Goal: Communication & Community: Connect with others

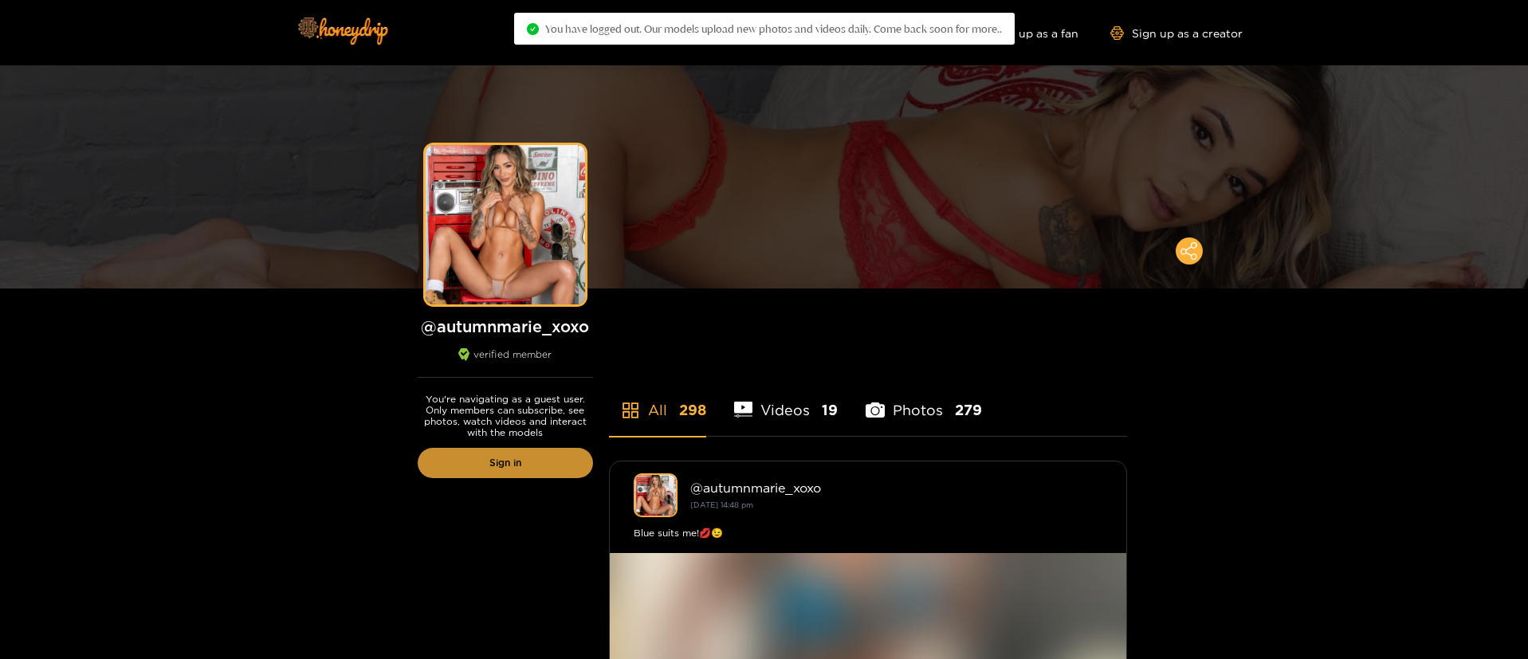
click at [551, 459] on link "Sign in" at bounding box center [505, 463] width 175 height 30
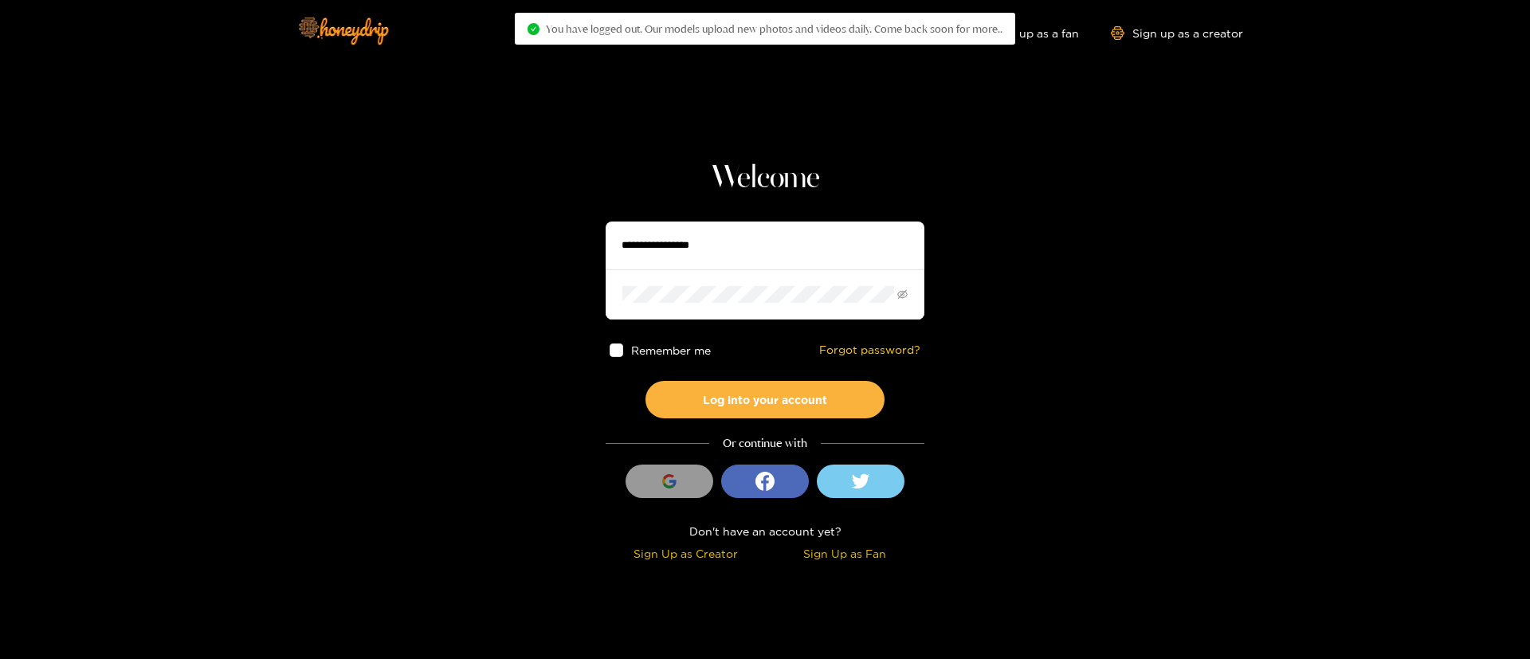
type input "**********"
click at [688, 247] on input "**********" at bounding box center [765, 246] width 319 height 48
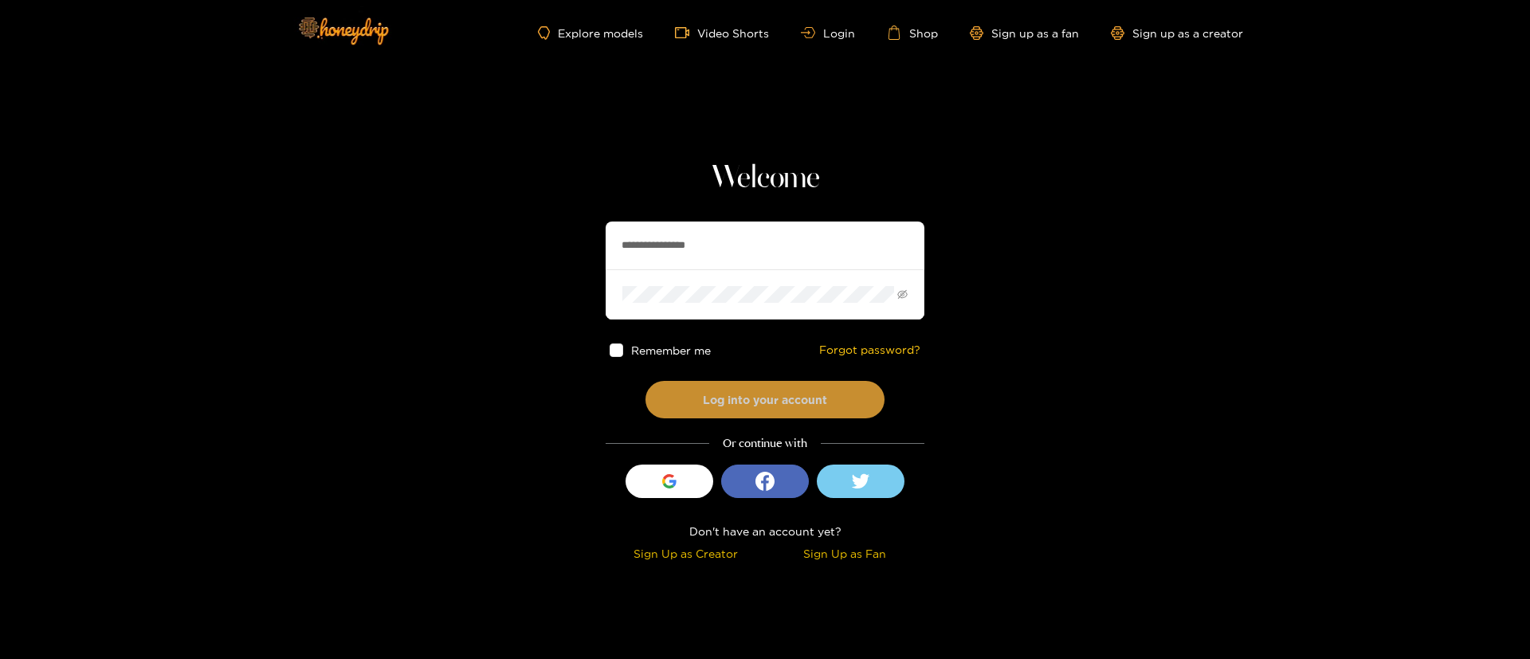
click at [755, 404] on button "Log into your account" at bounding box center [765, 399] width 239 height 37
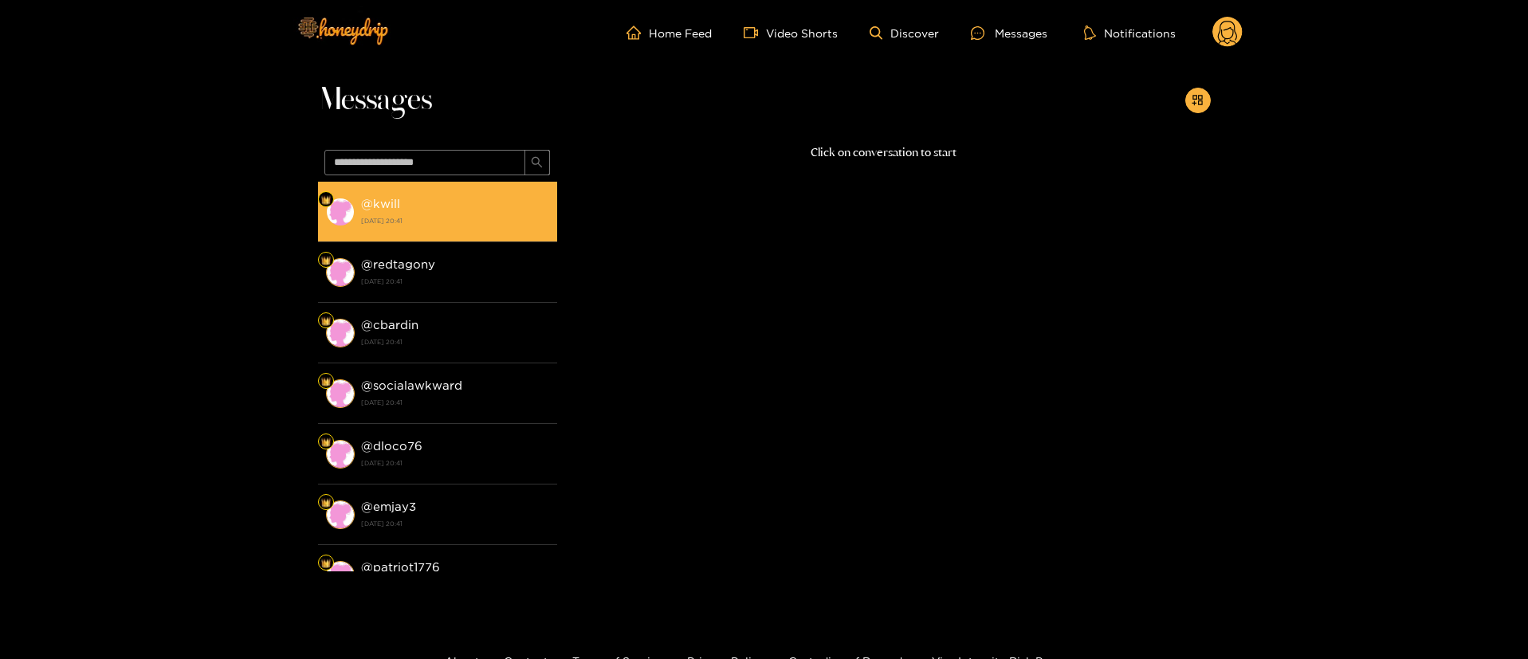
click at [467, 234] on li "@ kwill 19 September 2025 20:41" at bounding box center [437, 212] width 239 height 61
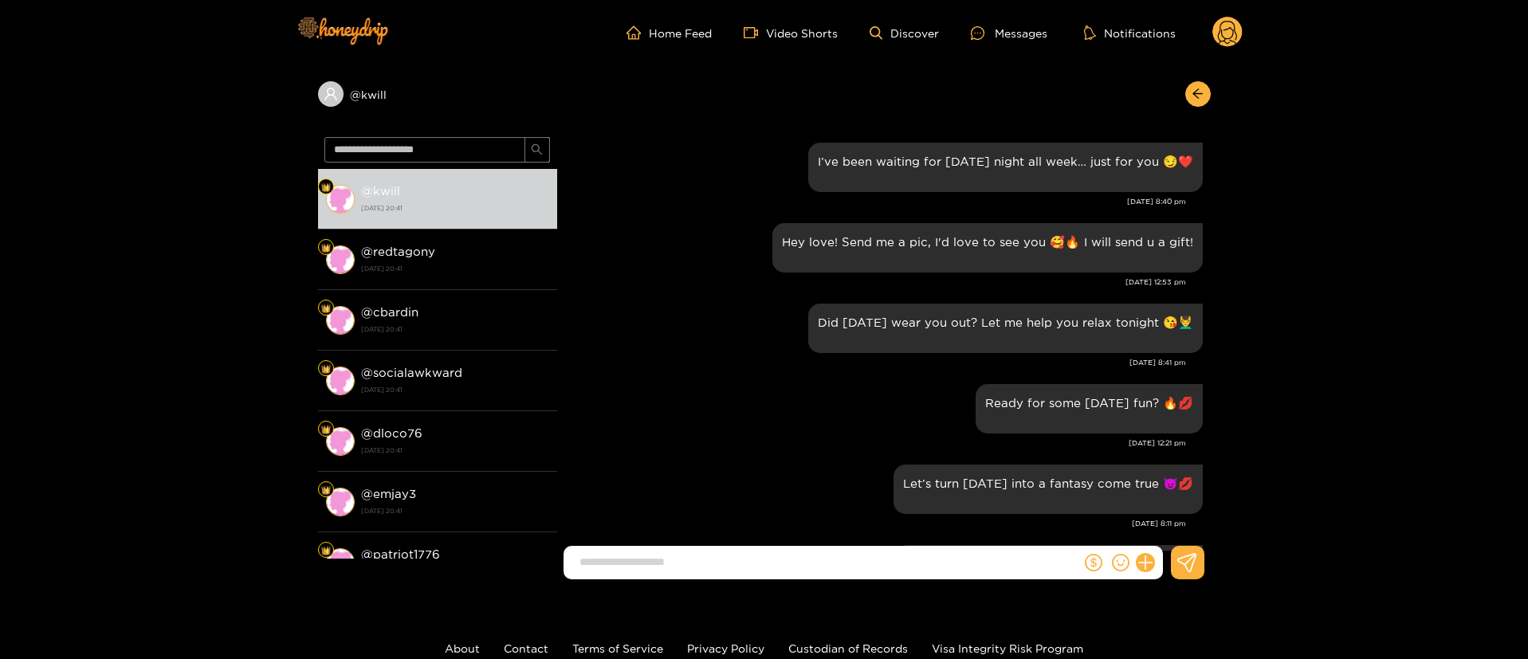
scroll to position [1992, 0]
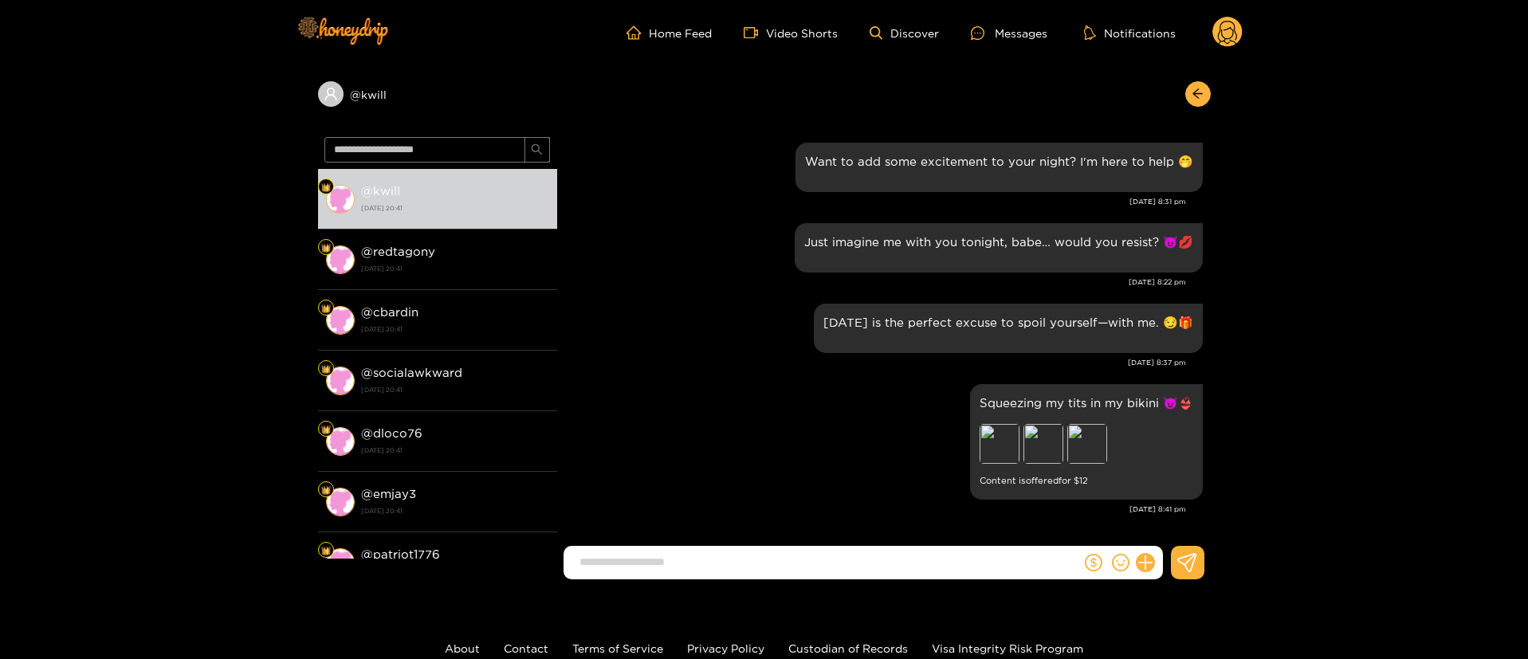
click at [1226, 30] on g at bounding box center [1227, 33] width 30 height 32
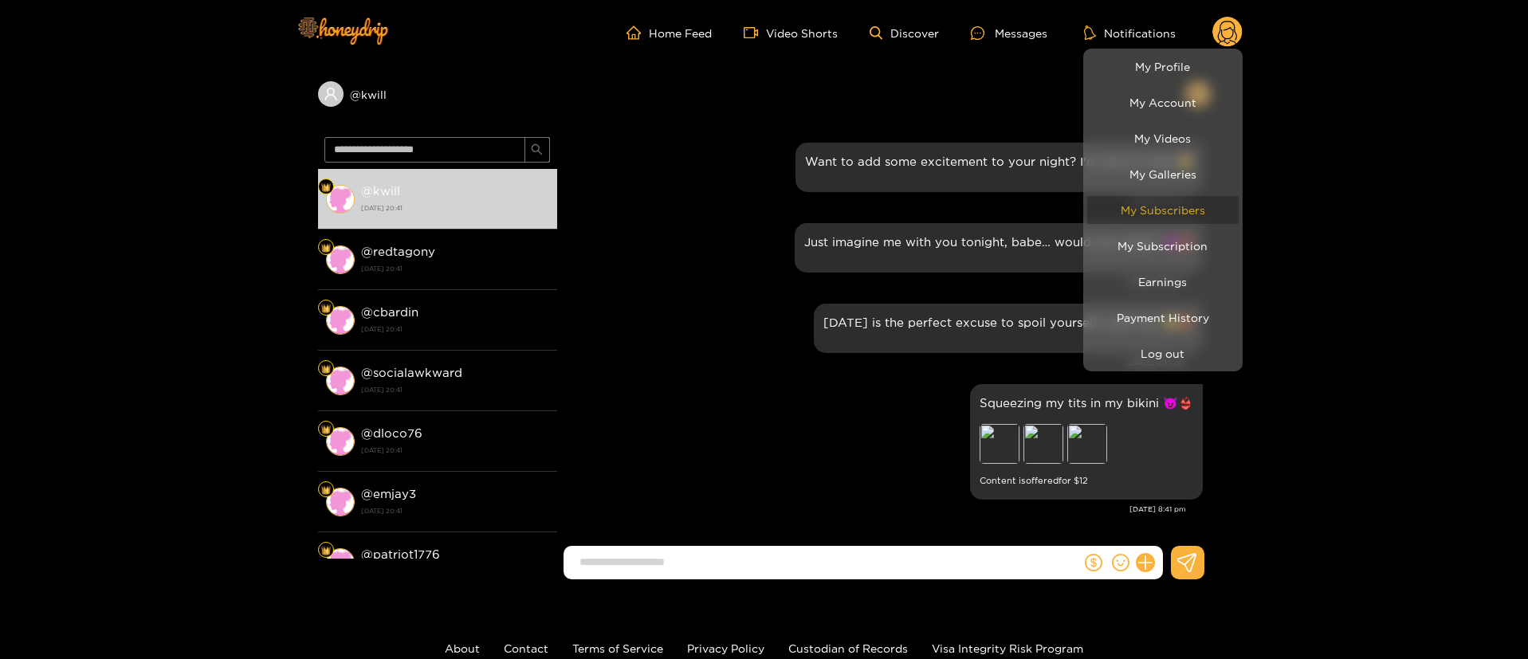
click at [1188, 201] on link "My Subscribers" at bounding box center [1162, 210] width 151 height 28
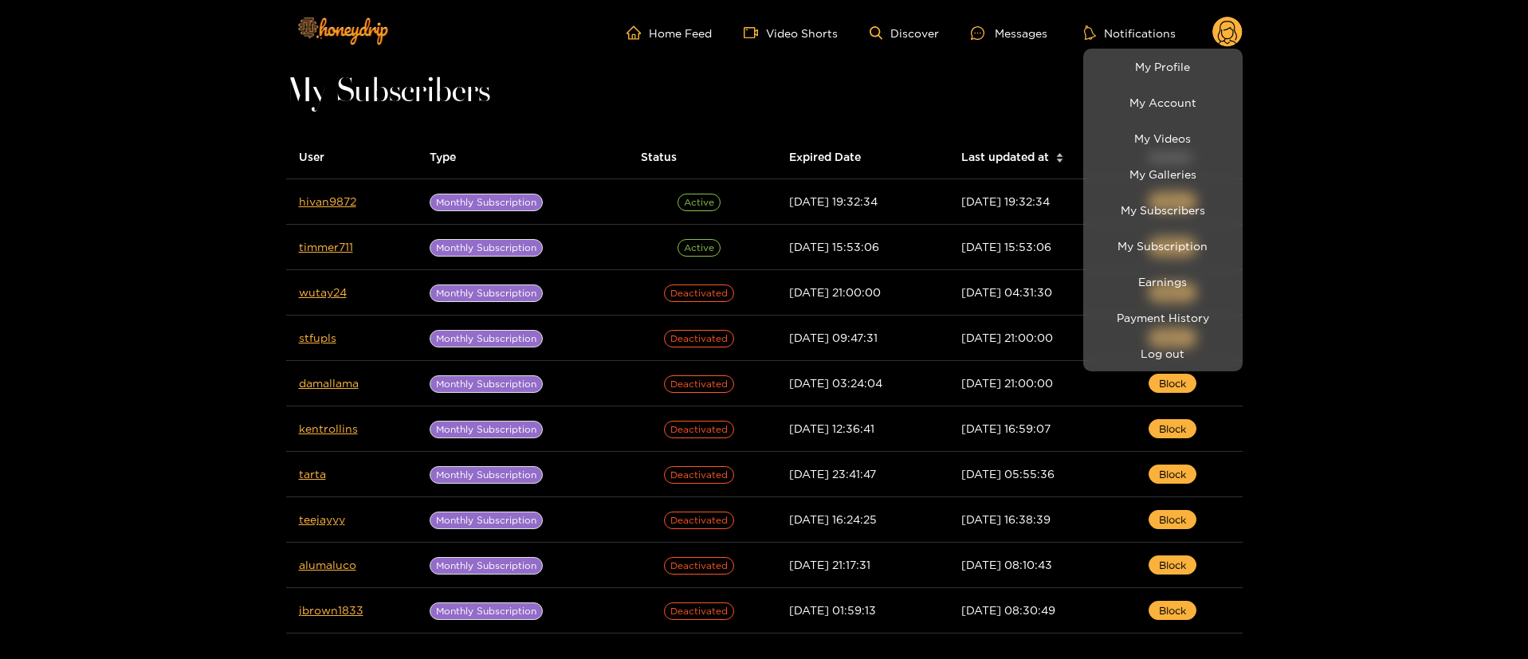
click at [96, 383] on div at bounding box center [764, 329] width 1528 height 659
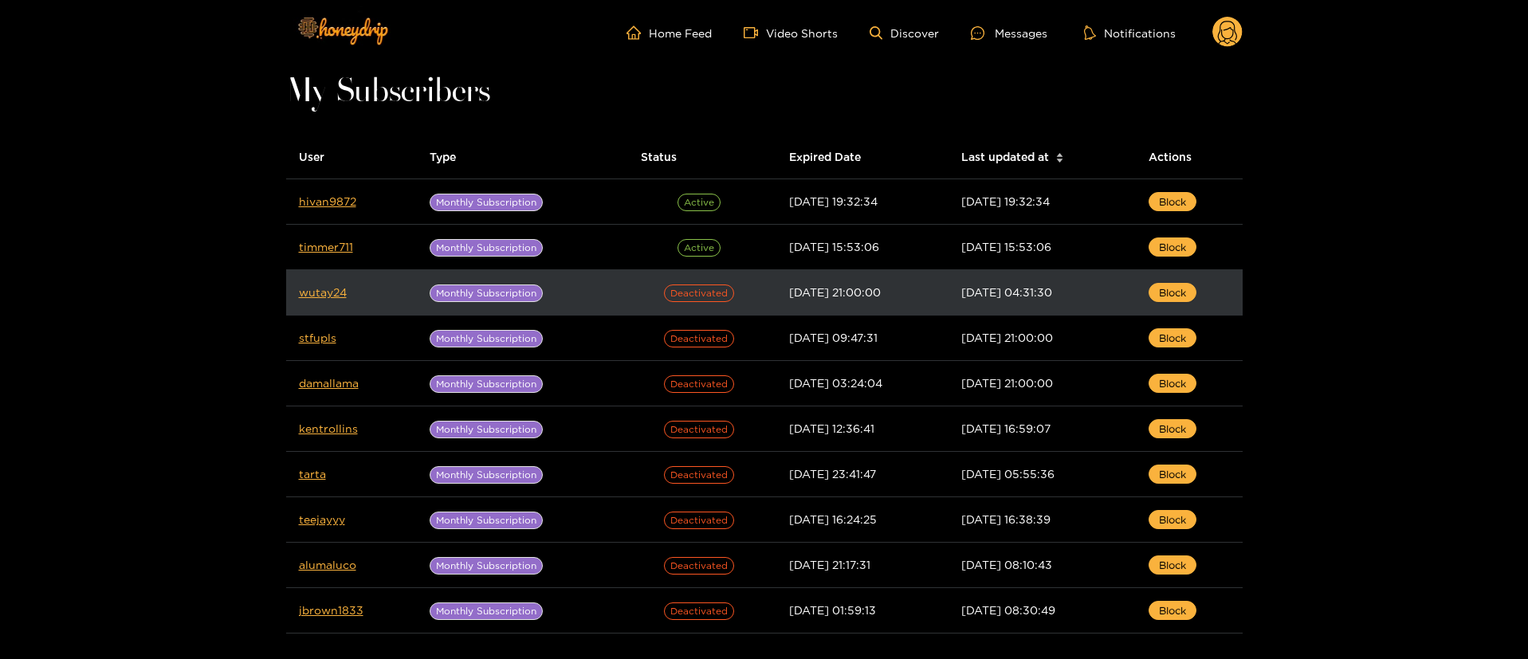
drag, startPoint x: 334, startPoint y: 294, endPoint x: 383, endPoint y: 313, distance: 53.0
click at [383, 308] on td "wutay24" at bounding box center [351, 292] width 131 height 45
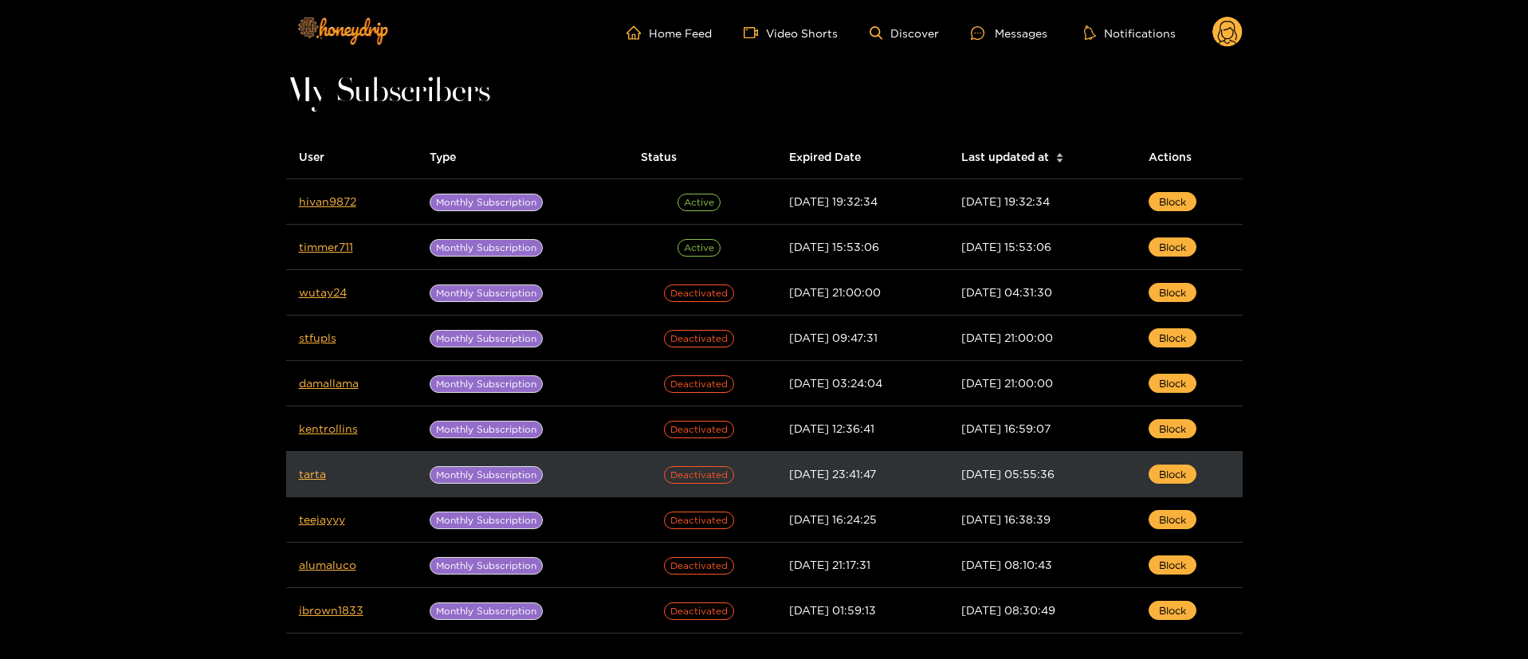
drag, startPoint x: 311, startPoint y: 466, endPoint x: 308, endPoint y: 477, distance: 10.8
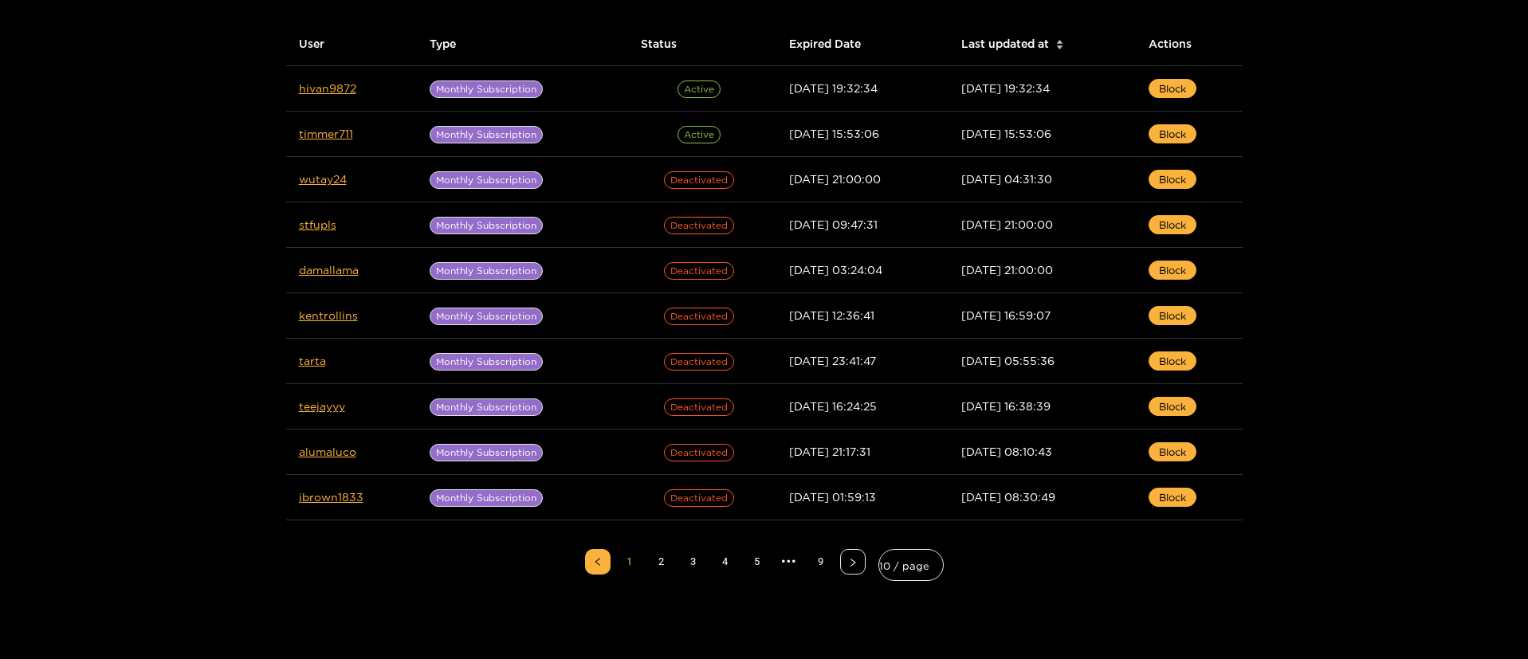
scroll to position [239, 0]
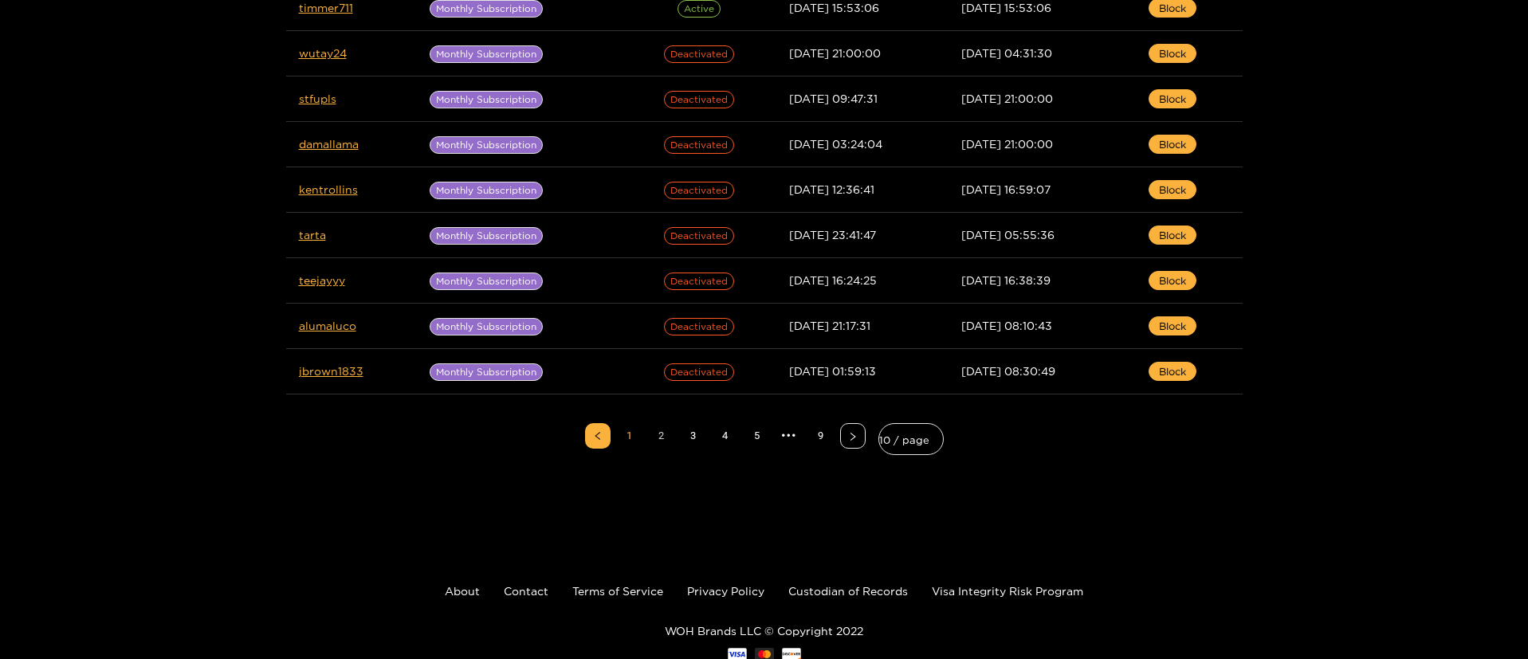
click at [656, 437] on link "2" at bounding box center [662, 436] width 24 height 24
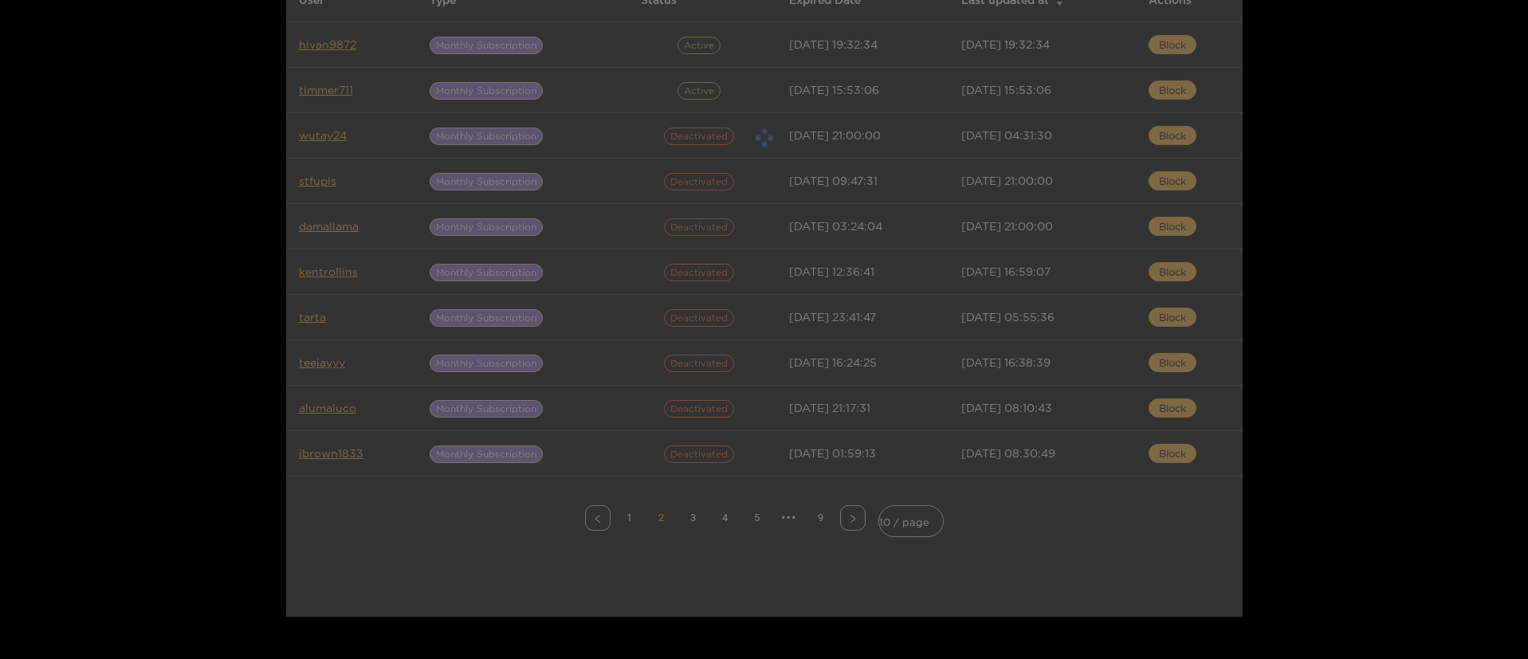
scroll to position [120, 0]
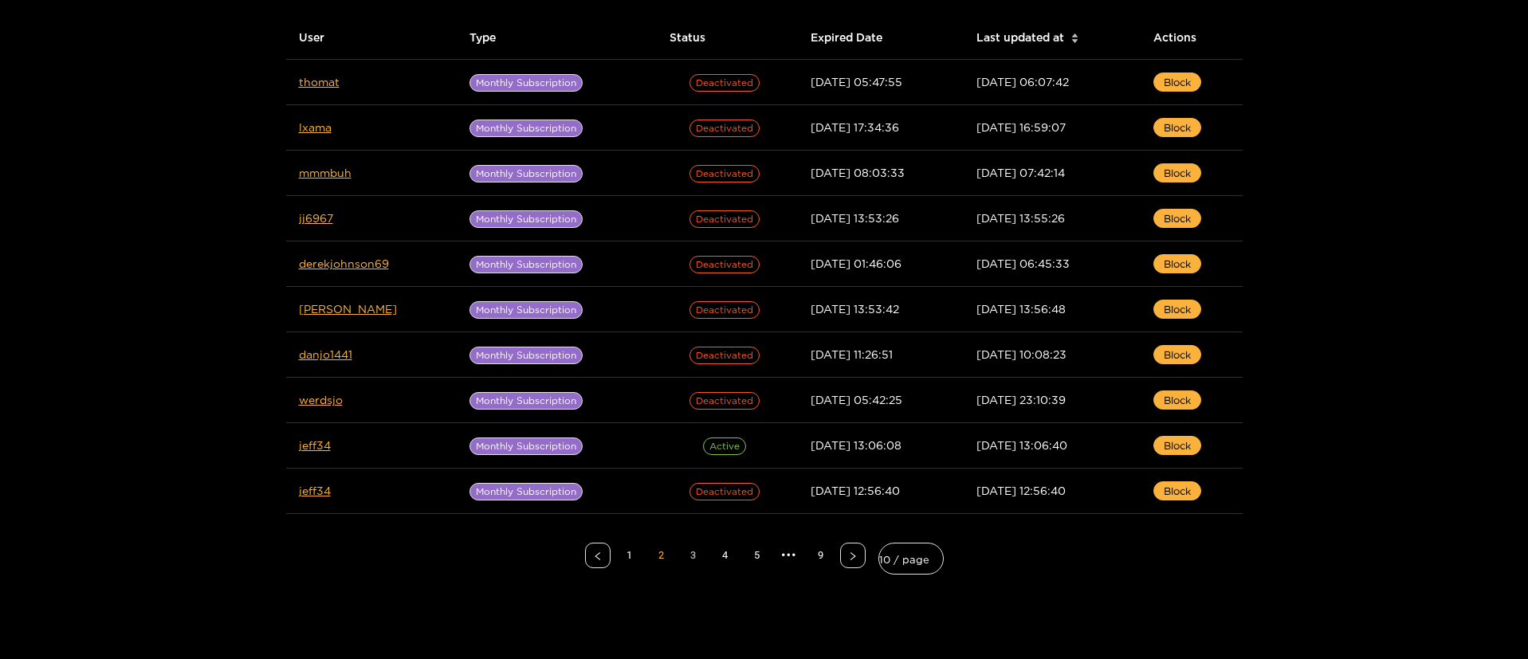
click at [685, 554] on link "3" at bounding box center [693, 556] width 24 height 24
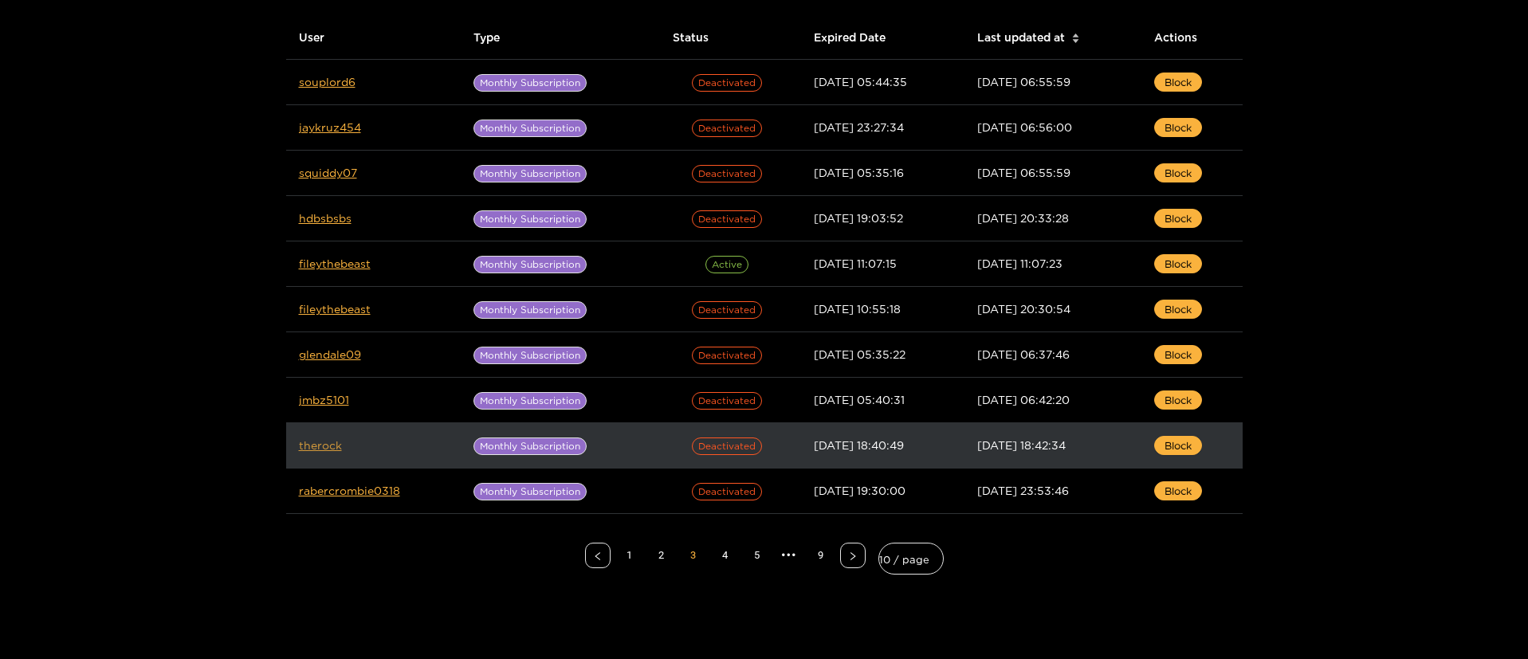
drag, startPoint x: 331, startPoint y: 438, endPoint x: 319, endPoint y: 446, distance: 14.8
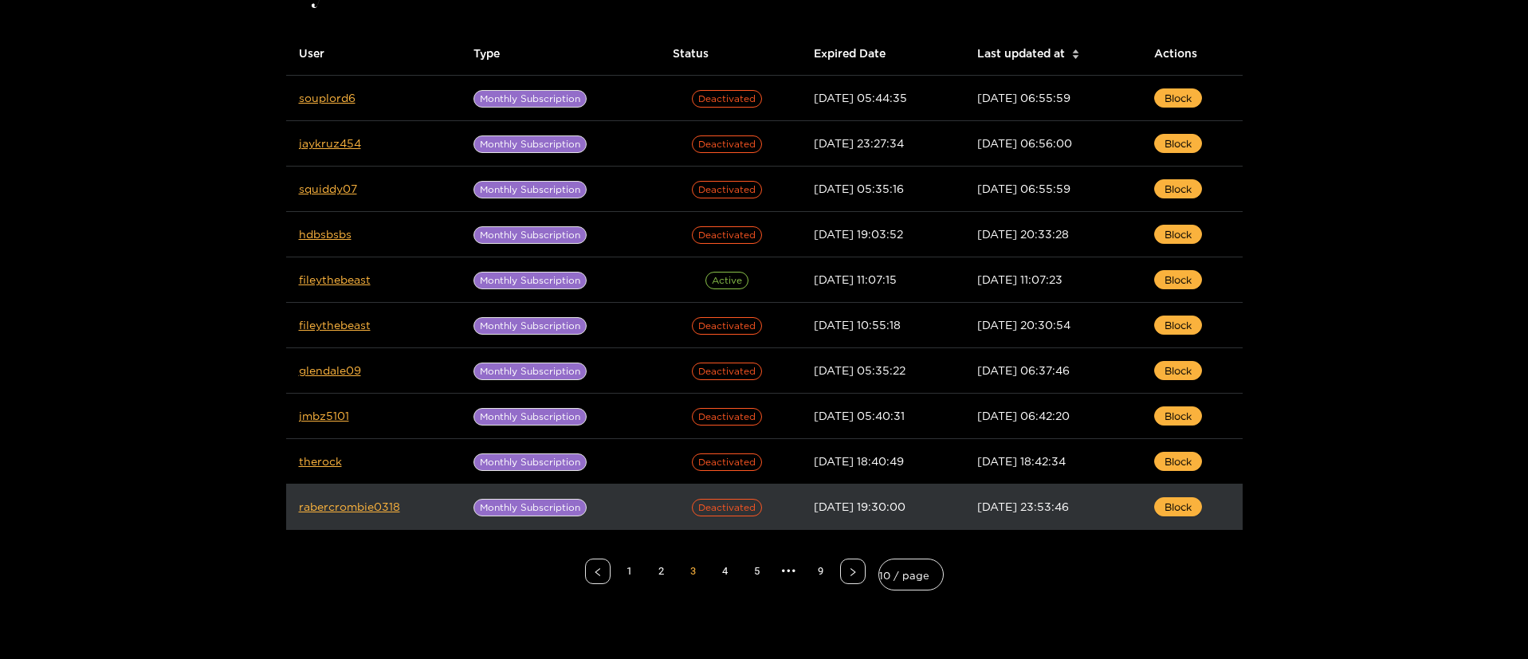
scroll to position [239, 0]
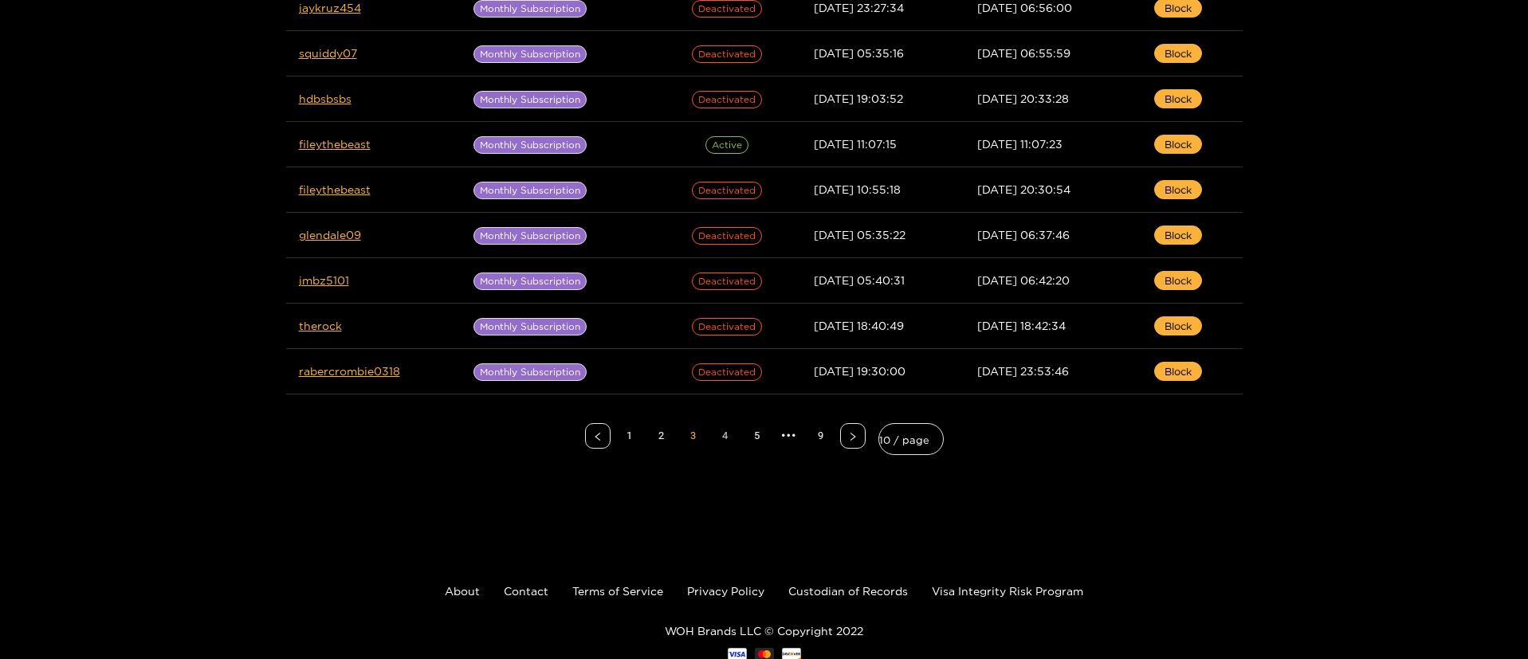
click at [728, 440] on link "4" at bounding box center [725, 436] width 24 height 24
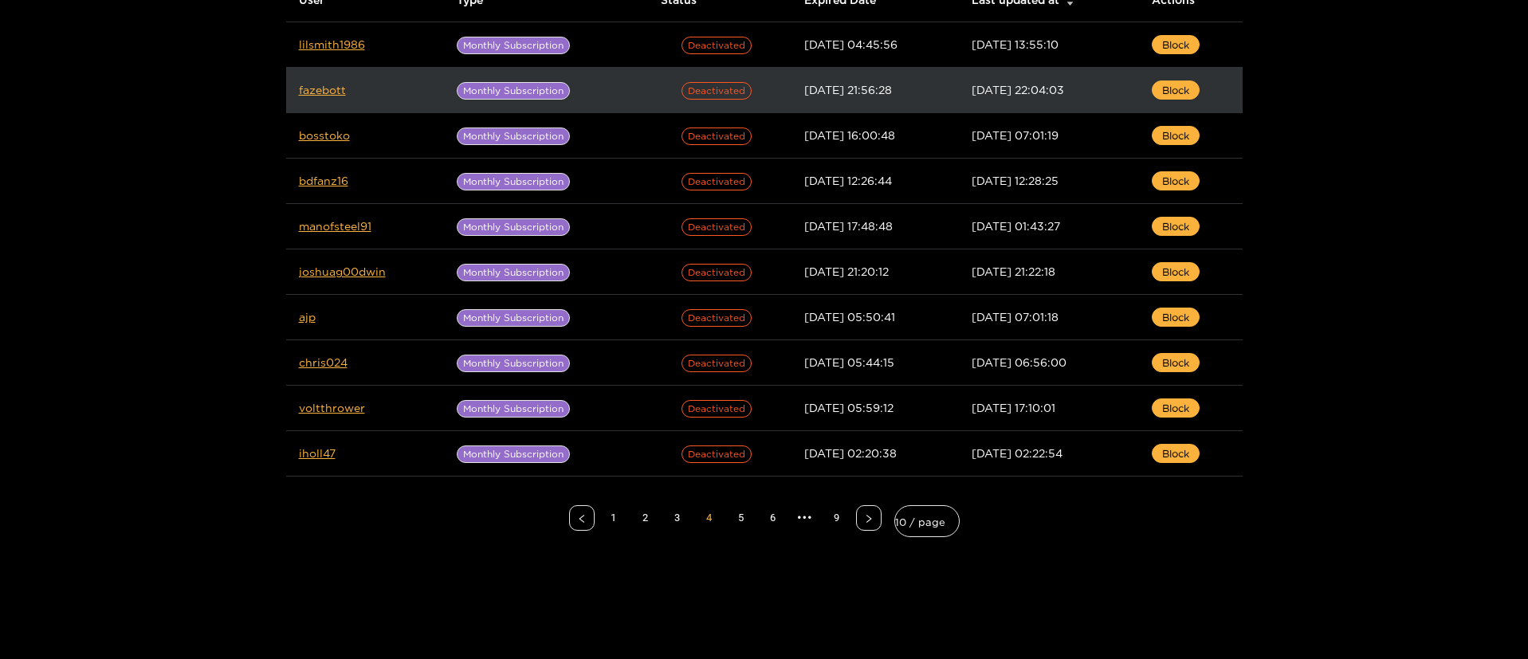
scroll to position [120, 0]
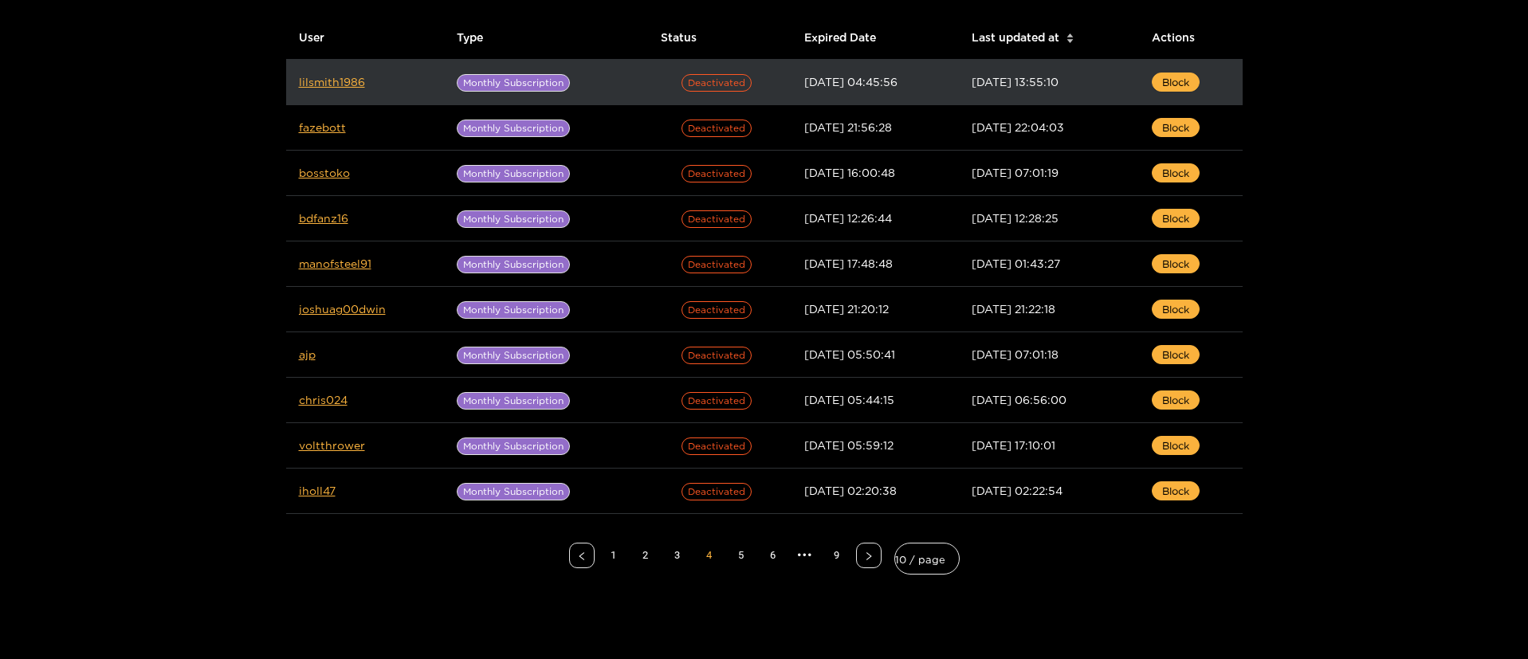
click at [327, 88] on td "lilsmith1986" at bounding box center [365, 82] width 158 height 45
click at [325, 72] on td "lilsmith1986" at bounding box center [365, 82] width 158 height 45
click at [336, 78] on link "lilsmith1986" at bounding box center [332, 82] width 66 height 12
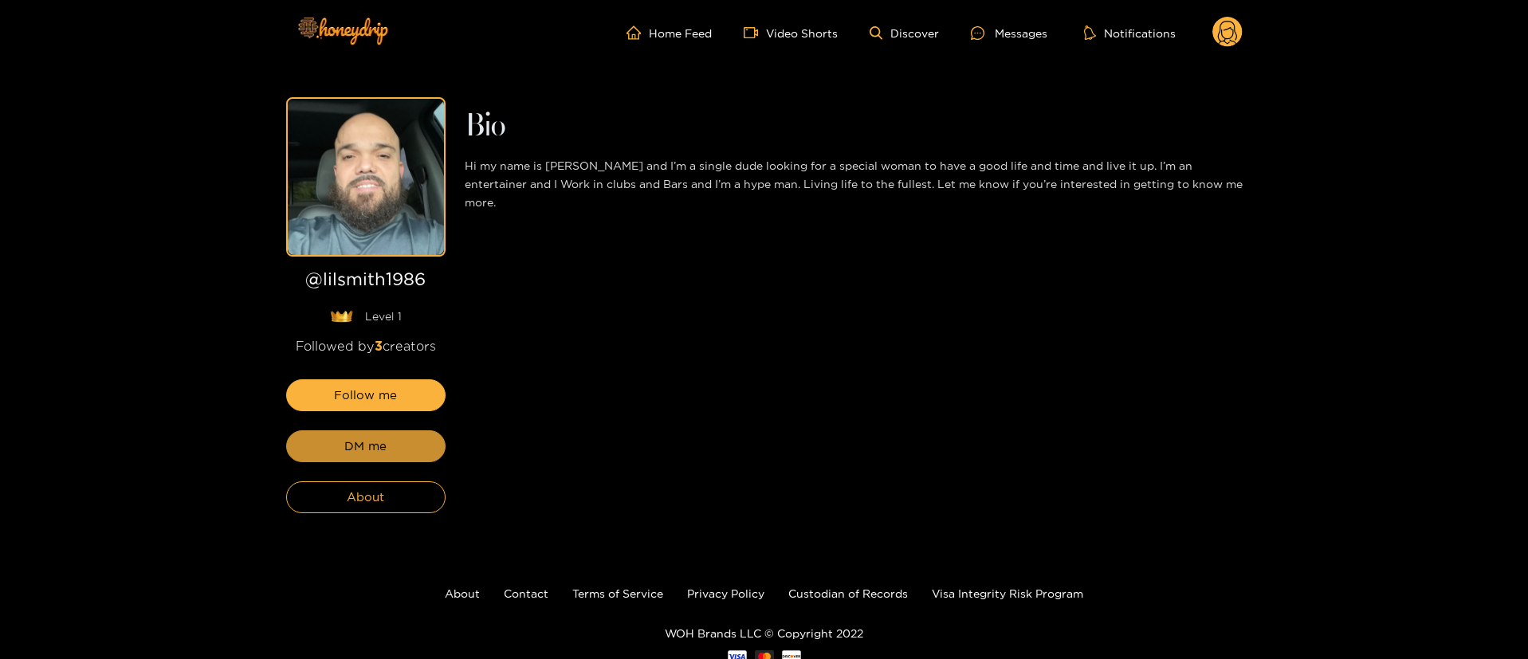
click at [397, 443] on button "DM me" at bounding box center [365, 446] width 159 height 32
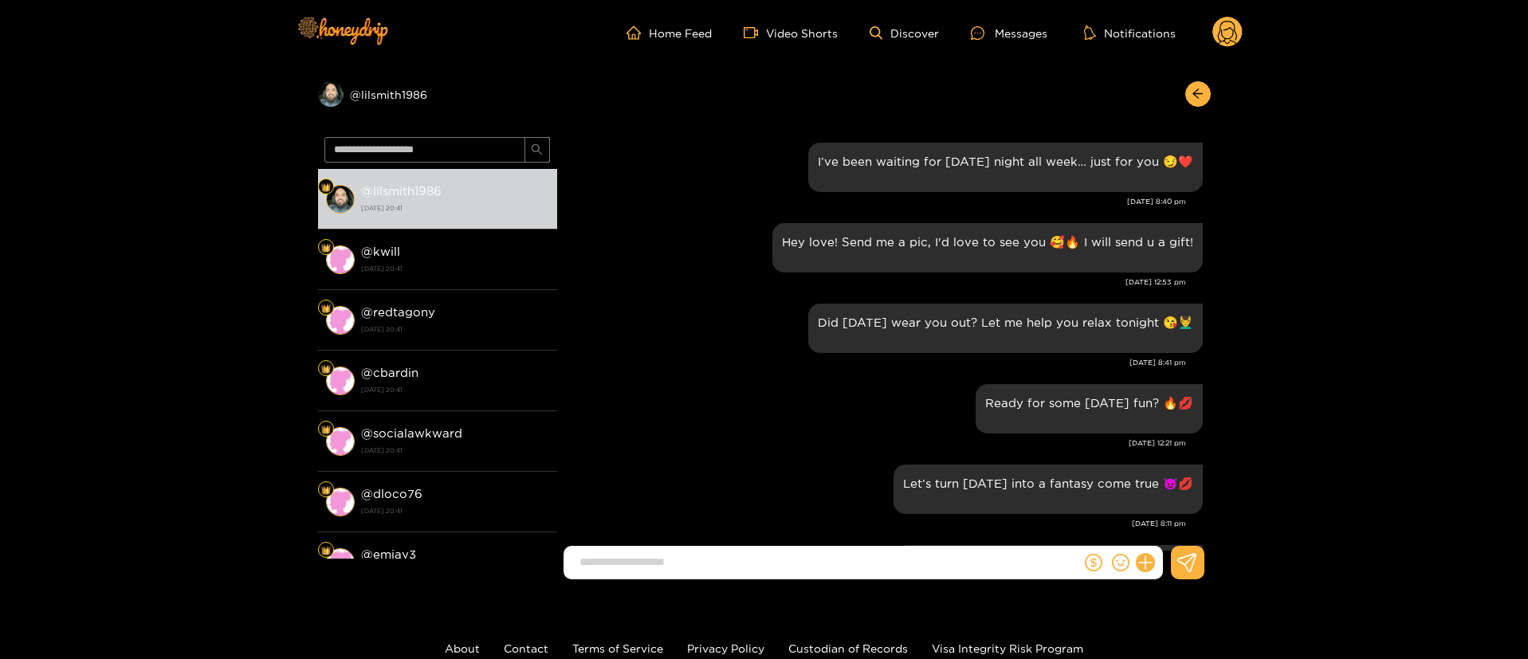
scroll to position [1992, 0]
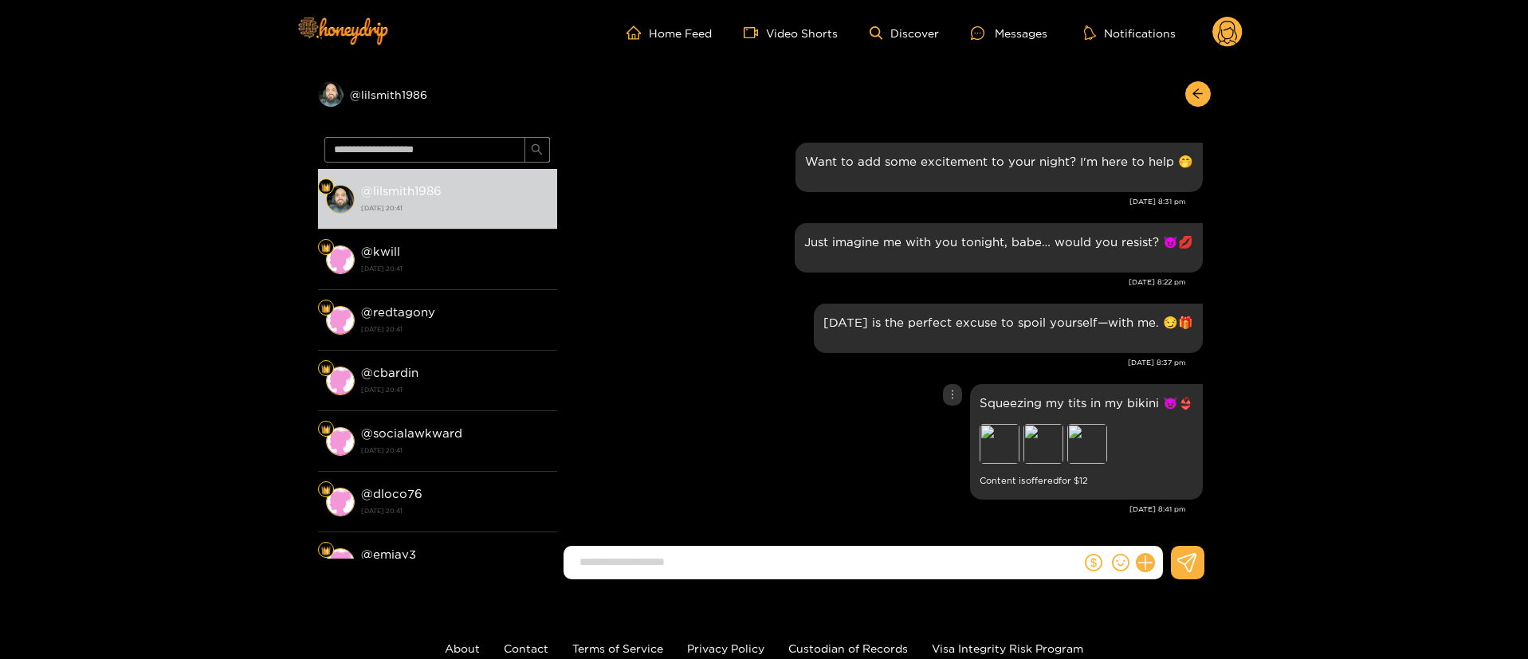
click at [1052, 400] on p "Squeezing my tits in my bikini 😈👙" at bounding box center [1086, 403] width 214 height 18
copy p "Squeezing my tits in my bikini 😈👙"
click at [1236, 23] on circle at bounding box center [1227, 32] width 30 height 30
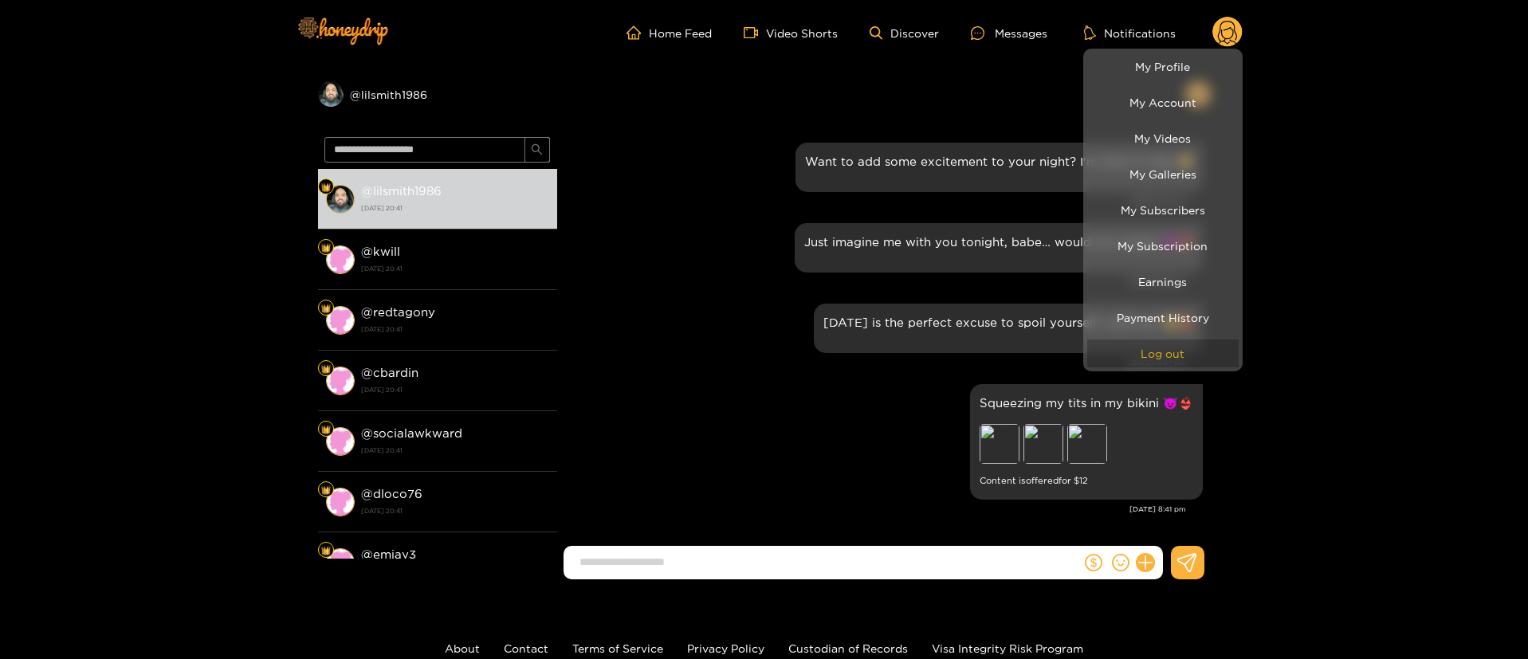
click at [1164, 353] on button "Log out" at bounding box center [1162, 353] width 151 height 28
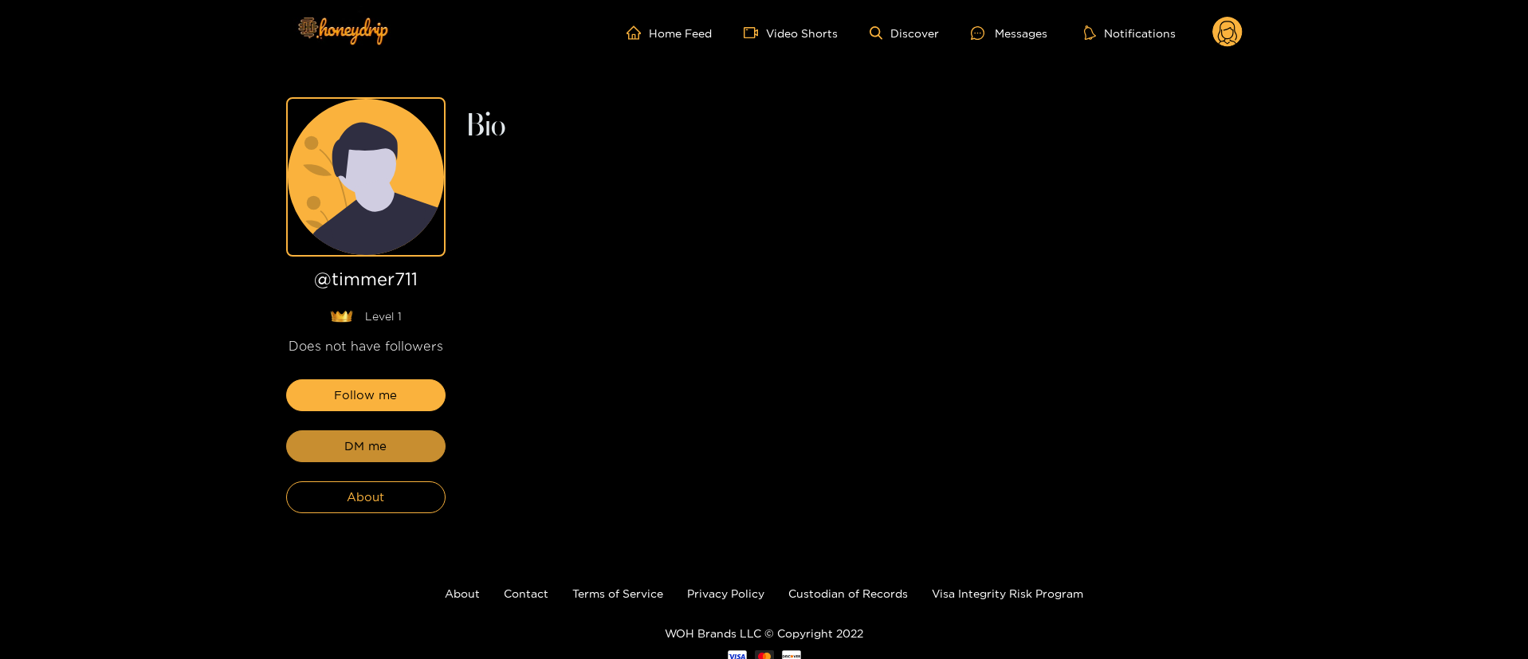
click at [397, 449] on button "DM me" at bounding box center [365, 446] width 159 height 32
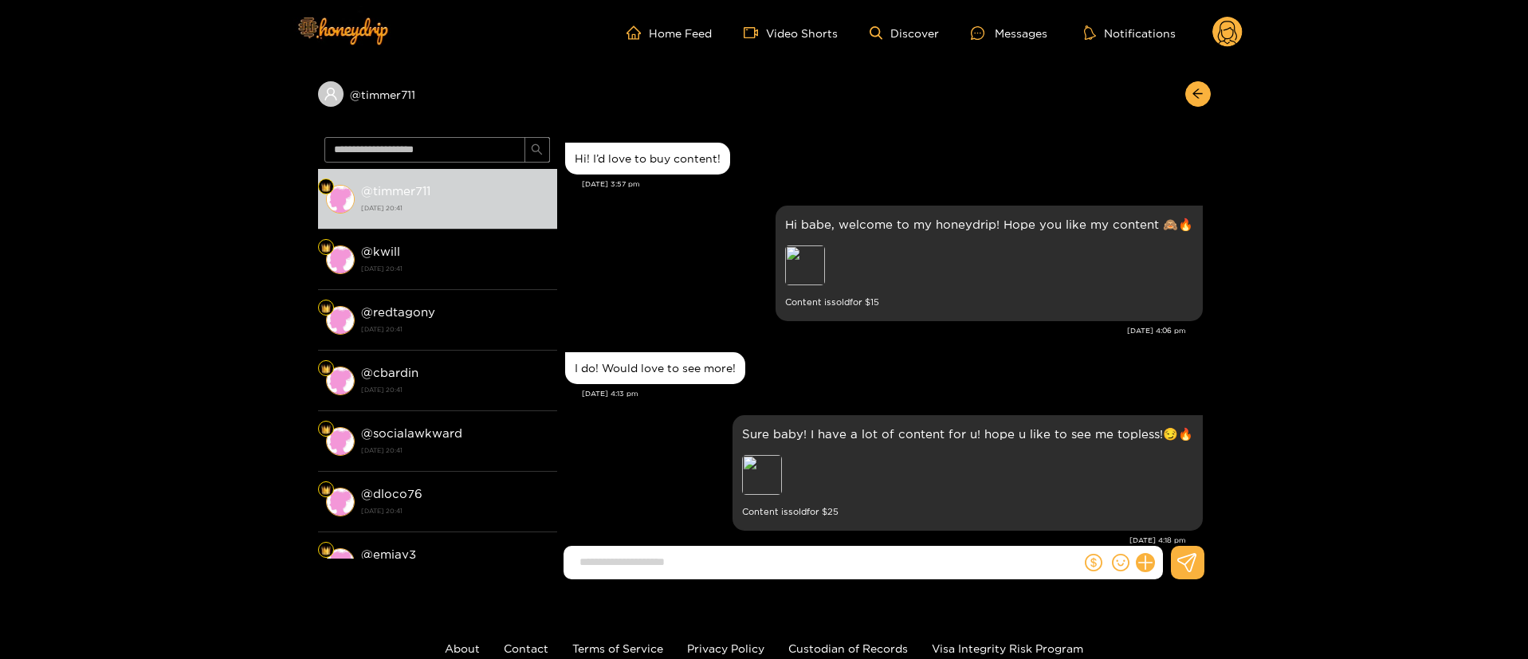
scroll to position [2000, 0]
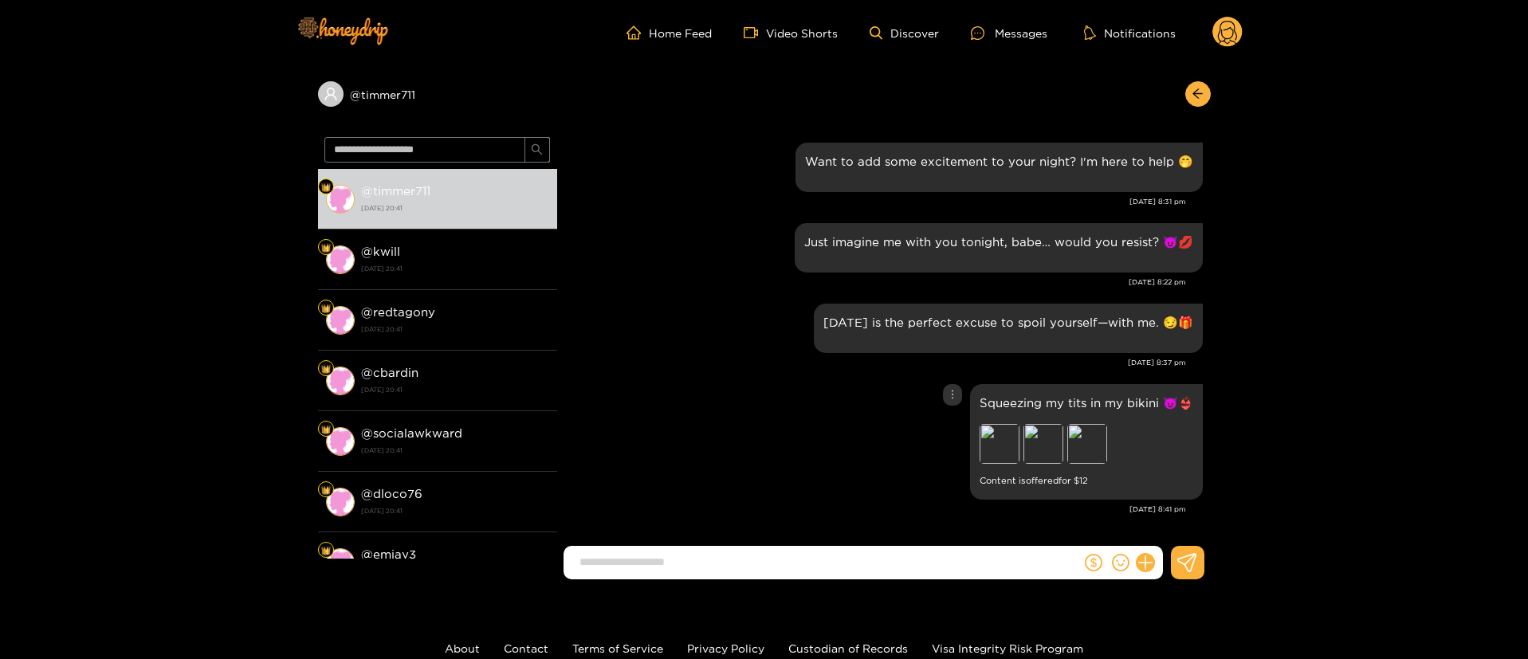
drag, startPoint x: 956, startPoint y: 387, endPoint x: 956, endPoint y: 398, distance: 11.2
click at [956, 387] on div at bounding box center [952, 395] width 19 height 22
click at [958, 426] on div "Unsend" at bounding box center [949, 428] width 39 height 16
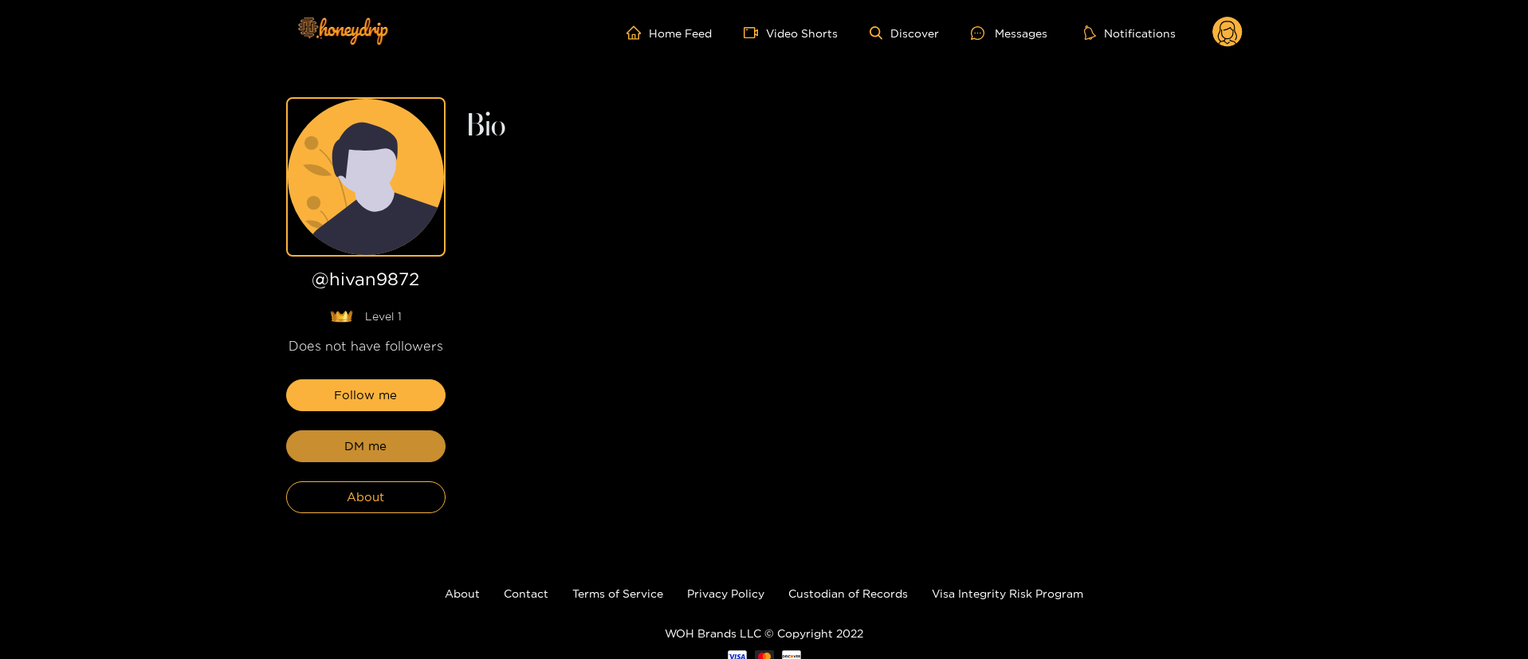
click at [397, 449] on button "DM me" at bounding box center [365, 446] width 159 height 32
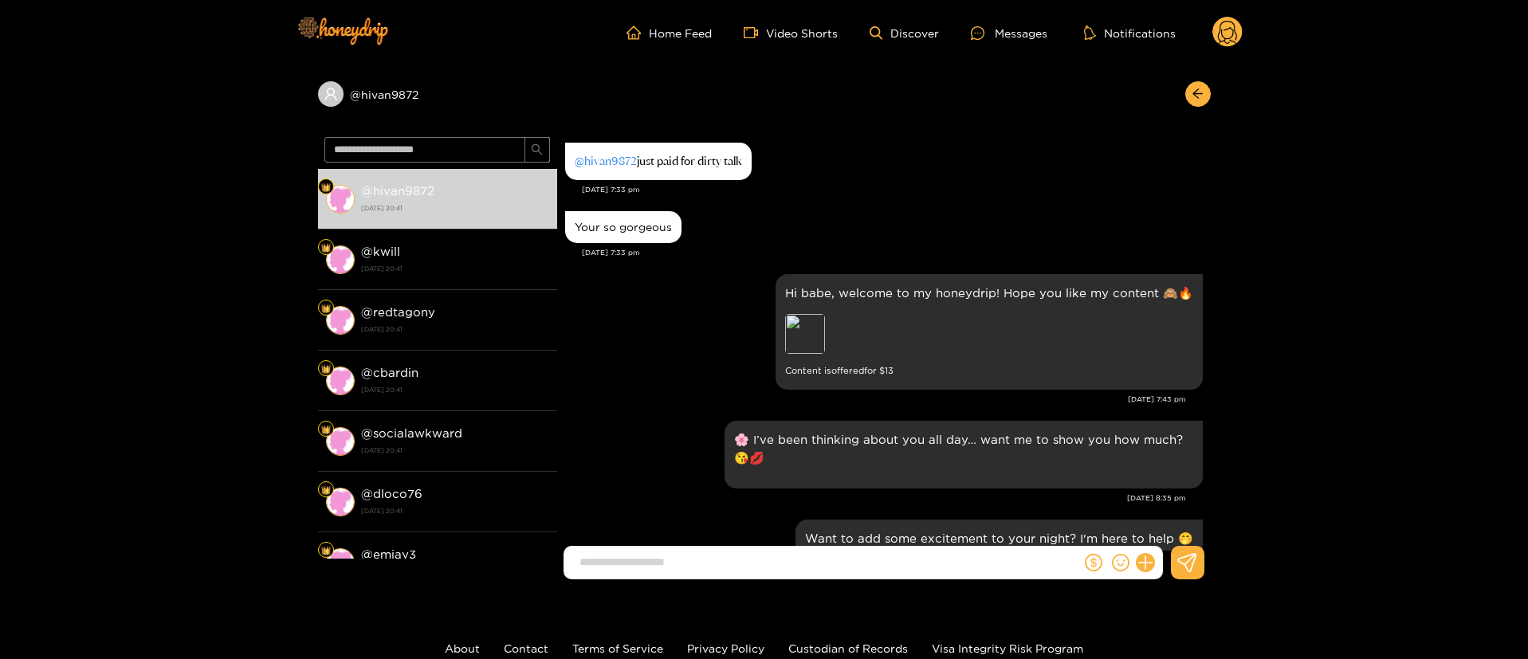
scroll to position [377, 0]
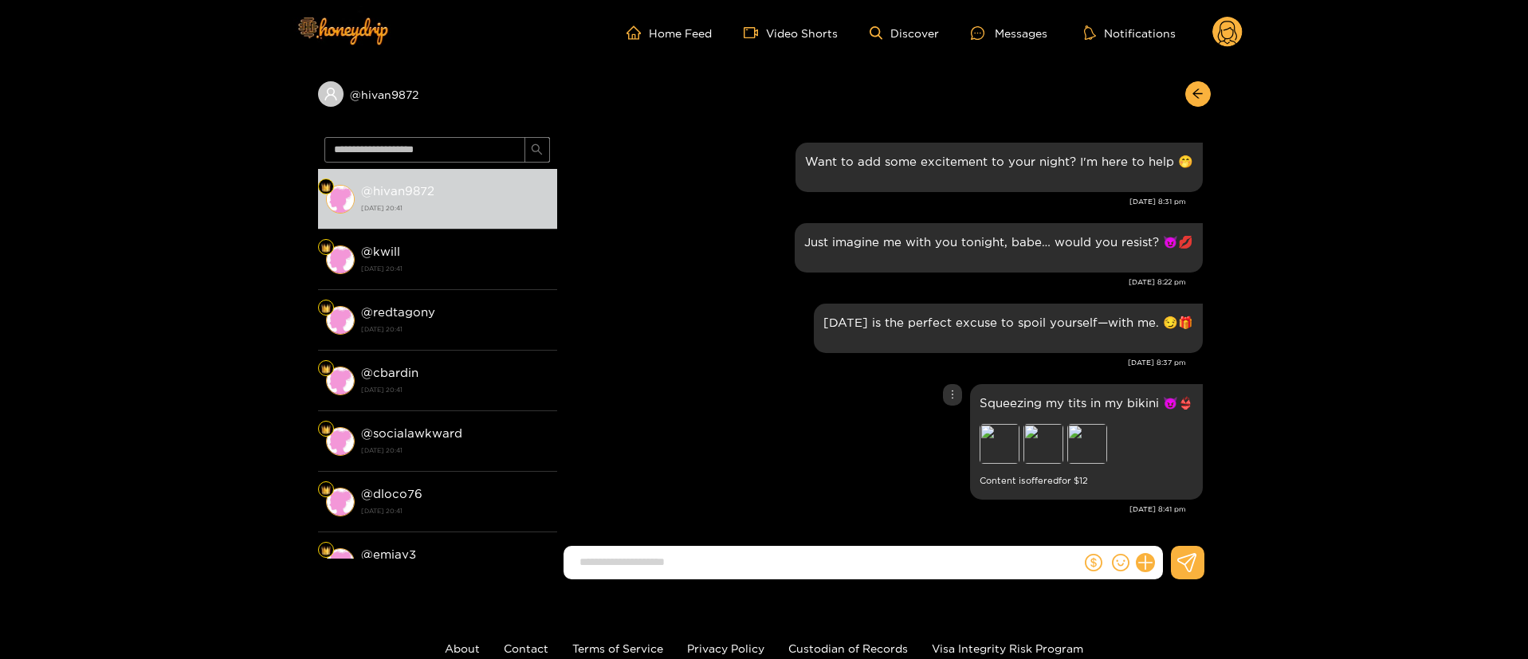
click at [943, 388] on div at bounding box center [952, 395] width 19 height 22
click at [955, 400] on div at bounding box center [952, 395] width 19 height 22
click at [951, 403] on div at bounding box center [952, 395] width 19 height 22
click at [951, 420] on div "Unsend" at bounding box center [949, 428] width 39 height 16
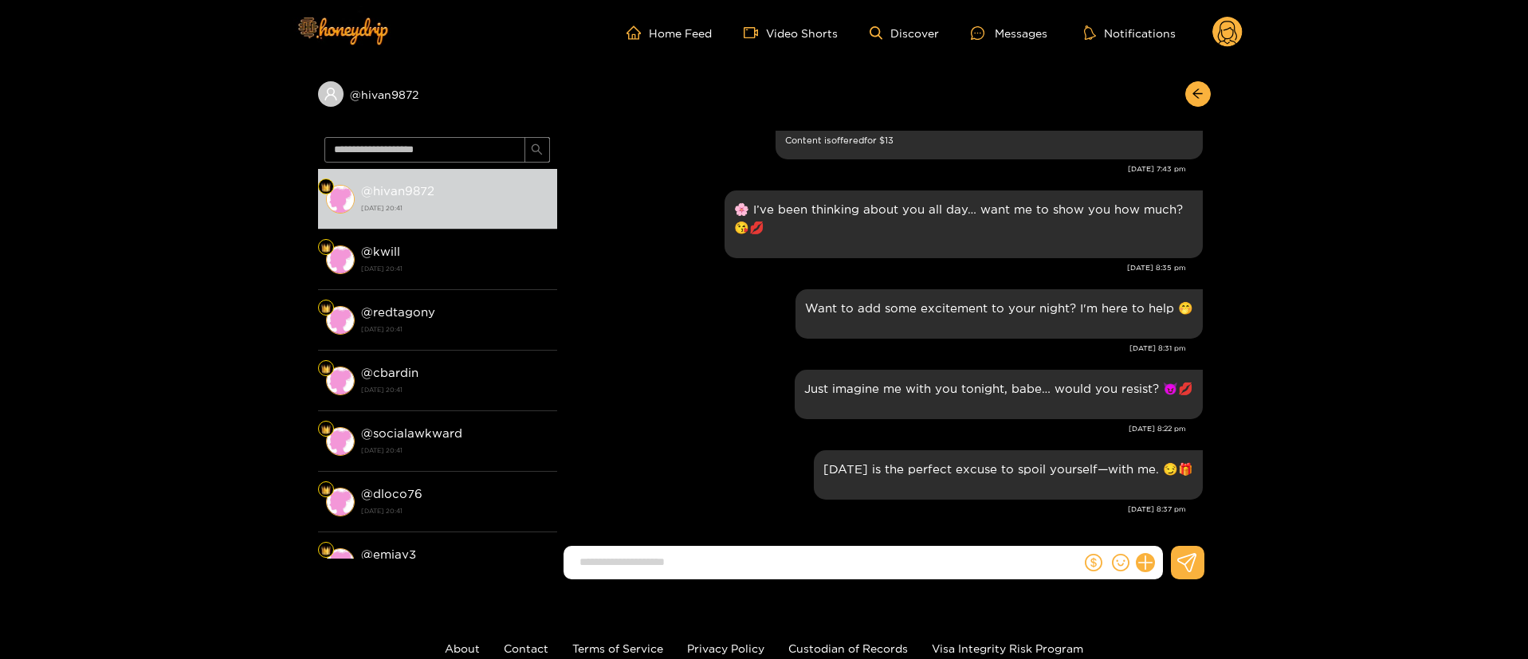
scroll to position [230, 0]
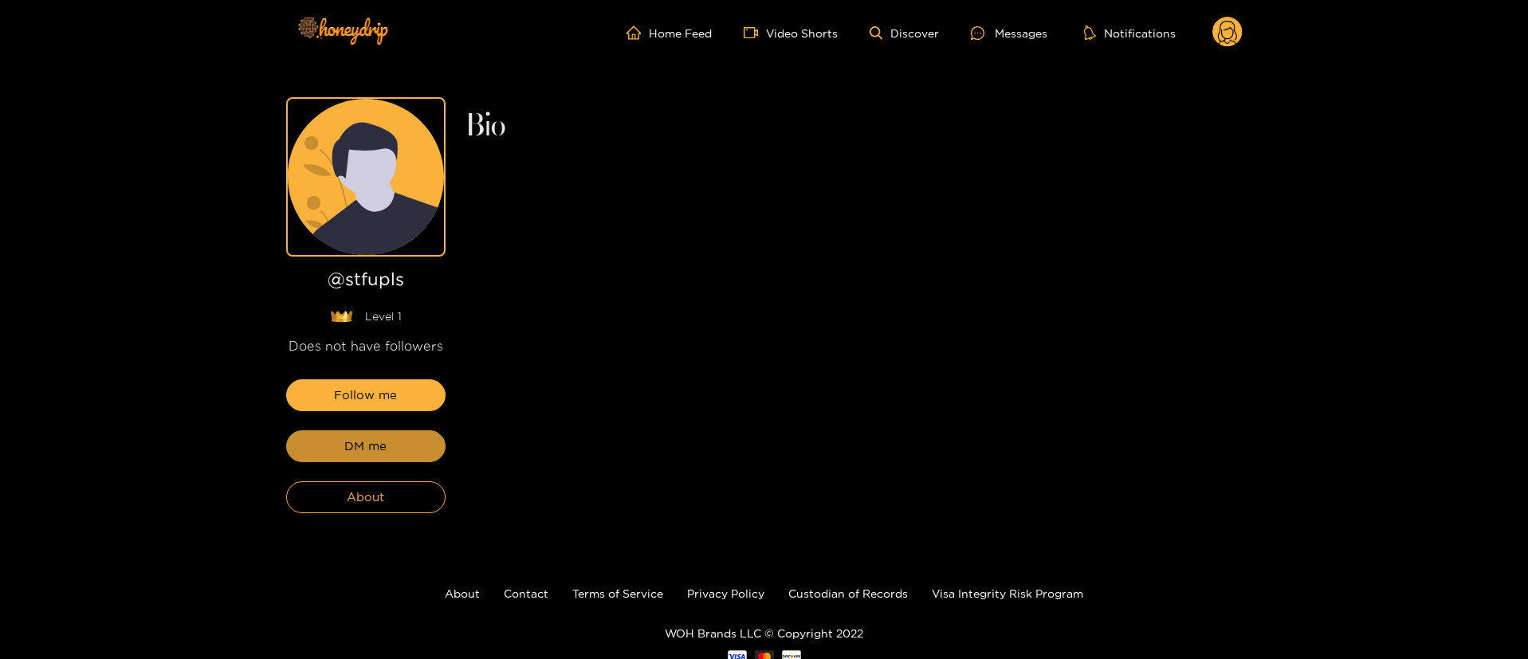
click at [397, 449] on button "DM me" at bounding box center [365, 446] width 159 height 32
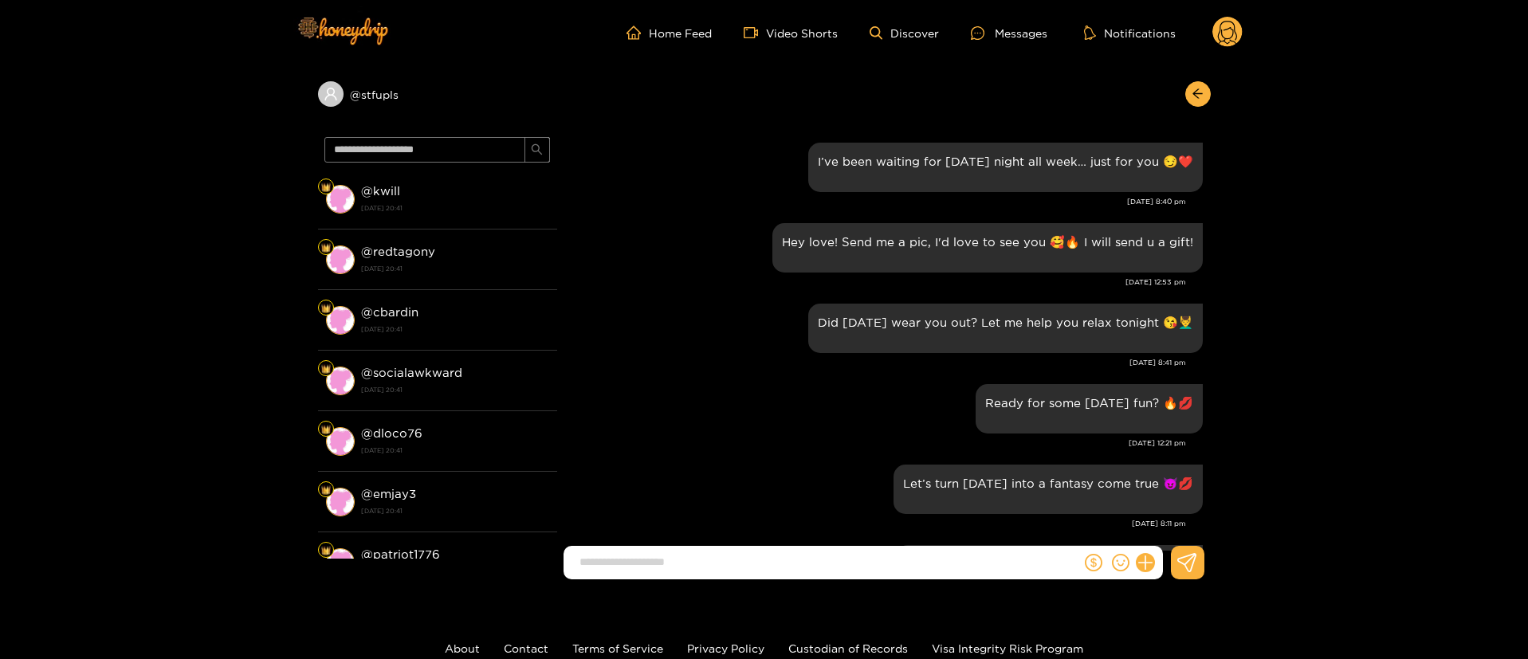
scroll to position [1992, 0]
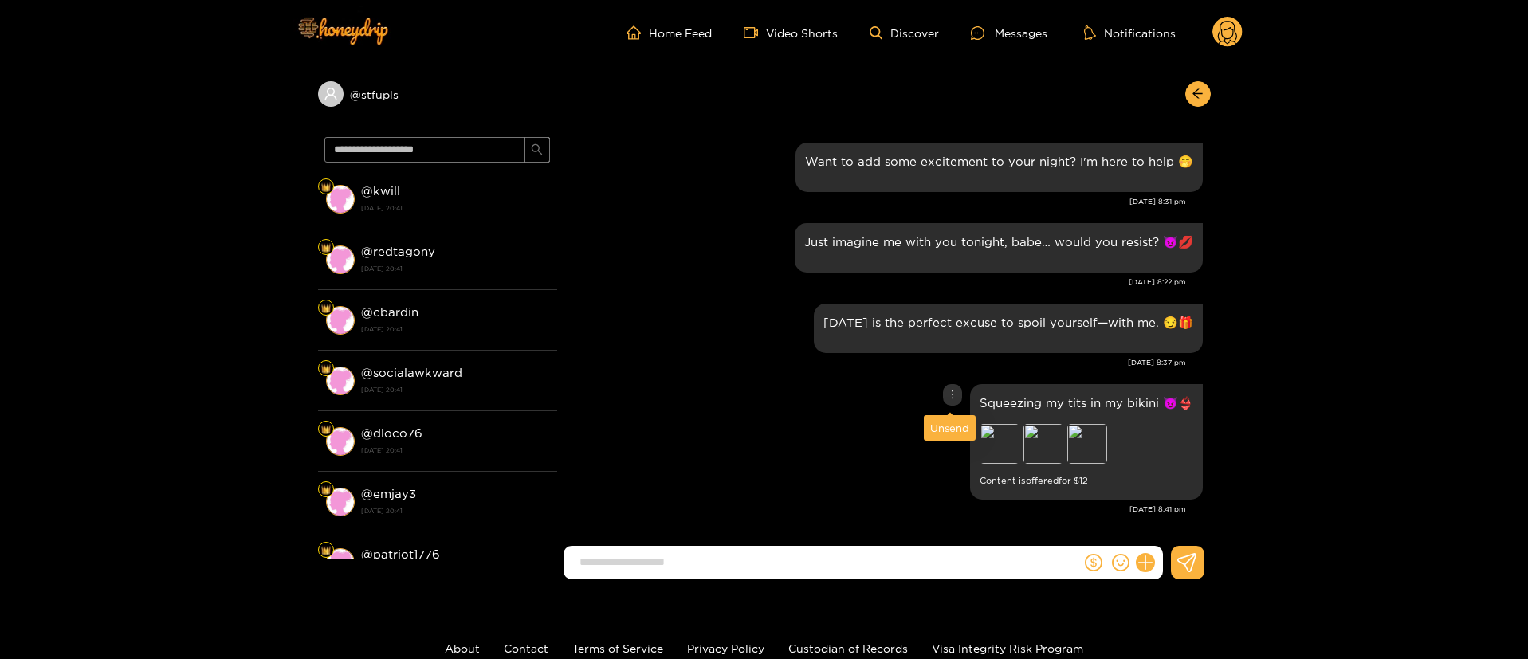
drag, startPoint x: 948, startPoint y: 397, endPoint x: 948, endPoint y: 431, distance: 34.3
click at [948, 398] on icon "more" at bounding box center [952, 394] width 11 height 11
click at [948, 432] on div "Unsend" at bounding box center [949, 428] width 39 height 16
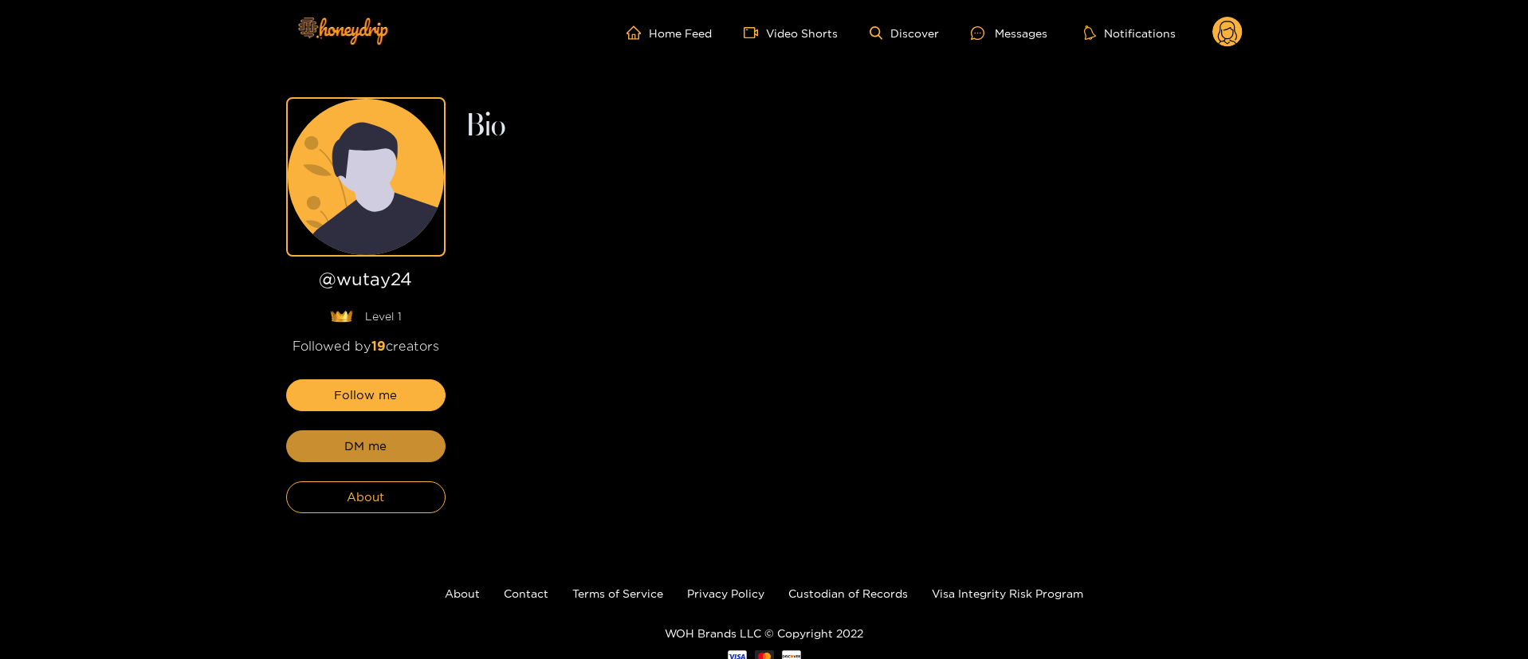
click at [397, 449] on button "DM me" at bounding box center [365, 446] width 159 height 32
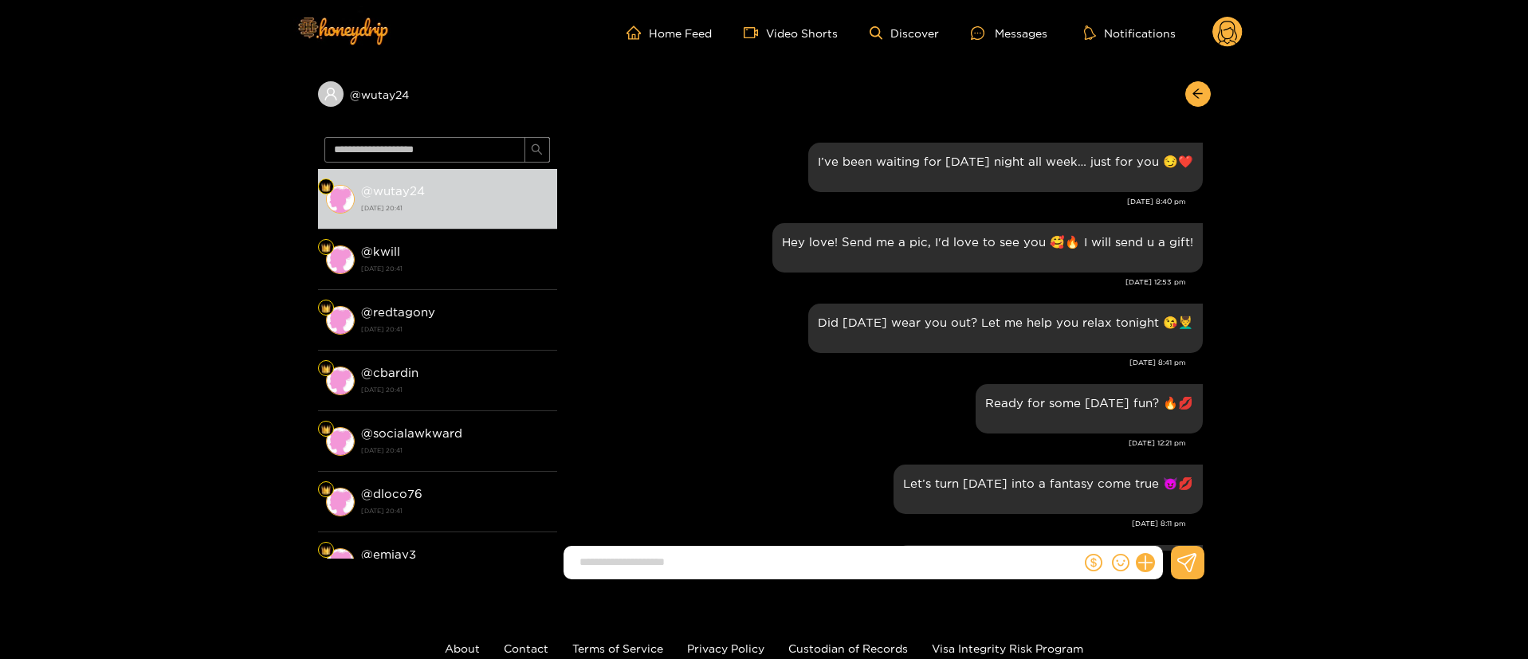
scroll to position [1992, 0]
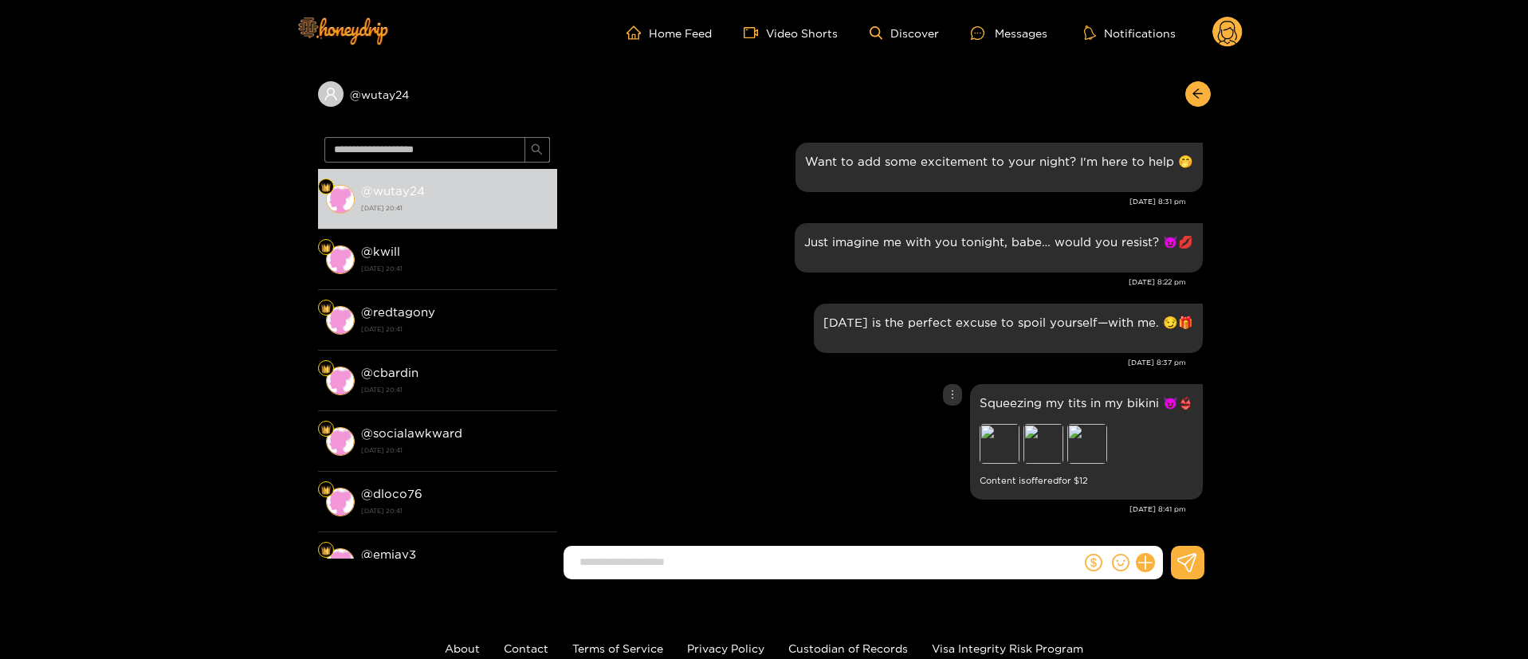
click at [947, 390] on icon "more" at bounding box center [952, 394] width 11 height 11
click at [954, 430] on div "Squeezing my tits in my bikini 😈👙 Preview Preview Preview Content is offered fo…" at bounding box center [884, 442] width 638 height 124
click at [952, 404] on div at bounding box center [952, 395] width 19 height 22
click at [958, 436] on div "Unsend" at bounding box center [950, 428] width 52 height 26
click at [951, 393] on icon "more" at bounding box center [952, 394] width 11 height 11
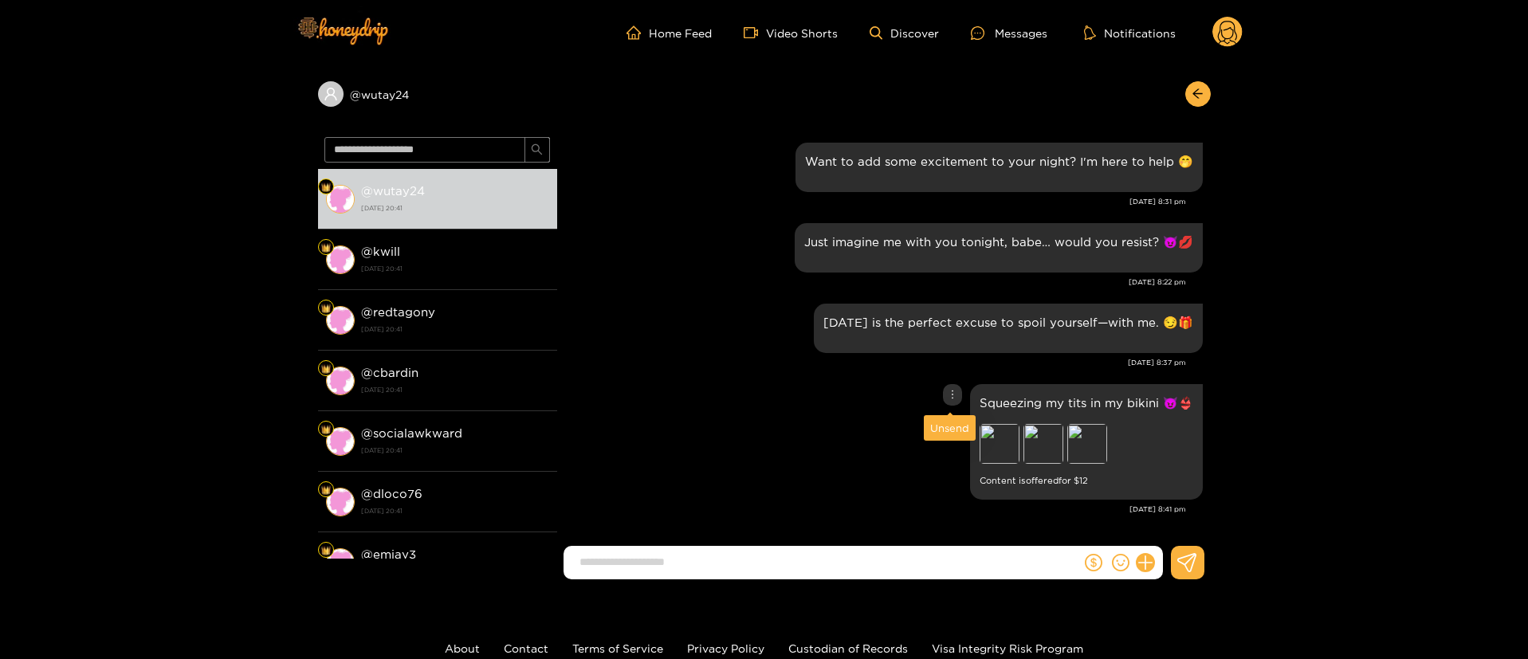
click at [953, 430] on div "Unsend" at bounding box center [949, 428] width 39 height 16
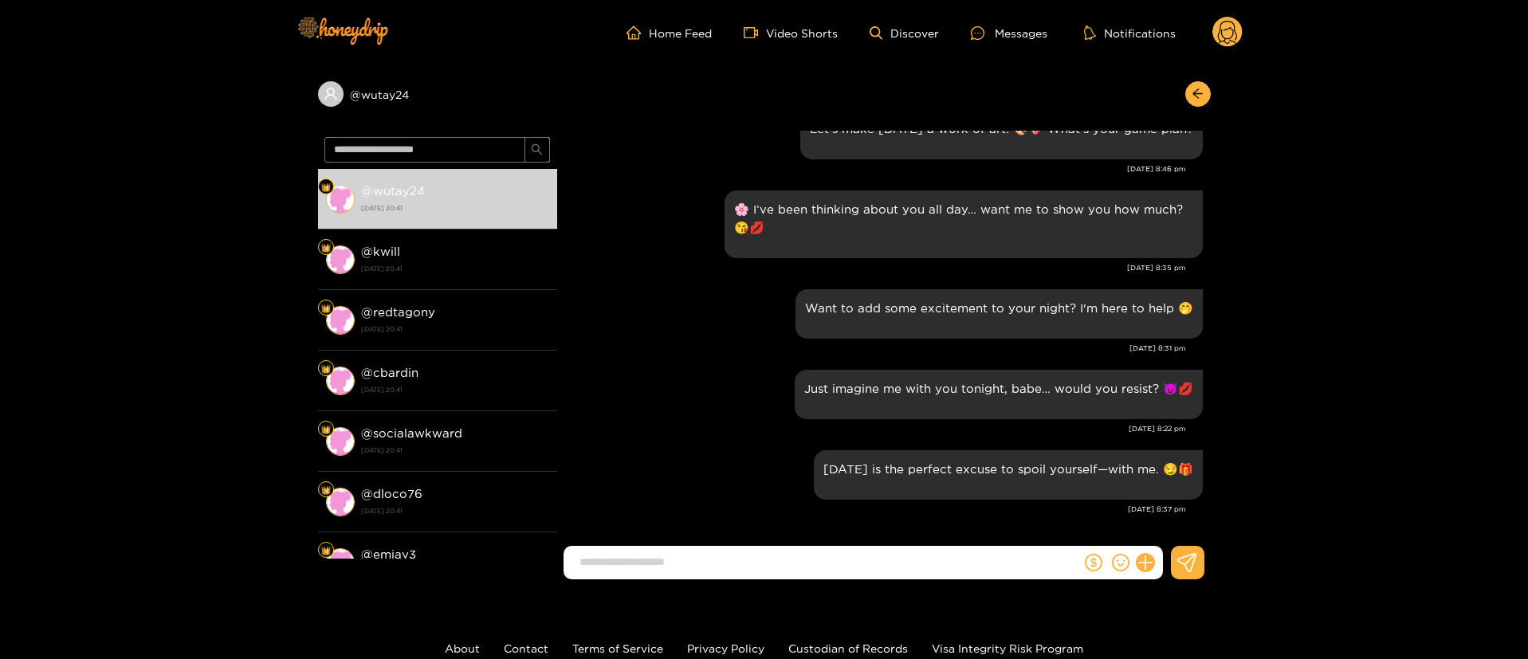
scroll to position [1845, 0]
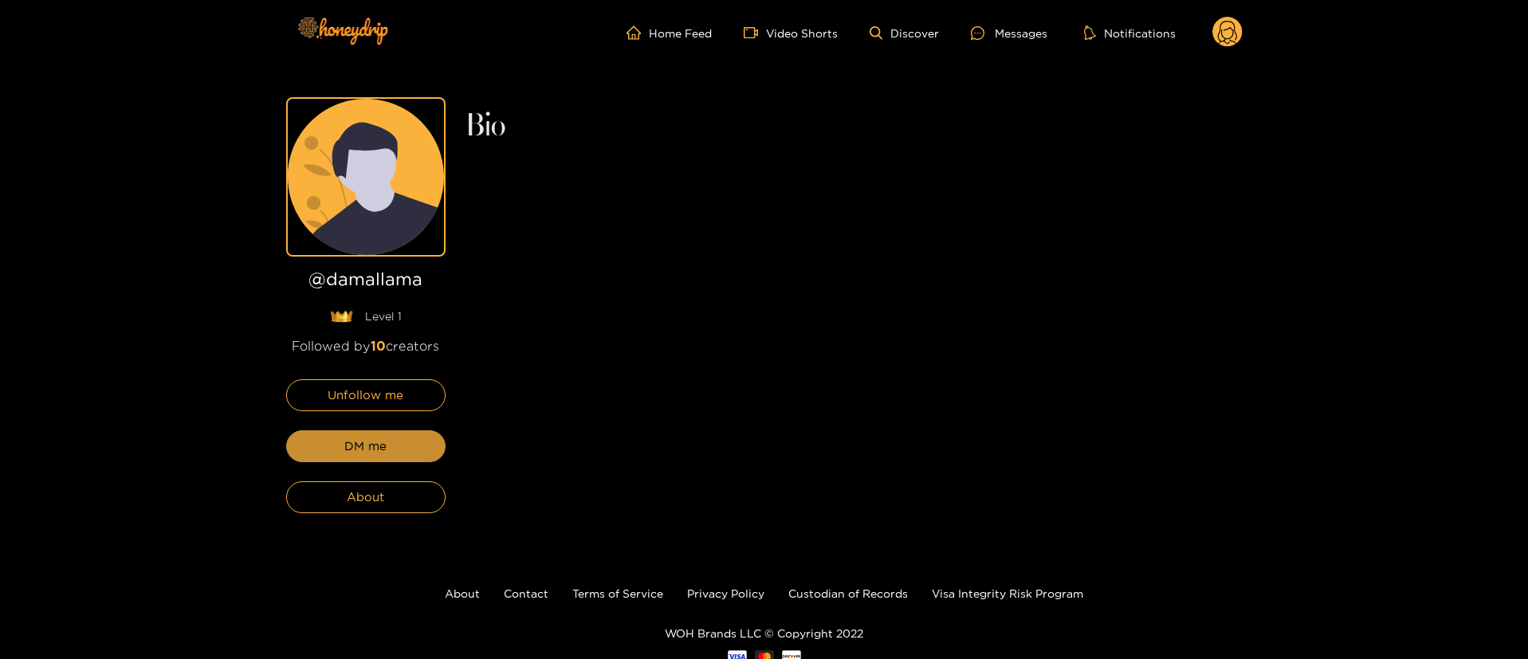
click at [397, 450] on button "DM me" at bounding box center [365, 446] width 159 height 32
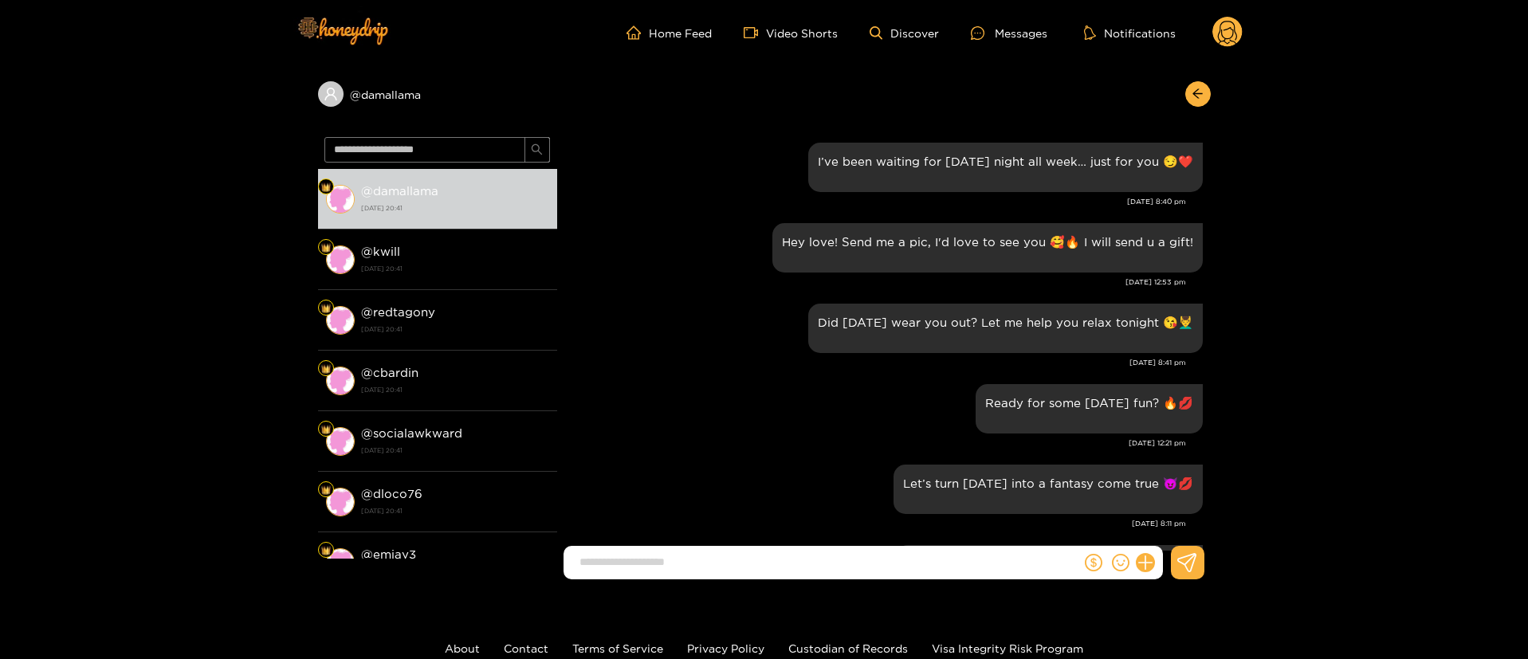
scroll to position [1992, 0]
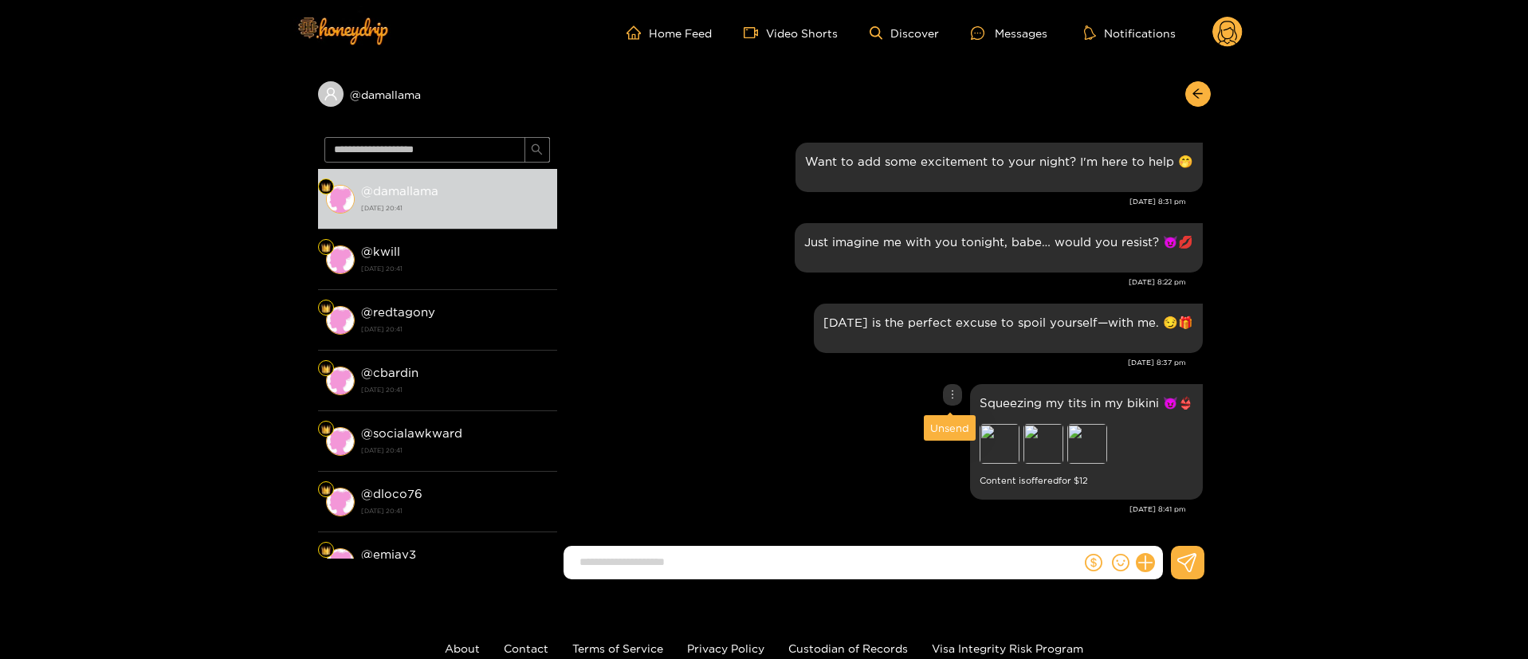
click at [955, 398] on icon "more" at bounding box center [952, 394] width 11 height 11
click at [954, 425] on div "Unsend" at bounding box center [949, 428] width 39 height 16
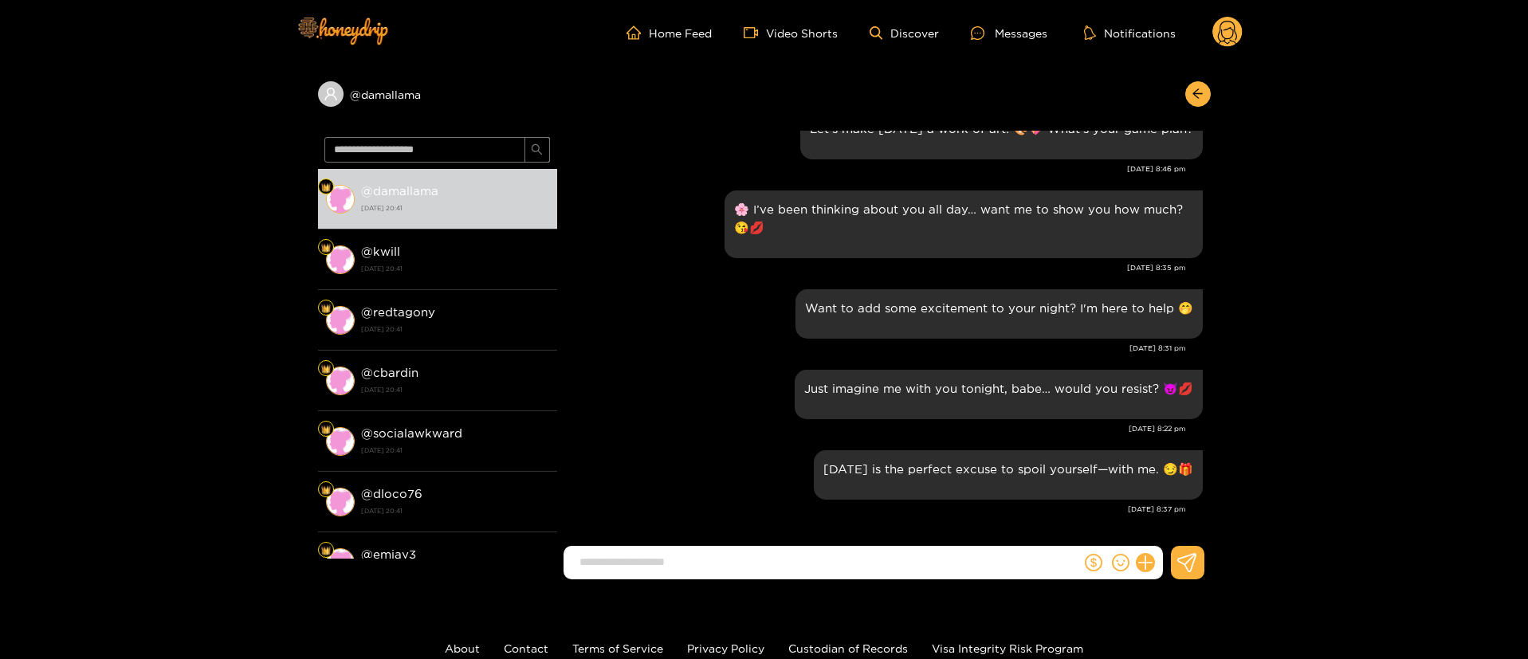
scroll to position [1845, 0]
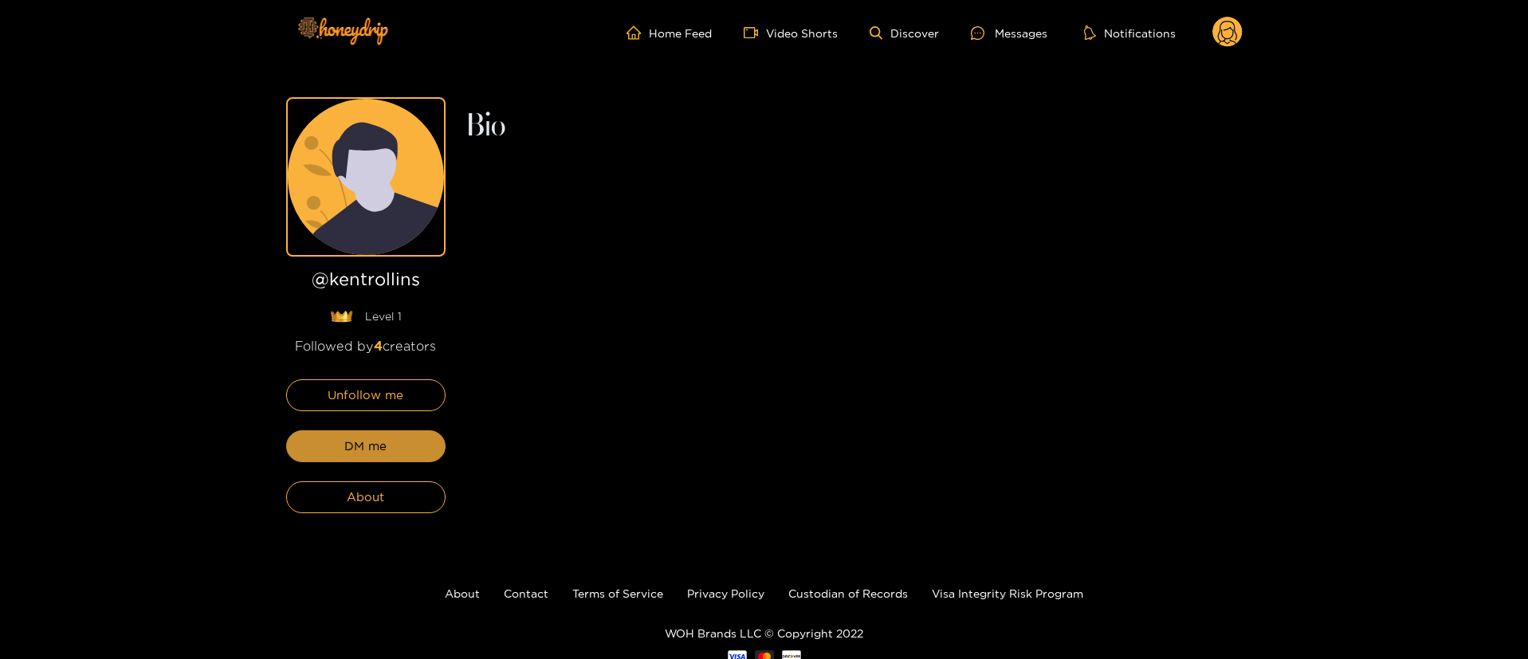
click at [396, 451] on button "DM me" at bounding box center [365, 446] width 159 height 32
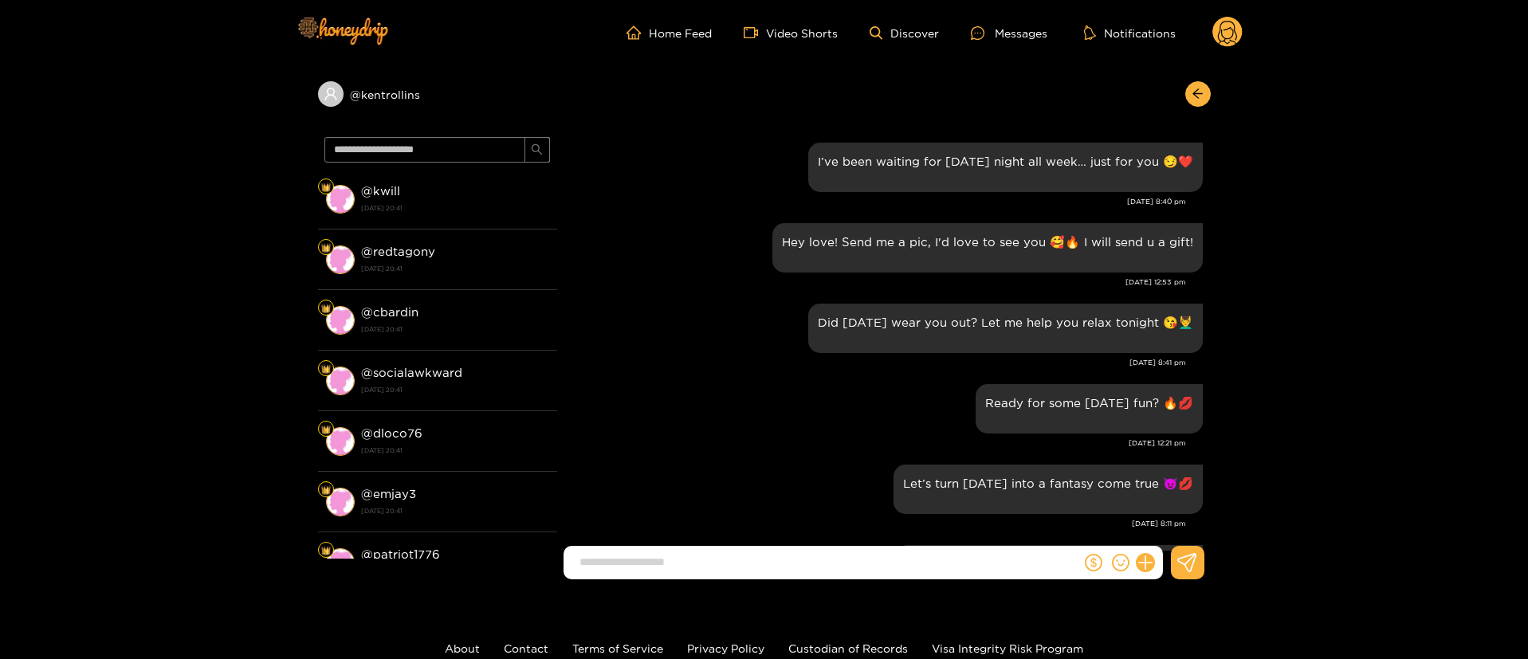
scroll to position [1992, 0]
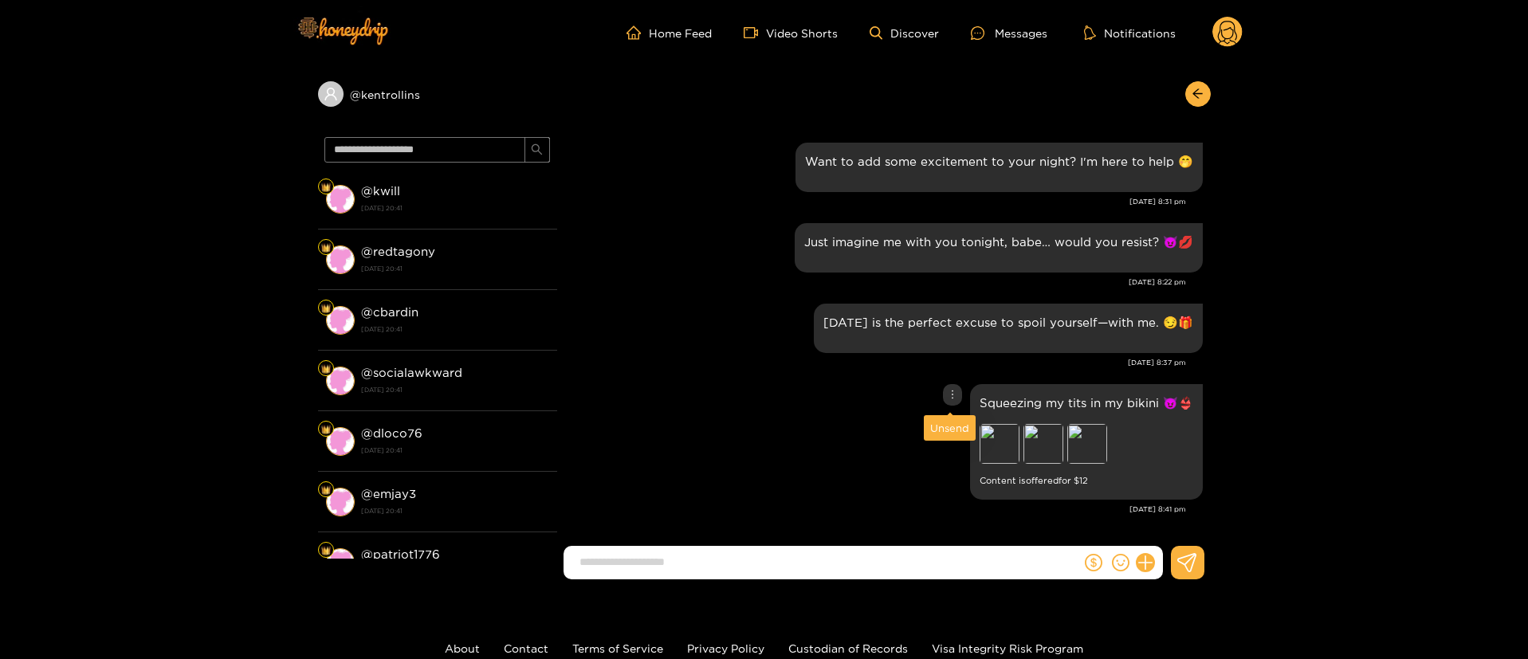
click at [948, 394] on icon "more" at bounding box center [952, 394] width 11 height 11
click at [948, 426] on div "Unsend" at bounding box center [949, 428] width 39 height 16
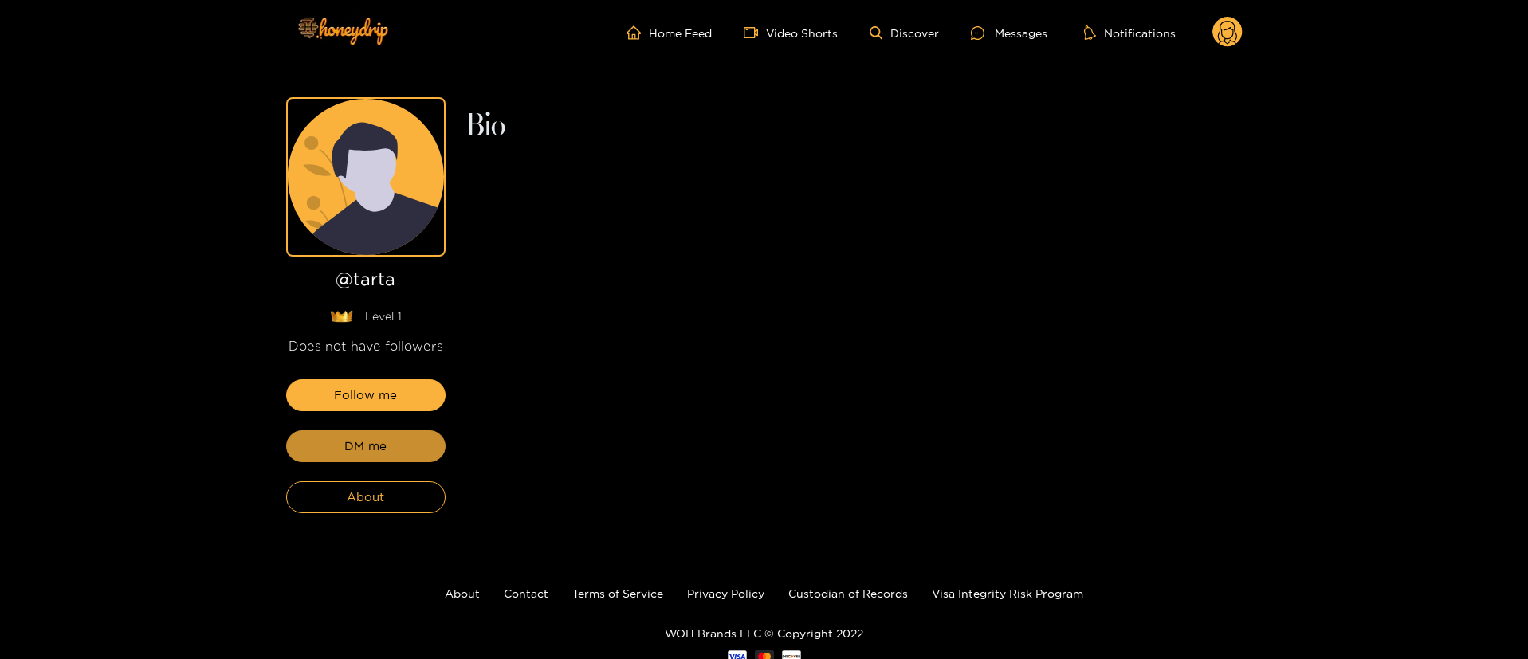
click at [396, 451] on button "DM me" at bounding box center [365, 446] width 159 height 32
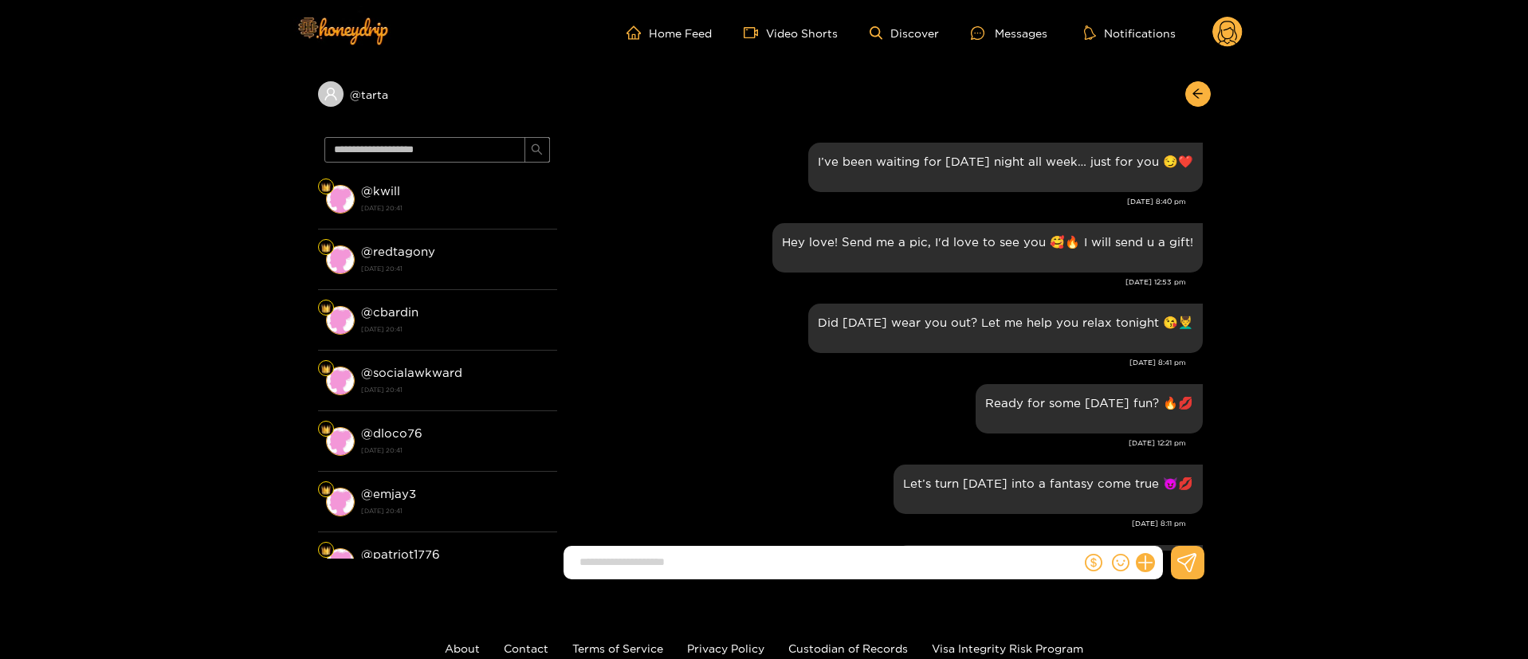
scroll to position [1992, 0]
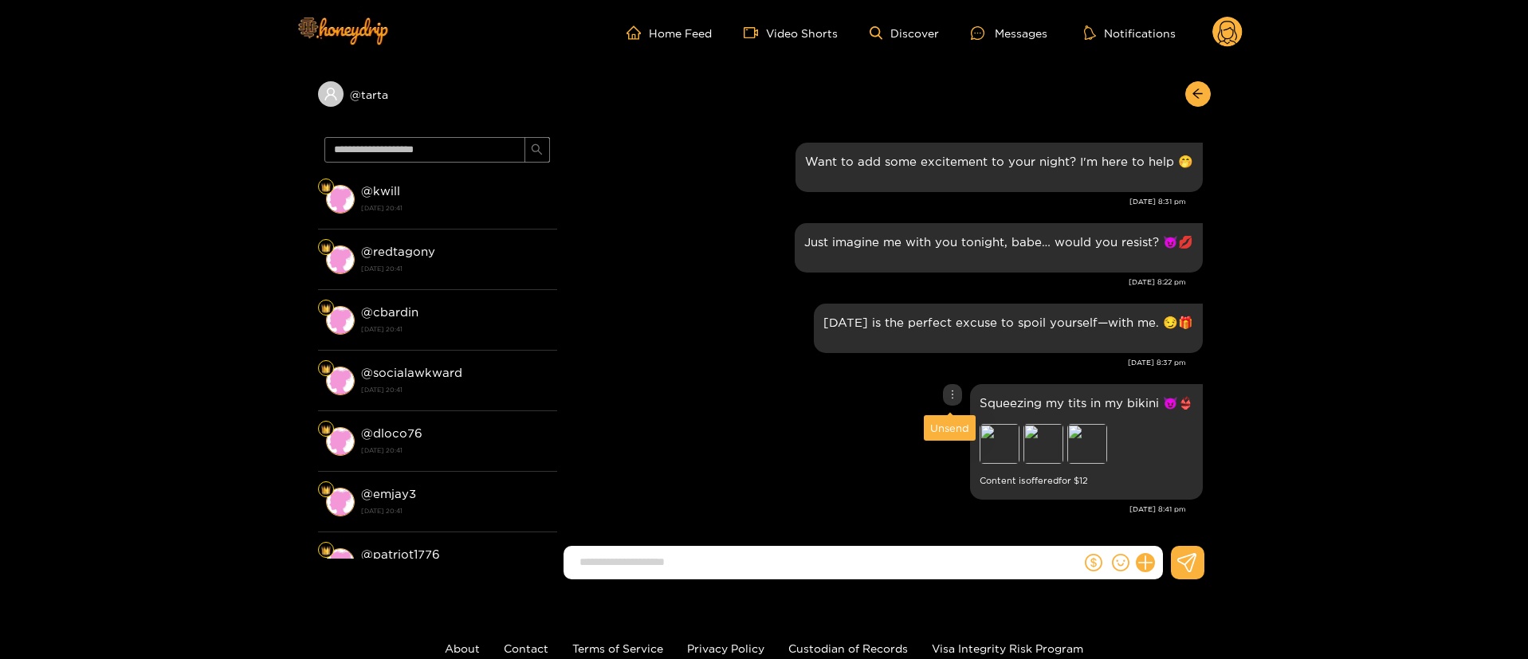
click at [947, 392] on icon "more" at bounding box center [952, 394] width 11 height 11
click at [947, 425] on div "Unsend" at bounding box center [949, 428] width 39 height 16
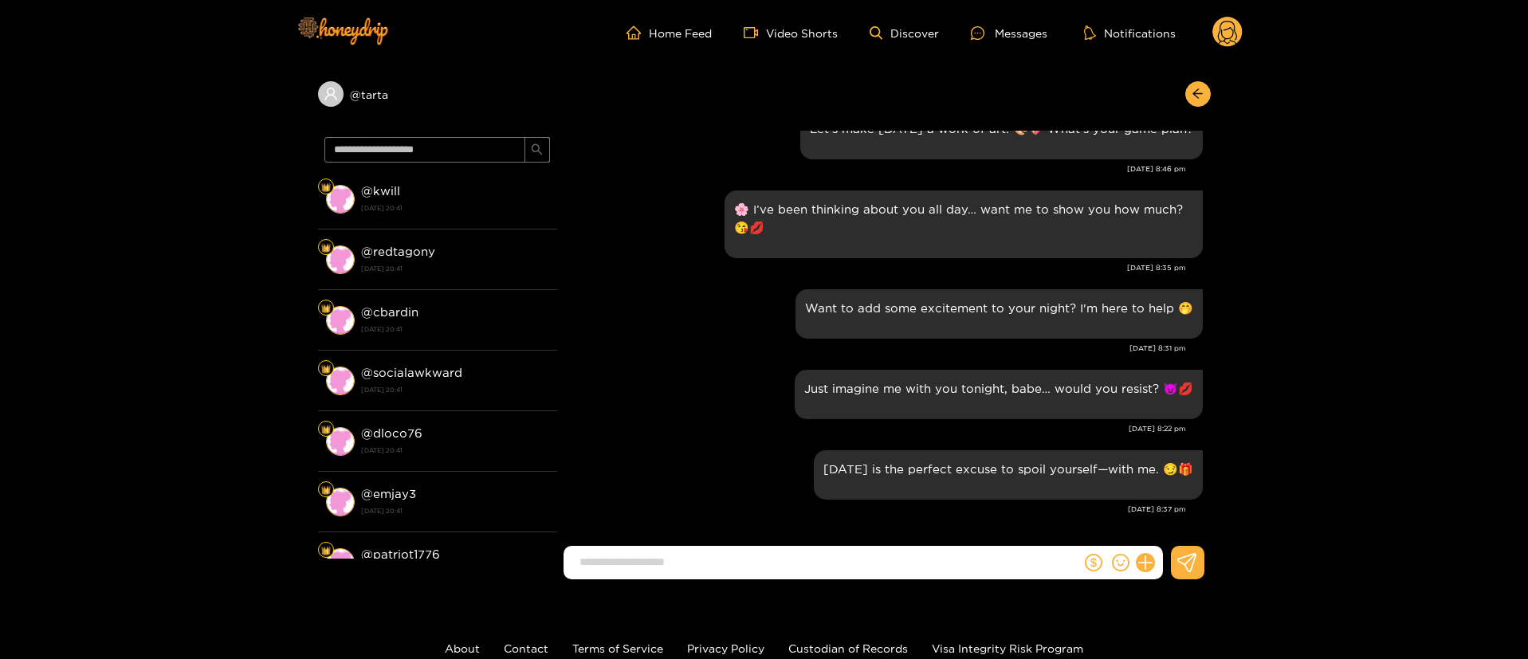
scroll to position [1845, 0]
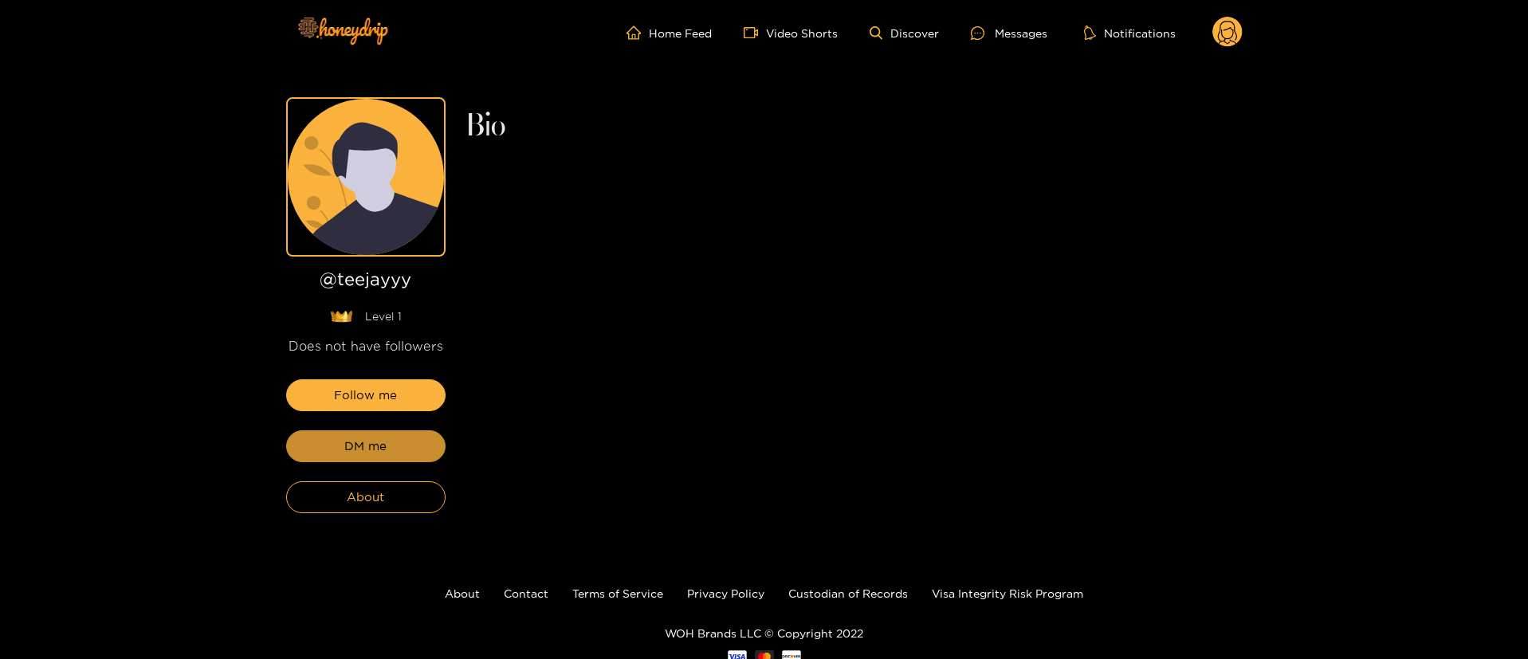
click at [396, 451] on button "DM me" at bounding box center [365, 446] width 159 height 32
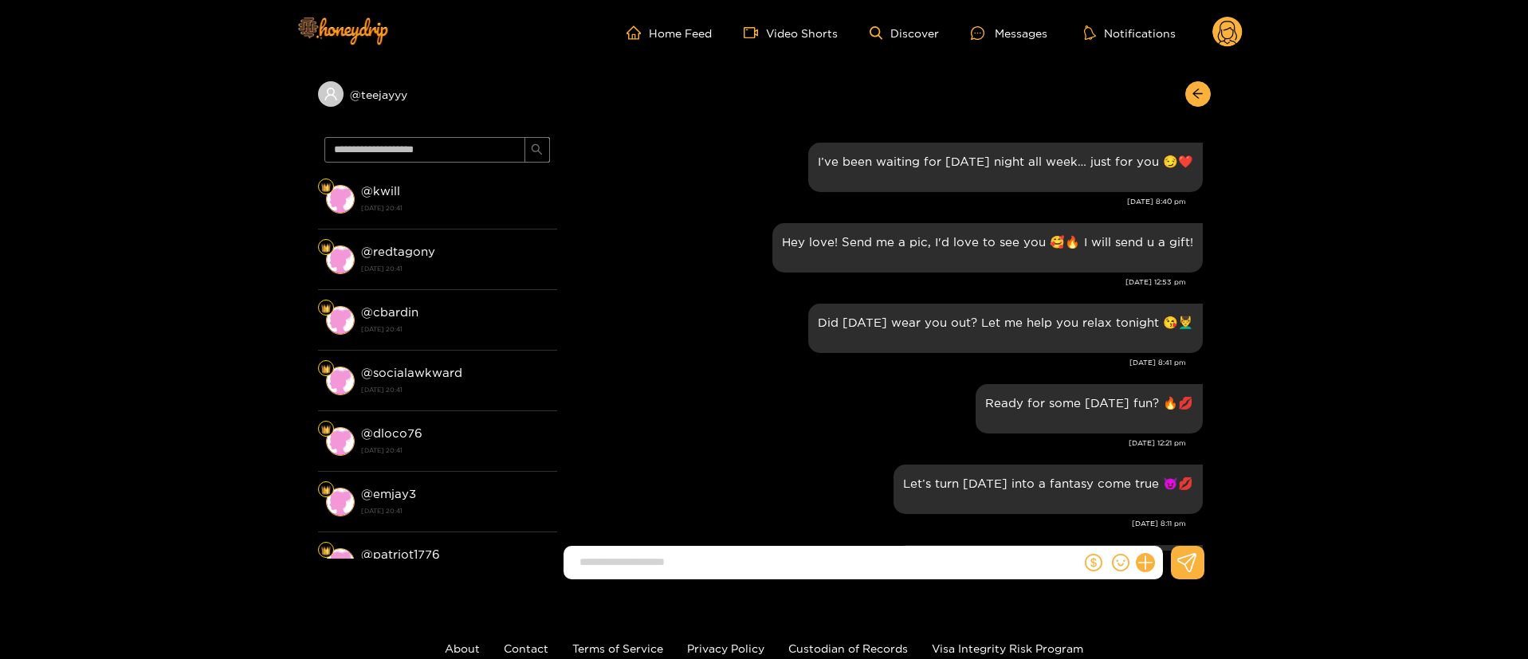
scroll to position [1992, 0]
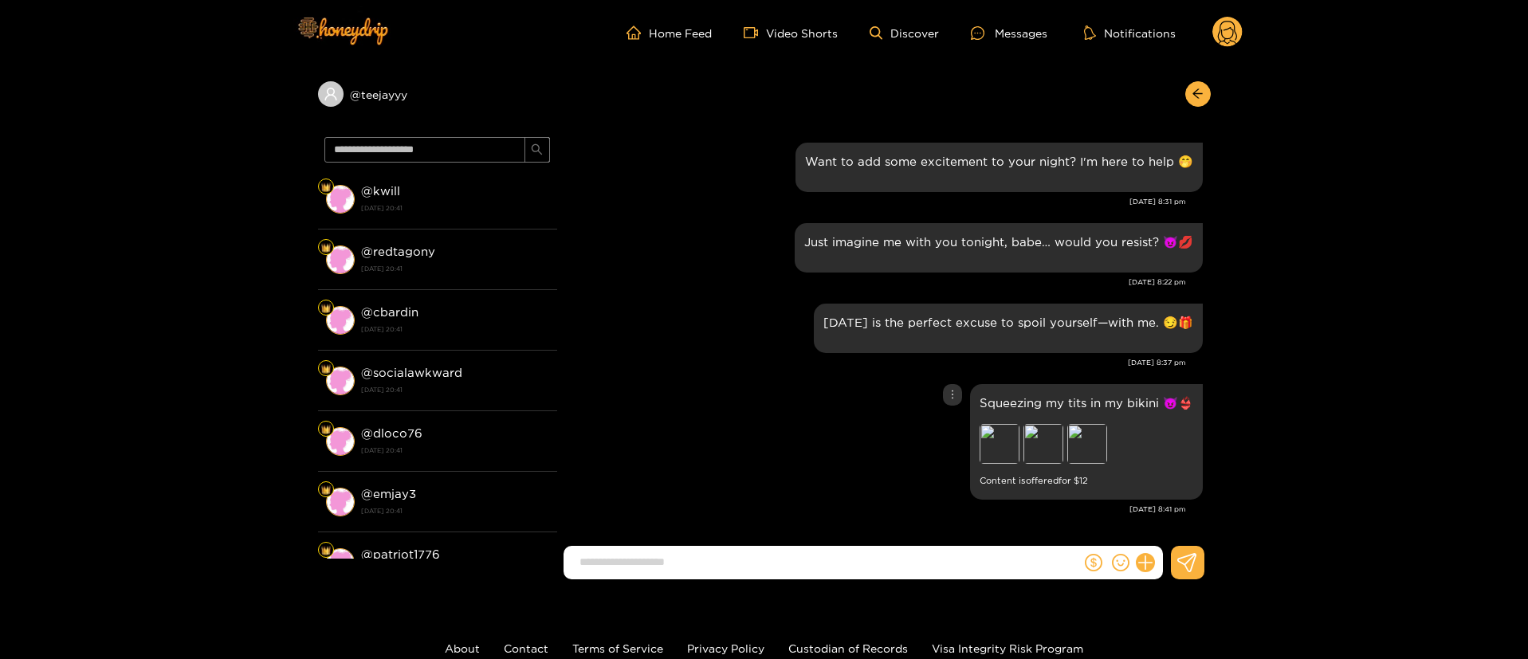
click at [947, 395] on icon "more" at bounding box center [952, 394] width 11 height 11
click at [945, 427] on div "Unsend" at bounding box center [949, 428] width 39 height 16
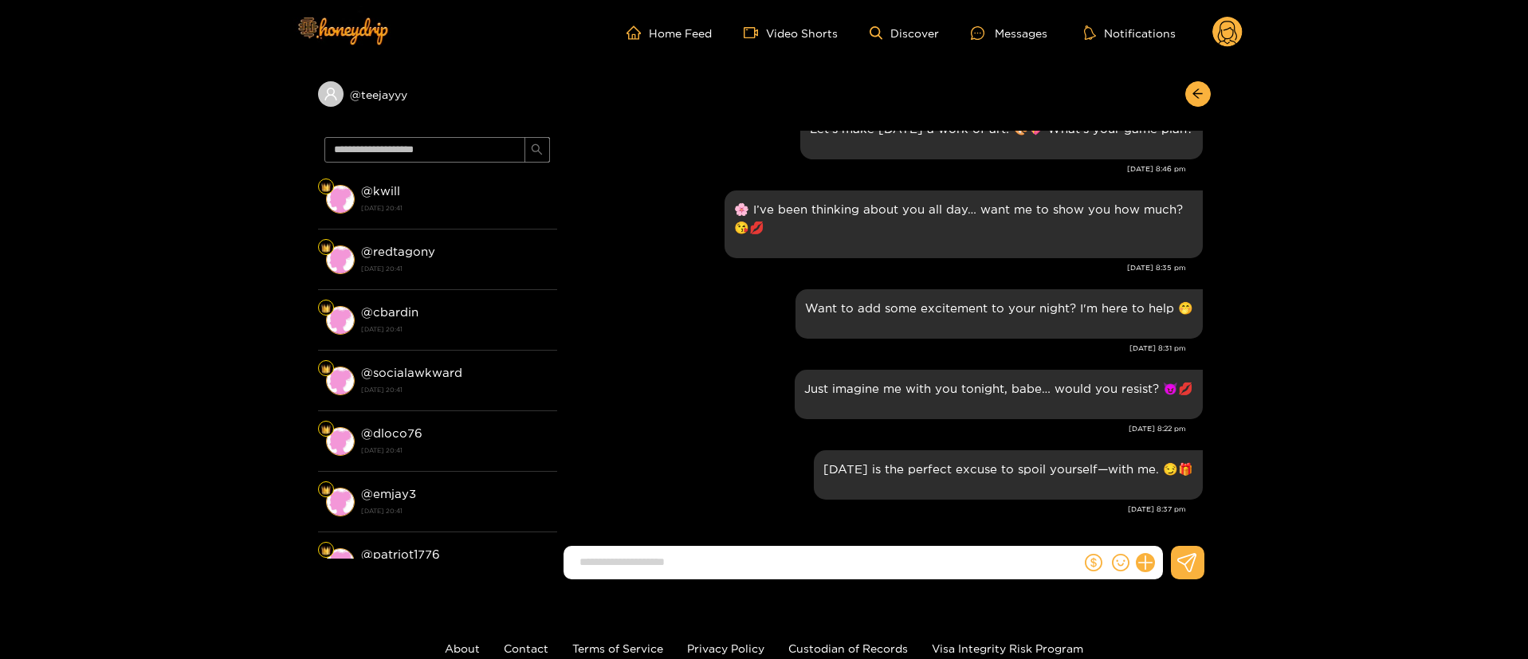
scroll to position [1845, 0]
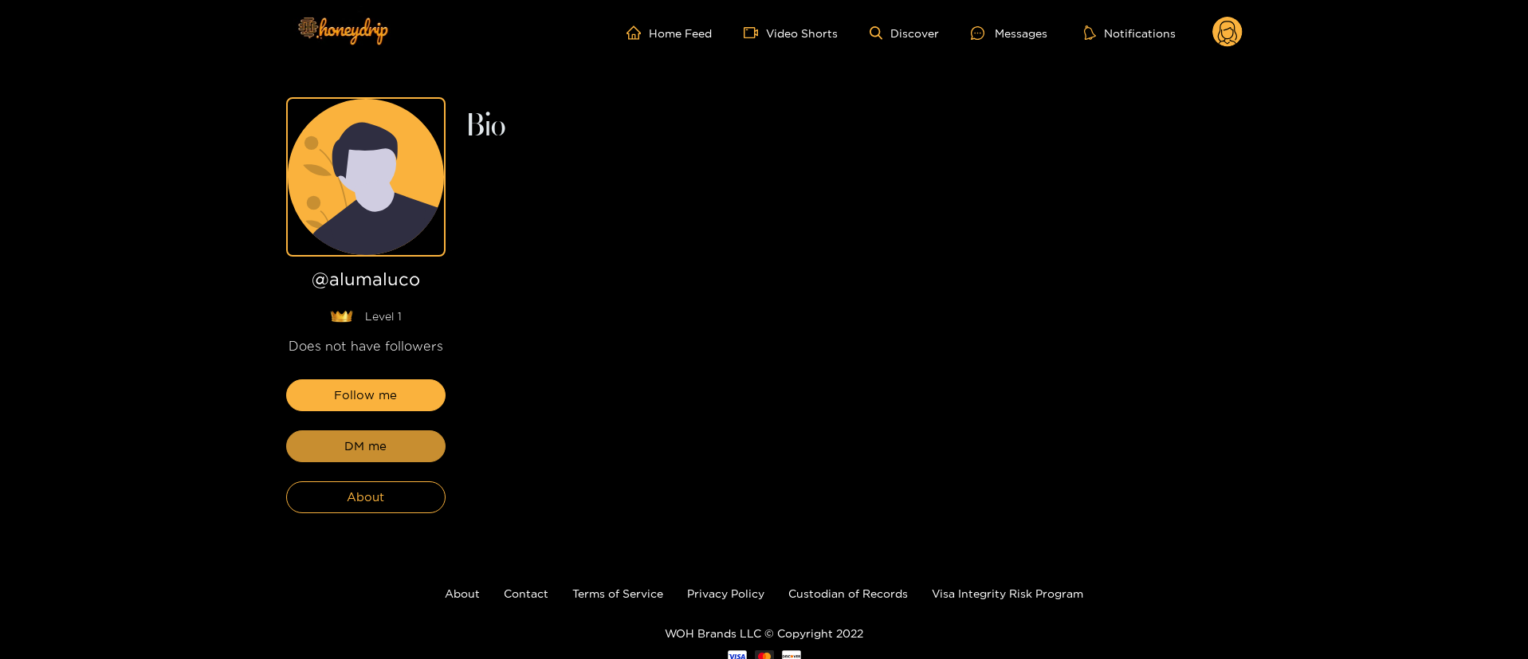
click at [396, 451] on button "DM me" at bounding box center [365, 446] width 159 height 32
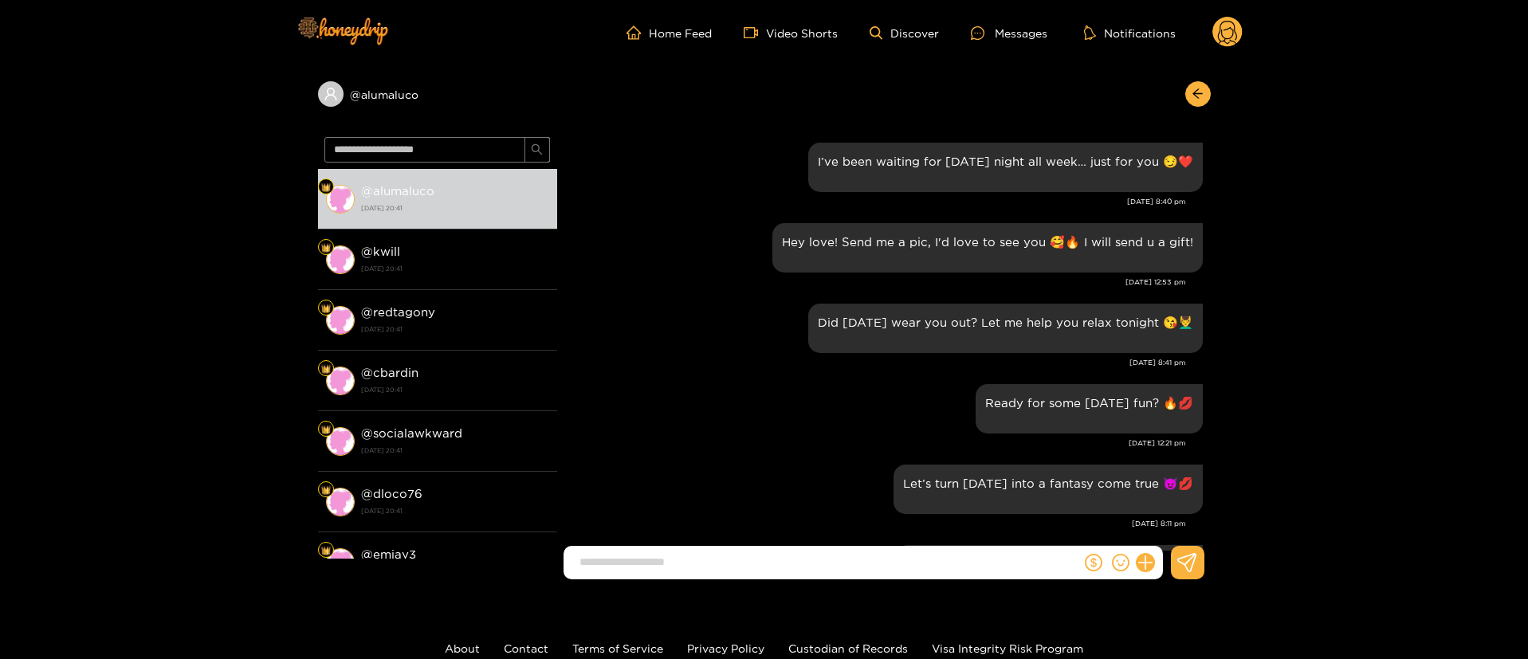
scroll to position [1992, 0]
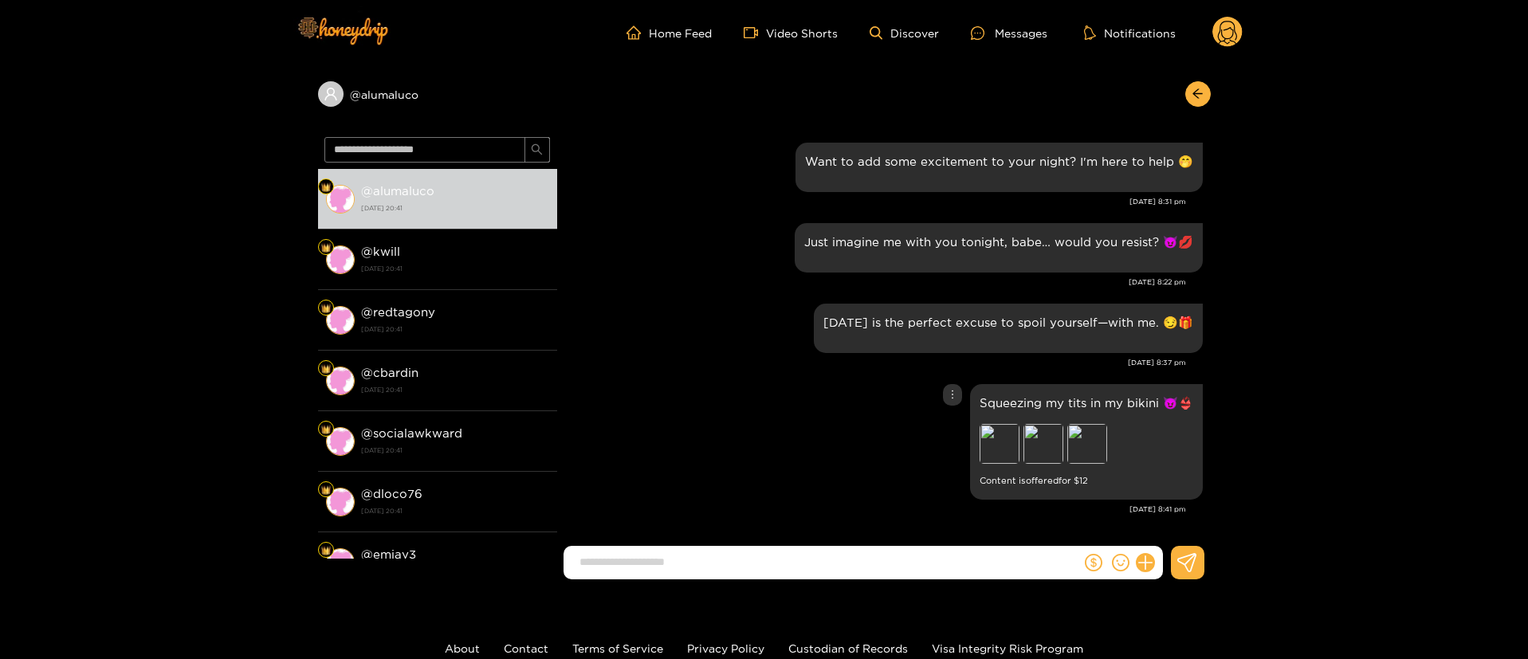
click at [952, 399] on icon "more" at bounding box center [952, 394] width 11 height 11
click at [952, 425] on div "Unsend" at bounding box center [949, 428] width 39 height 16
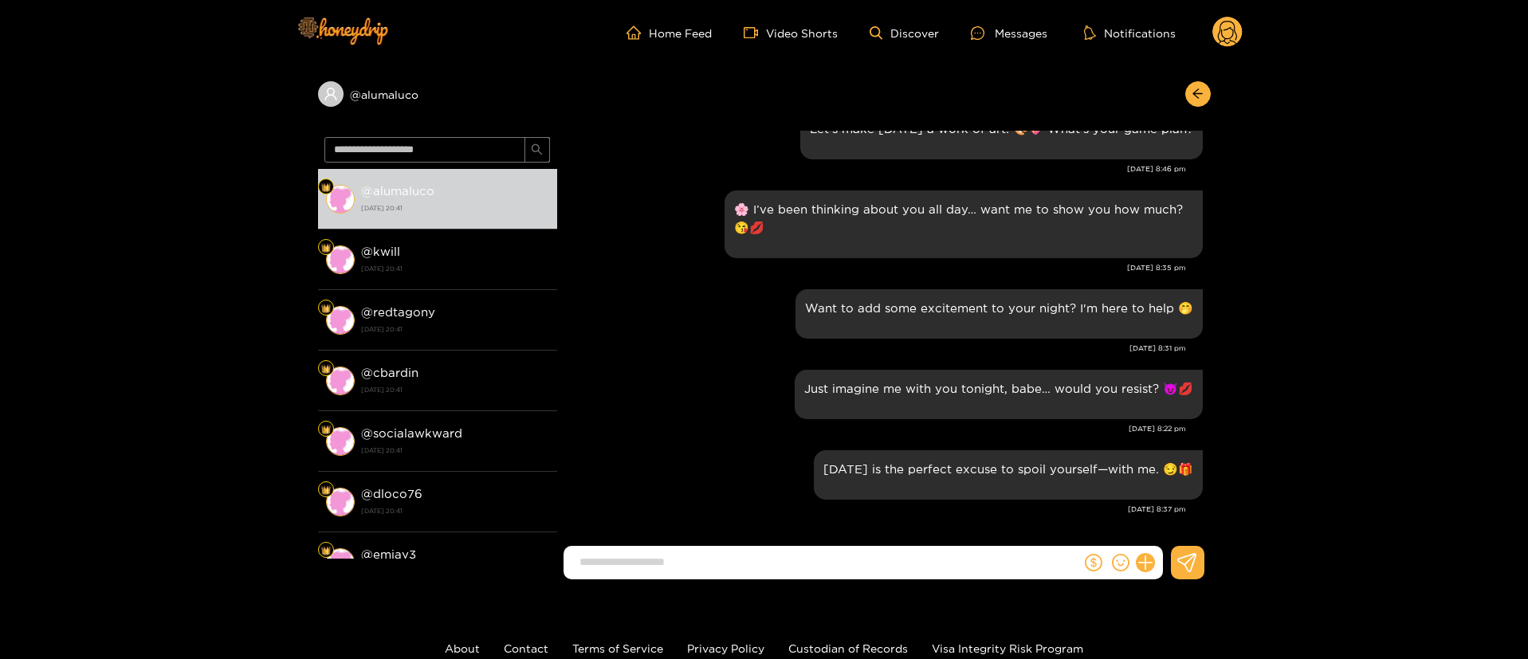
scroll to position [1845, 0]
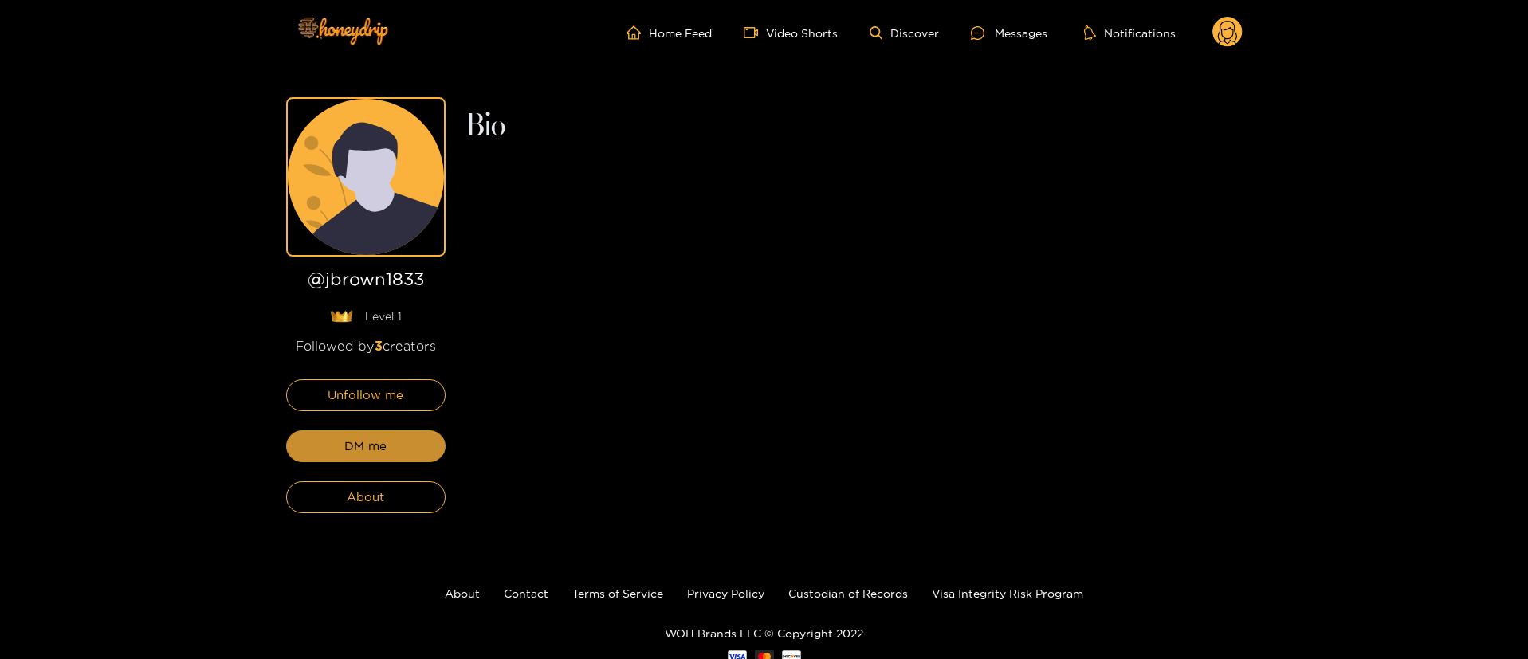
click at [396, 451] on button "DM me" at bounding box center [365, 446] width 159 height 32
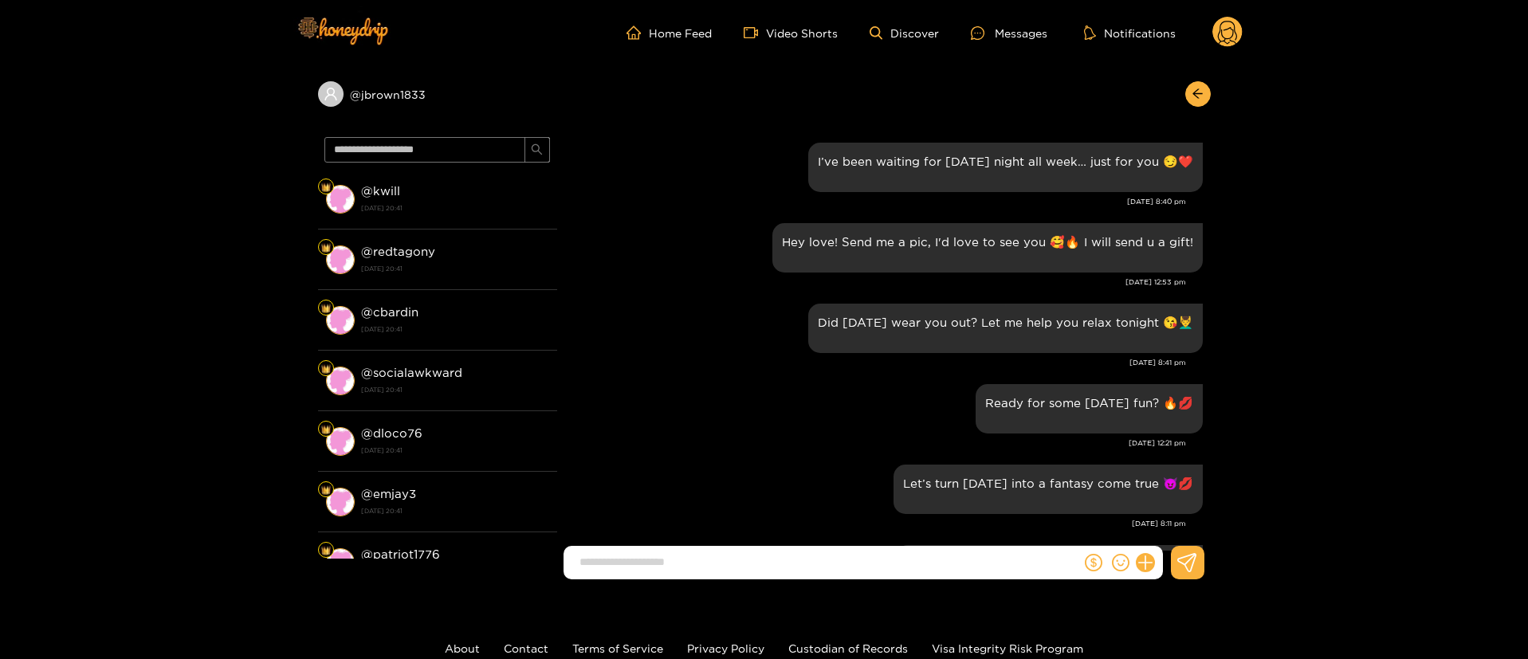
scroll to position [1992, 0]
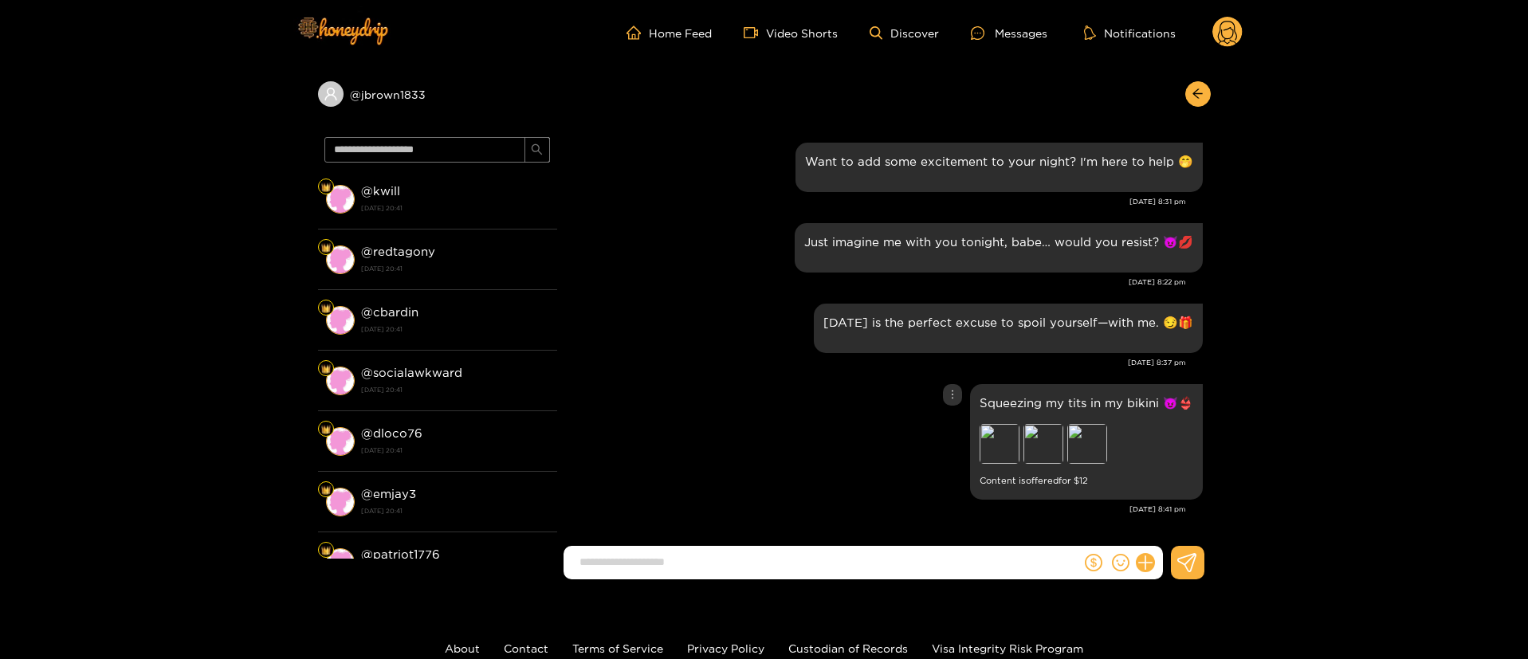
click at [952, 396] on icon "more" at bounding box center [952, 394] width 11 height 11
click at [950, 428] on div "Unsend" at bounding box center [949, 428] width 39 height 16
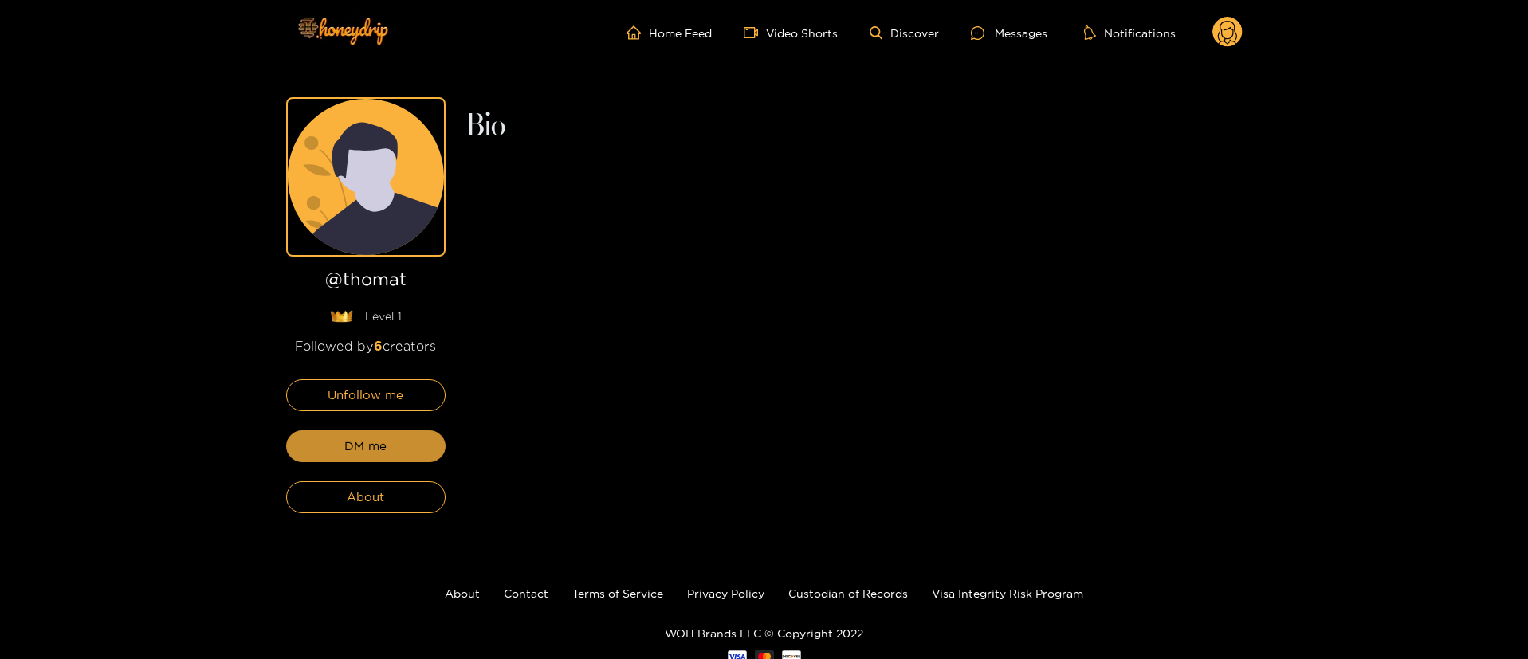
click at [419, 449] on button "DM me" at bounding box center [365, 446] width 159 height 32
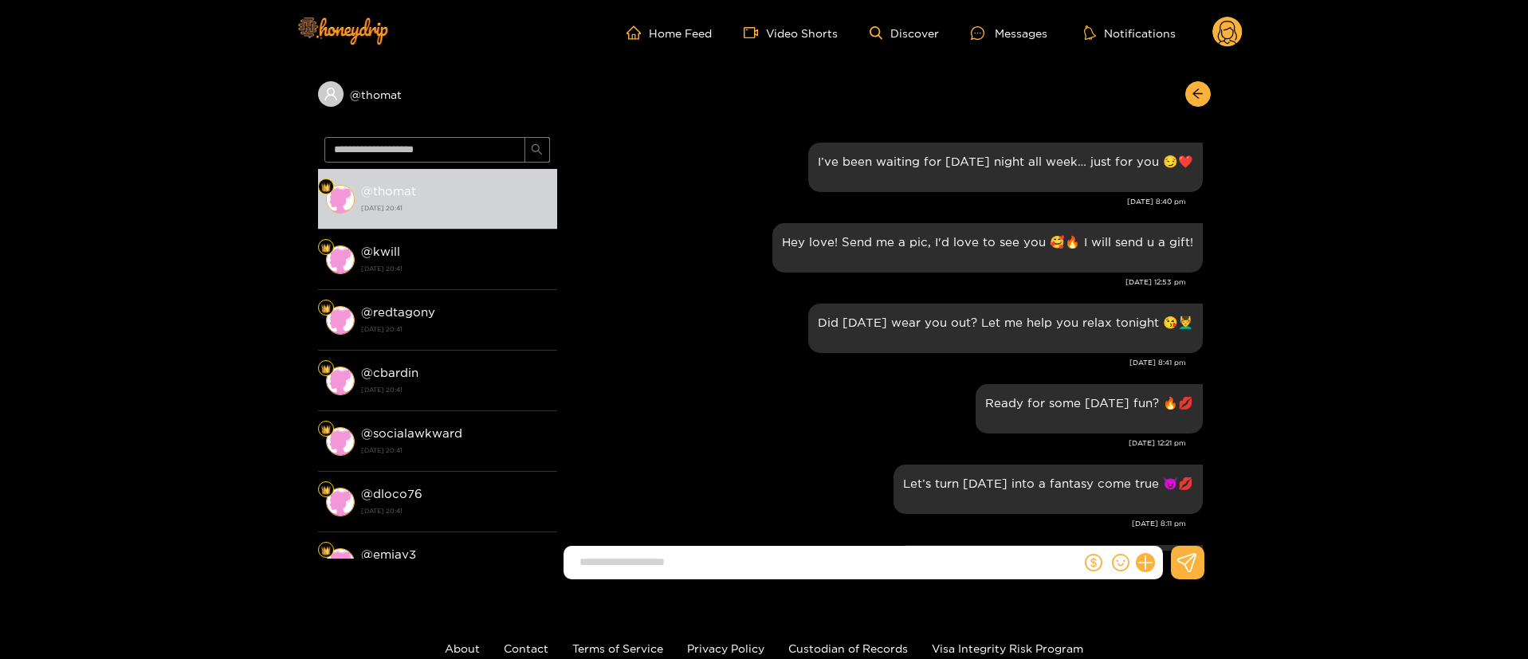
scroll to position [1992, 0]
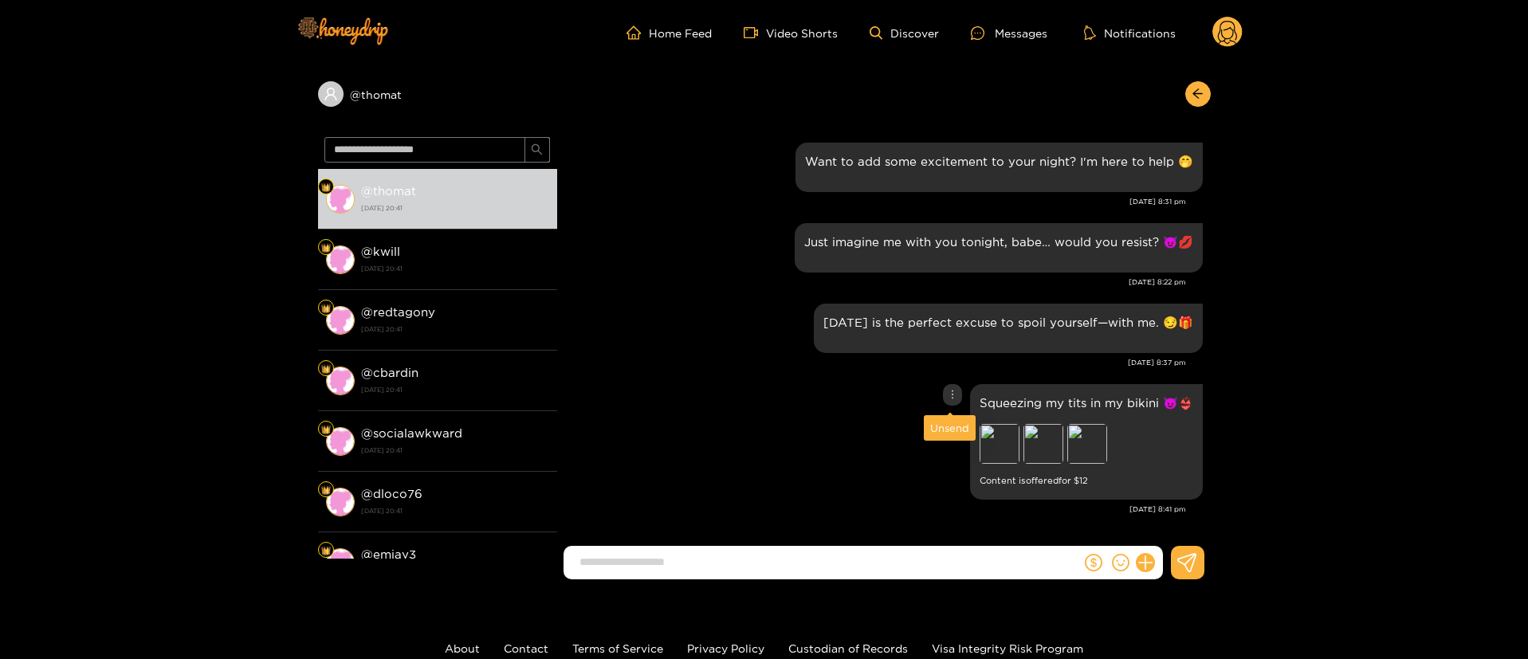
click at [943, 396] on div at bounding box center [952, 395] width 19 height 22
click at [948, 430] on div "Unsend" at bounding box center [949, 428] width 39 height 16
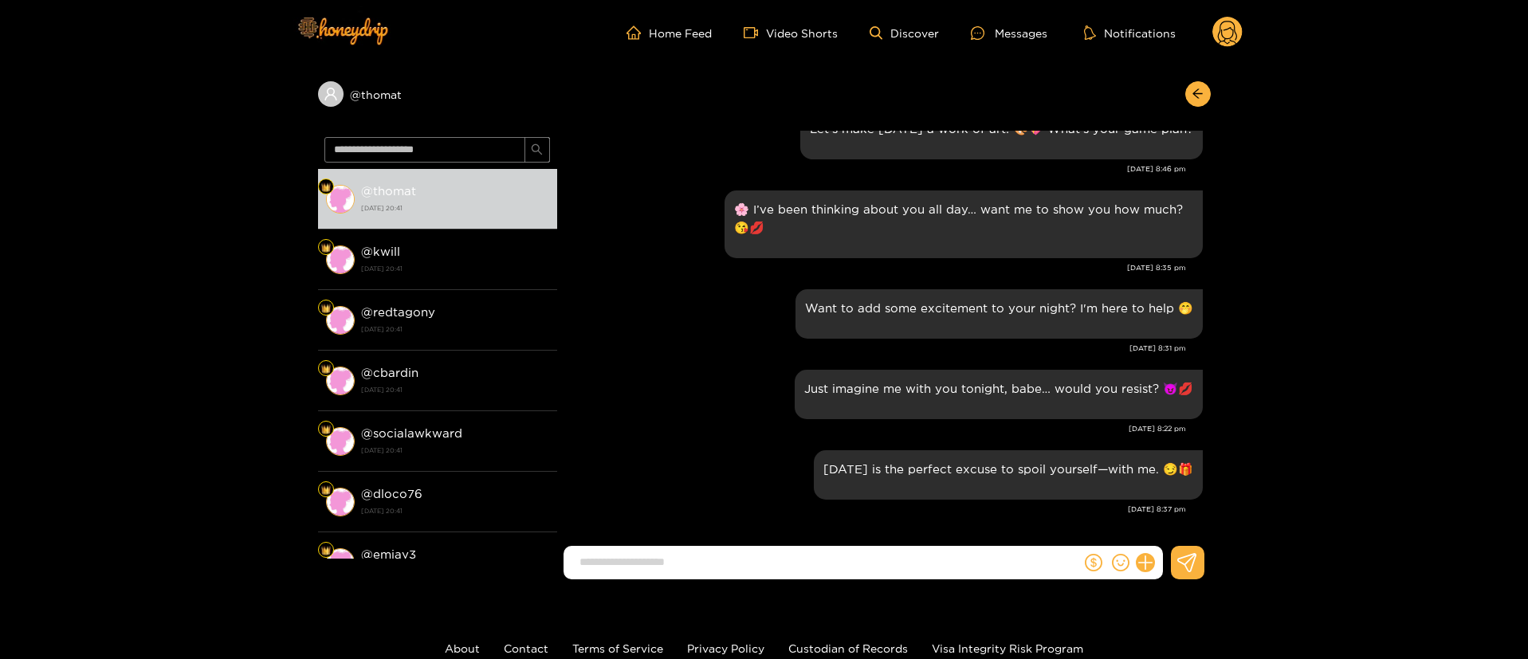
scroll to position [1845, 0]
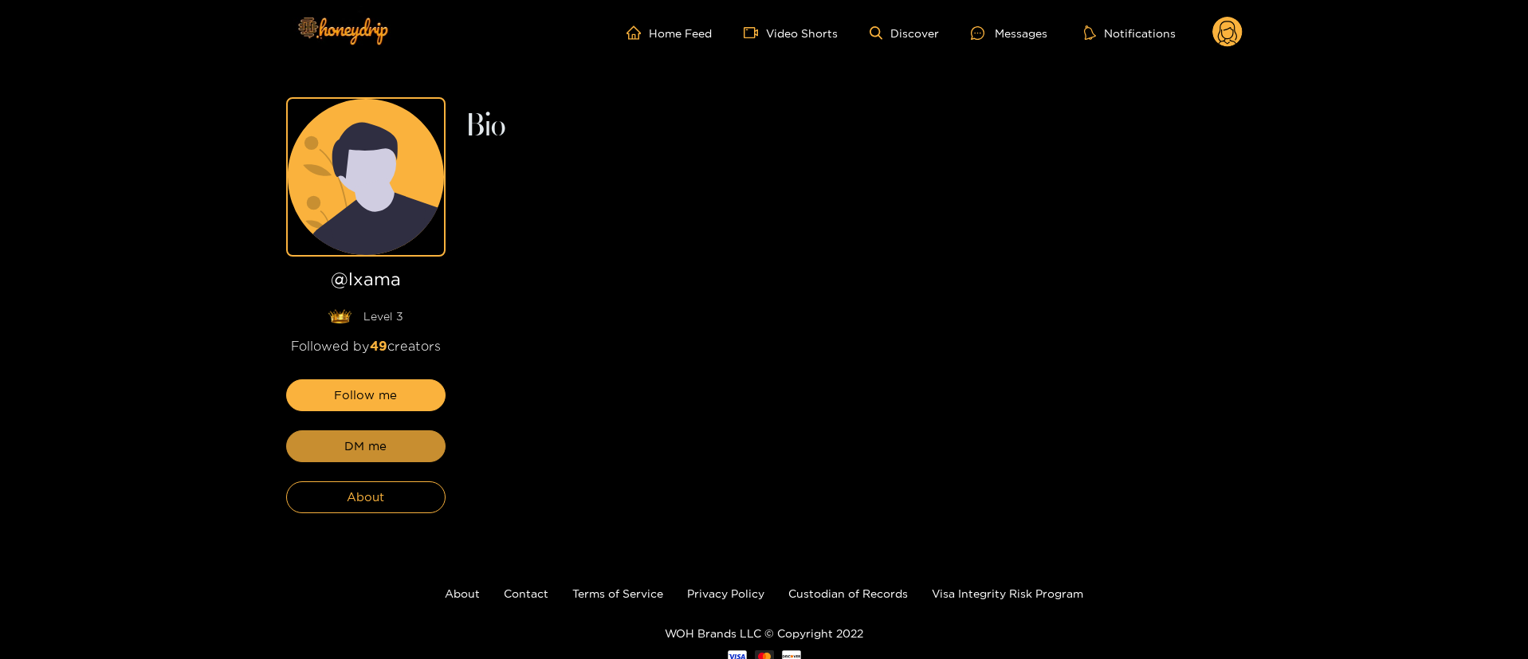
click at [419, 450] on button "DM me" at bounding box center [365, 446] width 159 height 32
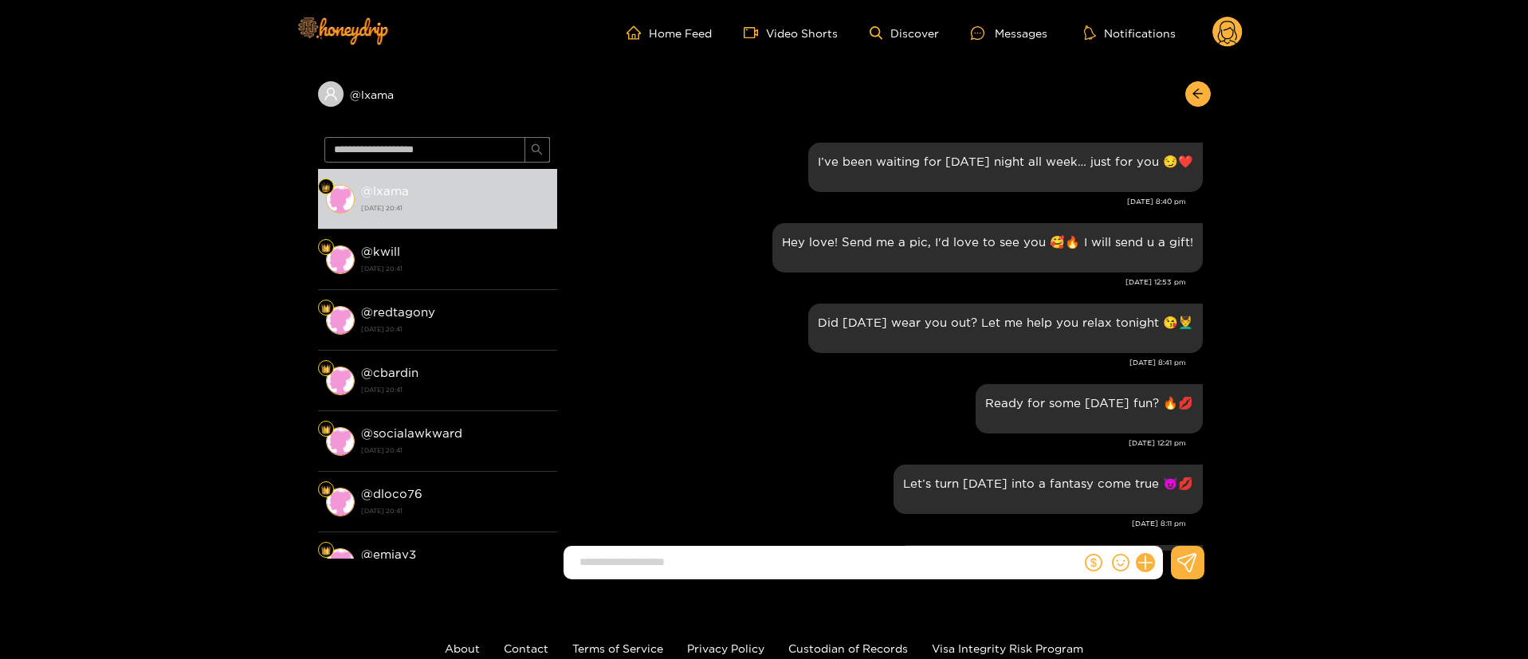
scroll to position [1992, 0]
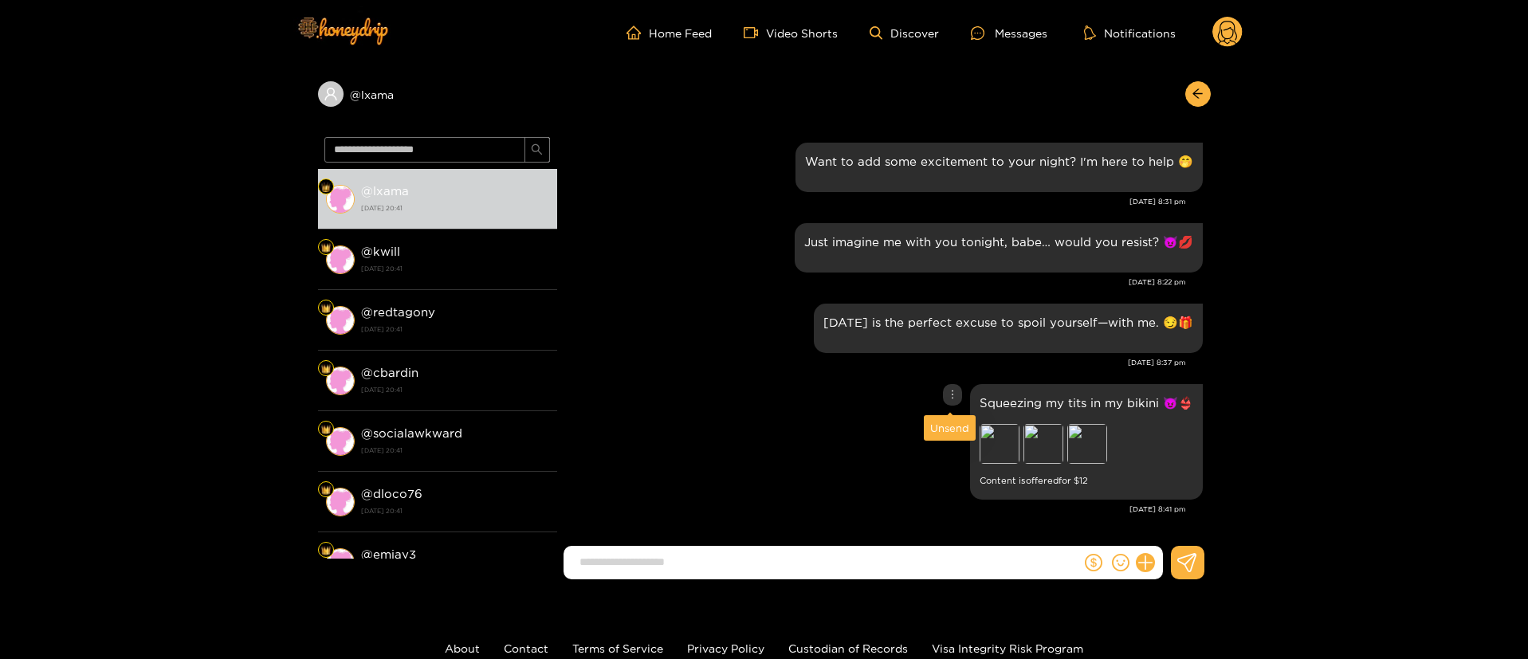
click at [953, 394] on icon "more" at bounding box center [952, 394] width 11 height 11
click at [951, 430] on div "Unsend" at bounding box center [949, 428] width 39 height 16
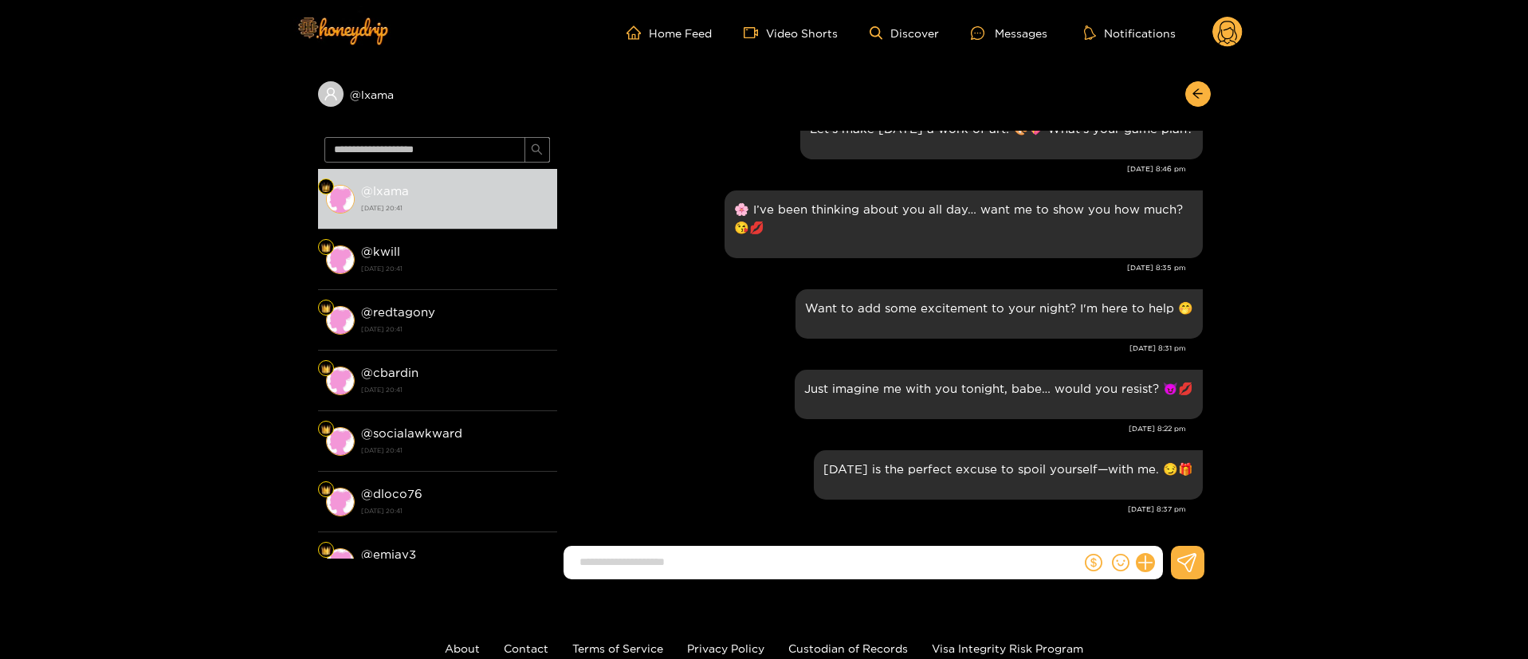
scroll to position [1845, 0]
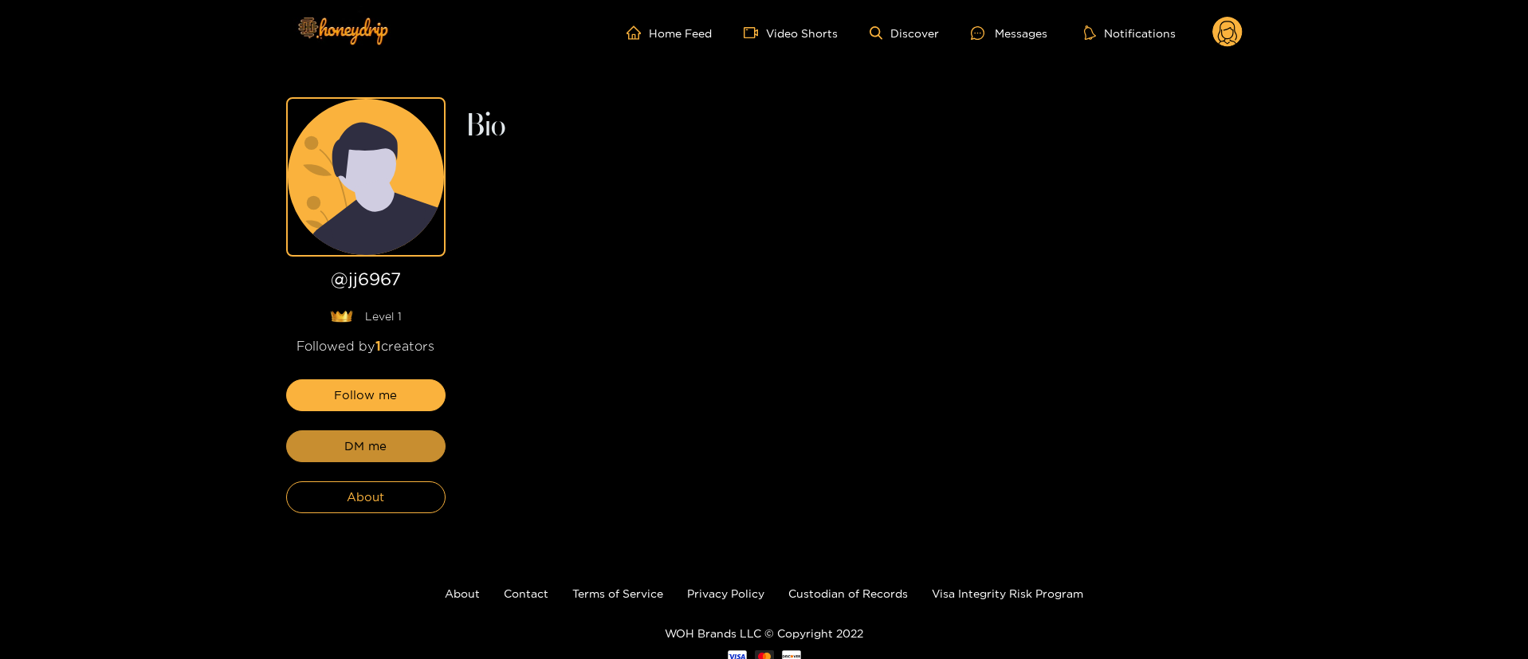
click at [419, 453] on button "DM me" at bounding box center [365, 446] width 159 height 32
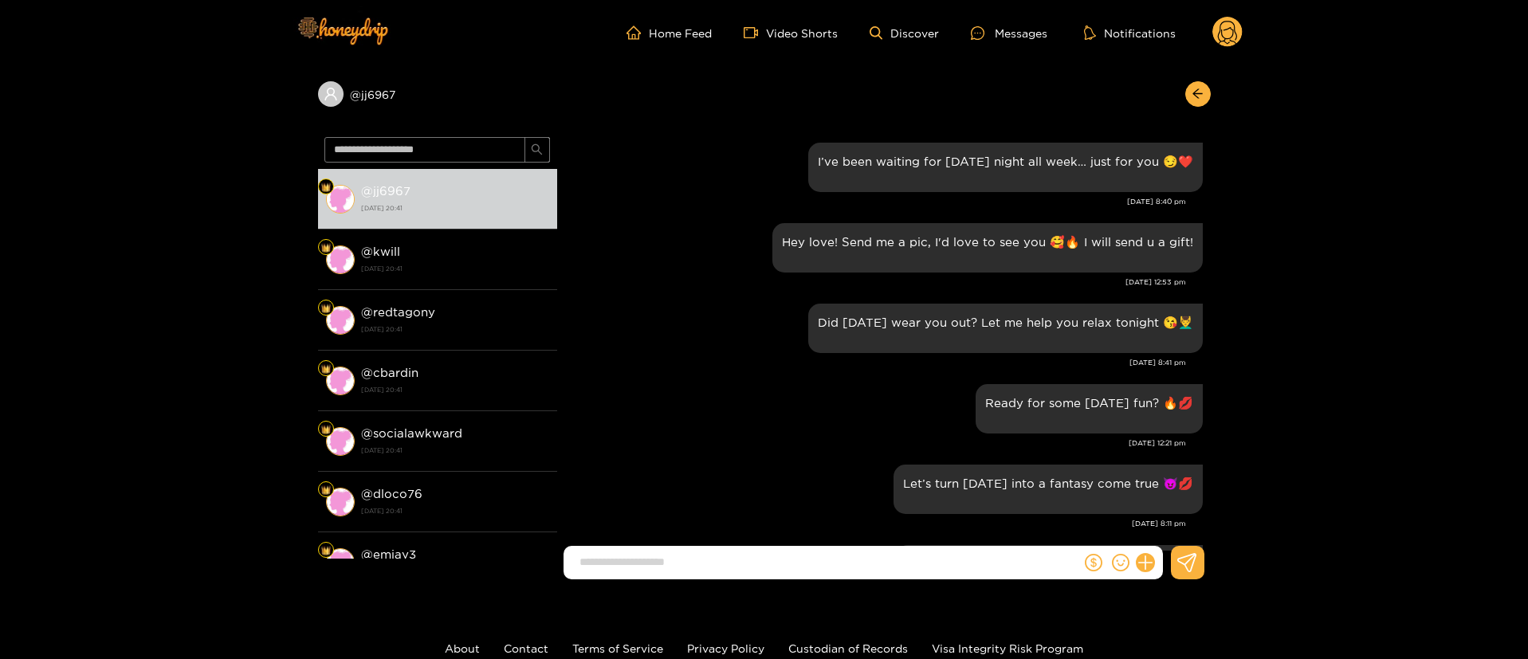
scroll to position [1992, 0]
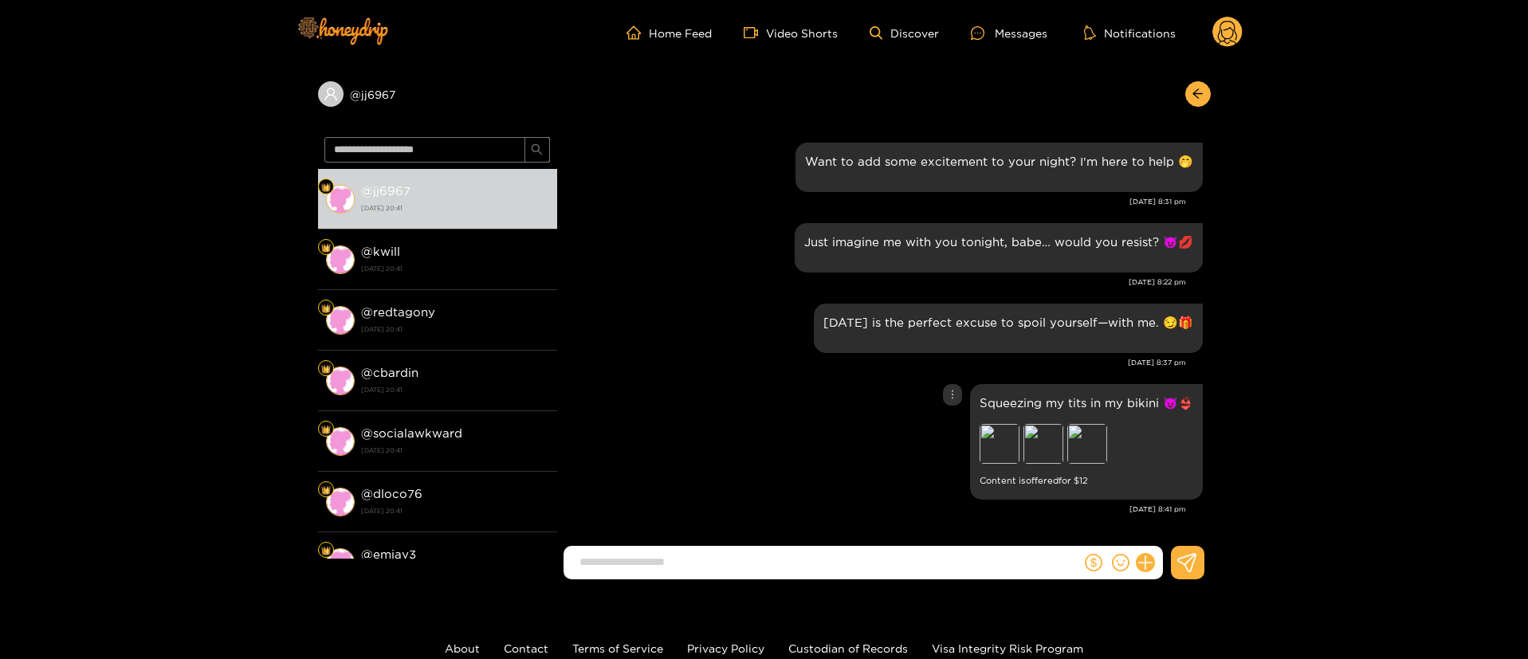
click at [949, 391] on icon "more" at bounding box center [952, 394] width 11 height 11
click at [950, 431] on div "Unsend" at bounding box center [949, 428] width 39 height 16
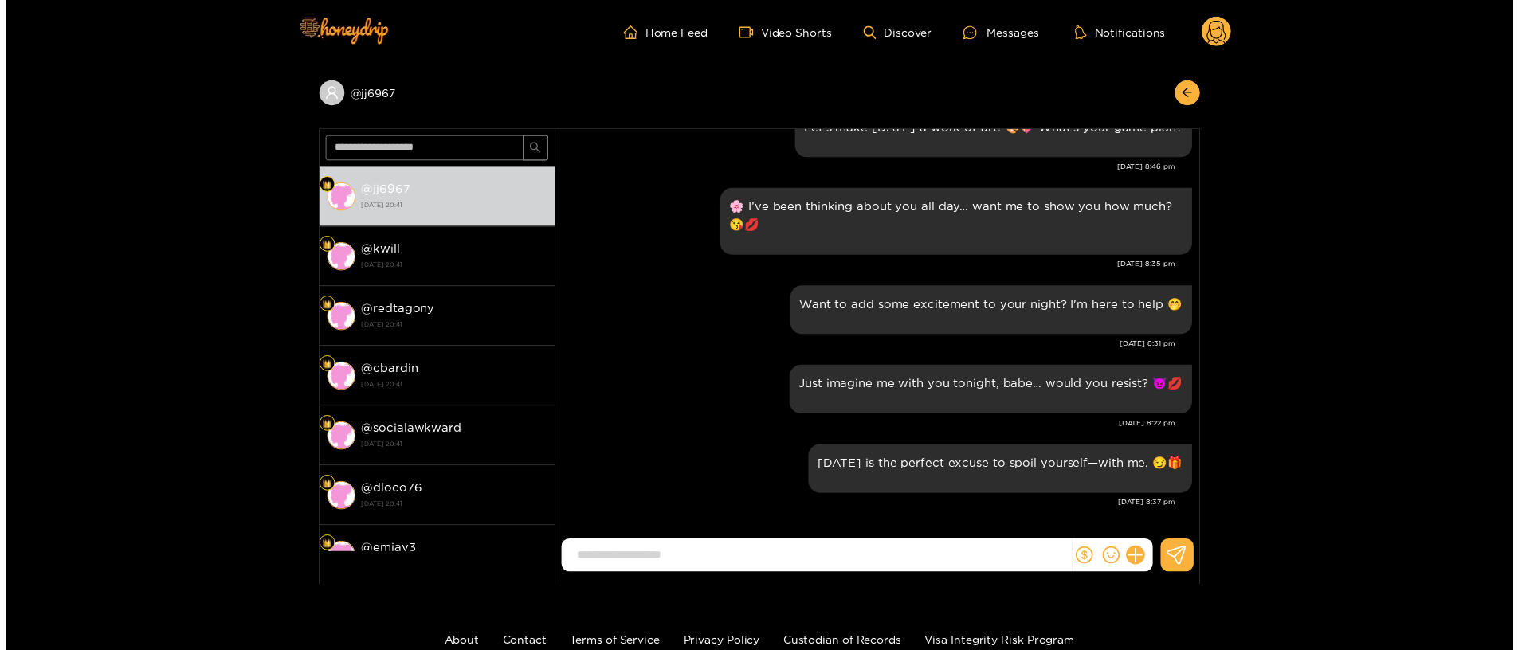
scroll to position [1851, 0]
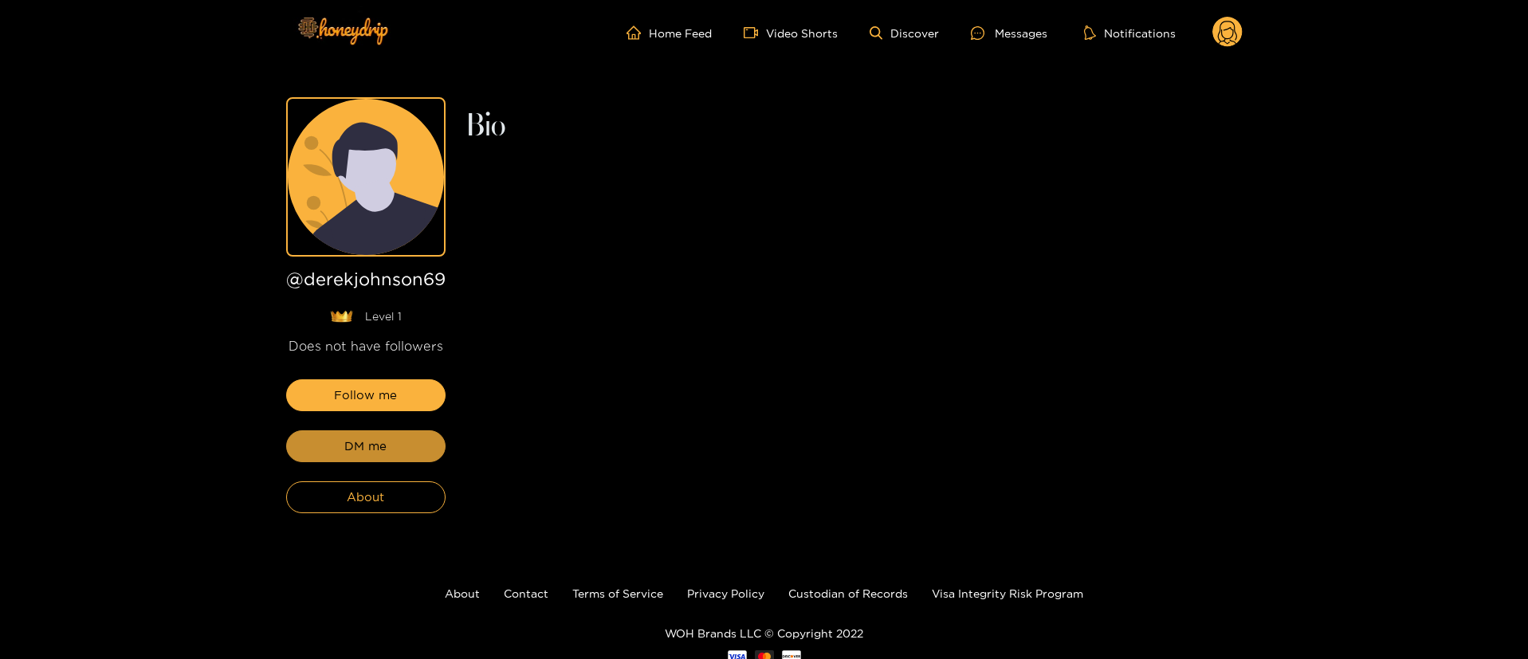
click at [419, 453] on button "DM me" at bounding box center [365, 446] width 159 height 32
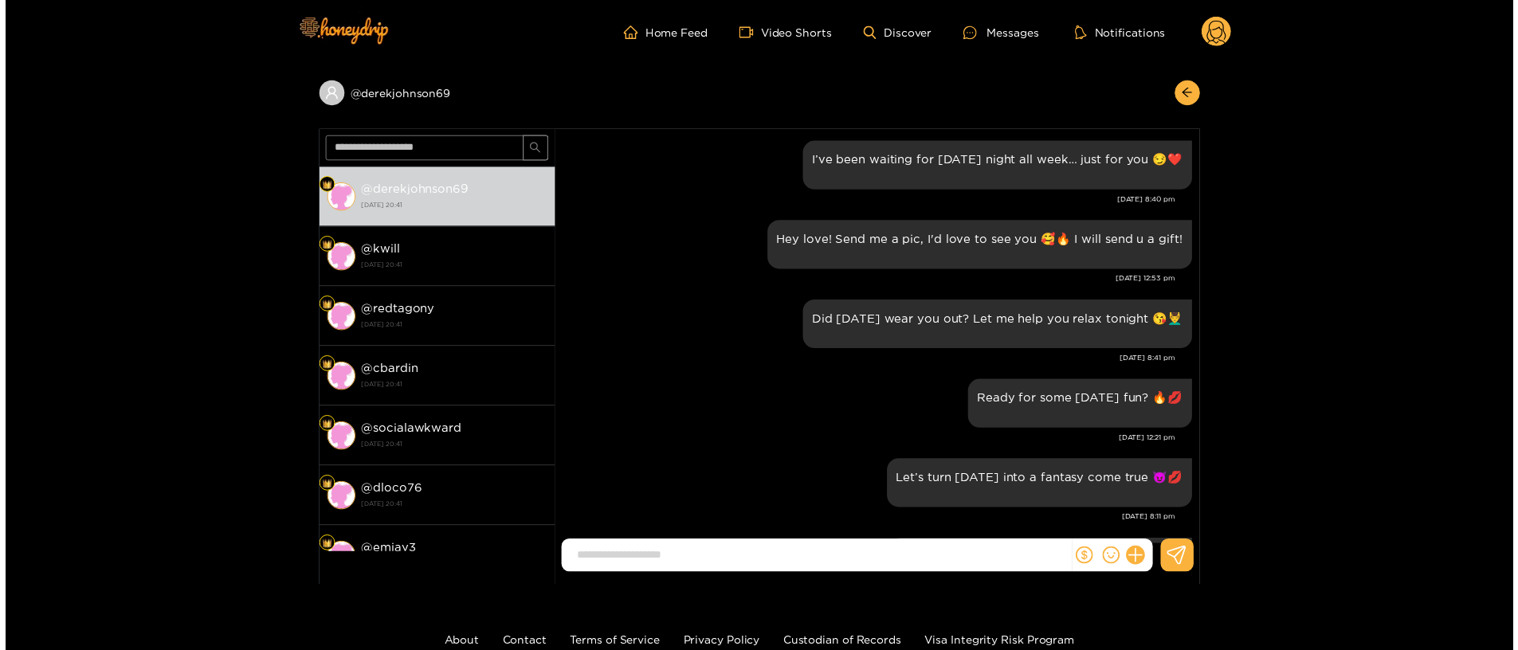
scroll to position [1992, 0]
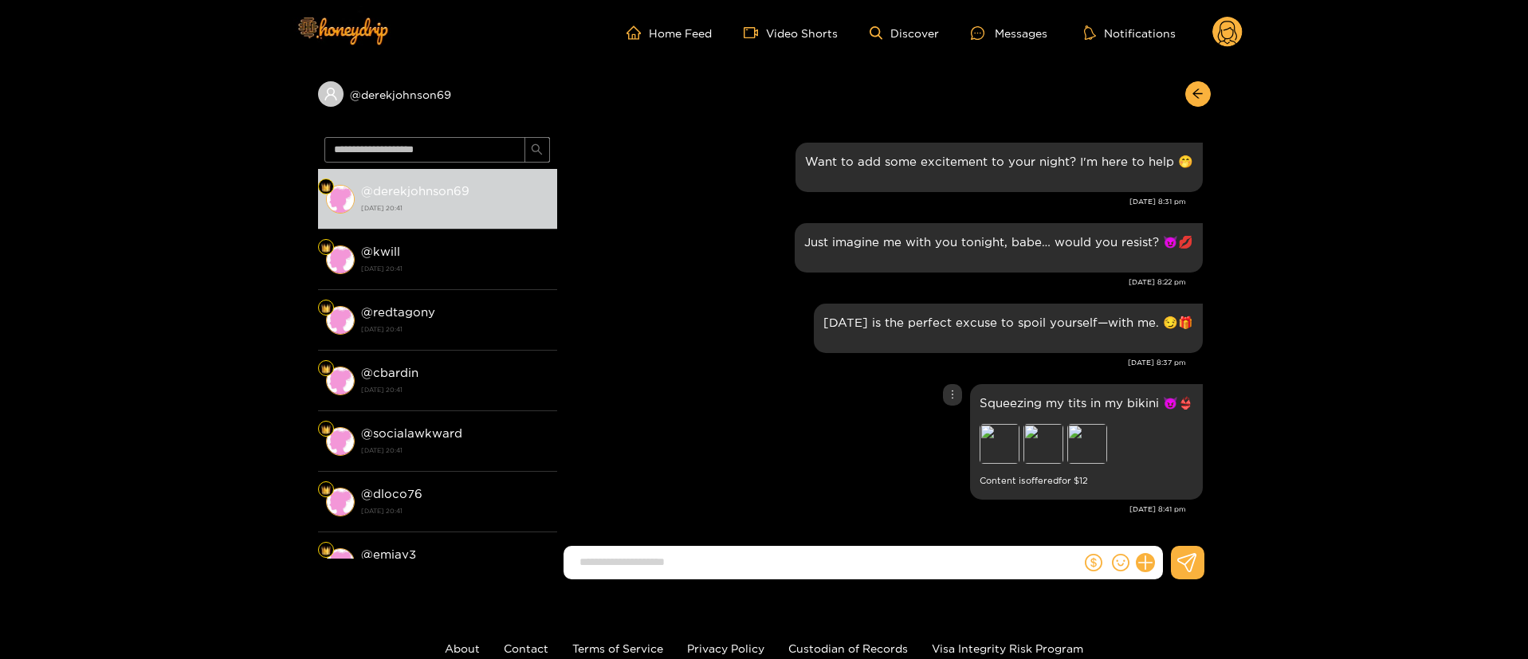
click at [950, 394] on icon "more" at bounding box center [952, 394] width 11 height 11
click at [950, 433] on div "Unsend" at bounding box center [949, 428] width 39 height 16
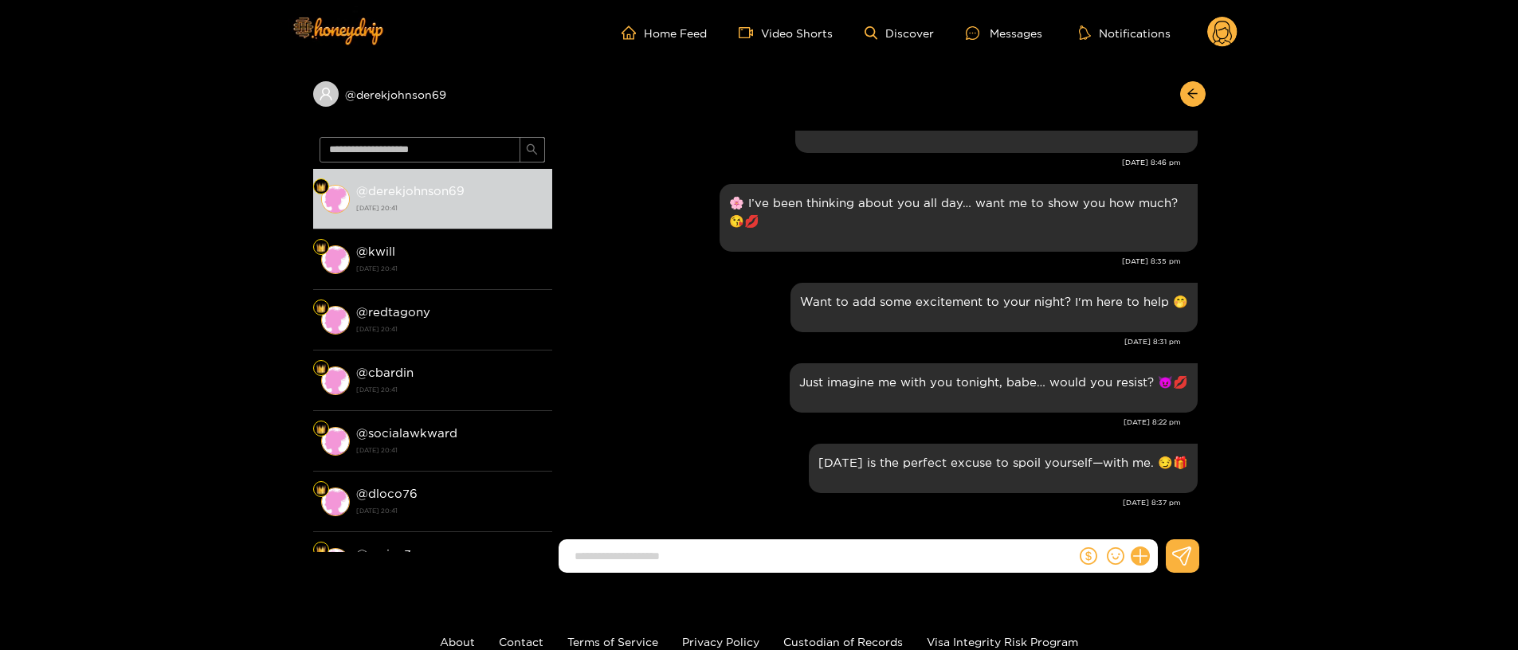
scroll to position [1851, 0]
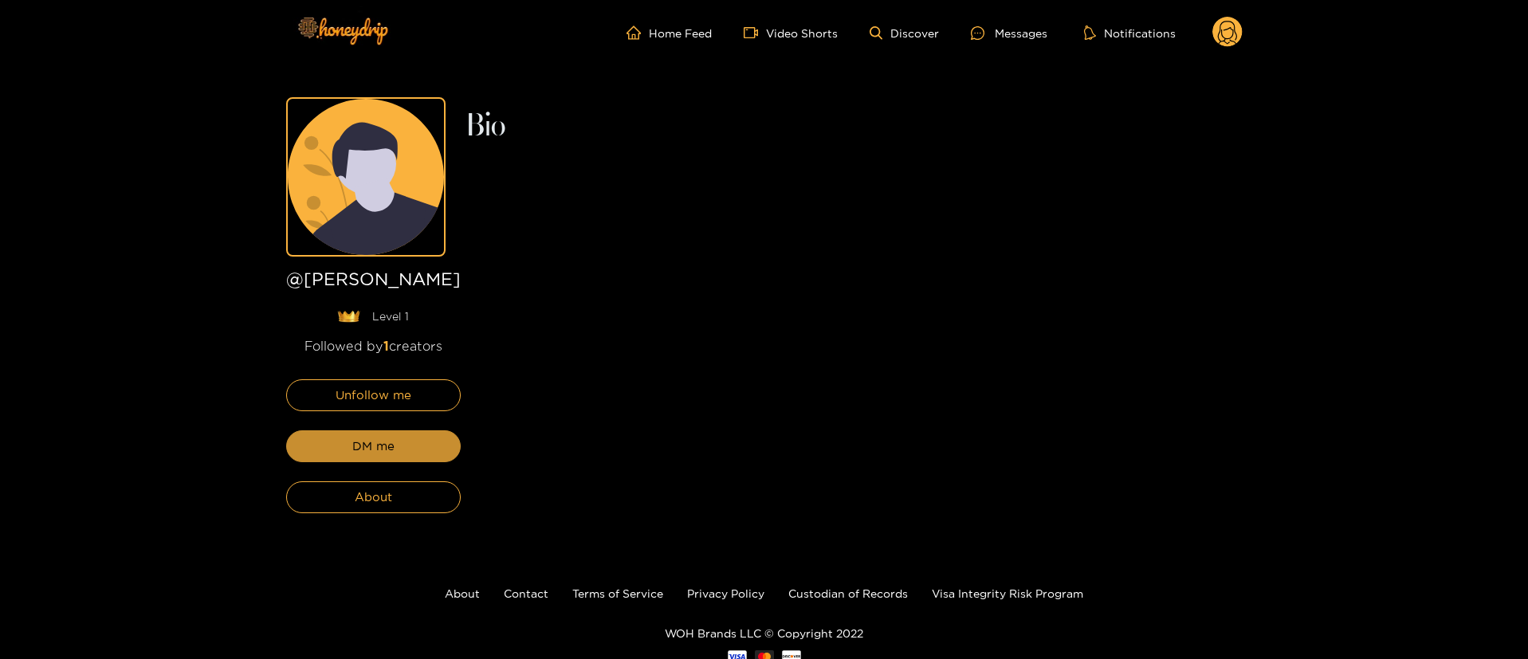
click at [419, 453] on button "DM me" at bounding box center [373, 446] width 175 height 32
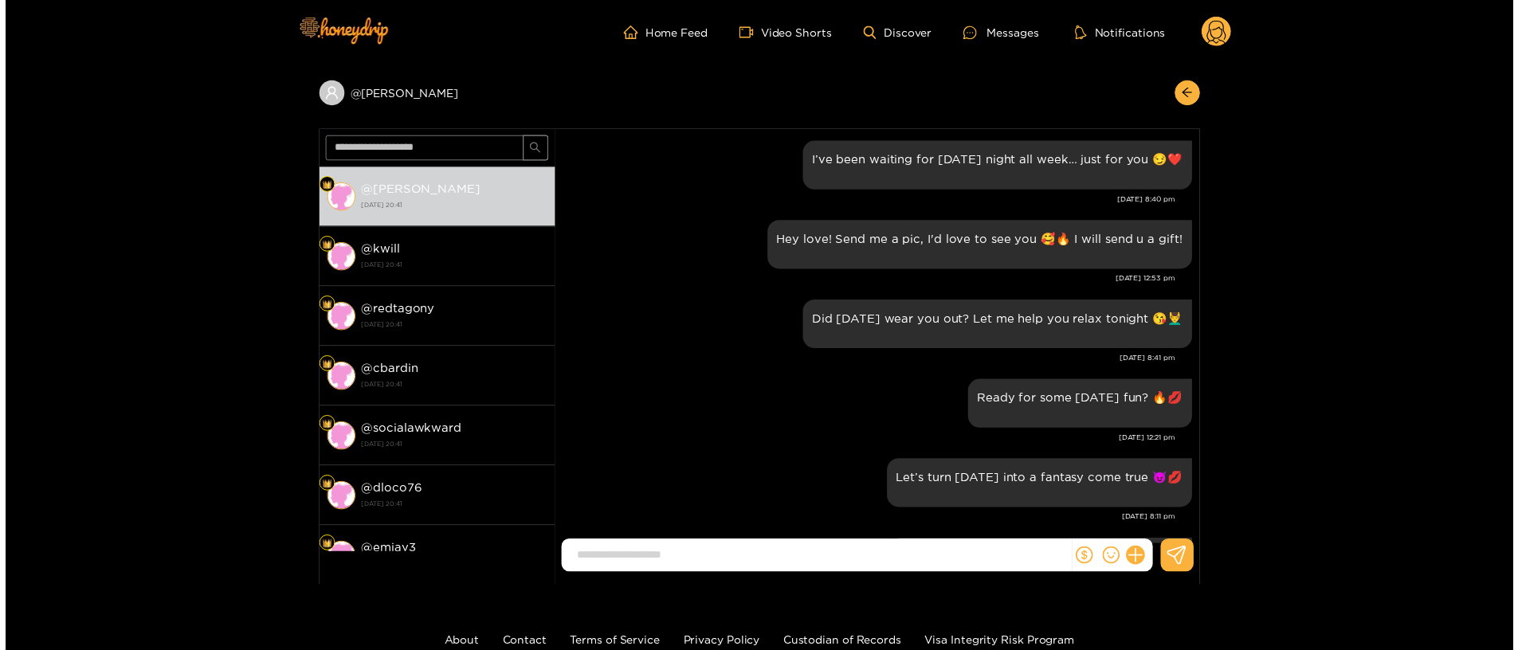
scroll to position [1992, 0]
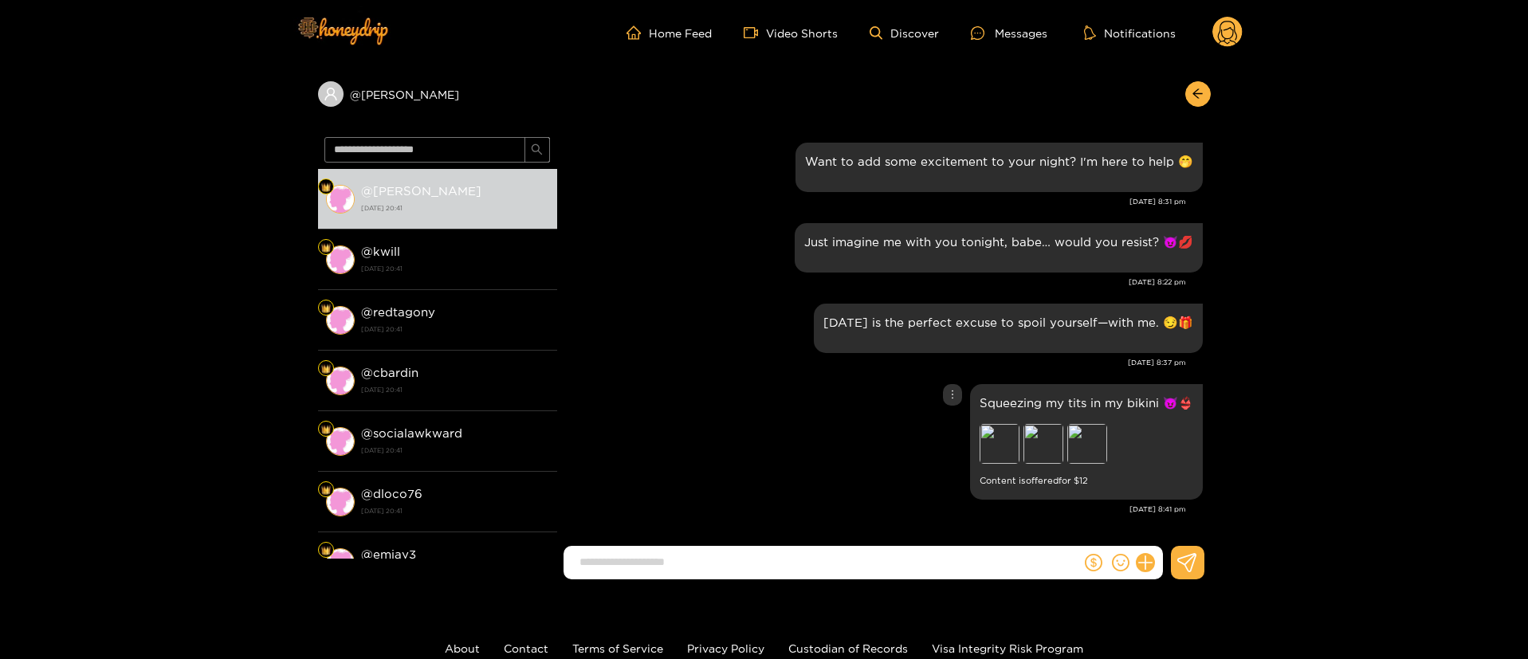
click at [948, 398] on icon "more" at bounding box center [952, 394] width 11 height 11
click at [947, 425] on div "Unsend" at bounding box center [949, 428] width 39 height 16
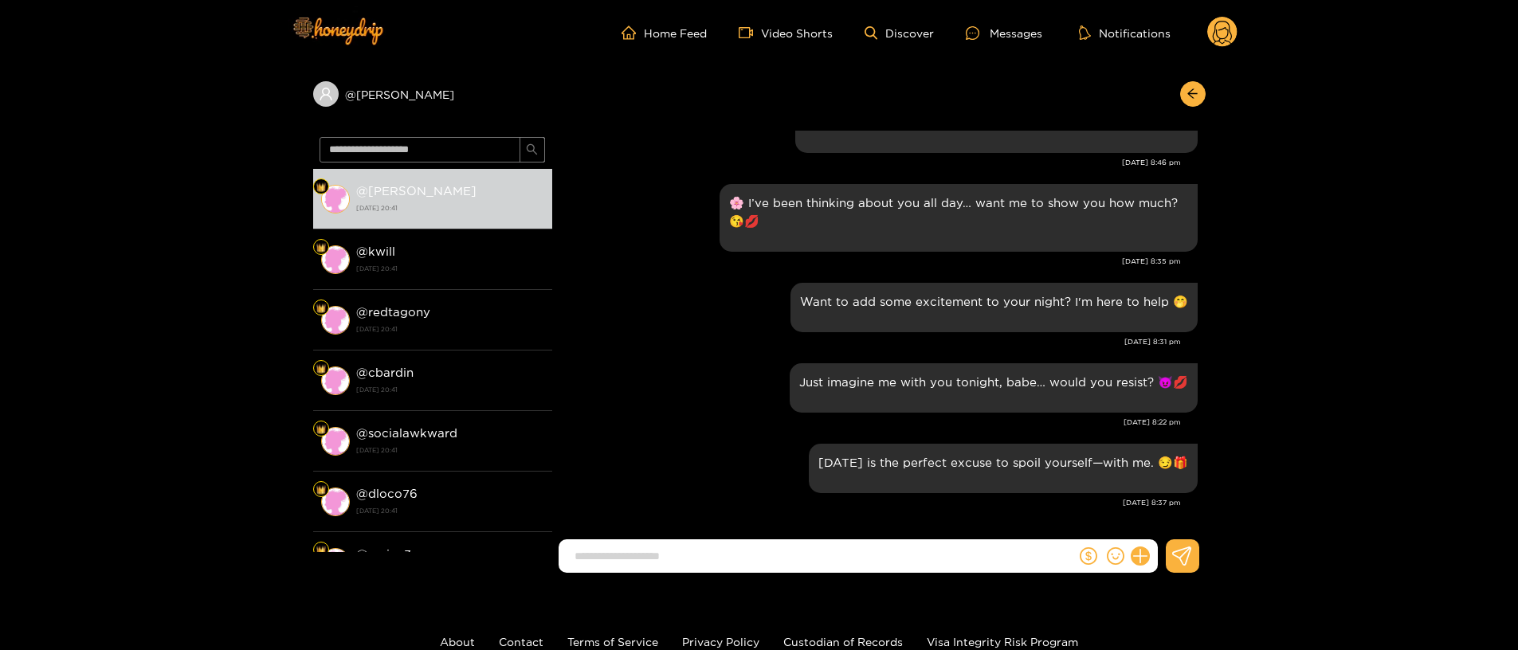
scroll to position [1851, 0]
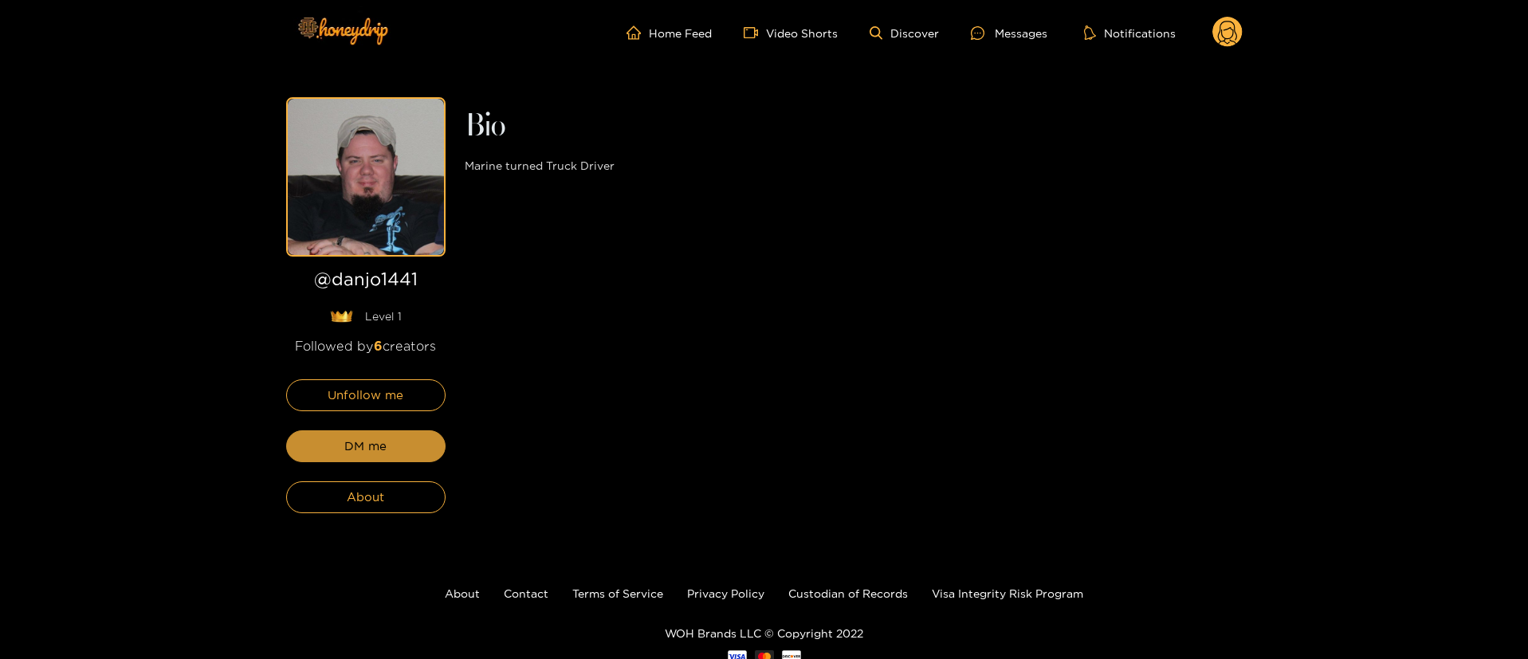
click at [417, 443] on button "DM me" at bounding box center [365, 446] width 159 height 32
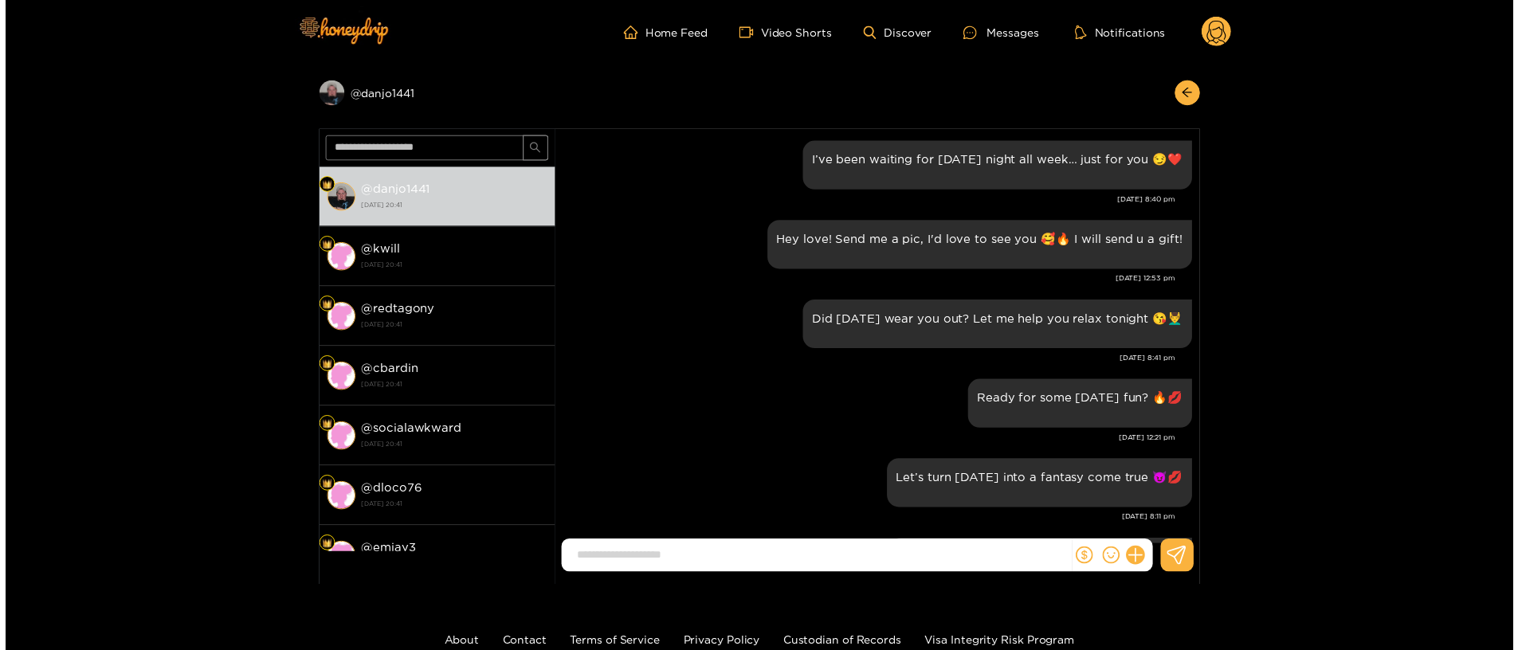
scroll to position [1992, 0]
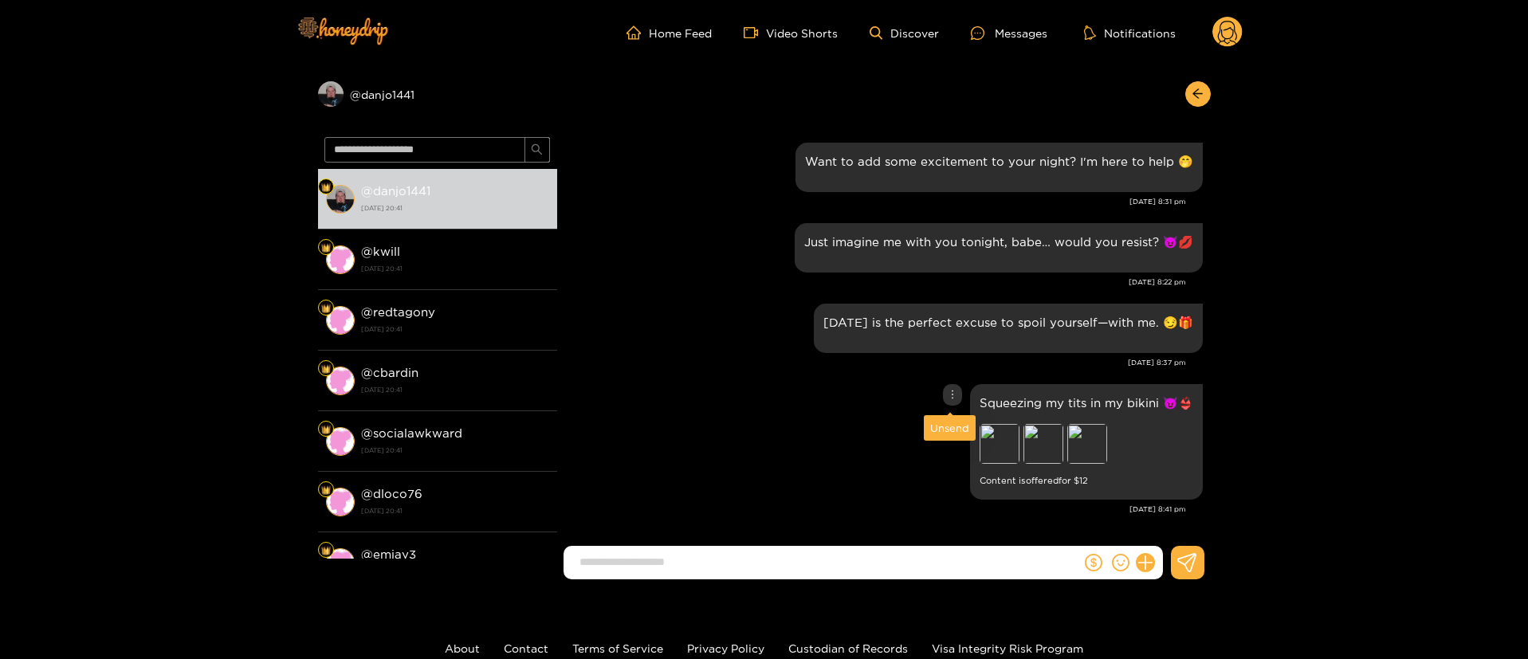
click at [947, 389] on icon "more" at bounding box center [952, 394] width 11 height 11
click at [951, 432] on div "Unsend" at bounding box center [949, 428] width 39 height 16
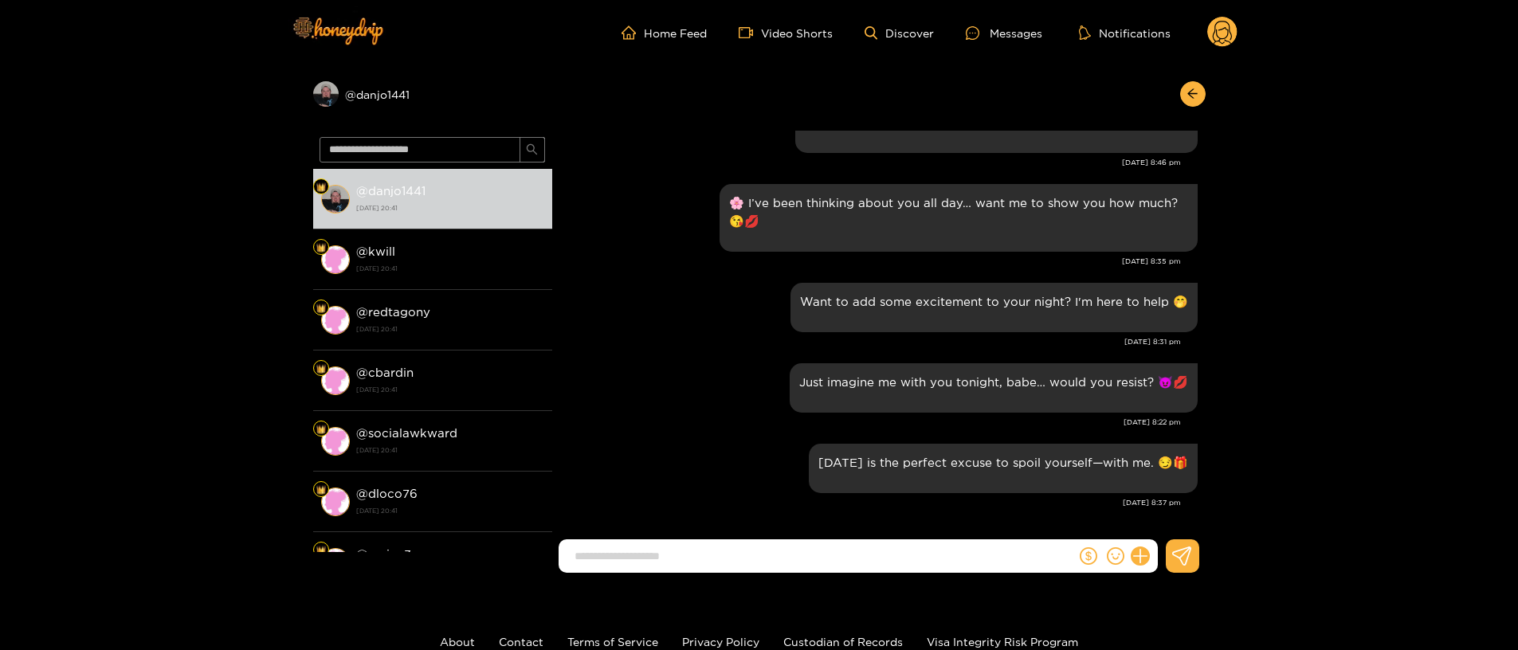
scroll to position [1851, 0]
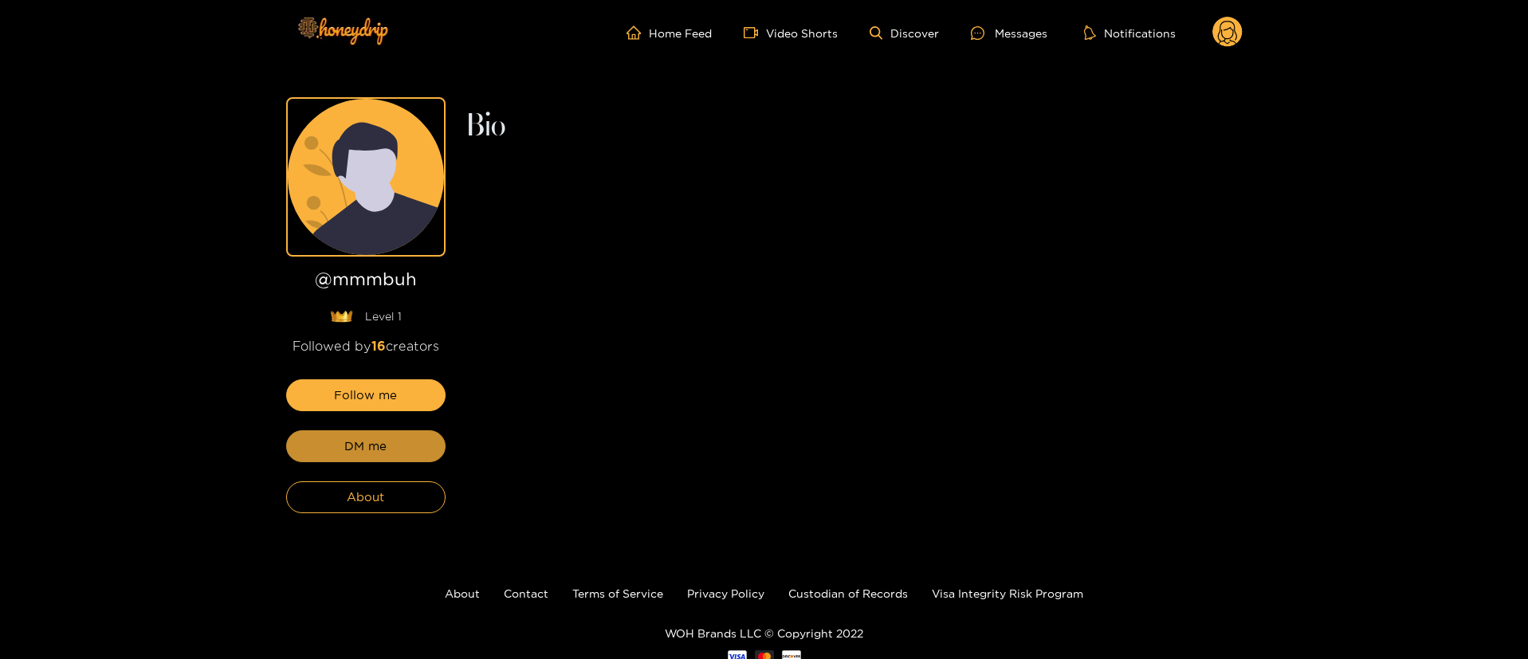
click at [419, 453] on button "DM me" at bounding box center [365, 446] width 159 height 32
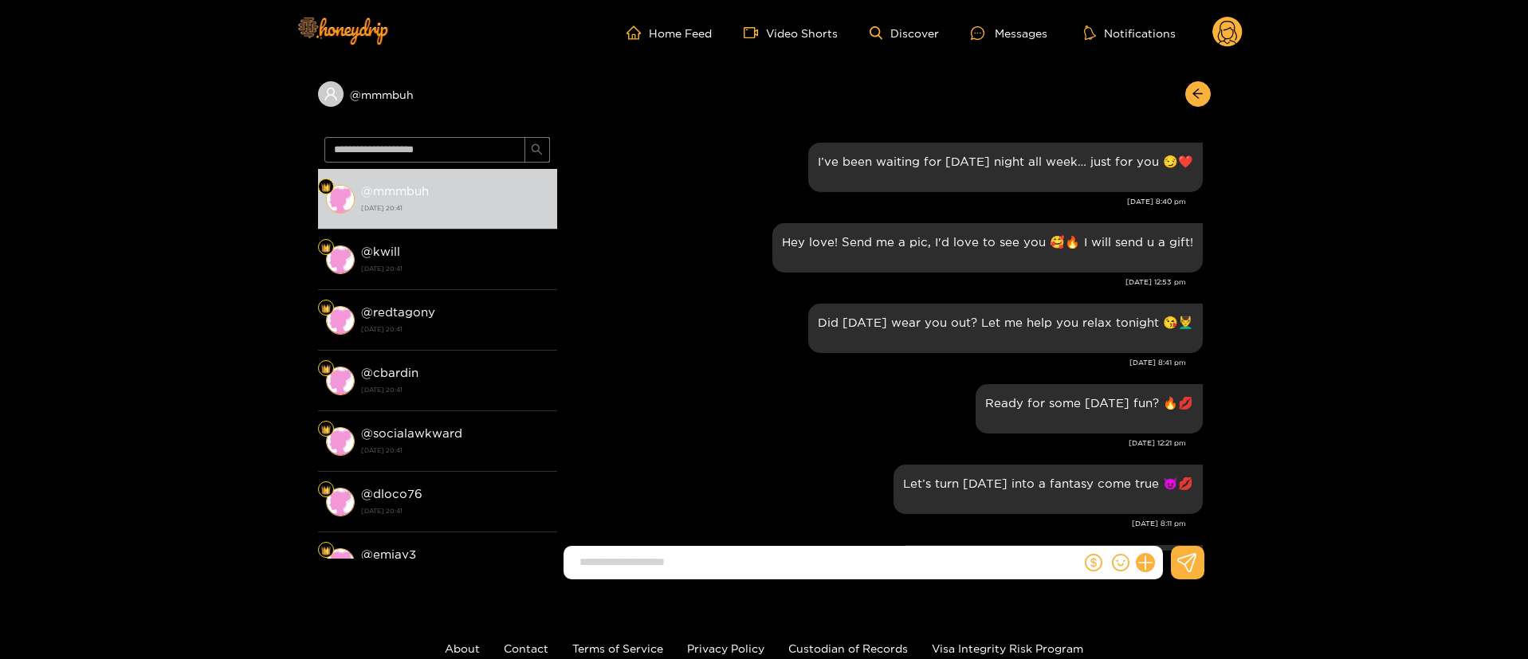
scroll to position [1992, 0]
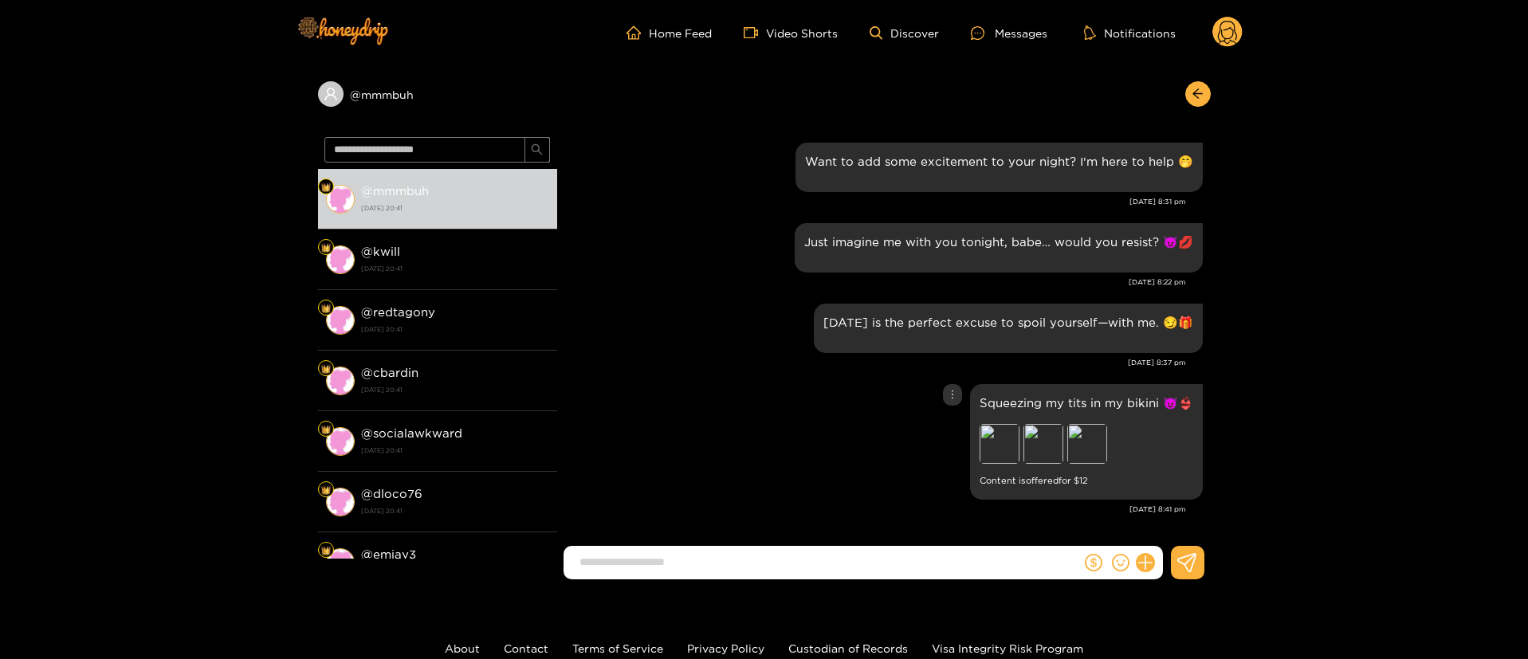
click at [947, 392] on icon "more" at bounding box center [952, 394] width 11 height 11
click at [947, 394] on icon "more" at bounding box center [952, 394] width 11 height 11
click at [949, 430] on div "Unsend" at bounding box center [949, 428] width 39 height 16
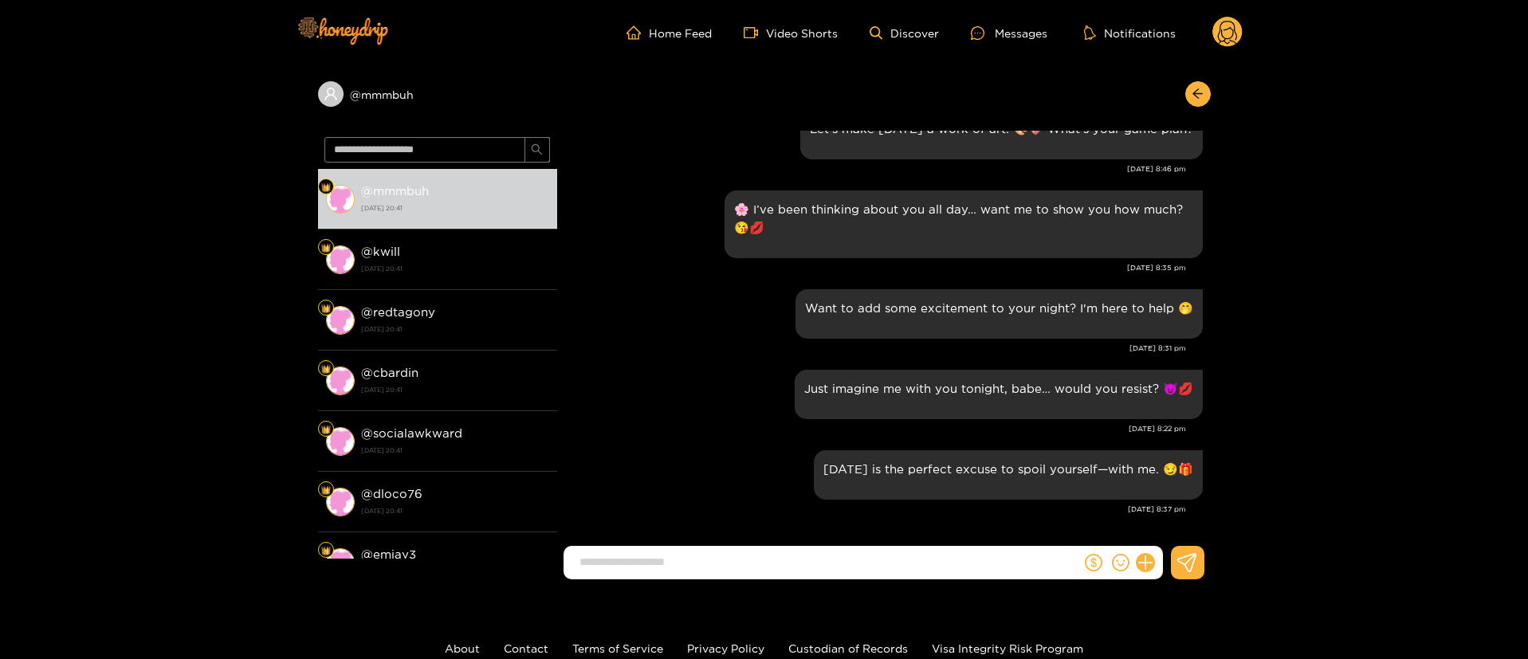
scroll to position [1845, 0]
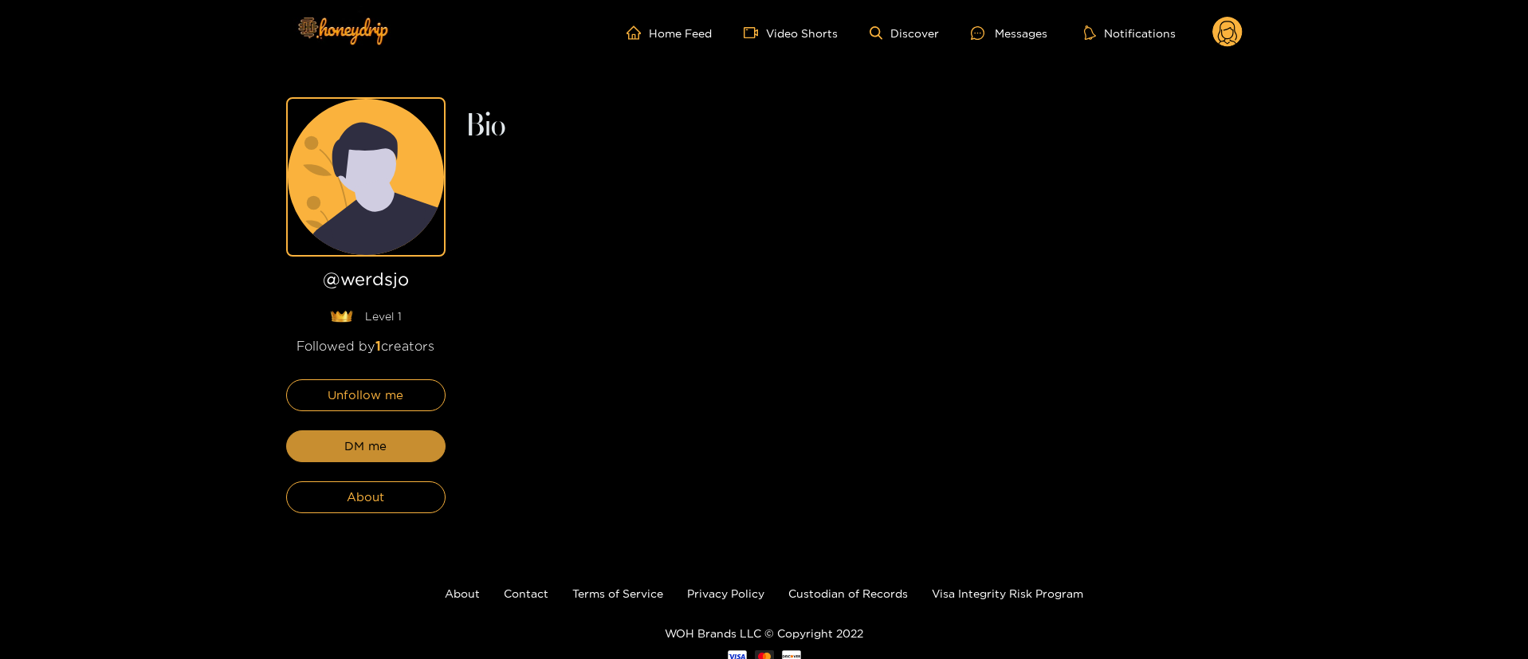
click at [416, 443] on button "DM me" at bounding box center [365, 446] width 159 height 32
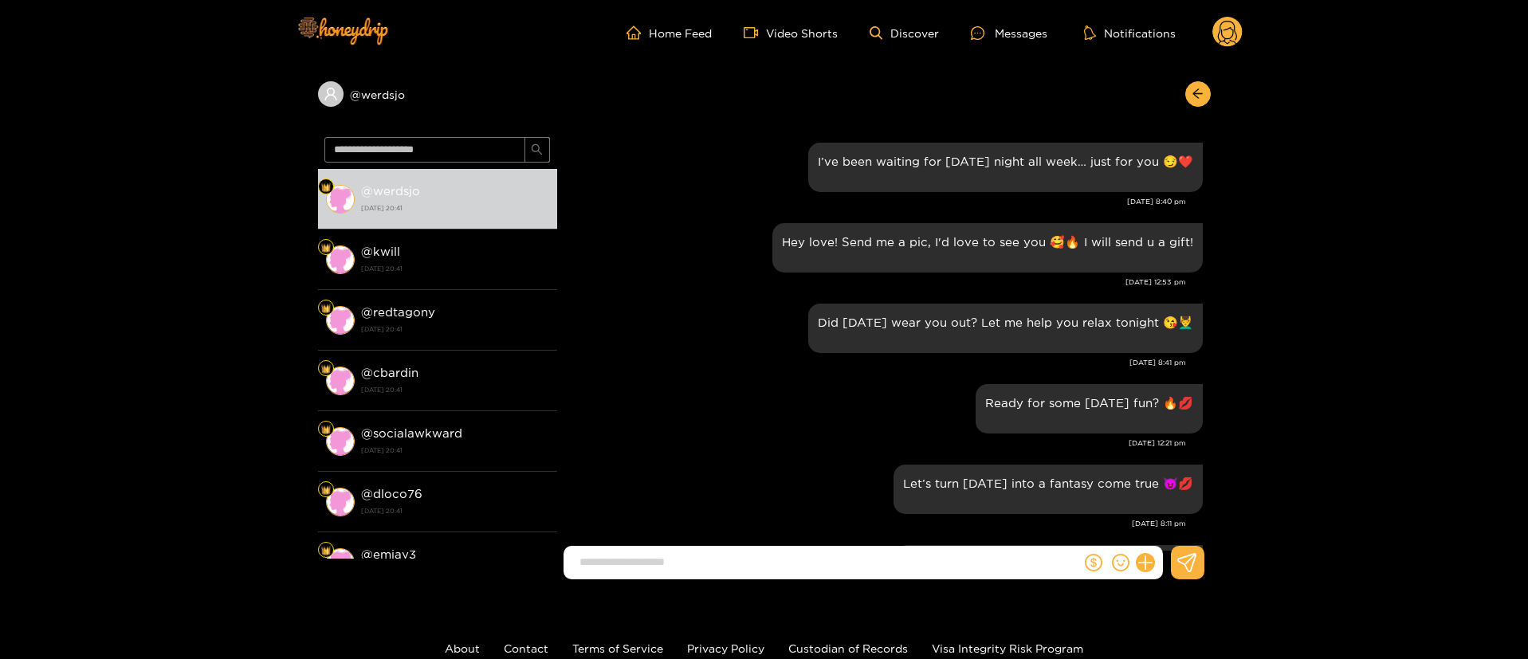
scroll to position [1992, 0]
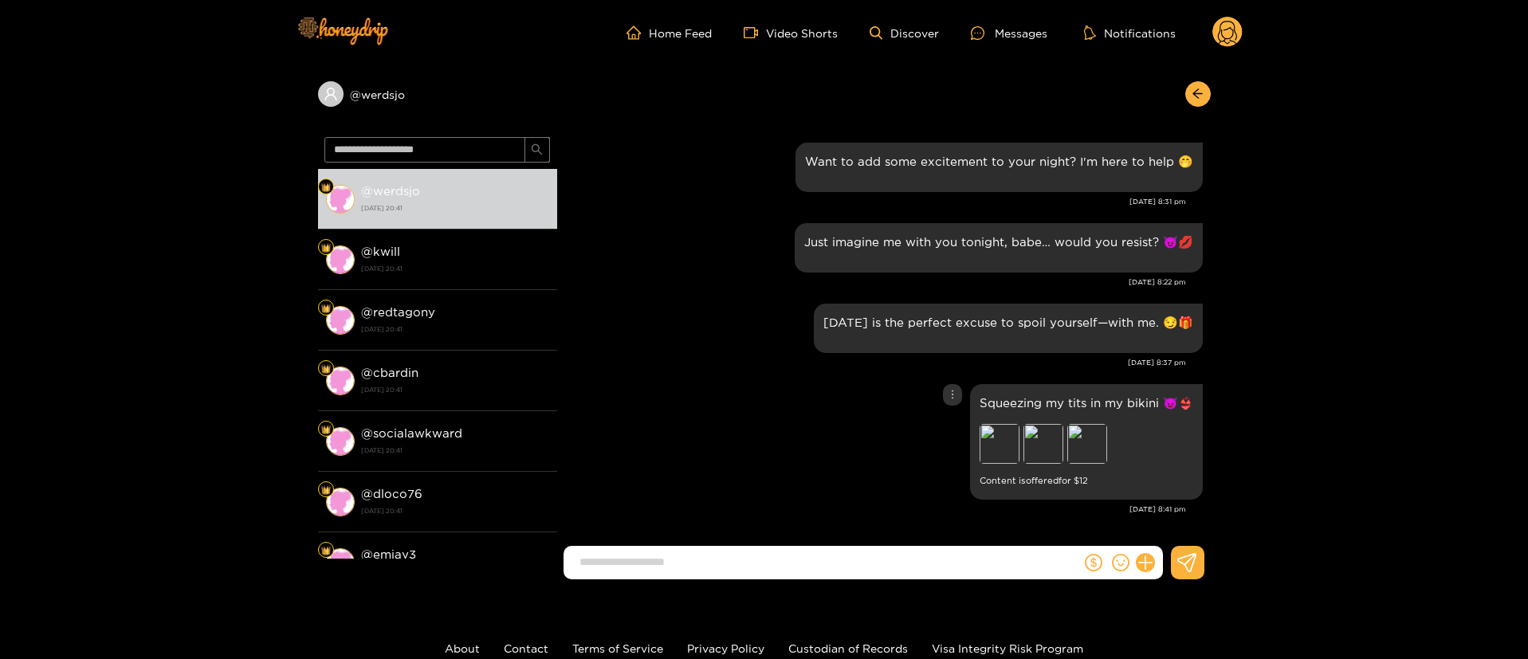
click at [953, 390] on icon "more" at bounding box center [952, 394] width 11 height 11
click at [953, 424] on div "Unsend" at bounding box center [949, 428] width 39 height 16
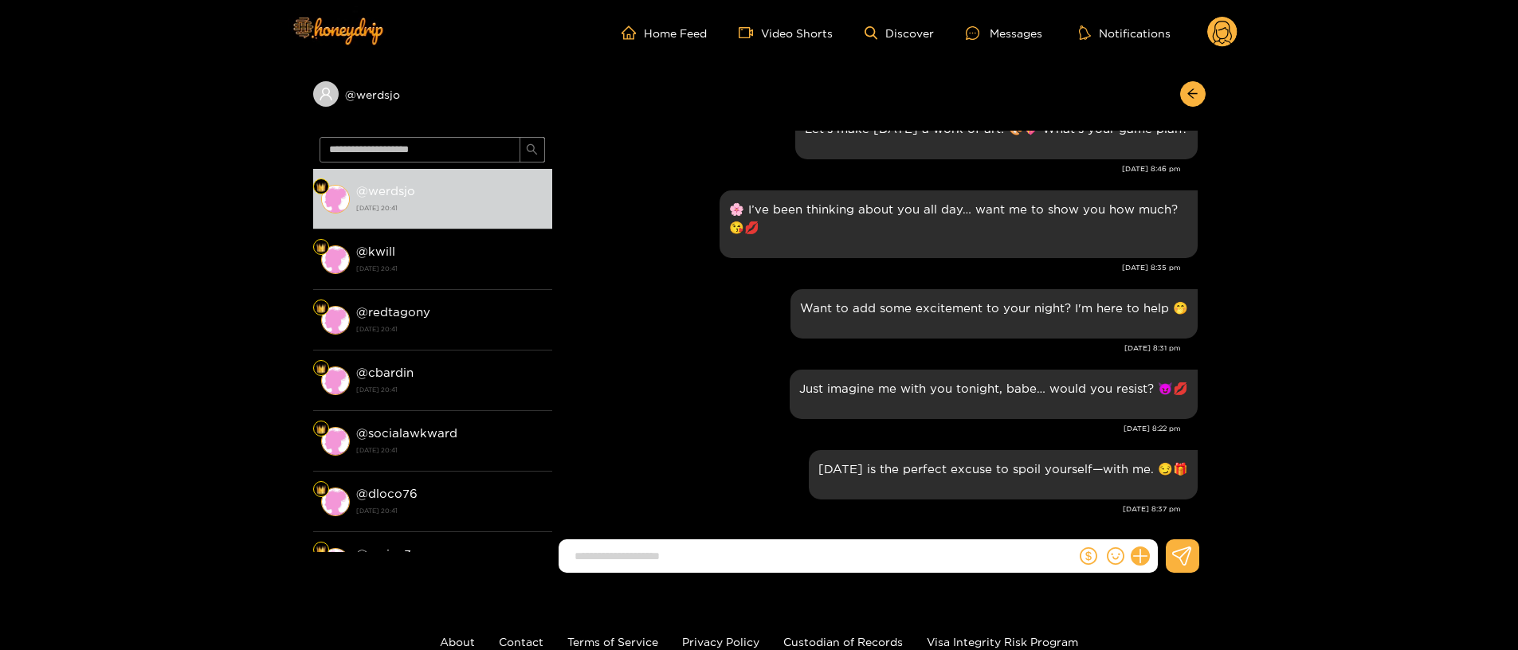
scroll to position [1851, 0]
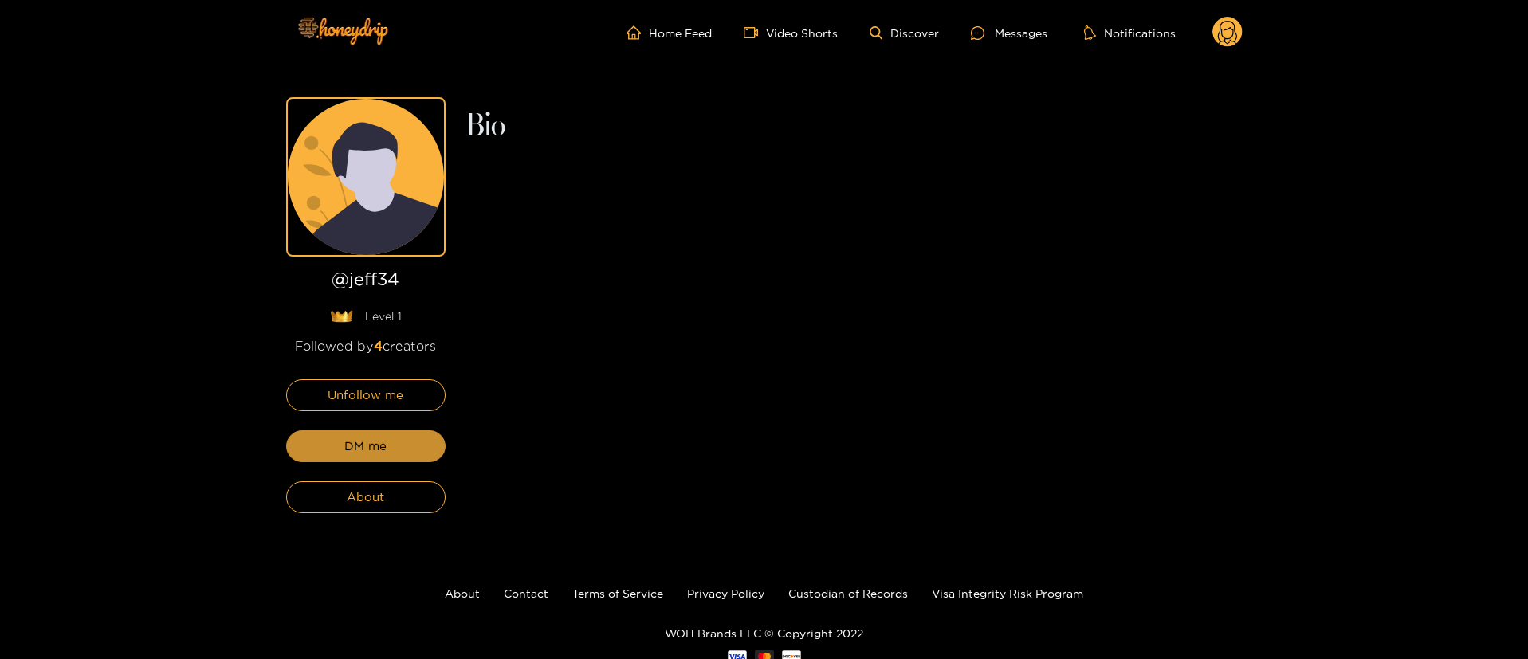
click at [416, 443] on button "DM me" at bounding box center [365, 446] width 159 height 32
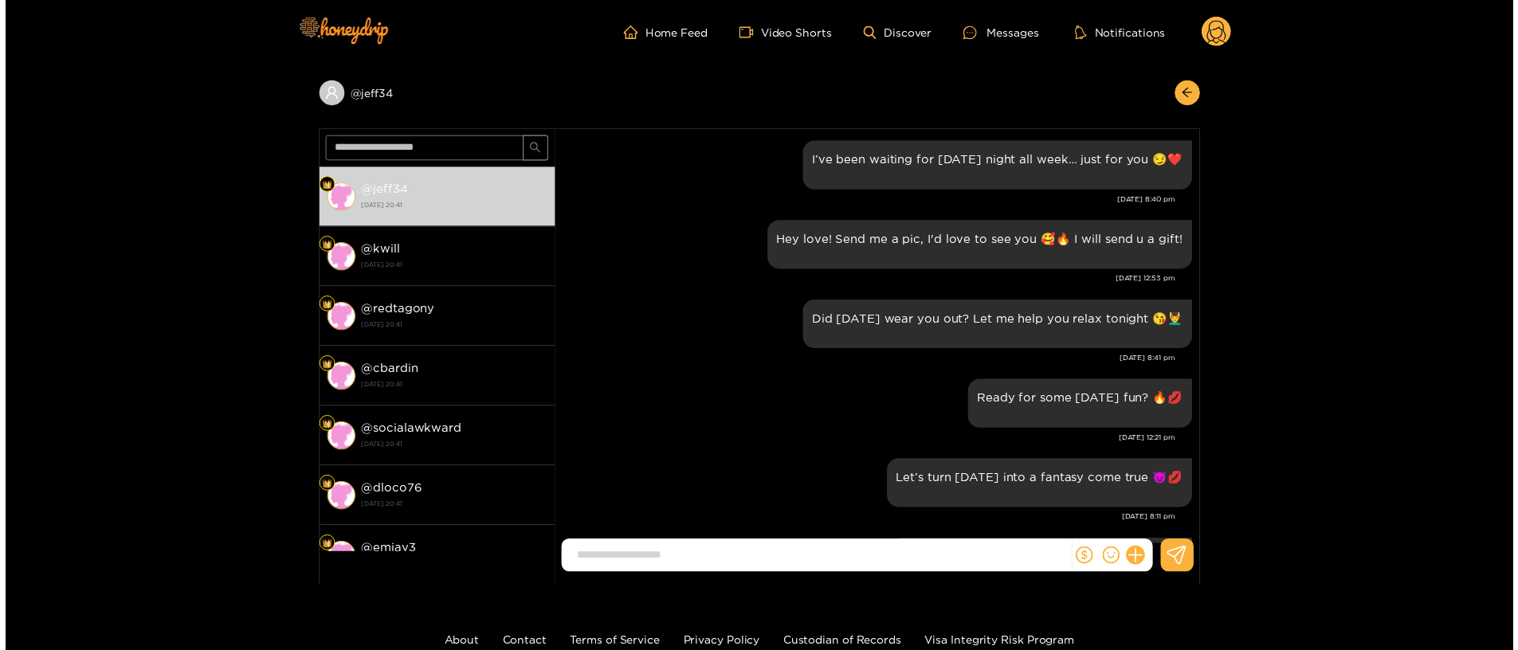
scroll to position [1992, 0]
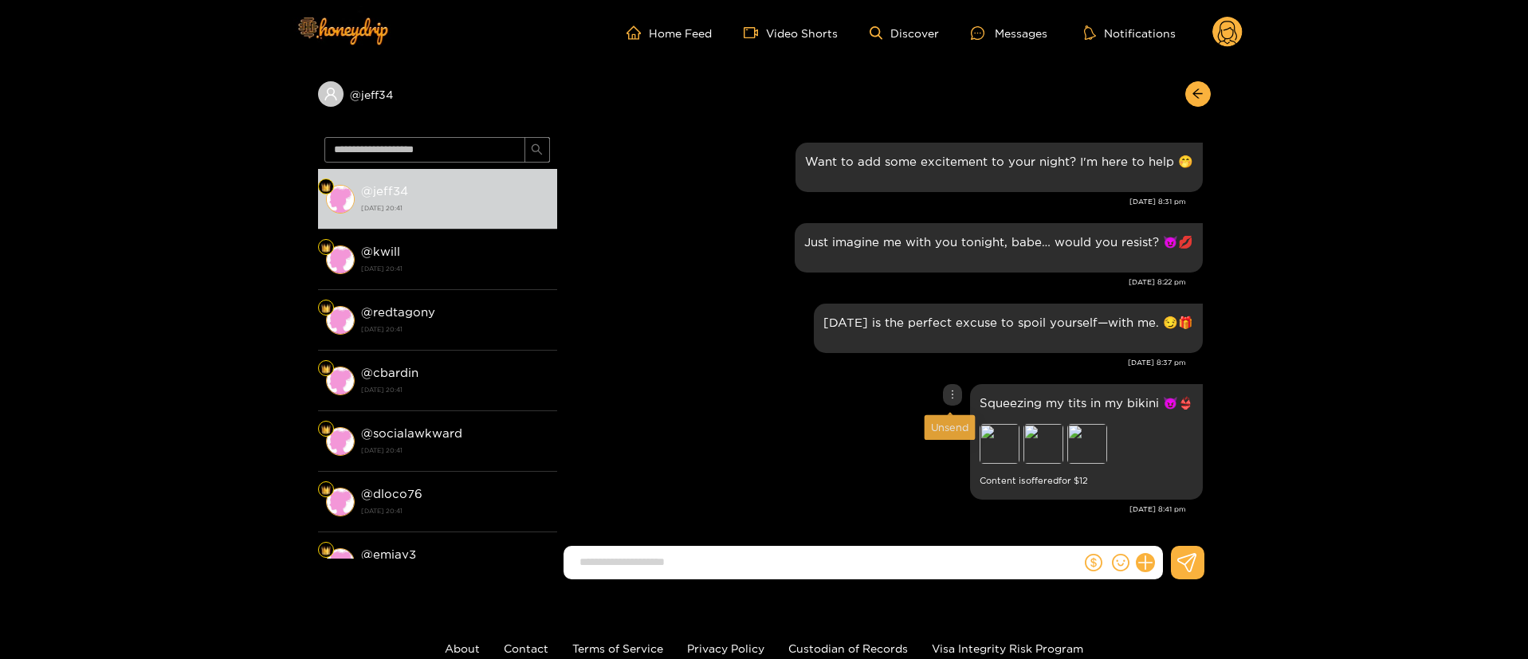
click at [943, 390] on div at bounding box center [952, 395] width 19 height 22
click at [948, 430] on div "Unsend" at bounding box center [949, 428] width 39 height 16
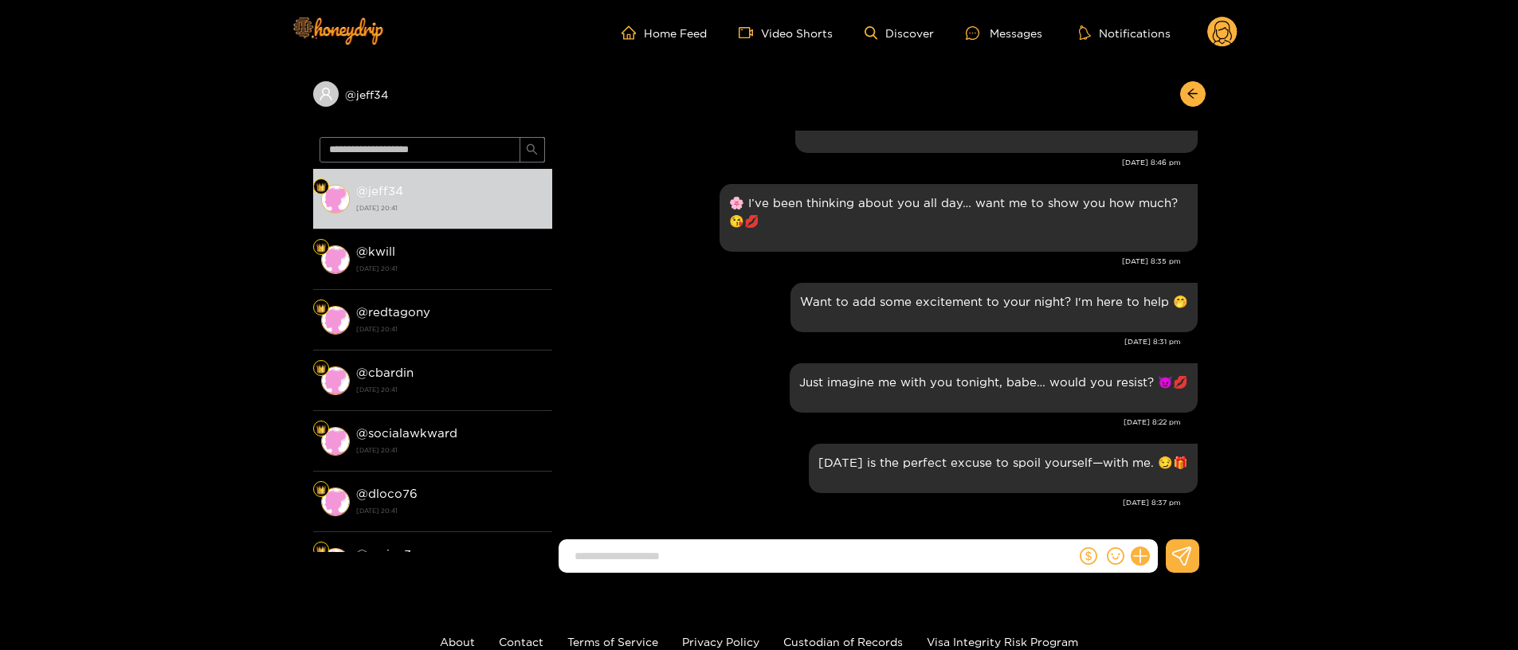
scroll to position [1851, 0]
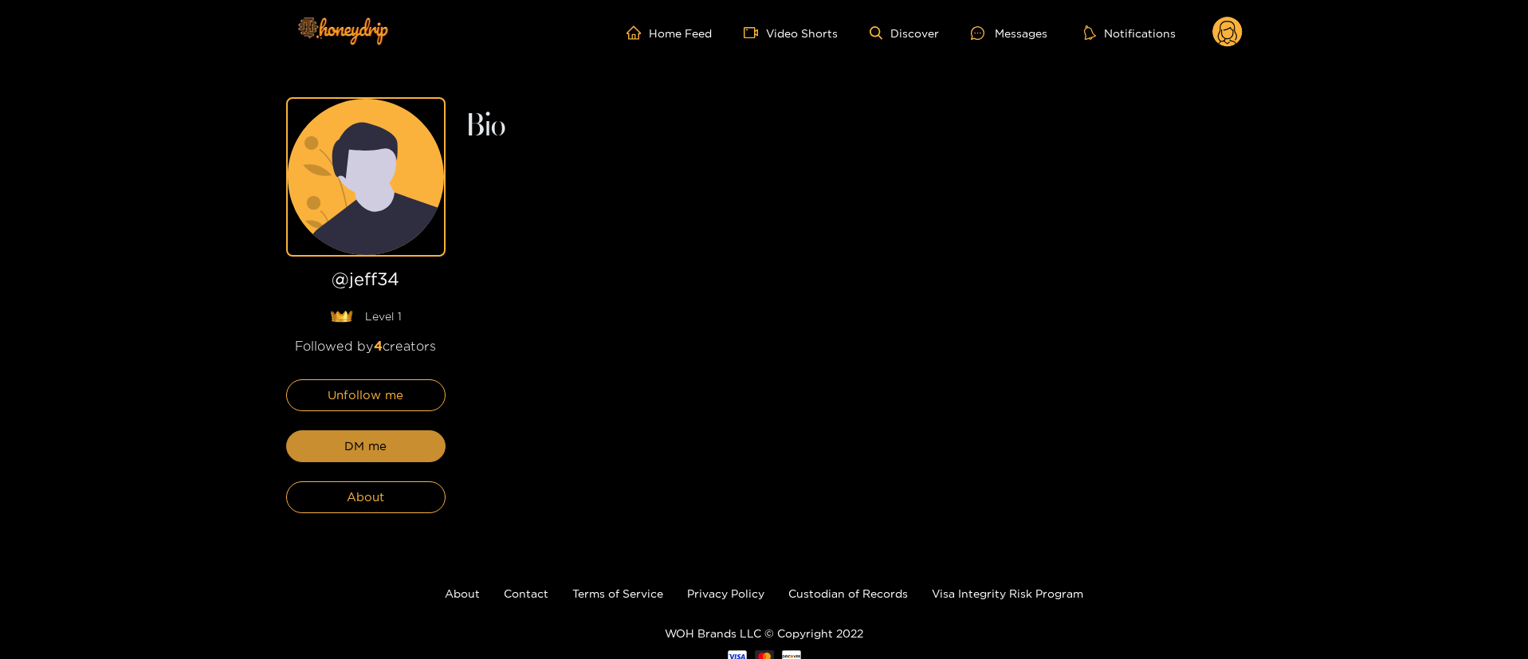
click at [416, 443] on button "DM me" at bounding box center [365, 446] width 159 height 32
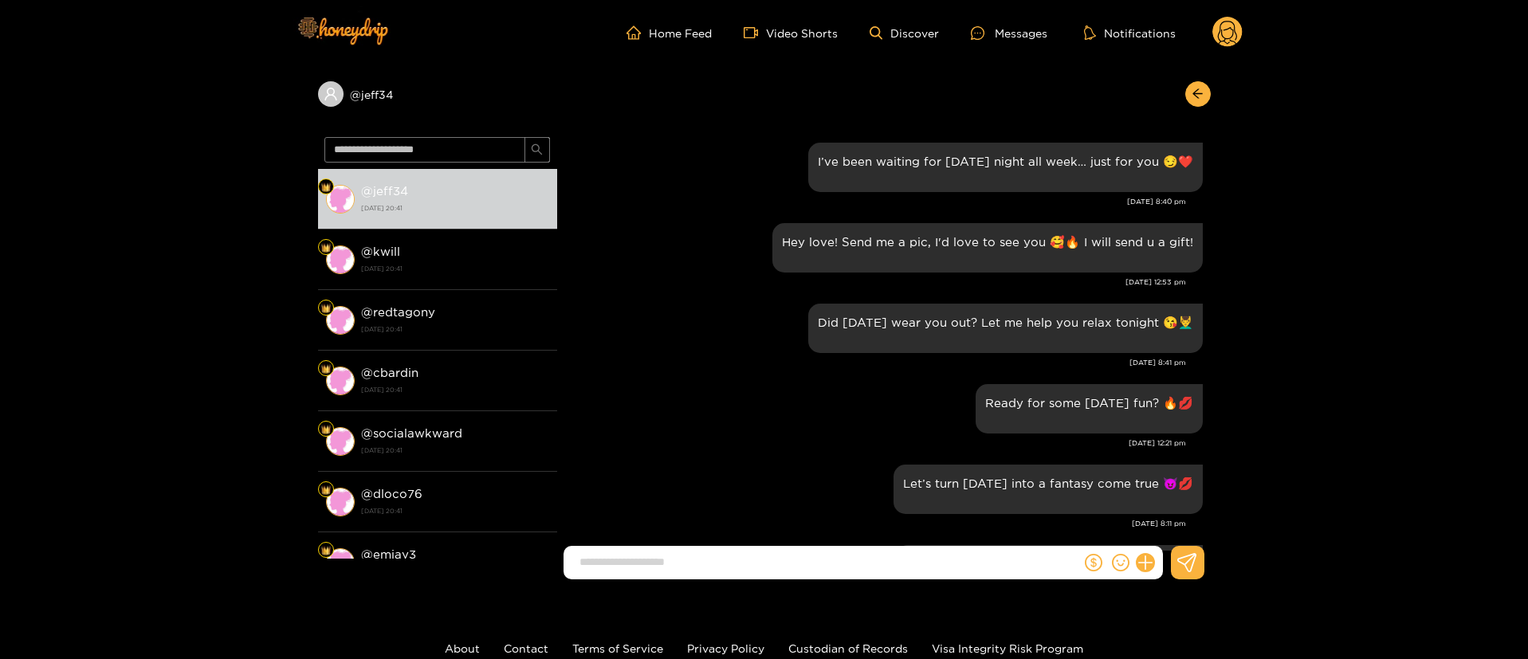
scroll to position [1992, 0]
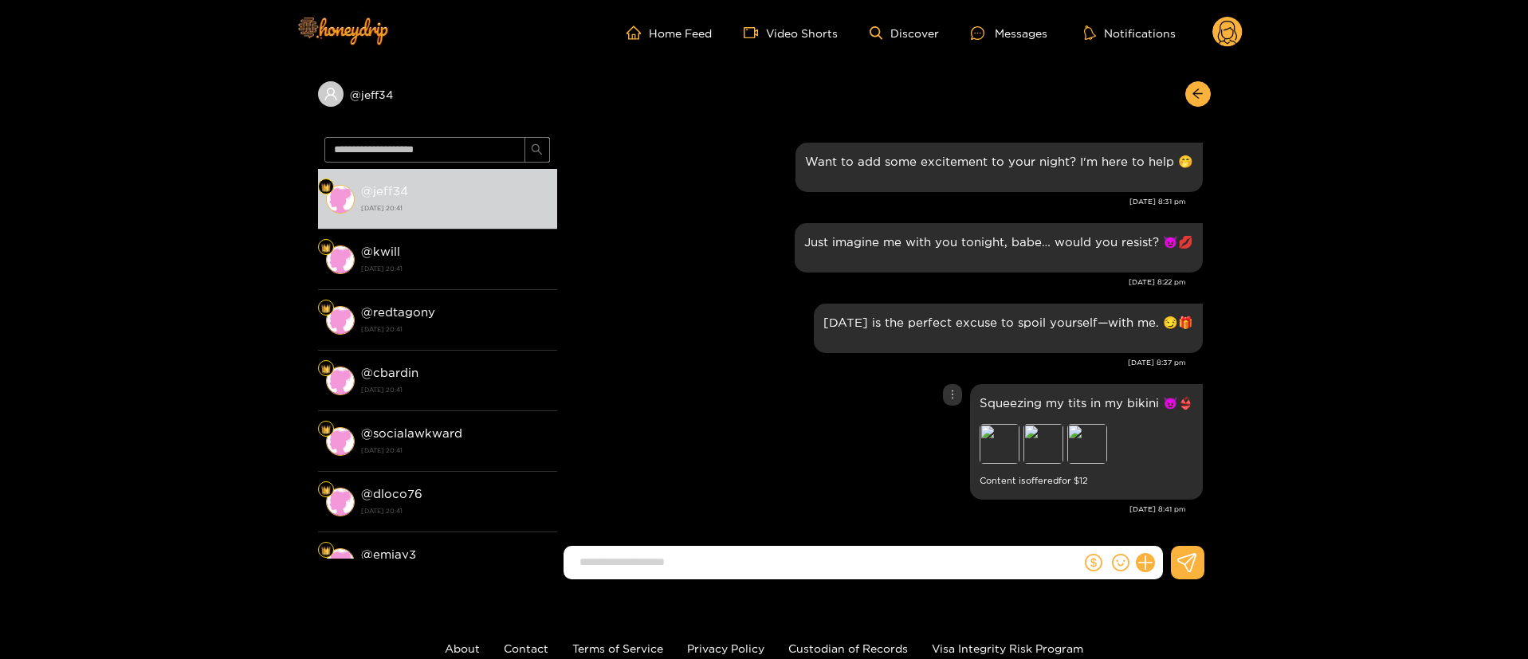
click at [948, 397] on icon "more" at bounding box center [952, 394] width 11 height 11
click at [949, 425] on div "Unsend" at bounding box center [949, 428] width 39 height 16
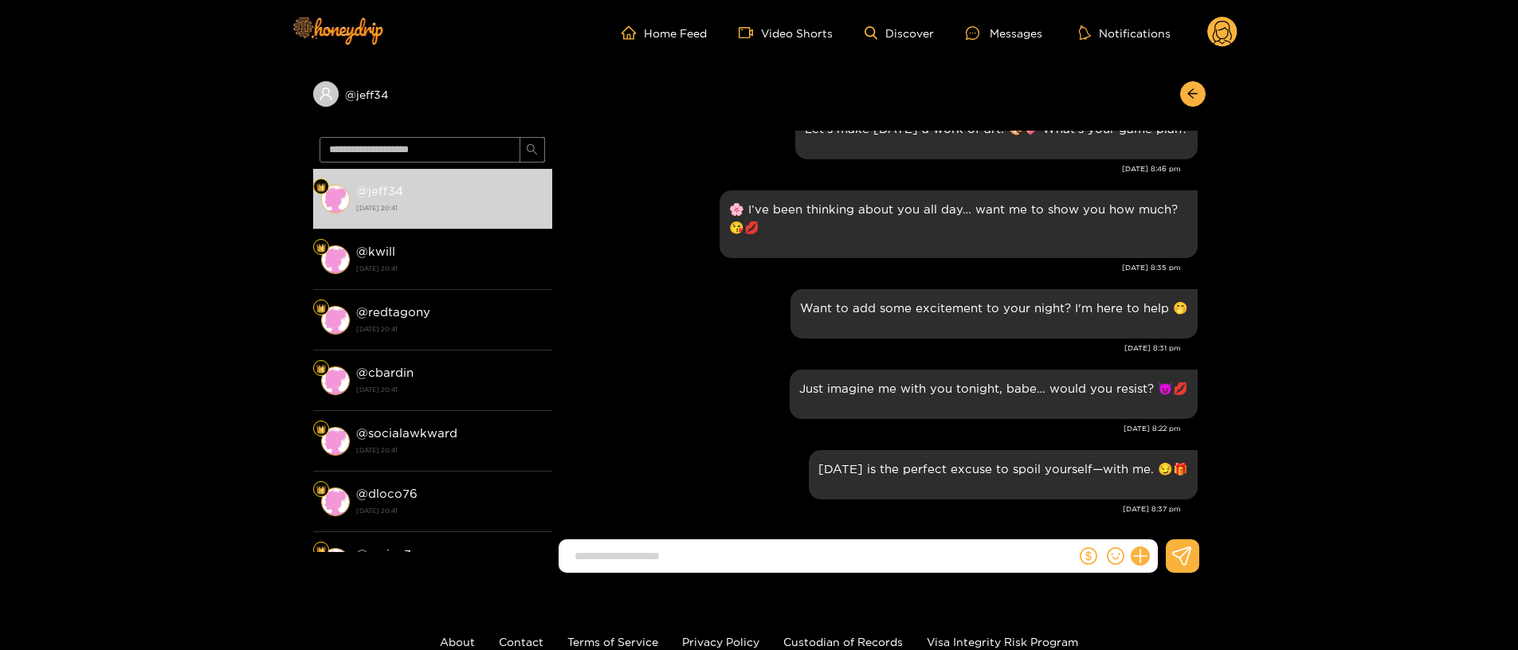
scroll to position [1851, 0]
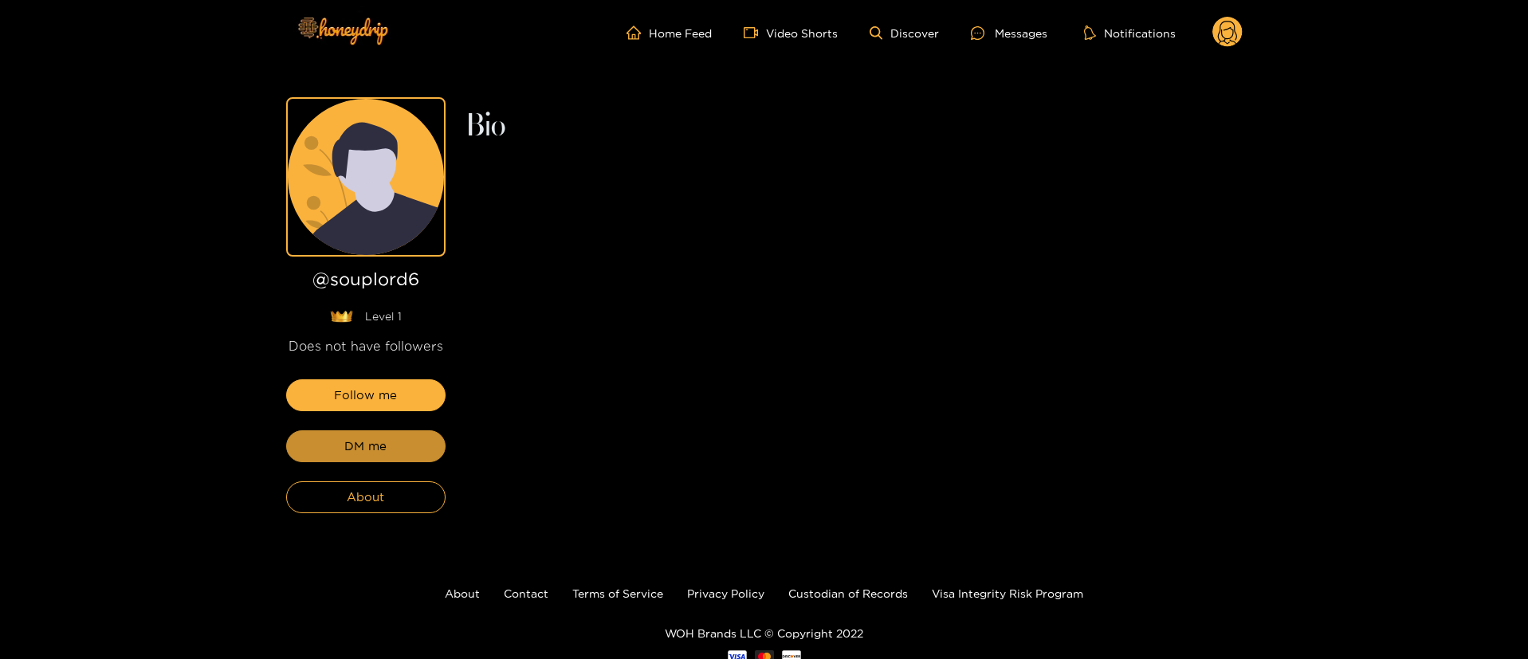
click at [418, 442] on button "DM me" at bounding box center [365, 446] width 159 height 32
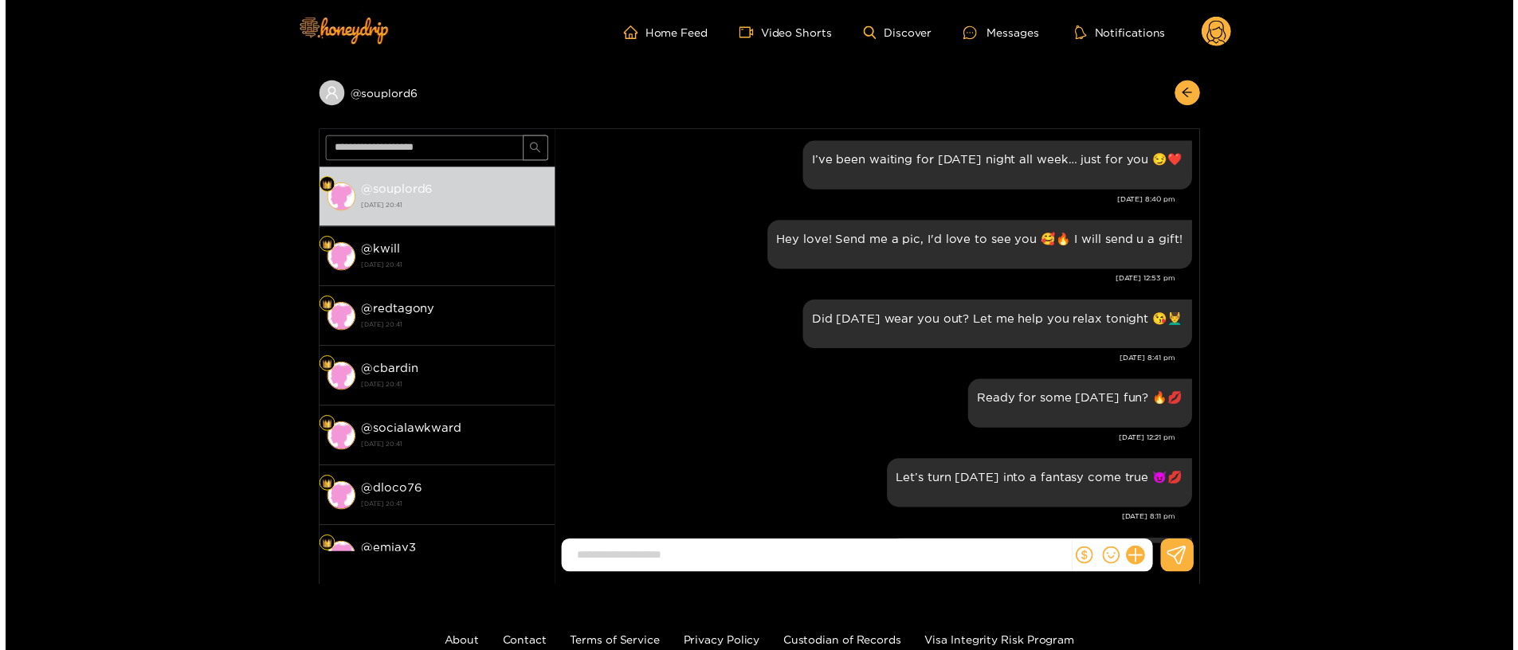
scroll to position [1992, 0]
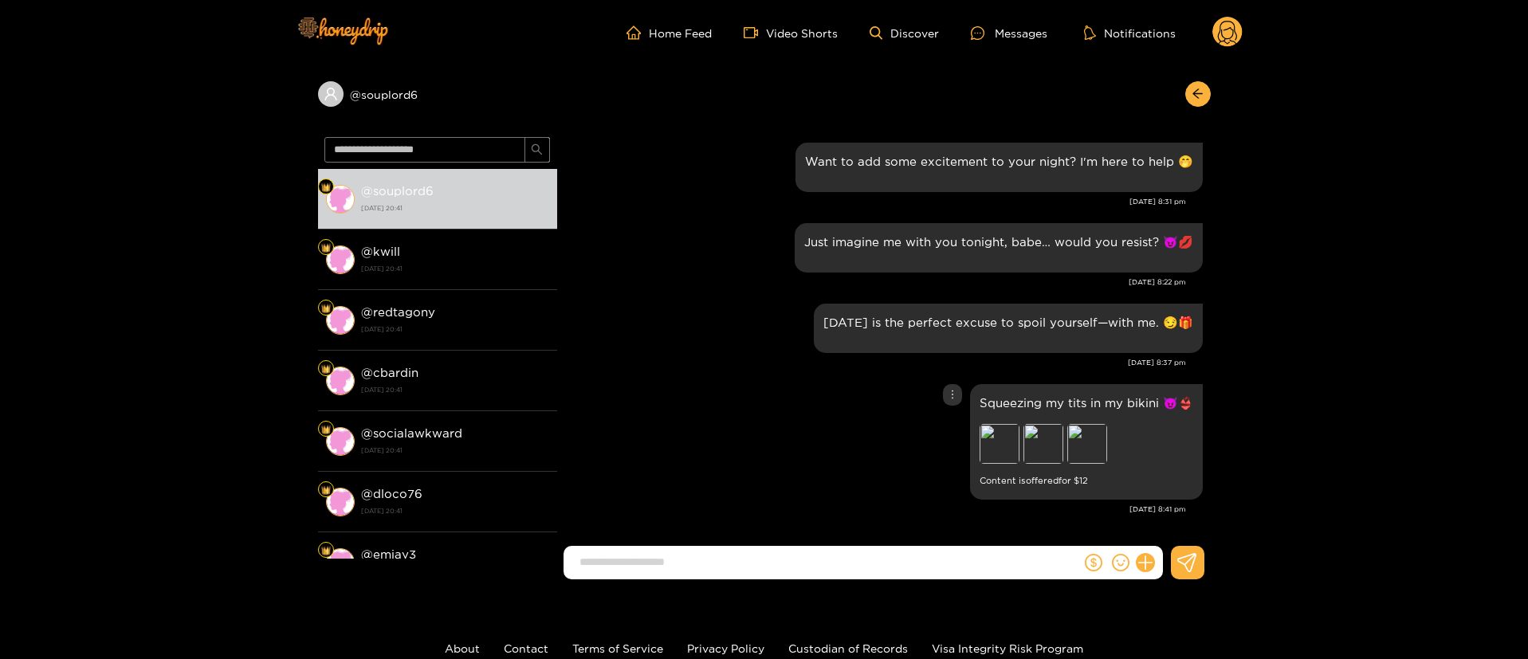
drag, startPoint x: 951, startPoint y: 408, endPoint x: 950, endPoint y: 397, distance: 11.2
click at [952, 407] on div "Squeezing my tits in my bikini 😈👙 Preview Preview Preview Content is offered fo…" at bounding box center [884, 442] width 638 height 124
click at [950, 395] on icon "more" at bounding box center [952, 394] width 11 height 11
click at [950, 424] on div "Unsend" at bounding box center [949, 428] width 39 height 16
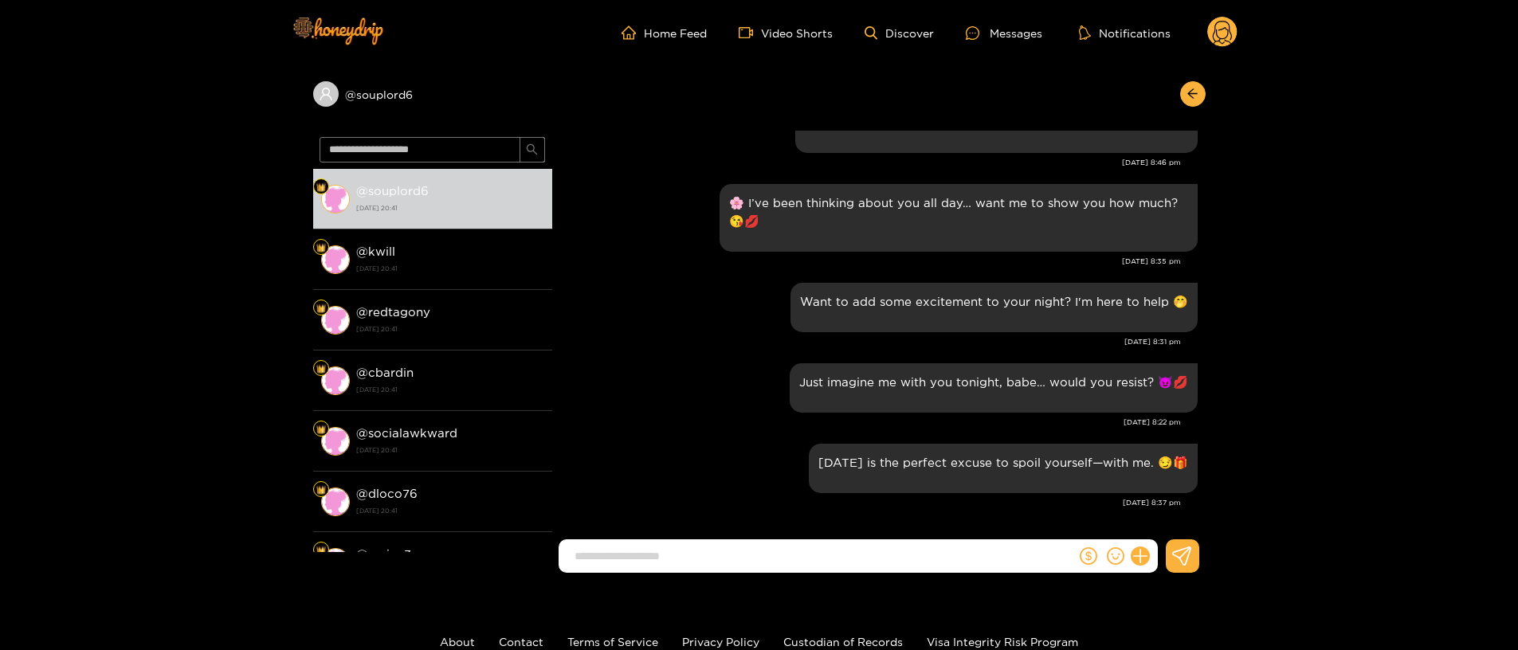
scroll to position [1851, 0]
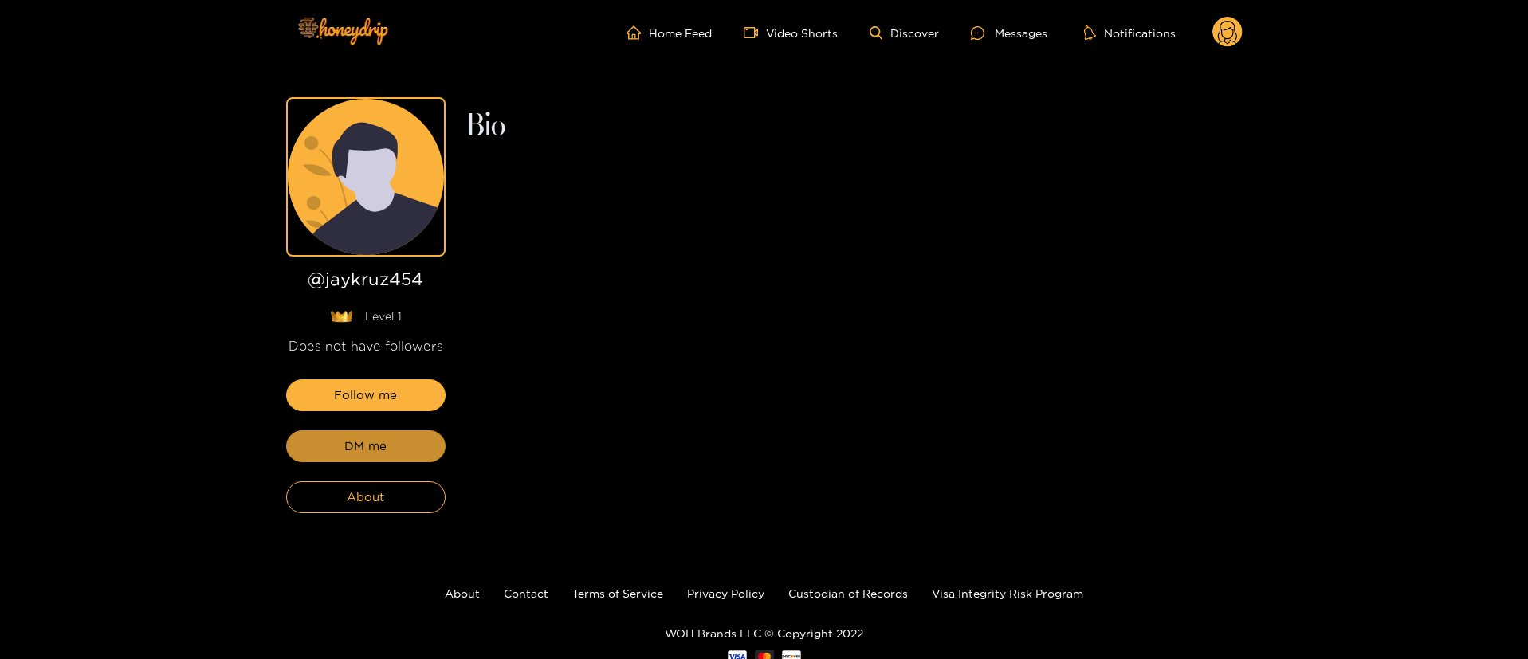
click at [418, 442] on button "DM me" at bounding box center [365, 446] width 159 height 32
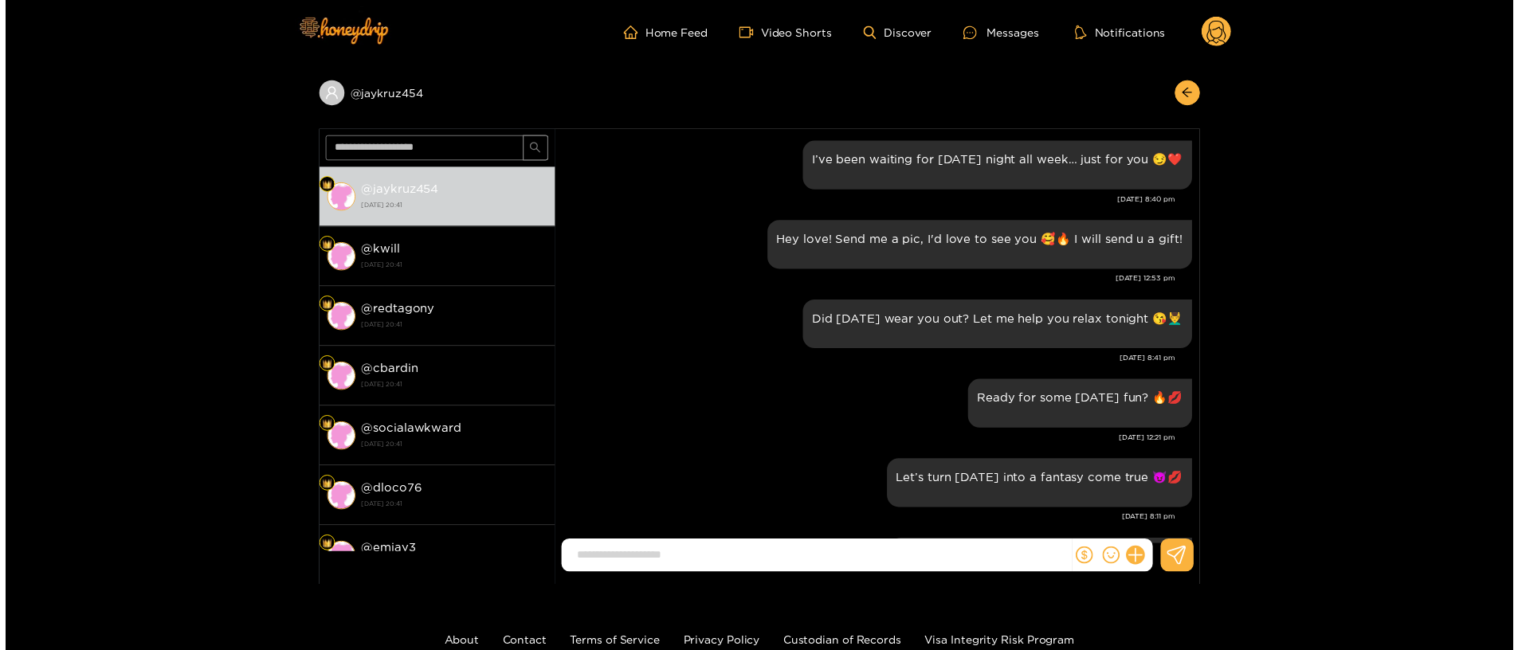
scroll to position [1992, 0]
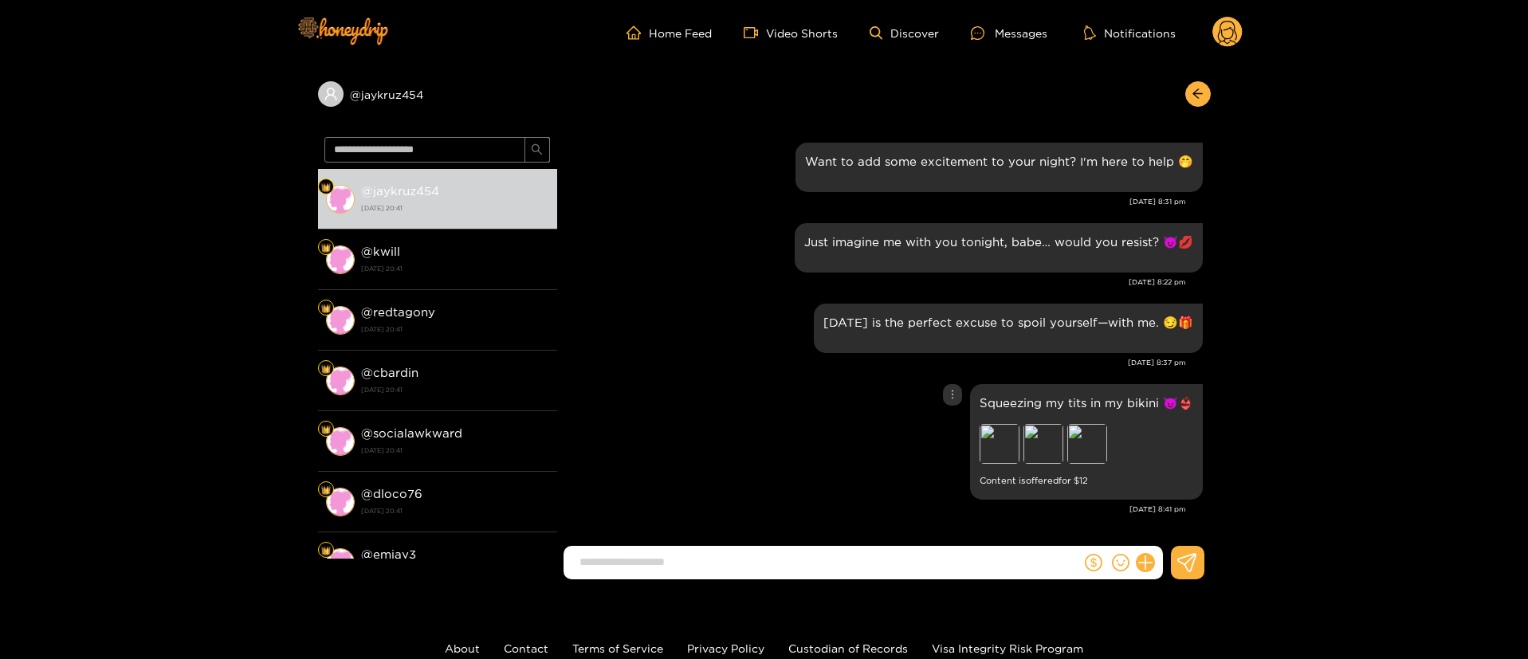
click at [948, 398] on icon "more" at bounding box center [952, 394] width 11 height 11
click at [947, 430] on div "Unsend" at bounding box center [949, 428] width 39 height 16
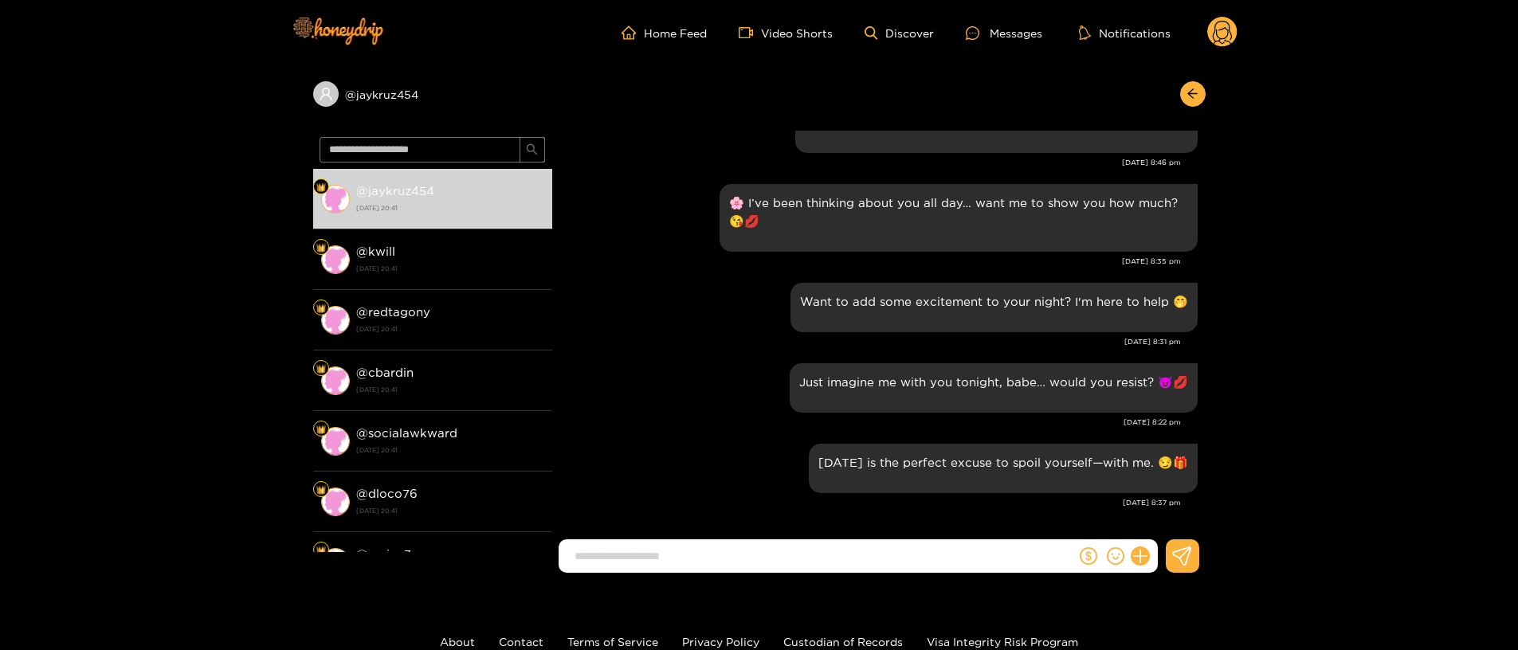
scroll to position [1851, 0]
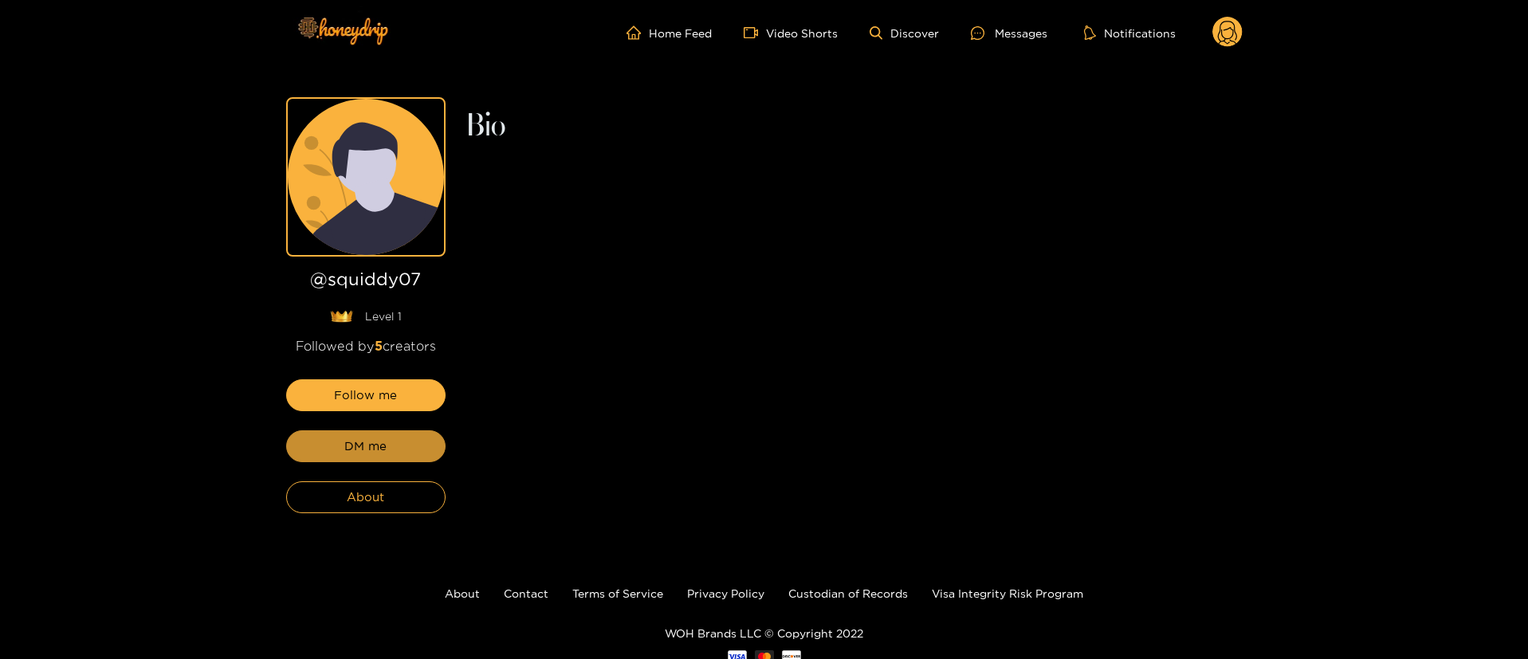
click at [418, 442] on button "DM me" at bounding box center [365, 446] width 159 height 32
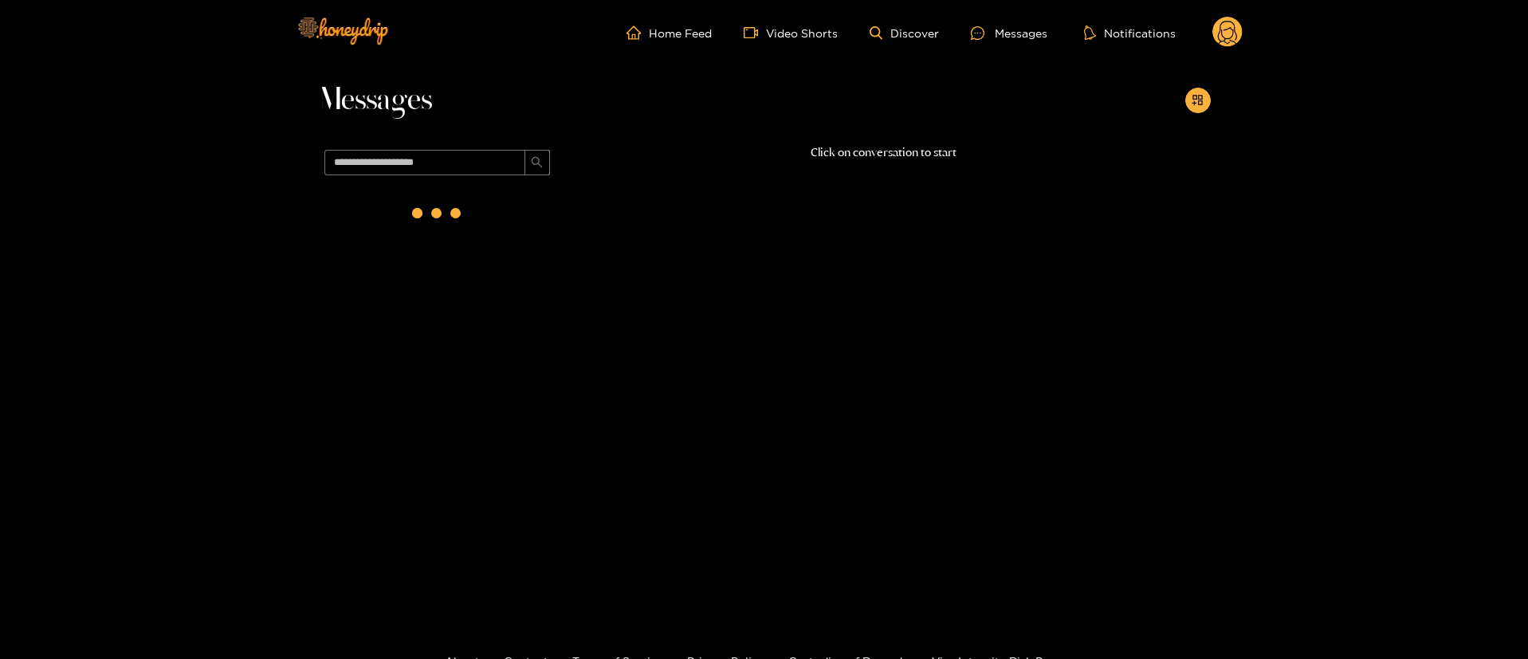
click at [418, 442] on div at bounding box center [437, 377] width 239 height 390
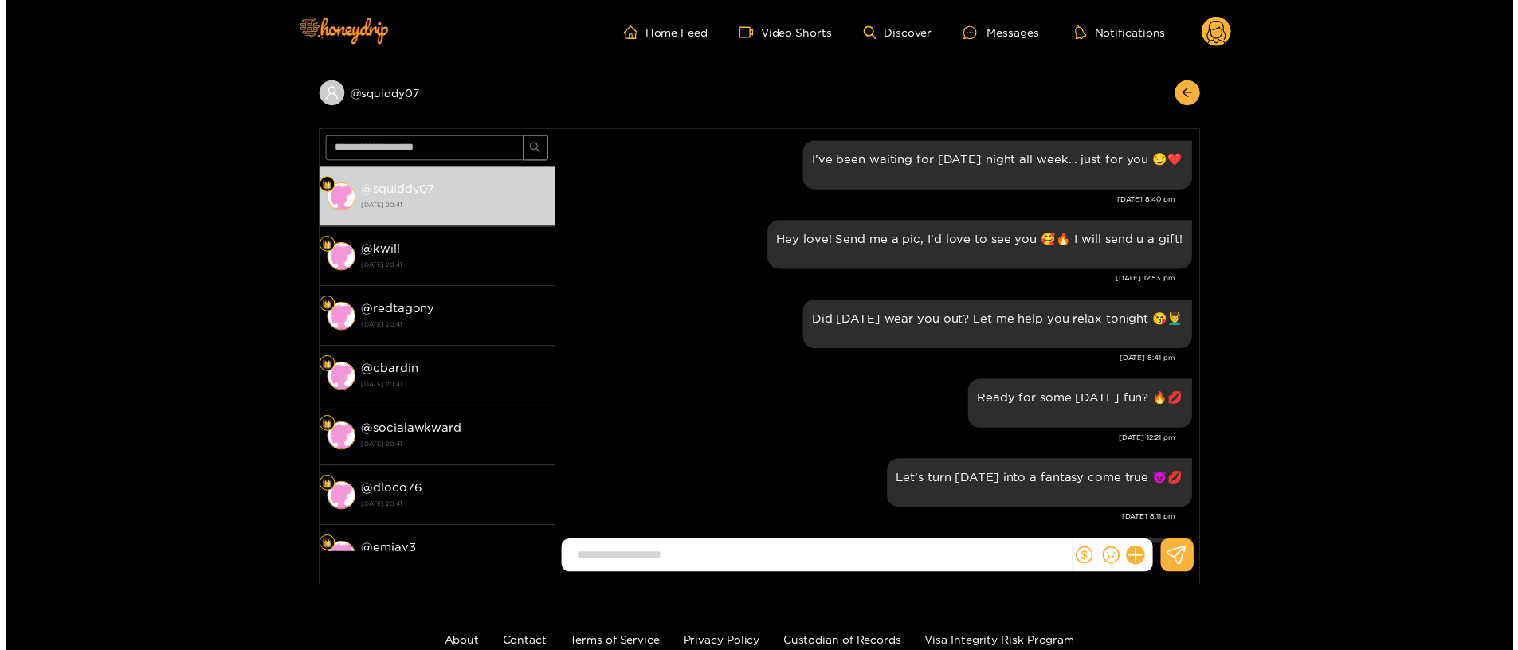
scroll to position [1992, 0]
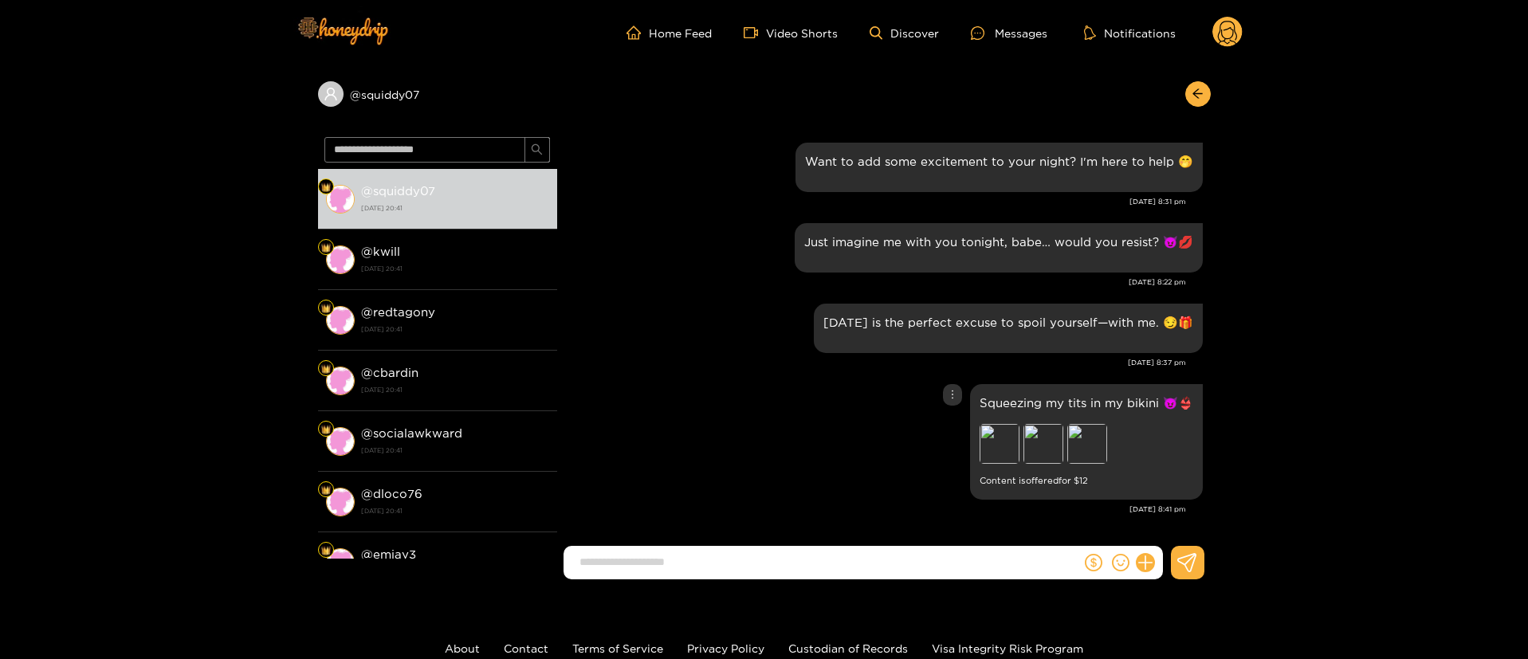
click at [947, 394] on icon "more" at bounding box center [952, 394] width 11 height 11
click at [944, 427] on div "Unsend" at bounding box center [949, 428] width 39 height 16
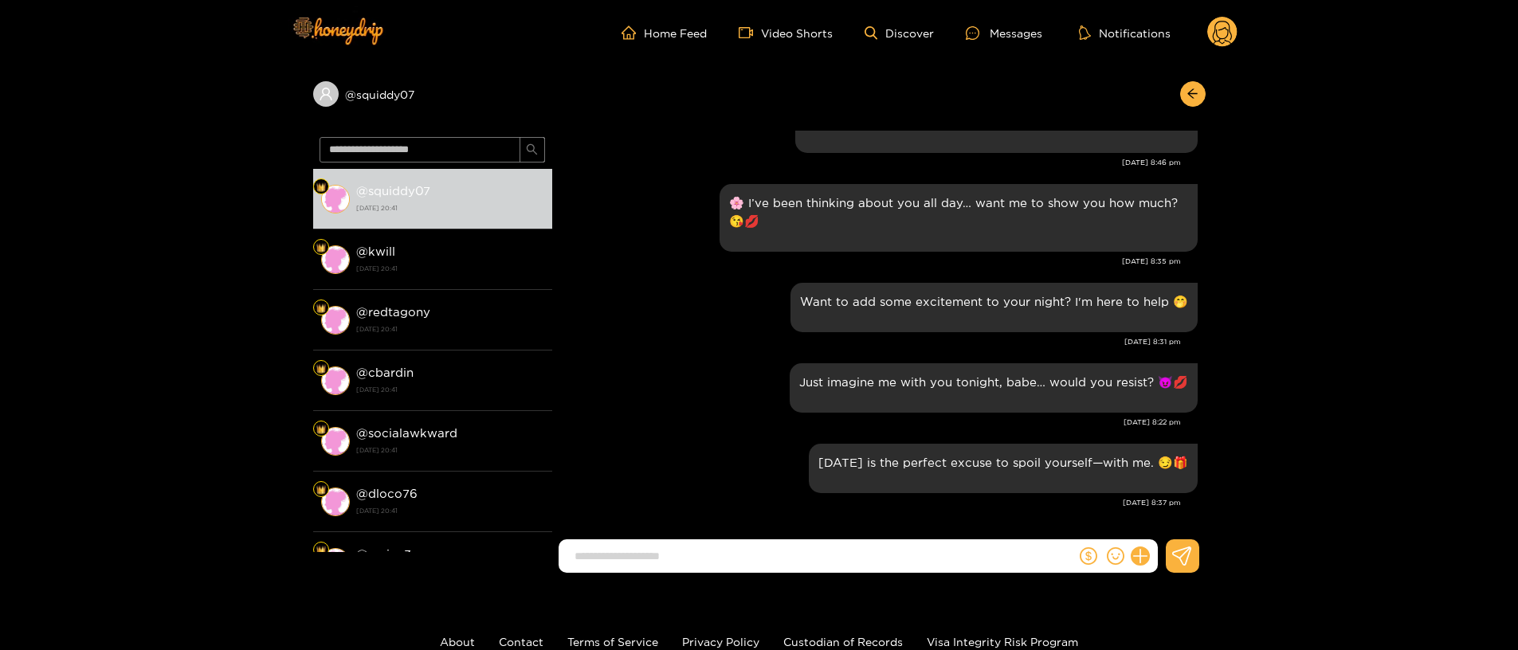
scroll to position [1851, 0]
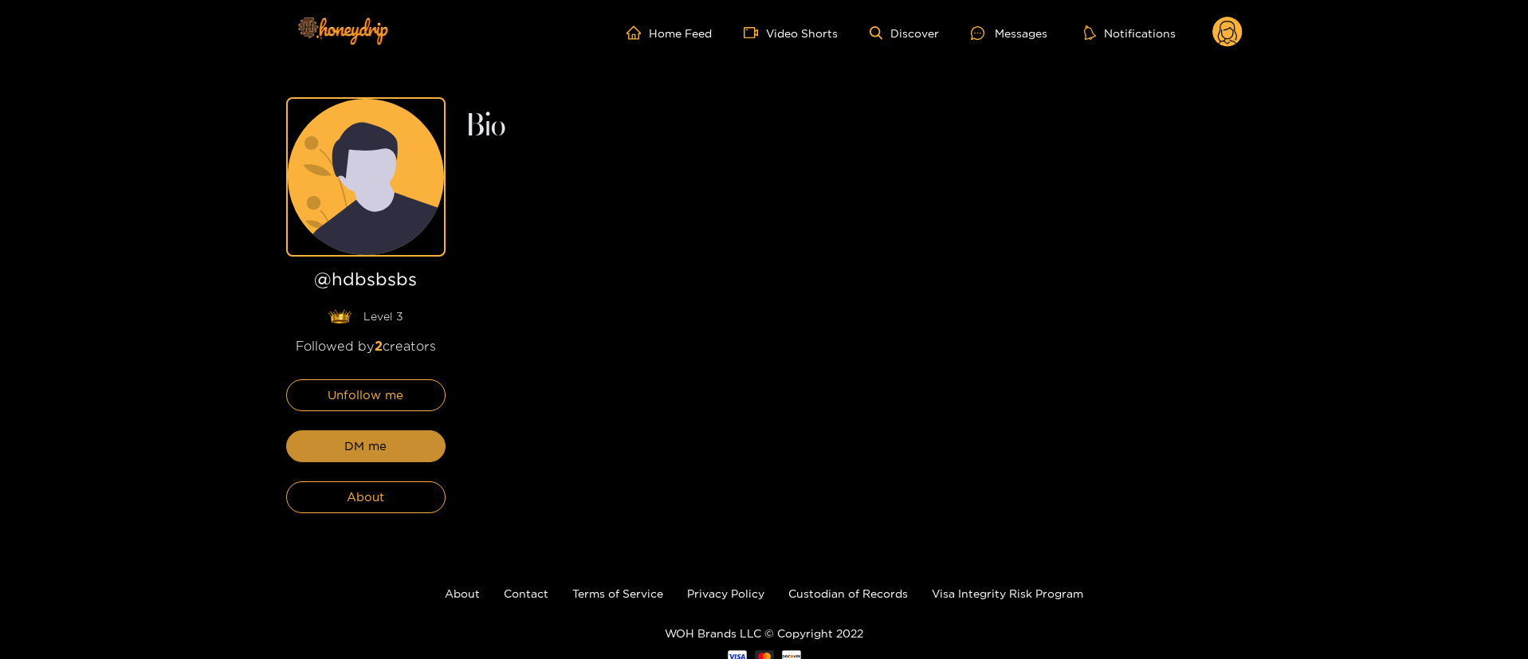
click at [418, 442] on button "DM me" at bounding box center [365, 446] width 159 height 32
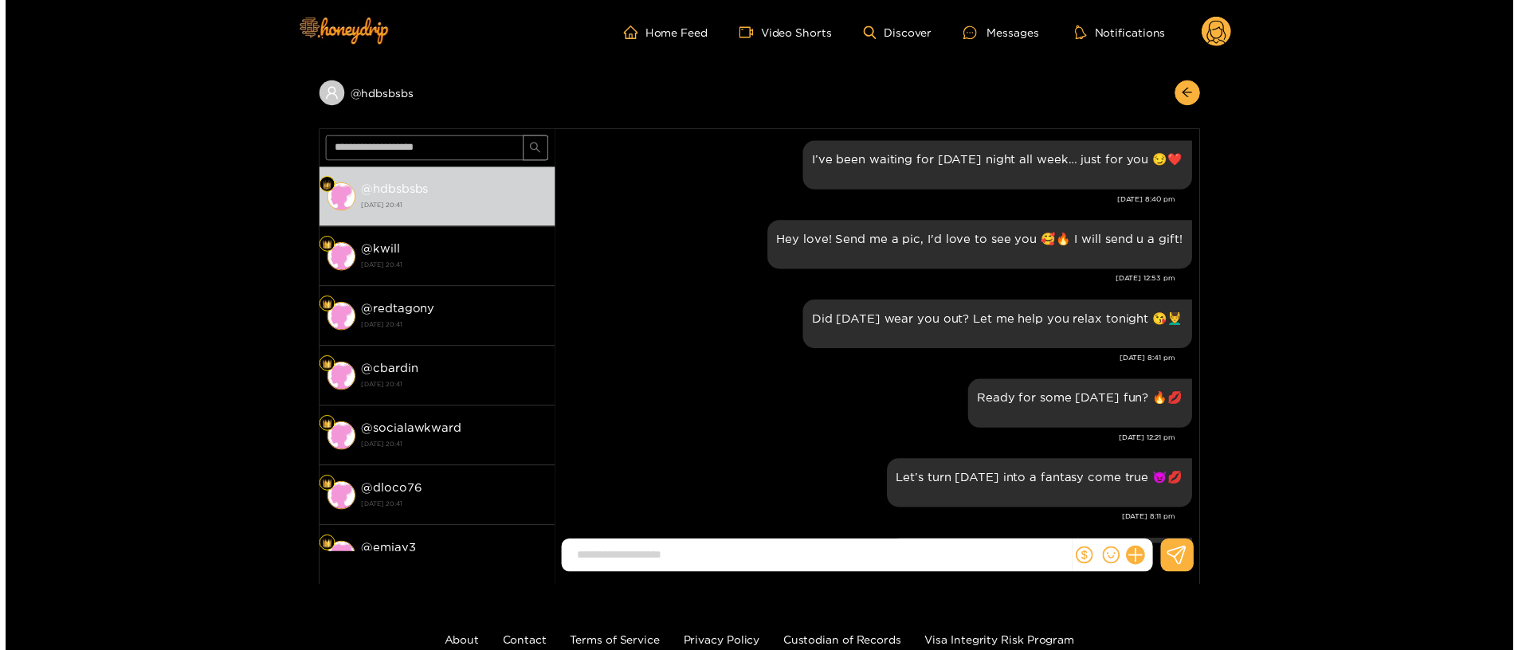
scroll to position [1992, 0]
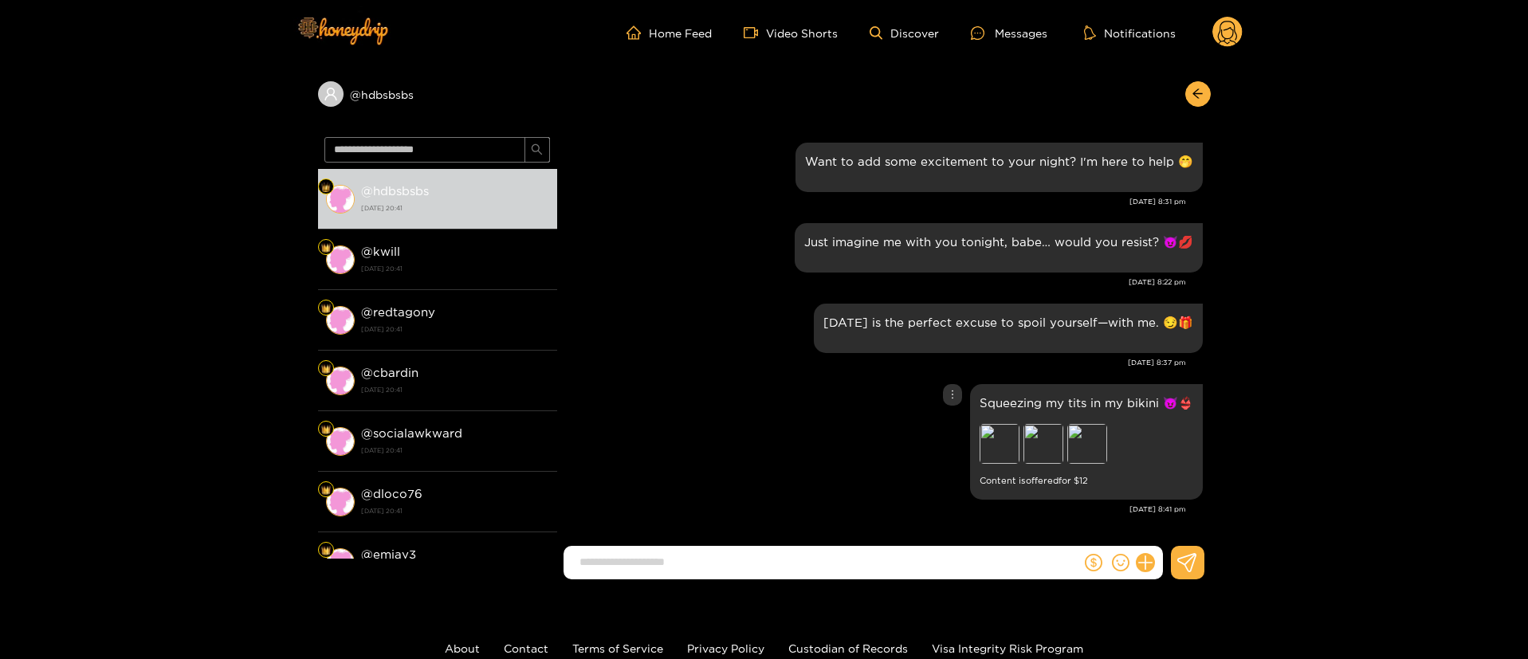
click at [947, 397] on icon "more" at bounding box center [952, 394] width 11 height 11
click at [944, 428] on div "Unsend" at bounding box center [949, 428] width 39 height 16
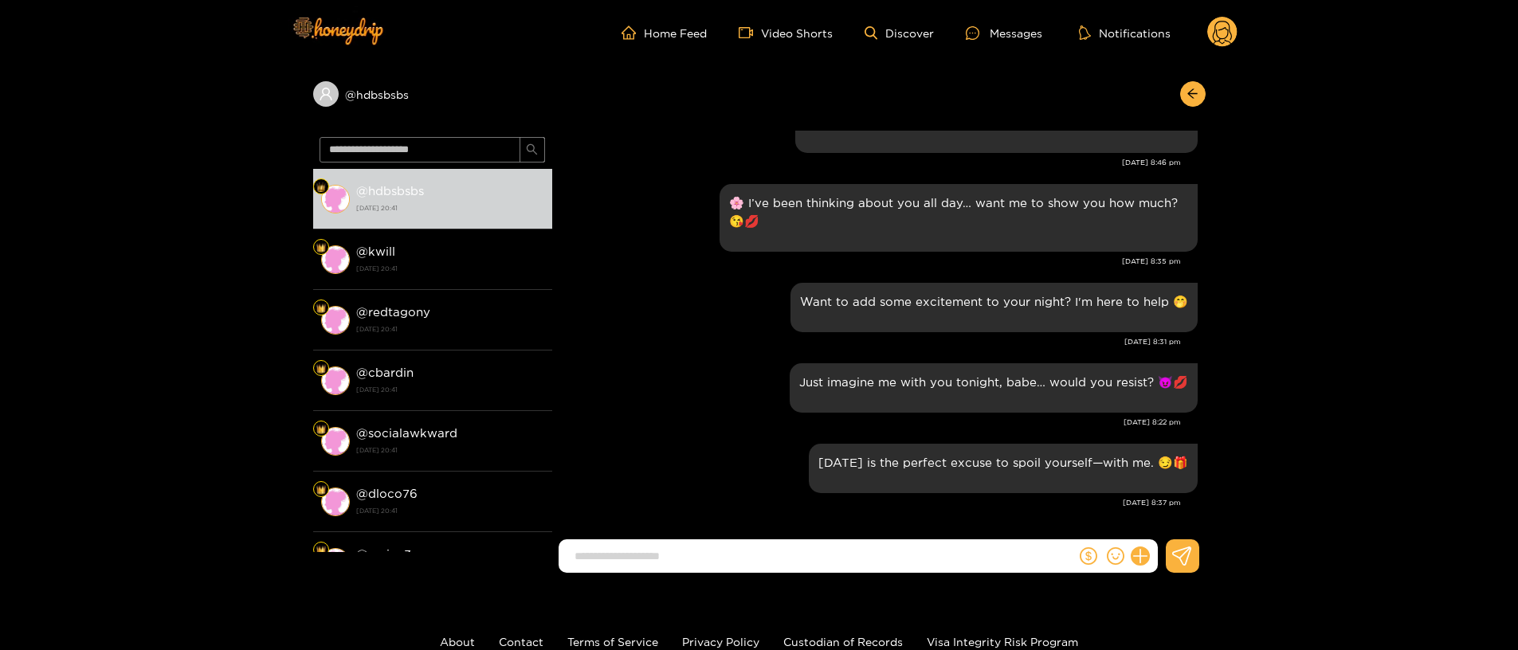
scroll to position [1851, 0]
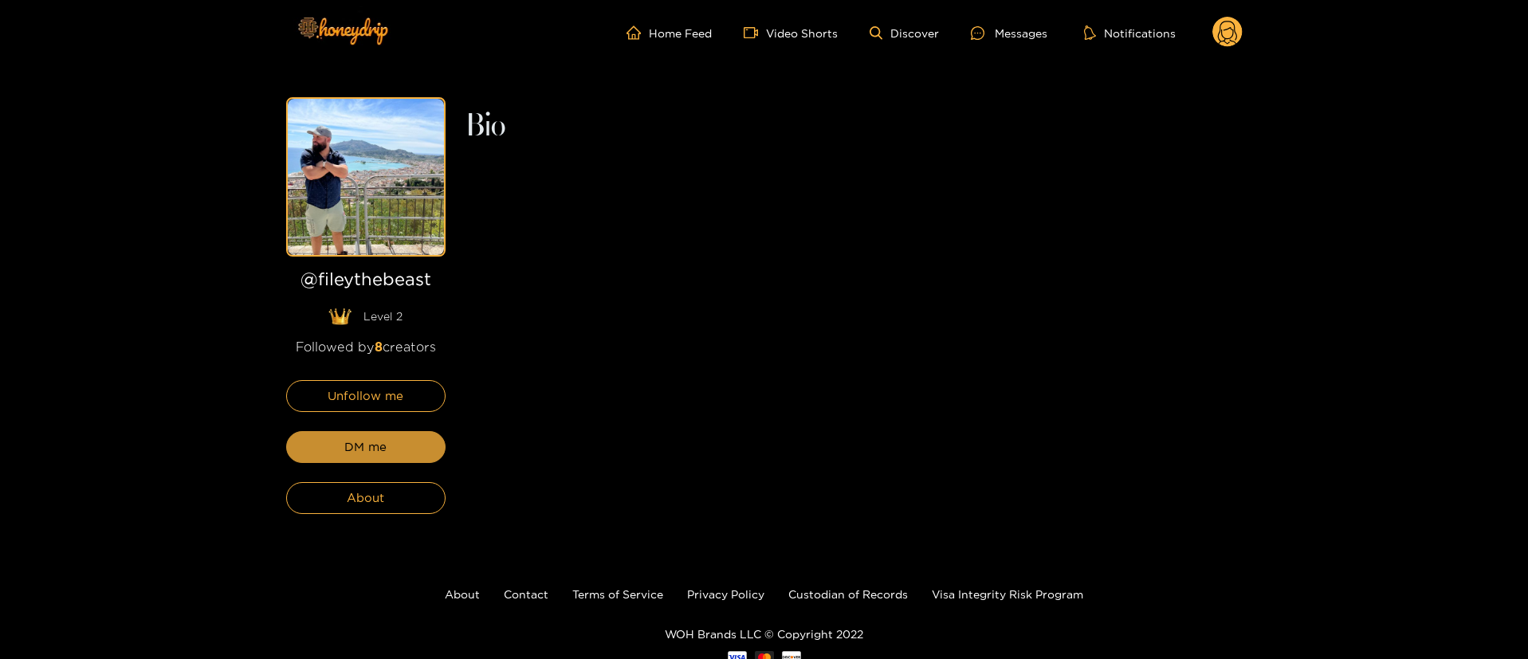
click at [418, 442] on button "DM me" at bounding box center [365, 447] width 159 height 32
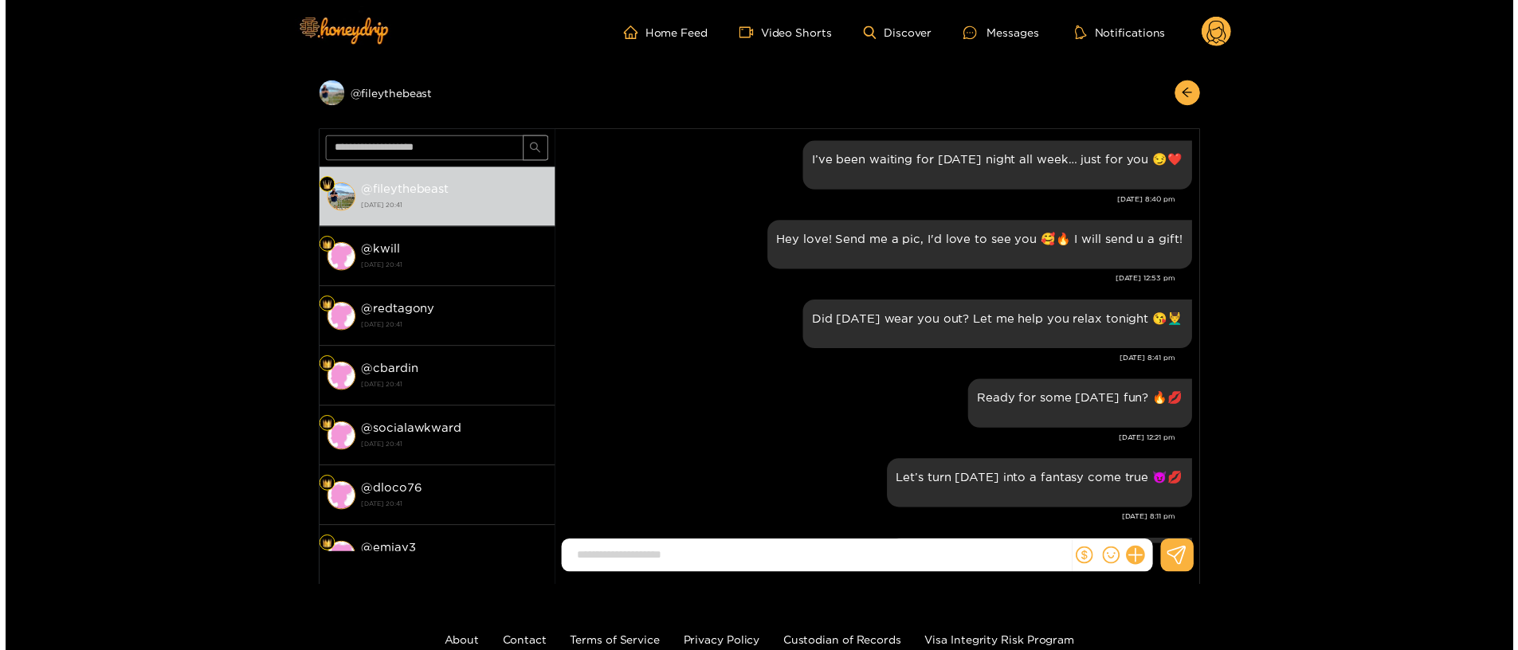
scroll to position [1992, 0]
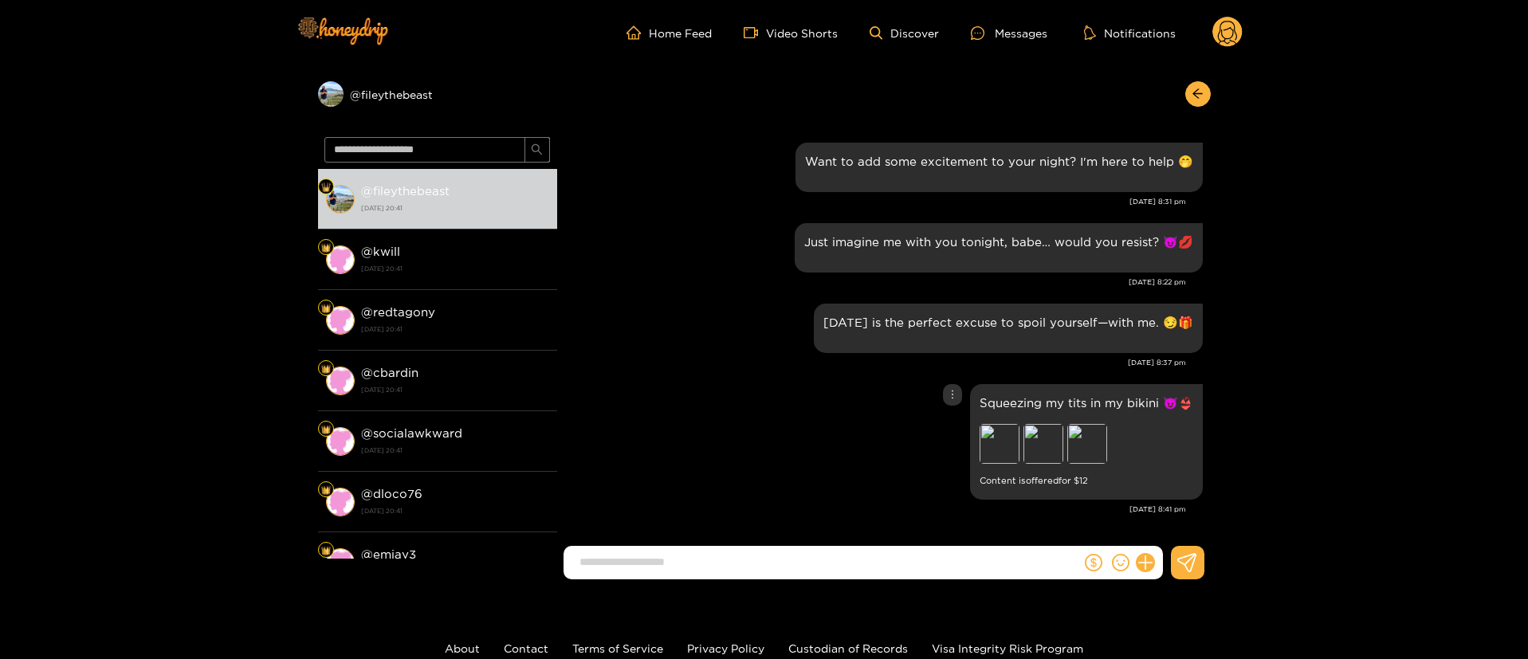
click at [948, 390] on icon "more" at bounding box center [952, 394] width 11 height 11
click at [945, 426] on div "Unsend" at bounding box center [949, 428] width 39 height 16
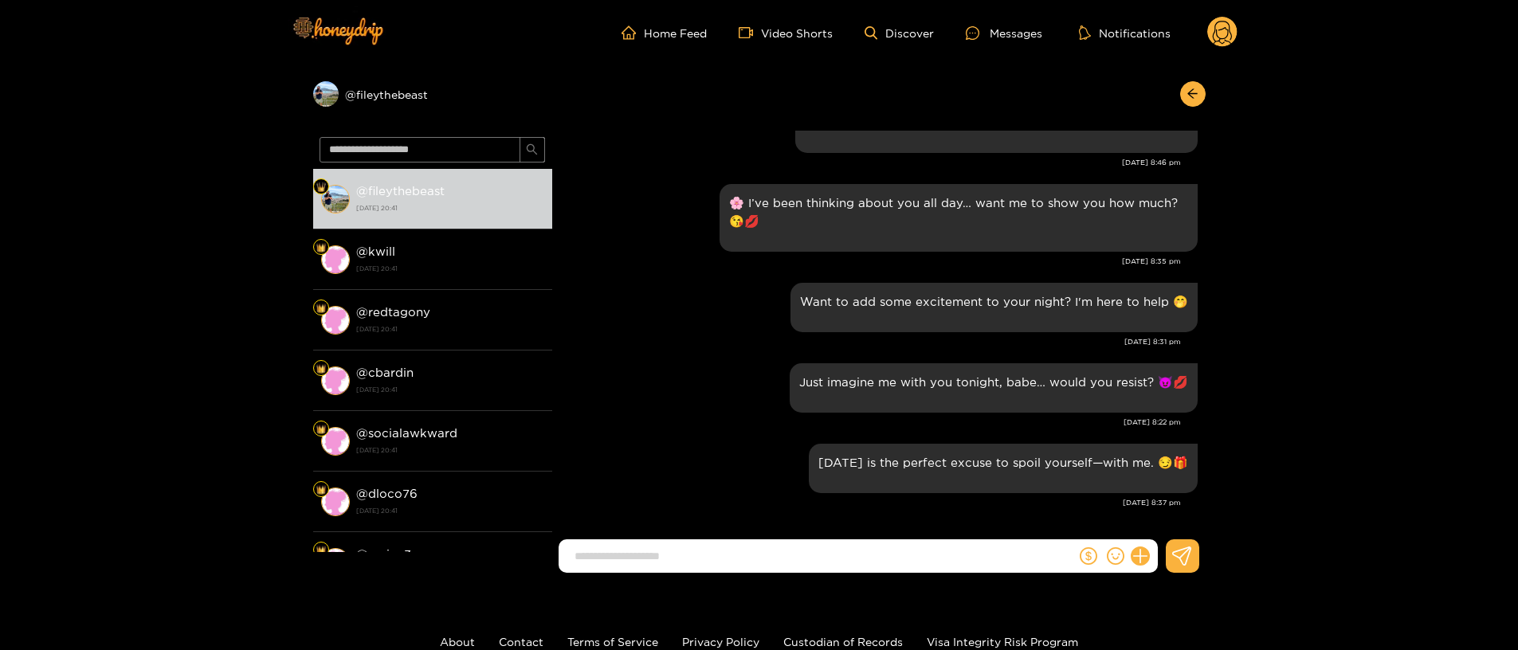
scroll to position [1851, 0]
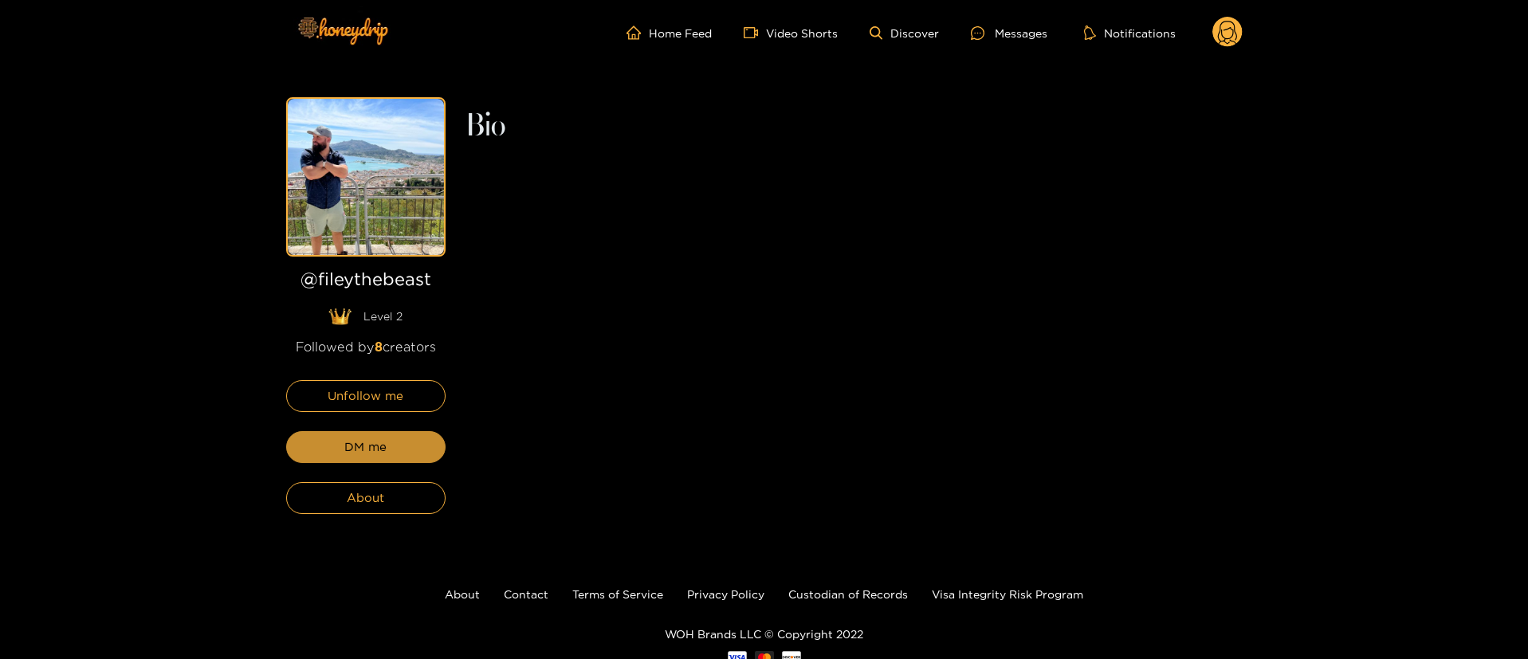
click at [418, 442] on button "DM me" at bounding box center [365, 447] width 159 height 32
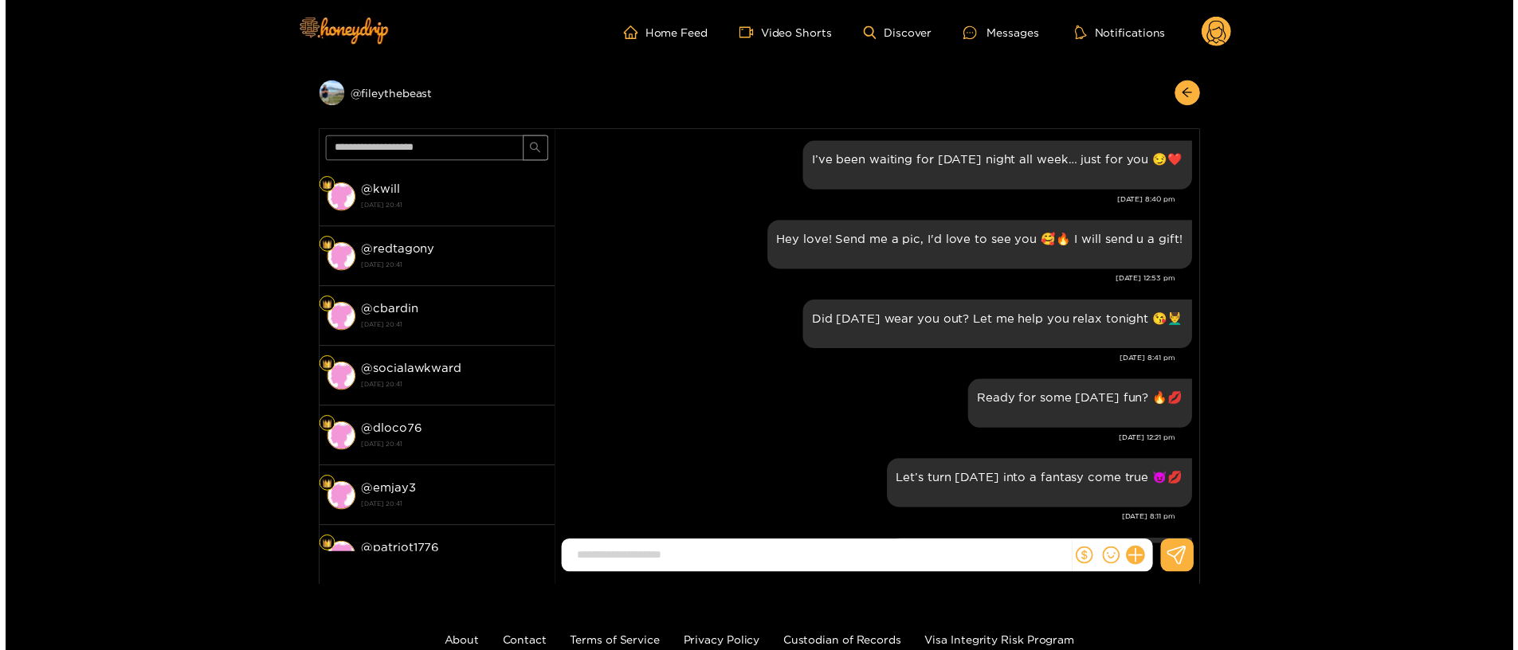
scroll to position [1992, 0]
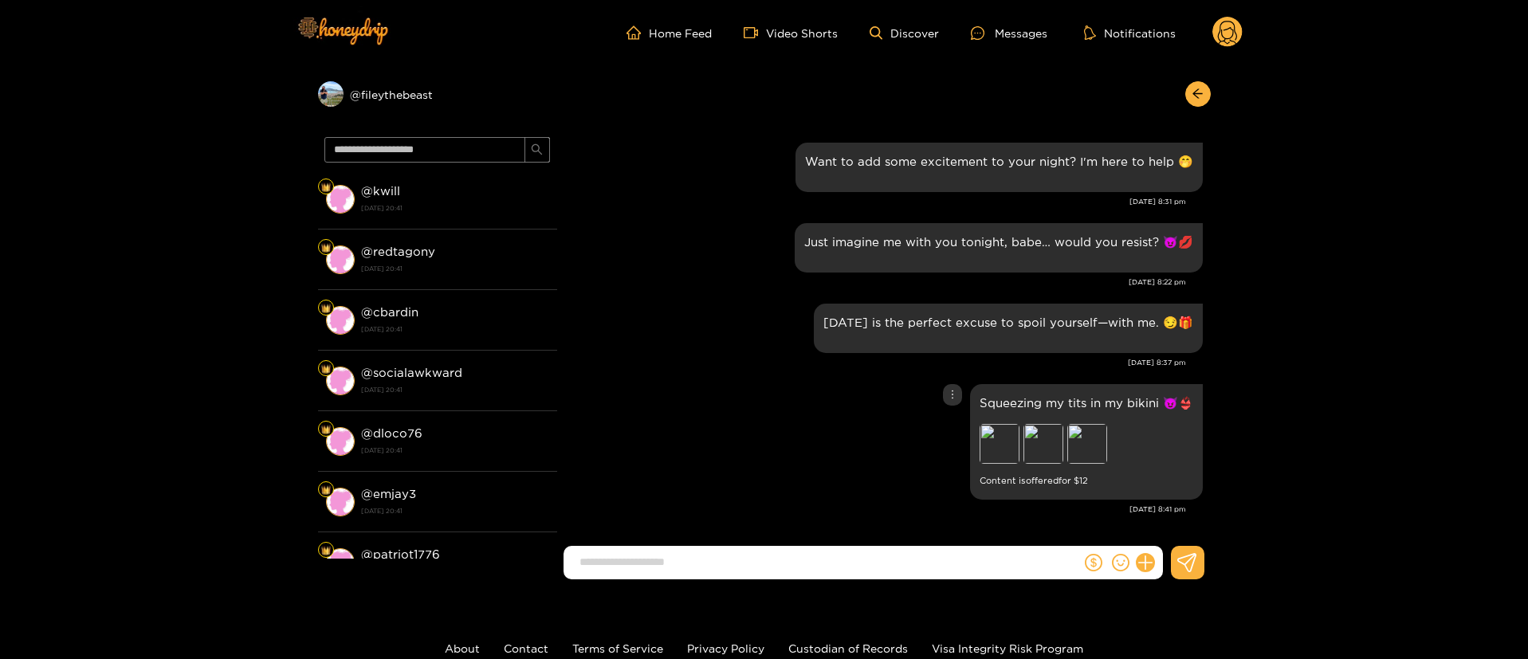
click at [947, 398] on icon "more" at bounding box center [952, 394] width 11 height 11
click at [946, 433] on div "Unsend" at bounding box center [949, 428] width 39 height 16
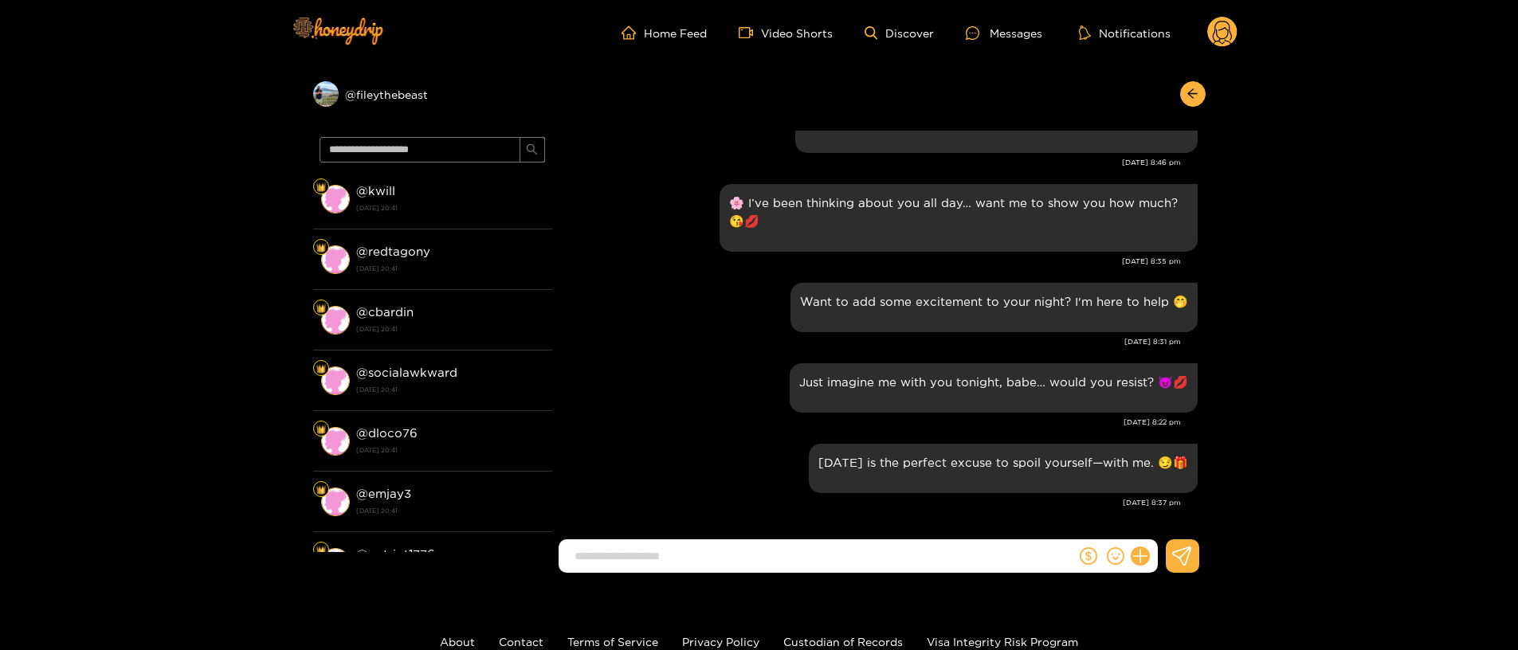
scroll to position [1851, 0]
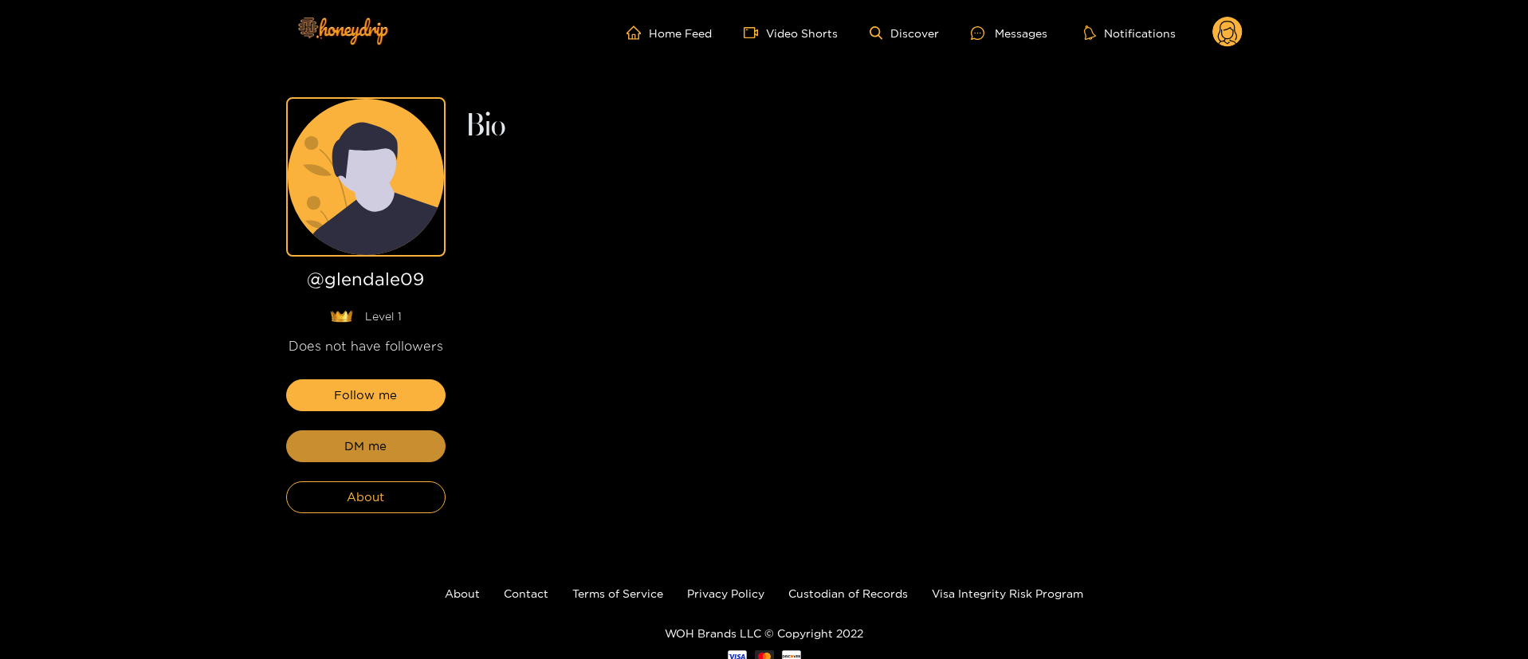
click at [418, 442] on button "DM me" at bounding box center [365, 446] width 159 height 32
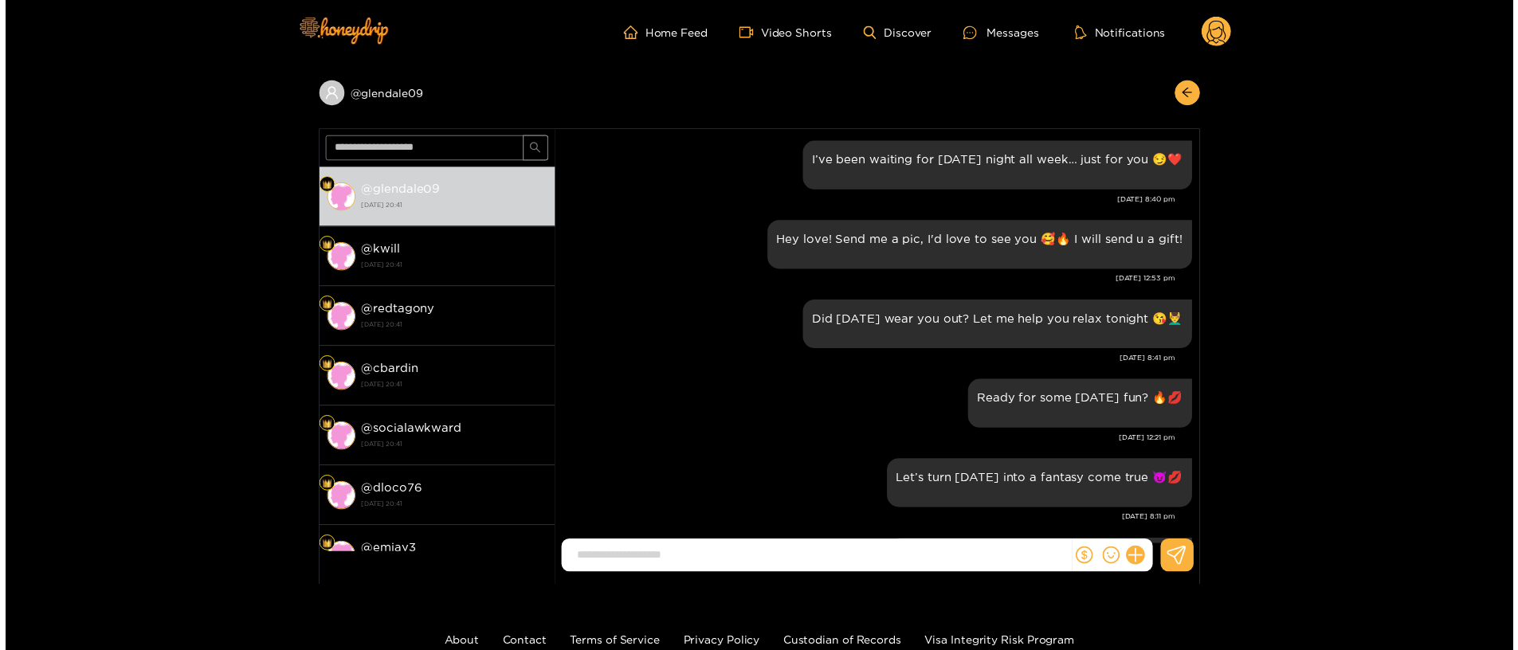
scroll to position [1992, 0]
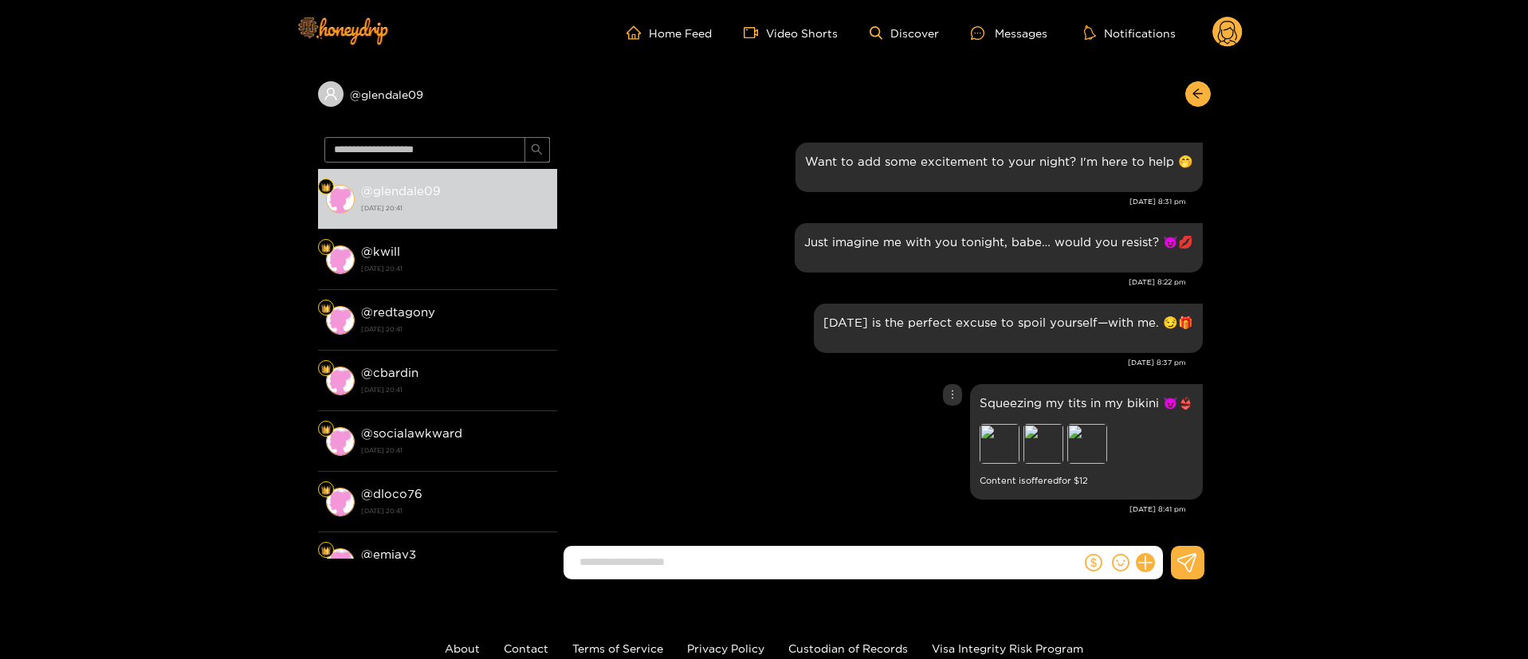
click at [947, 396] on icon "more" at bounding box center [952, 394] width 11 height 11
click at [948, 426] on div "Unsend" at bounding box center [949, 428] width 39 height 16
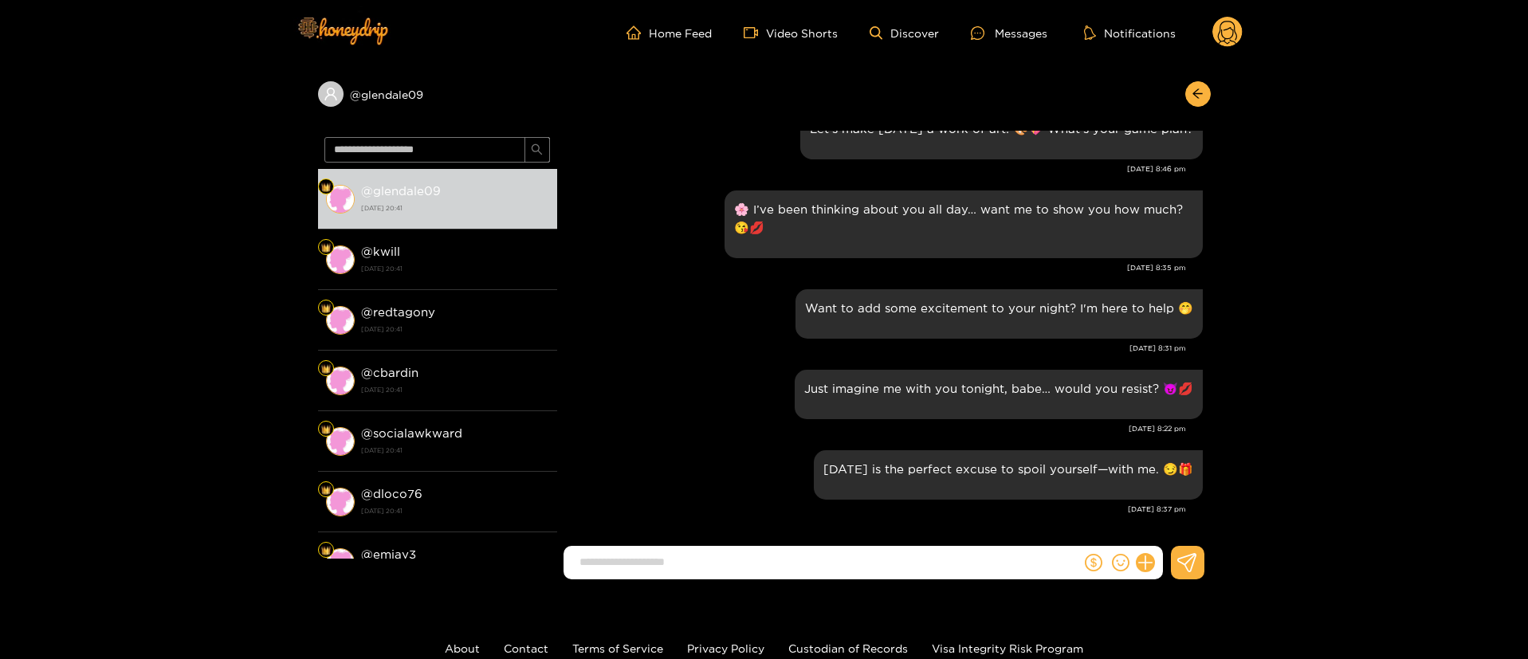
scroll to position [1845, 0]
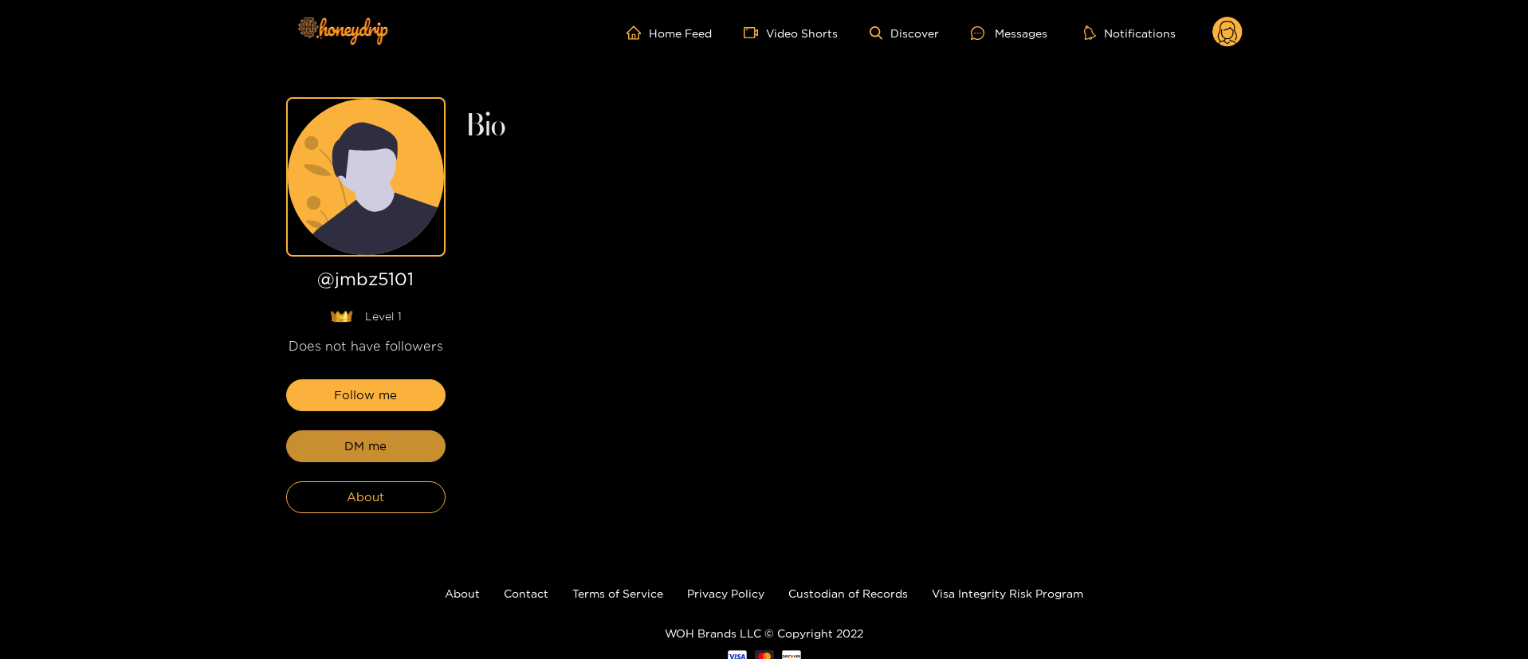
click at [418, 442] on button "DM me" at bounding box center [365, 446] width 159 height 32
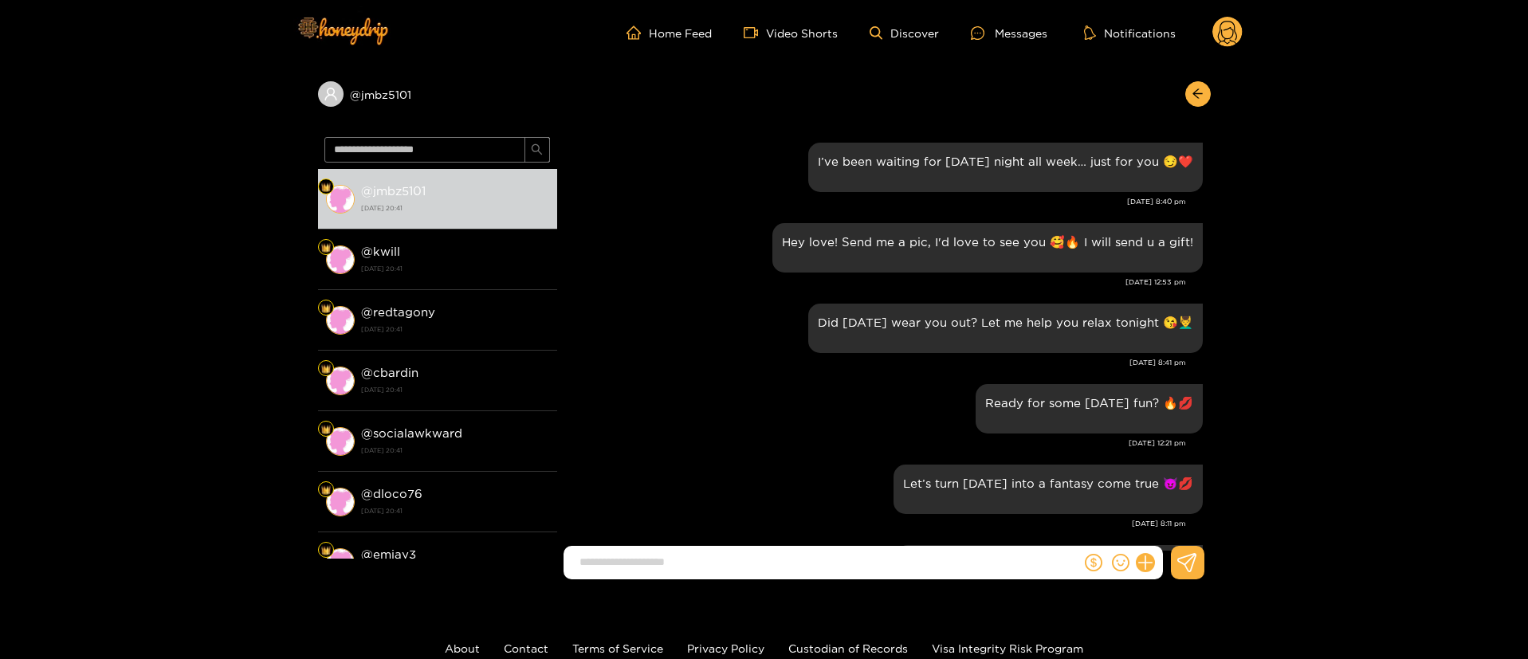
scroll to position [1992, 0]
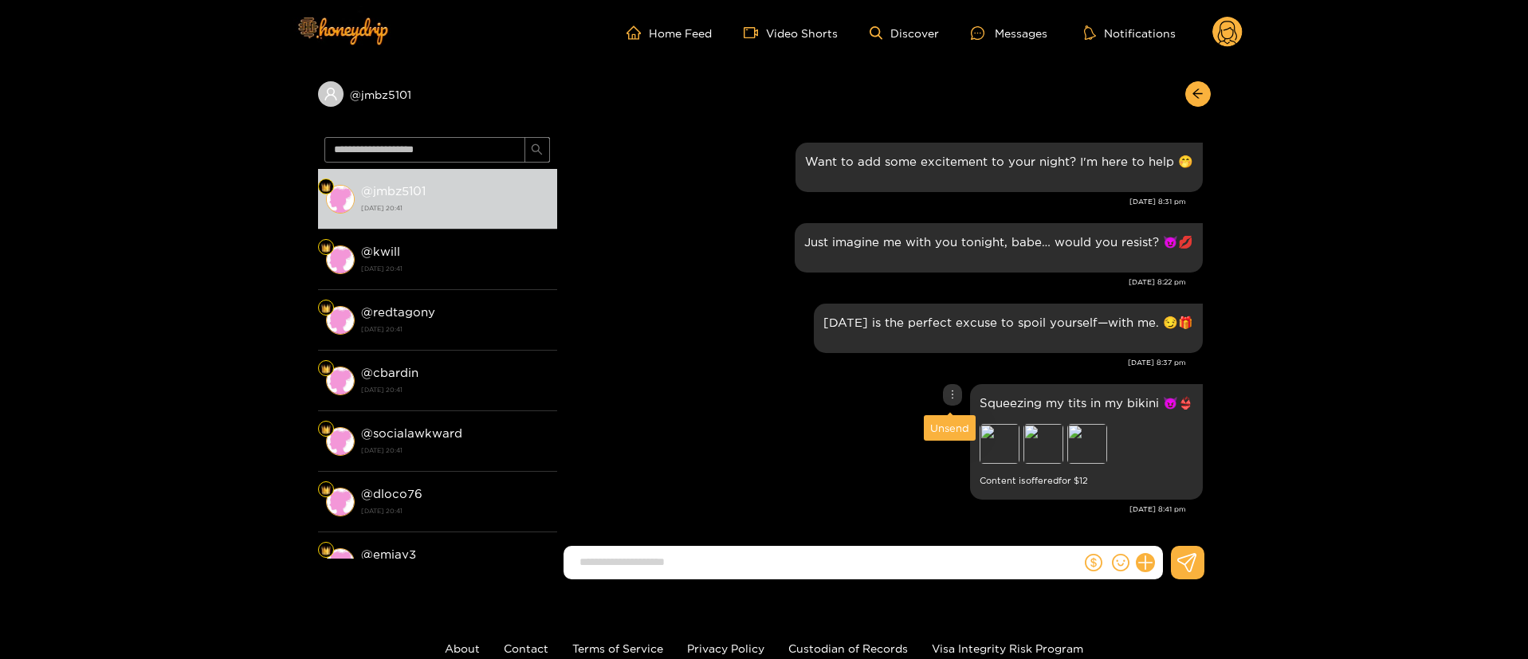
drag, startPoint x: 950, startPoint y: 396, endPoint x: 953, endPoint y: 419, distance: 23.3
click at [951, 395] on icon "more" at bounding box center [952, 394] width 11 height 11
click at [953, 426] on div "Unsend" at bounding box center [949, 428] width 39 height 16
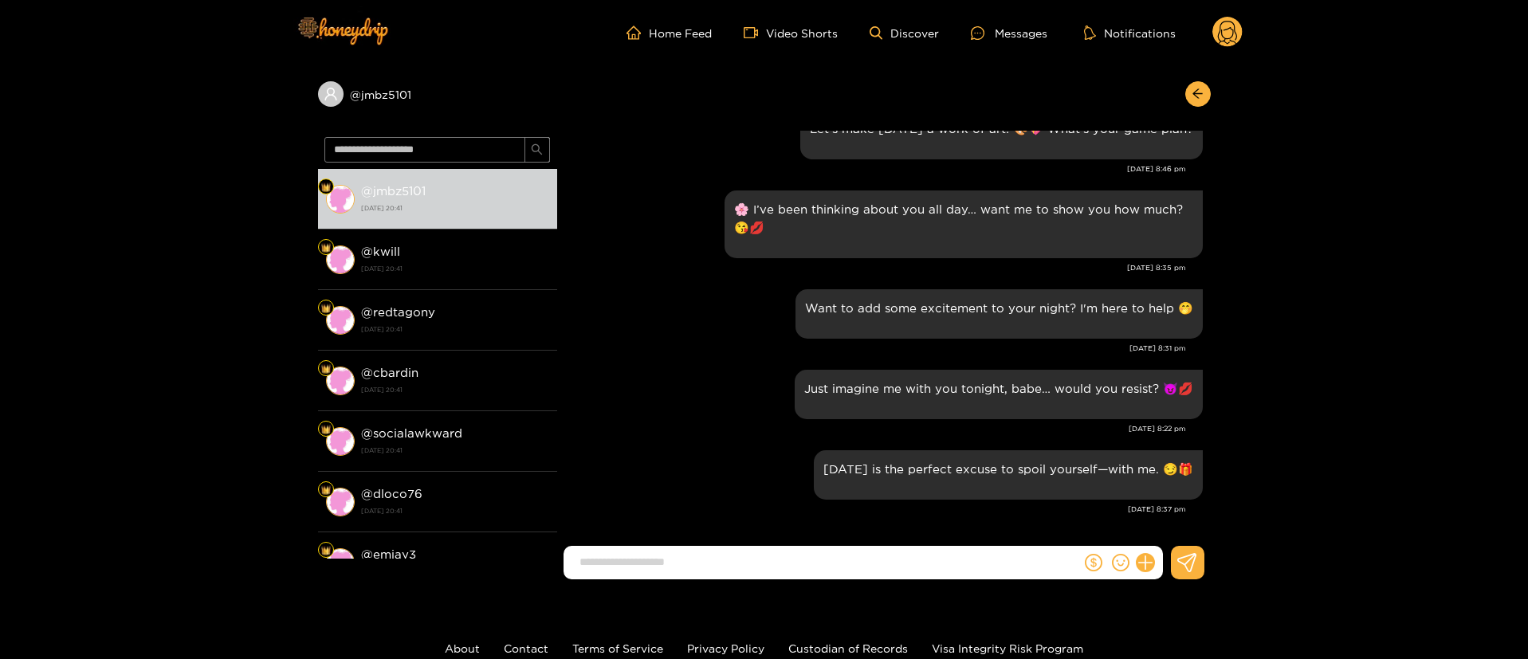
scroll to position [1845, 0]
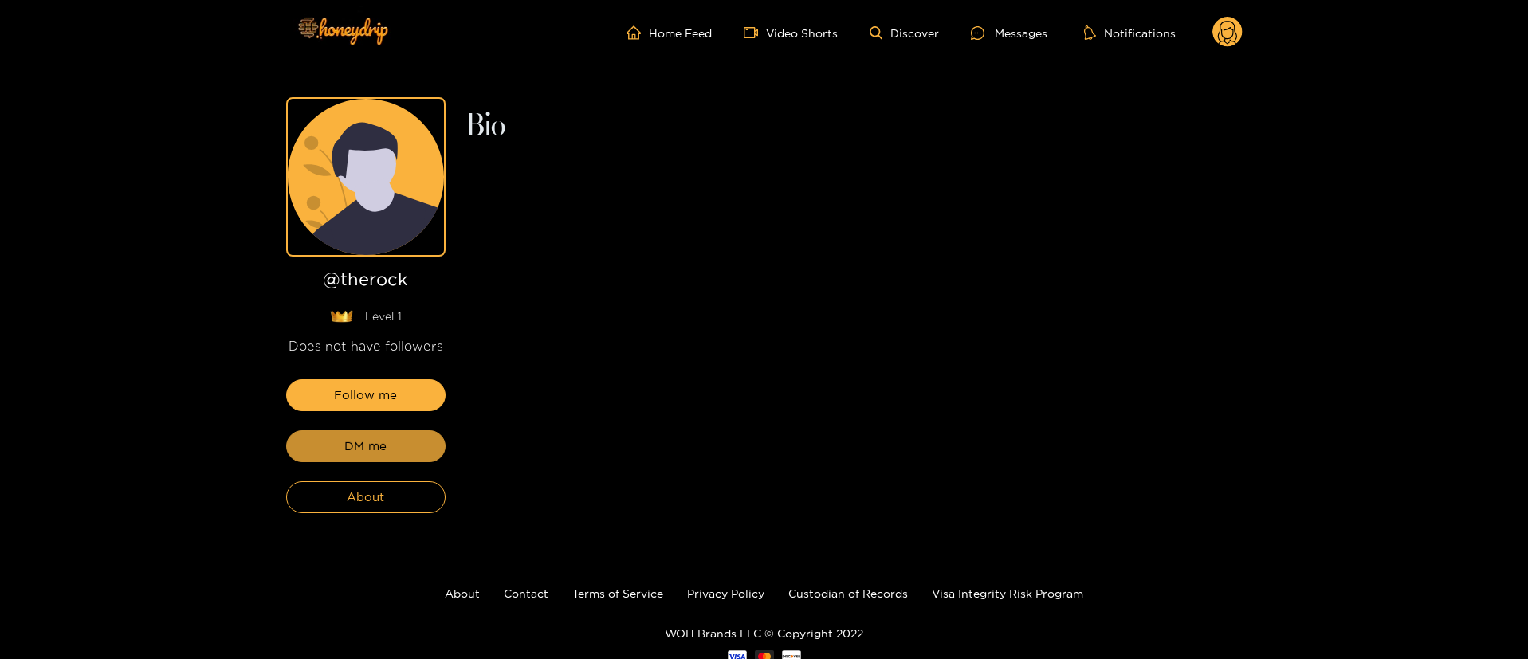
click at [418, 442] on button "DM me" at bounding box center [365, 446] width 159 height 32
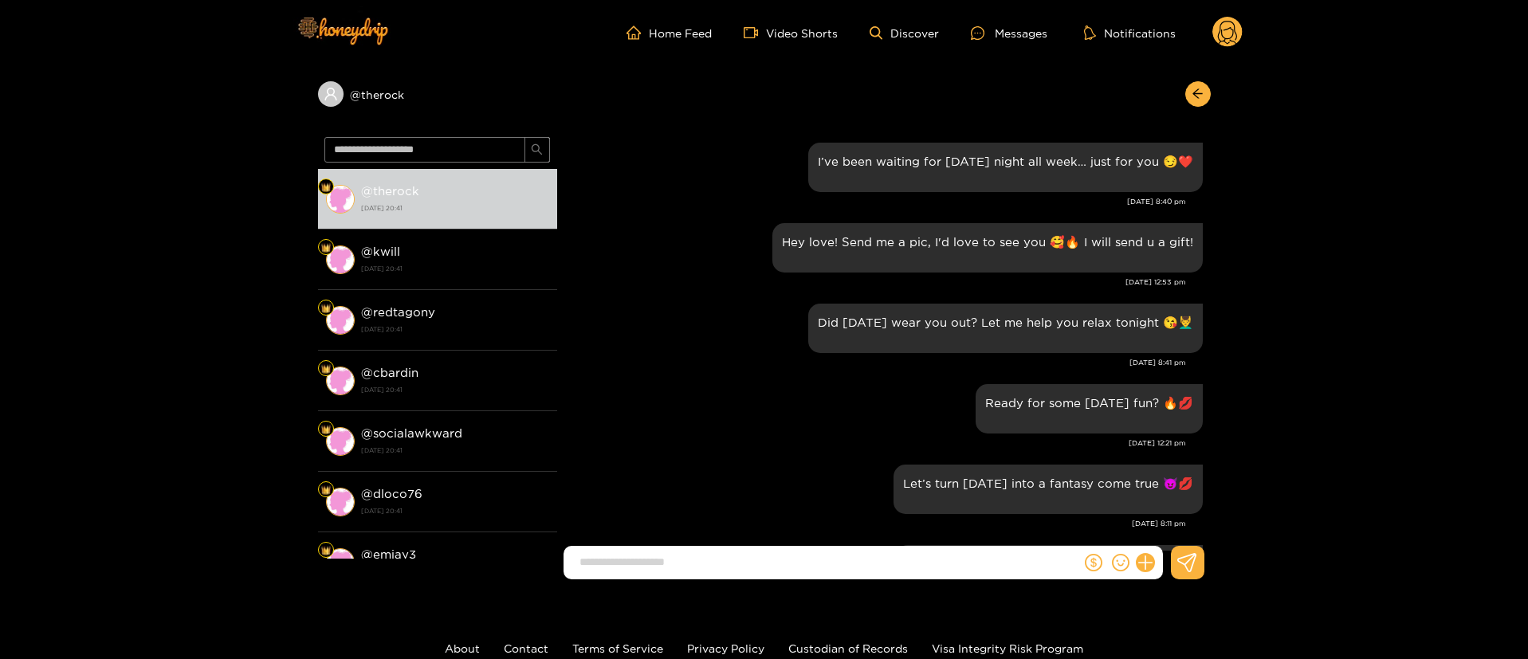
scroll to position [1992, 0]
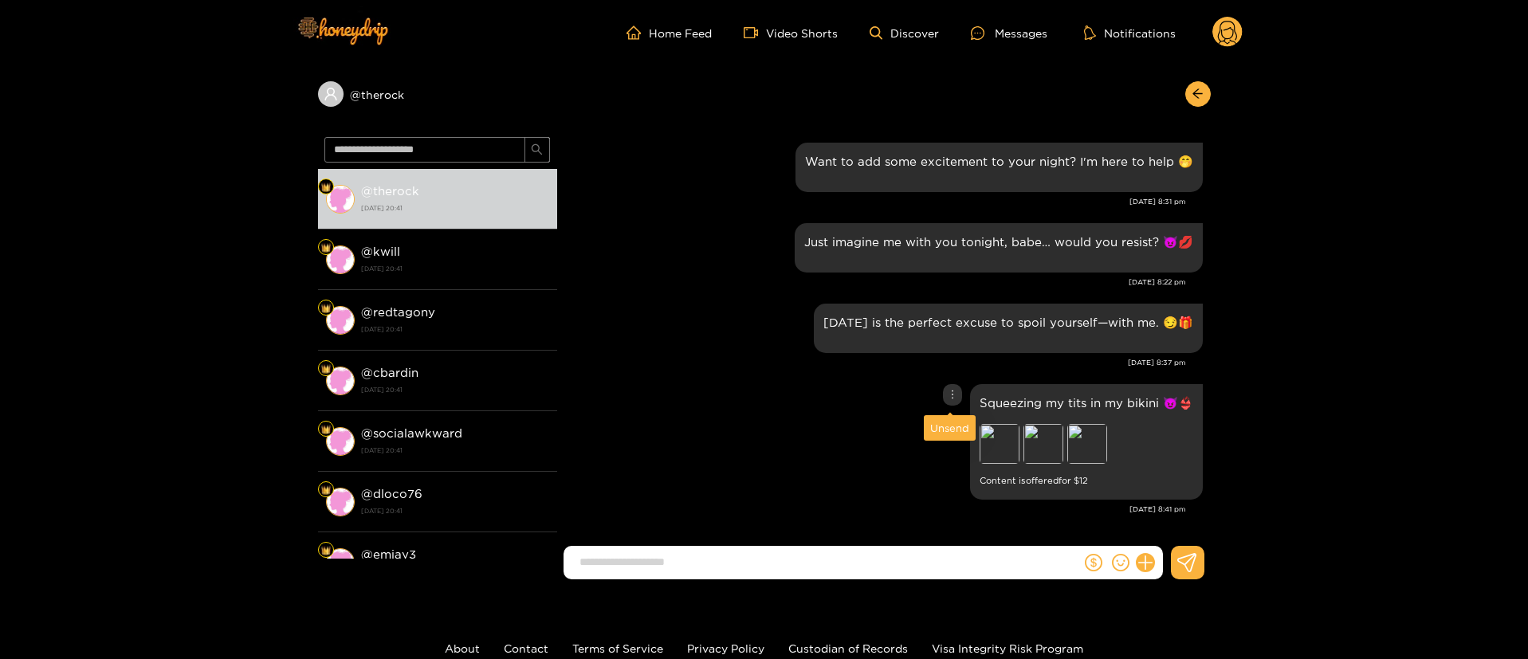
click at [953, 397] on icon "more" at bounding box center [952, 394] width 11 height 11
click at [950, 430] on div "Unsend" at bounding box center [949, 428] width 39 height 16
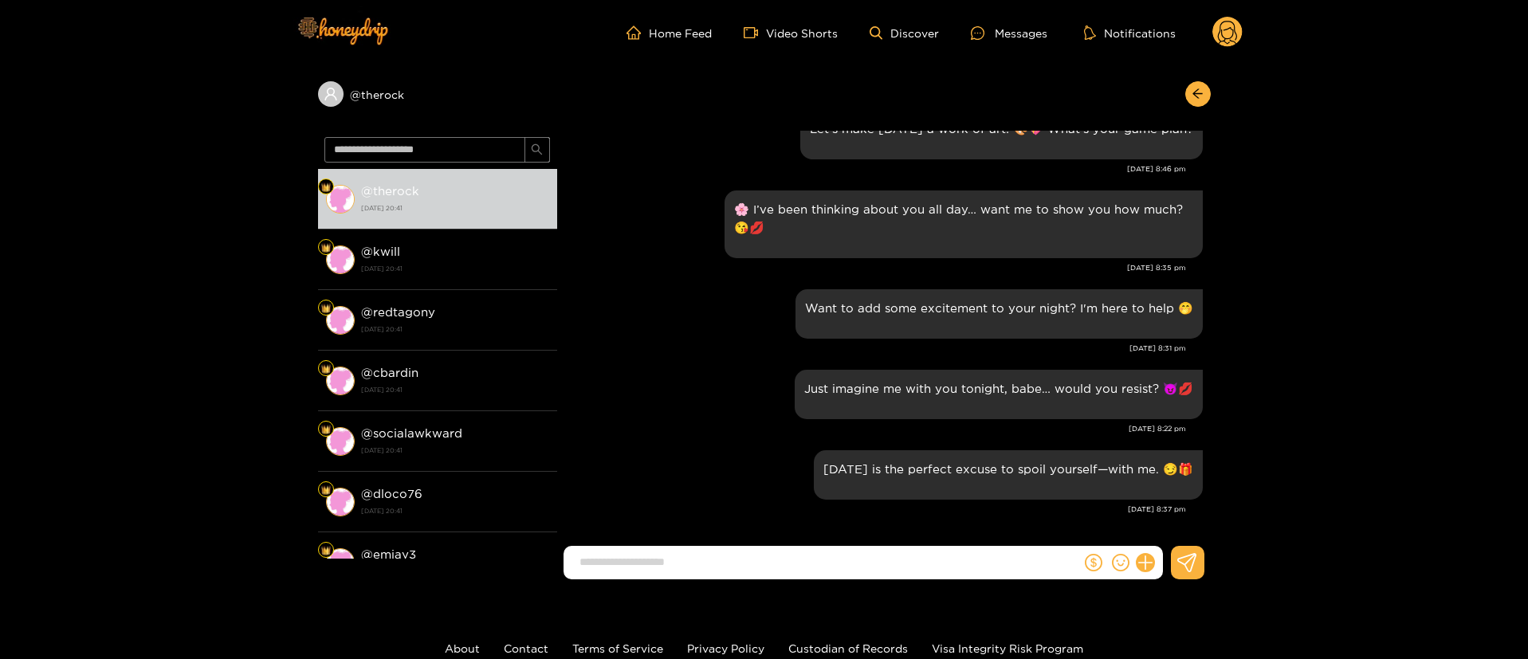
scroll to position [1845, 0]
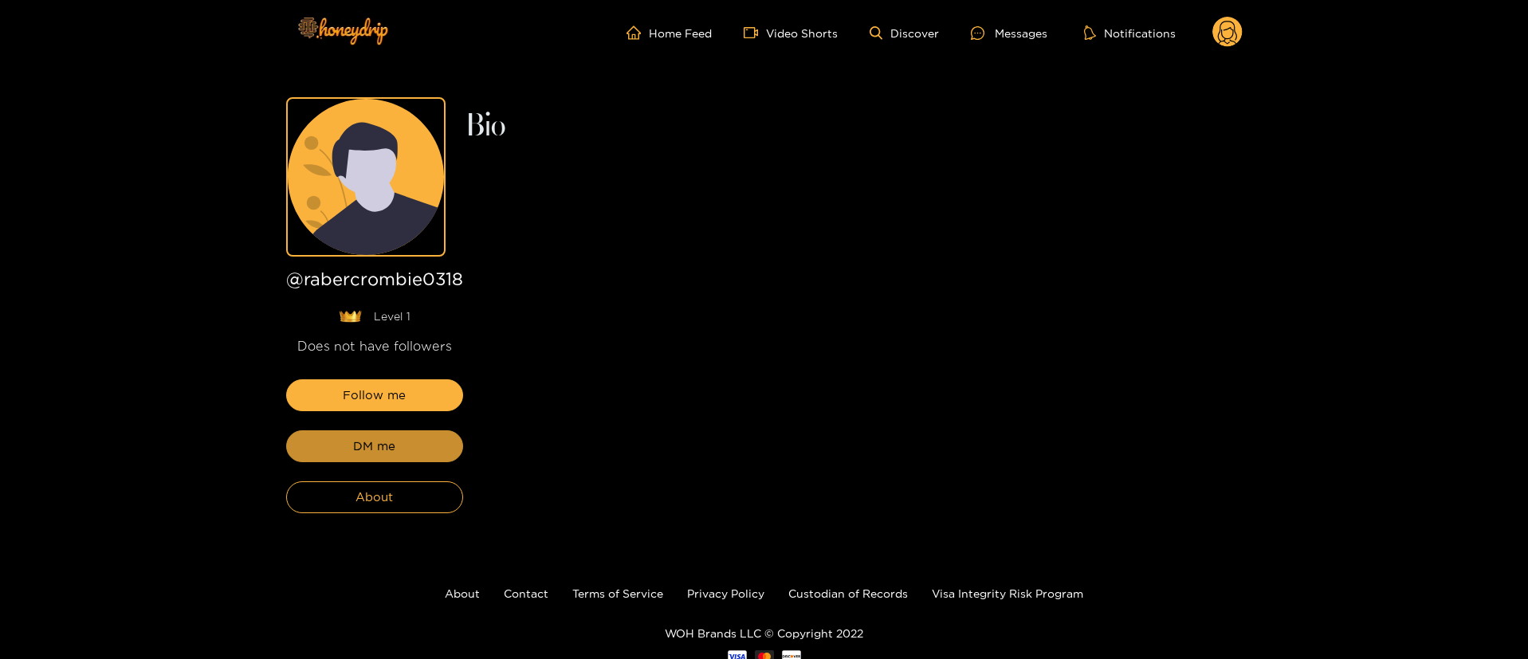
click at [418, 442] on button "DM me" at bounding box center [374, 446] width 177 height 32
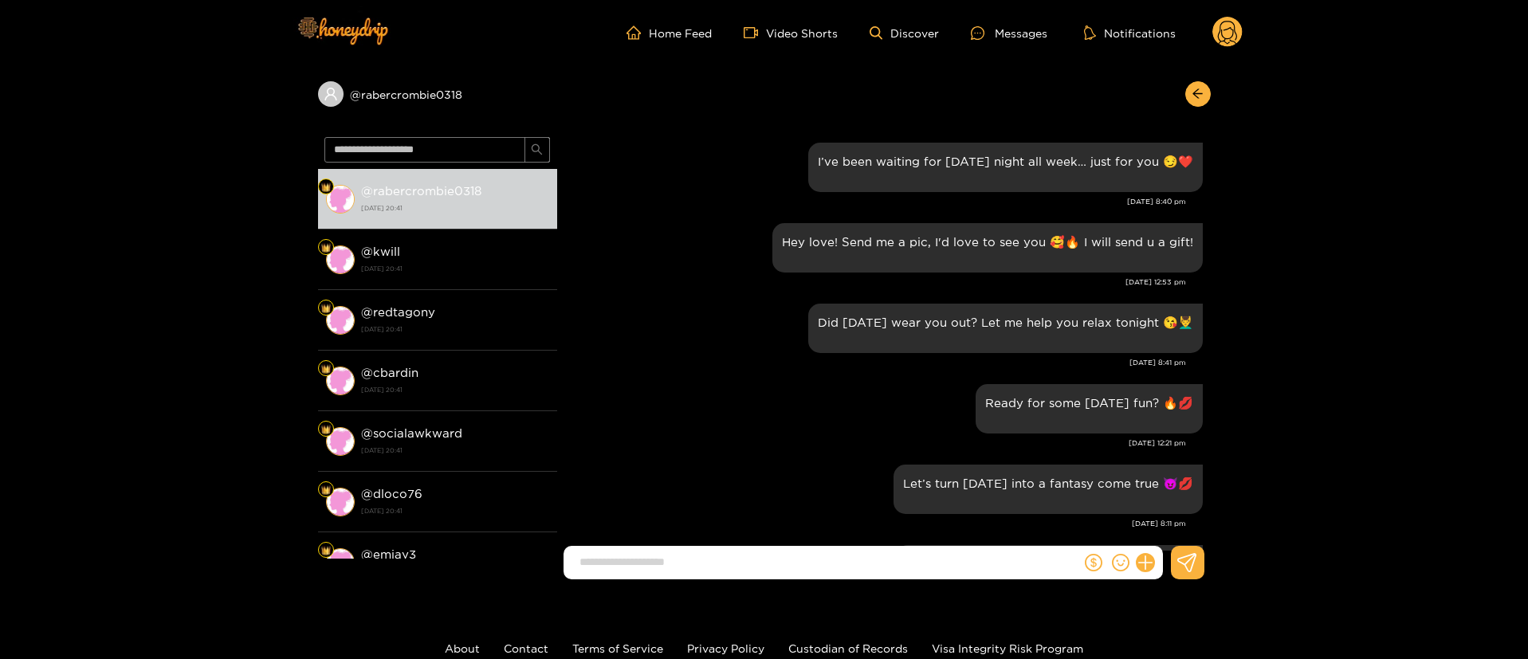
scroll to position [1992, 0]
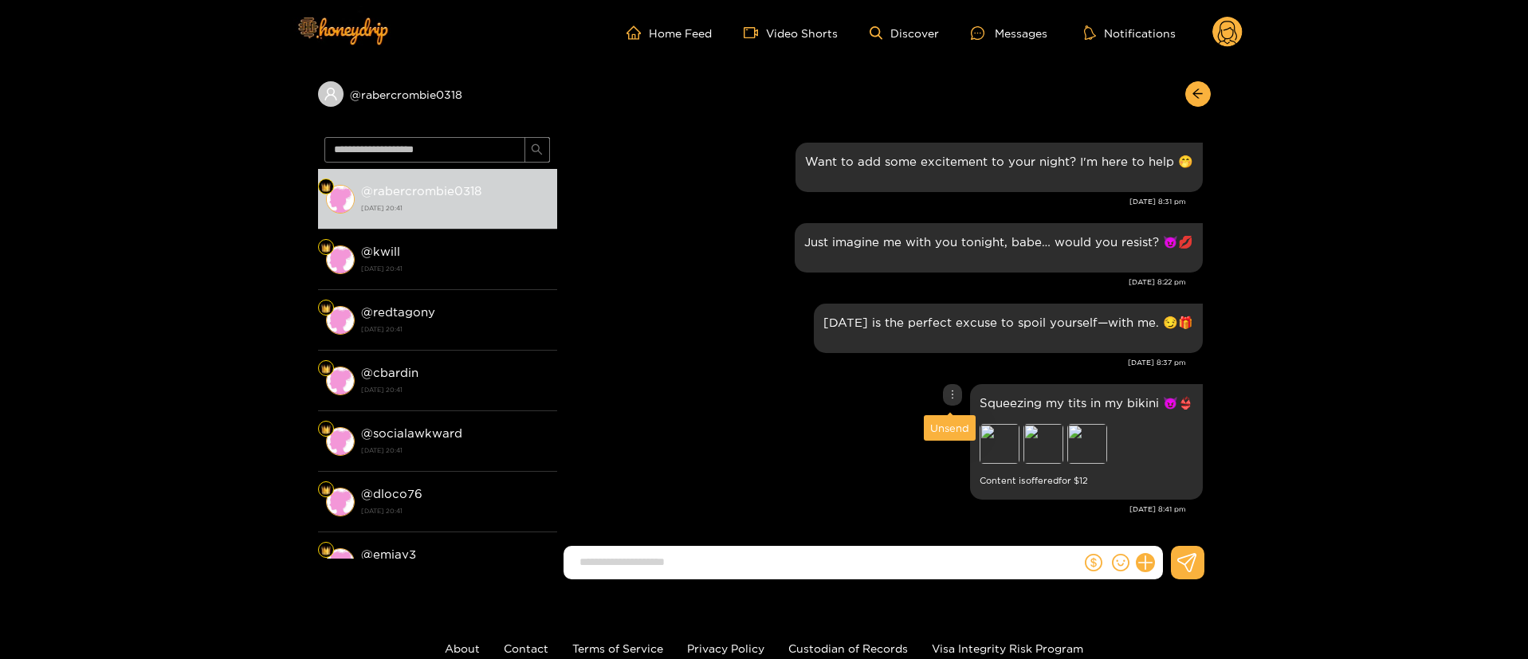
click at [948, 402] on div at bounding box center [952, 395] width 19 height 22
click at [948, 432] on div "Unsend" at bounding box center [949, 428] width 39 height 16
